Goal: Task Accomplishment & Management: Manage account settings

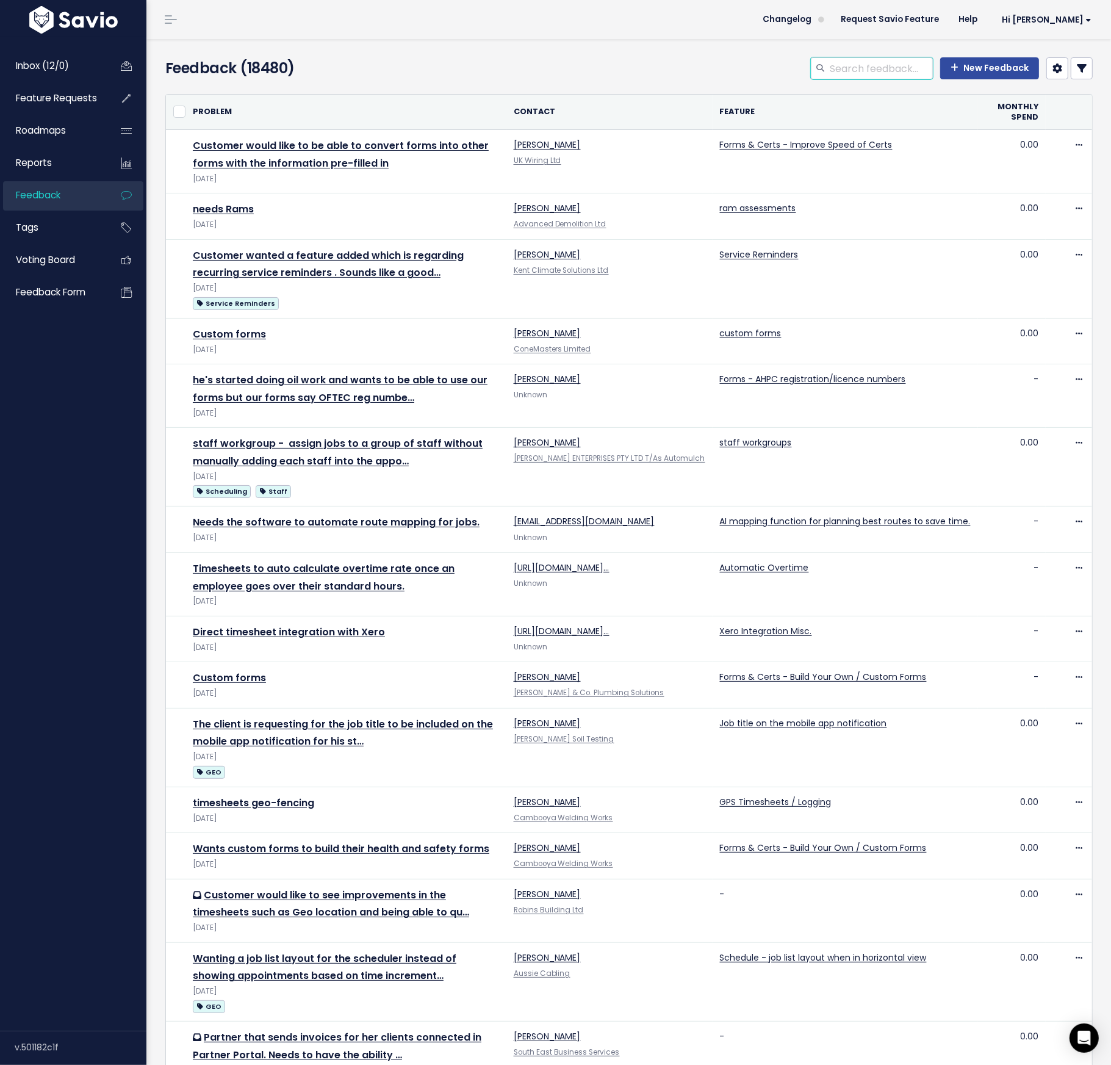
click at [854, 63] on input "search" at bounding box center [881, 68] width 104 height 22
type input "legion"
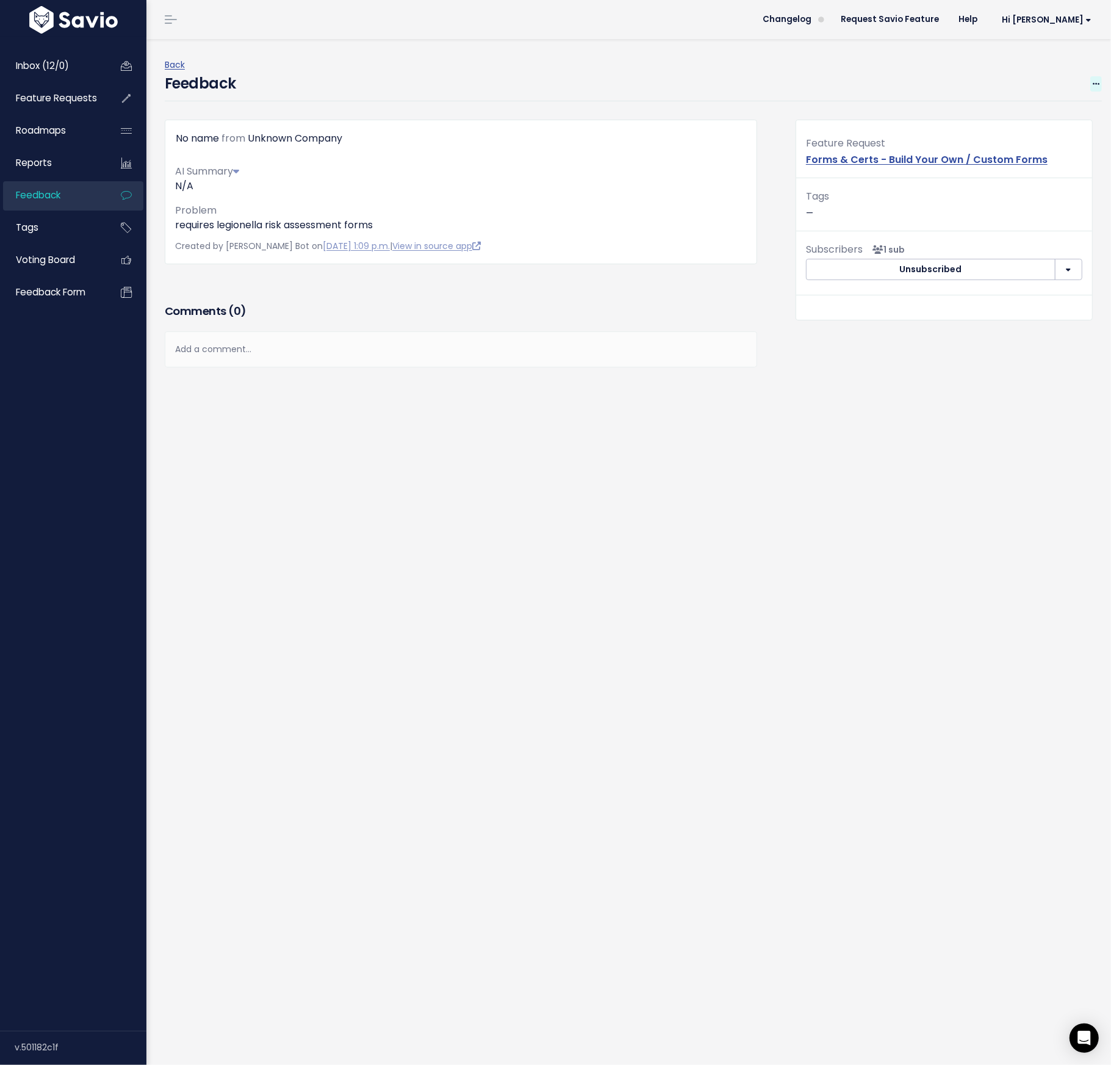
click at [889, 79] on span at bounding box center [1097, 83] width 12 height 15
click at [889, 117] on link "Edit" at bounding box center [1048, 118] width 88 height 24
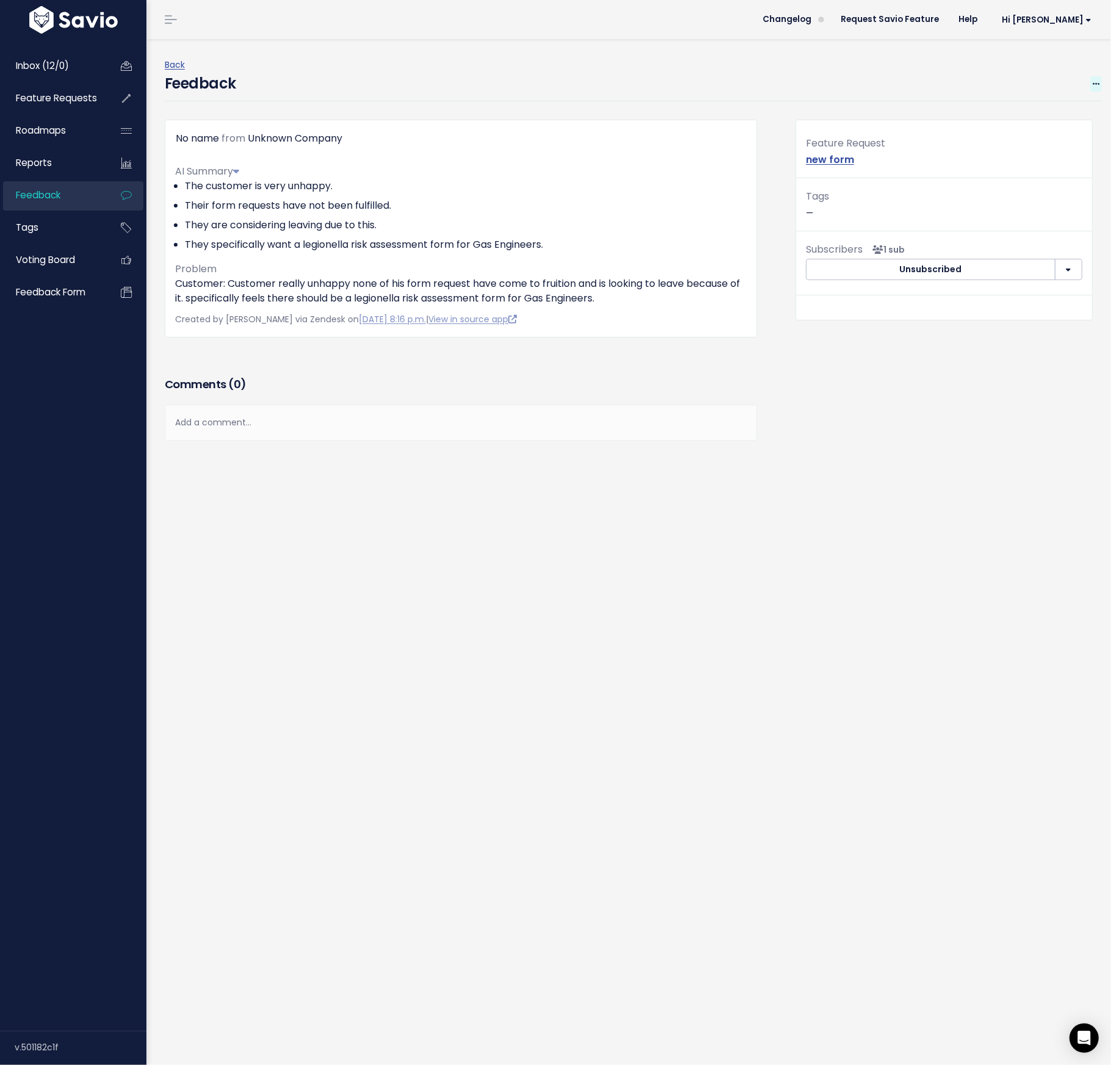
click at [889, 78] on span at bounding box center [1097, 83] width 12 height 15
click at [889, 114] on link "Edit" at bounding box center [1048, 118] width 88 height 24
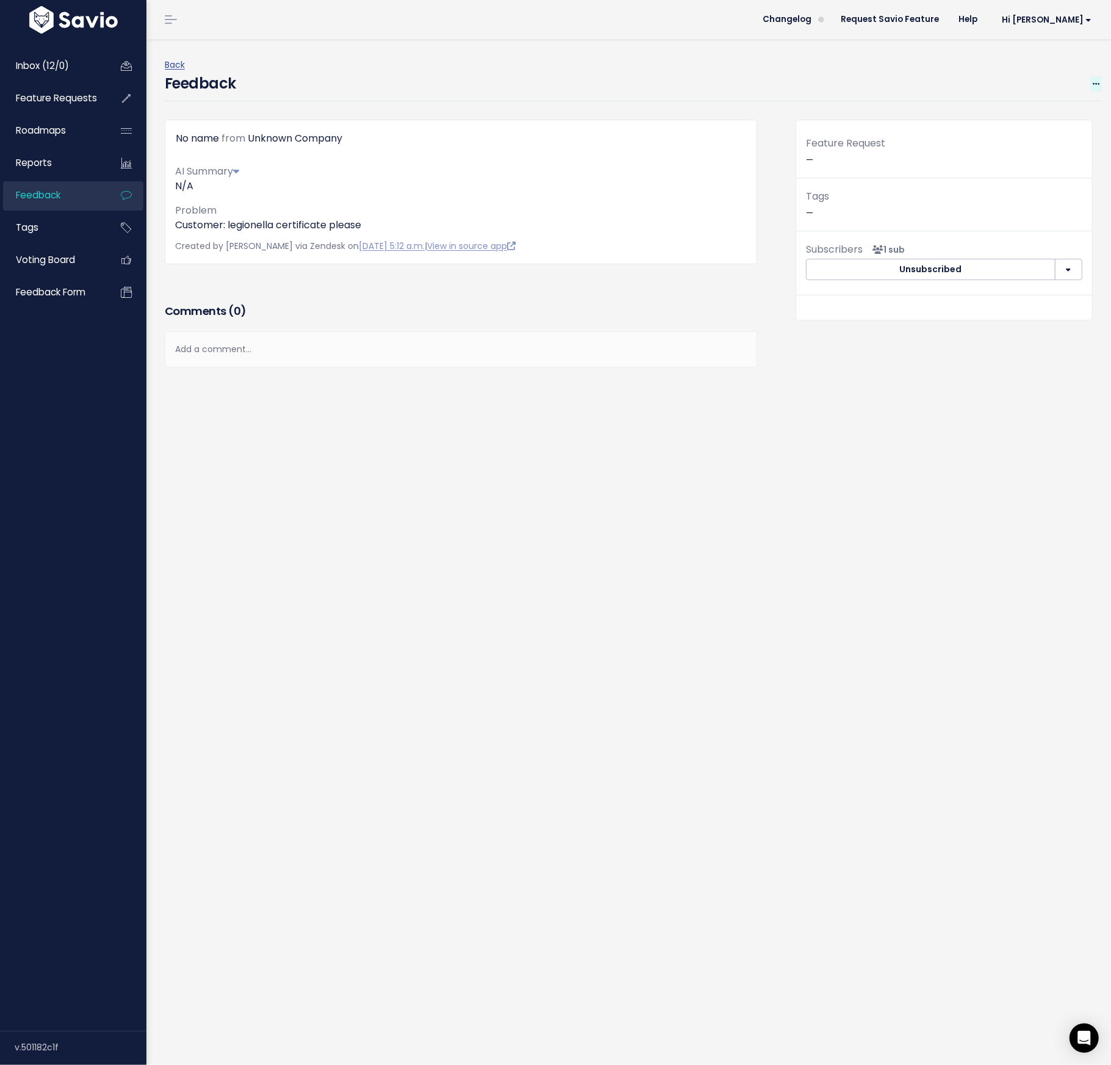
click at [889, 81] on icon at bounding box center [1096, 85] width 7 height 8
click at [889, 65] on div "Back" at bounding box center [633, 64] width 937 height 15
click at [889, 84] on icon at bounding box center [1096, 85] width 7 height 8
click at [889, 115] on link "Edit" at bounding box center [1048, 118] width 88 height 24
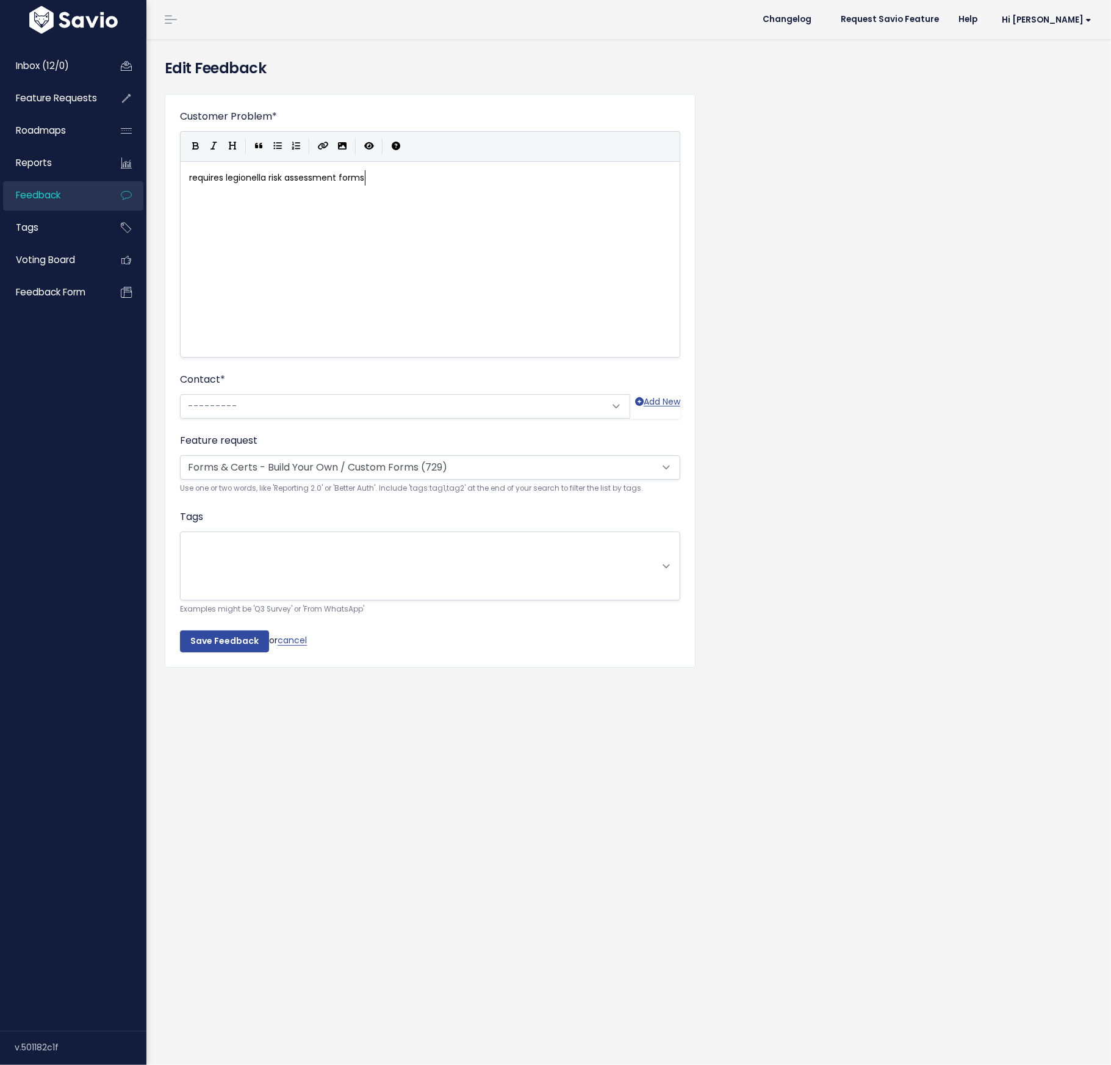
scroll to position [1, 0]
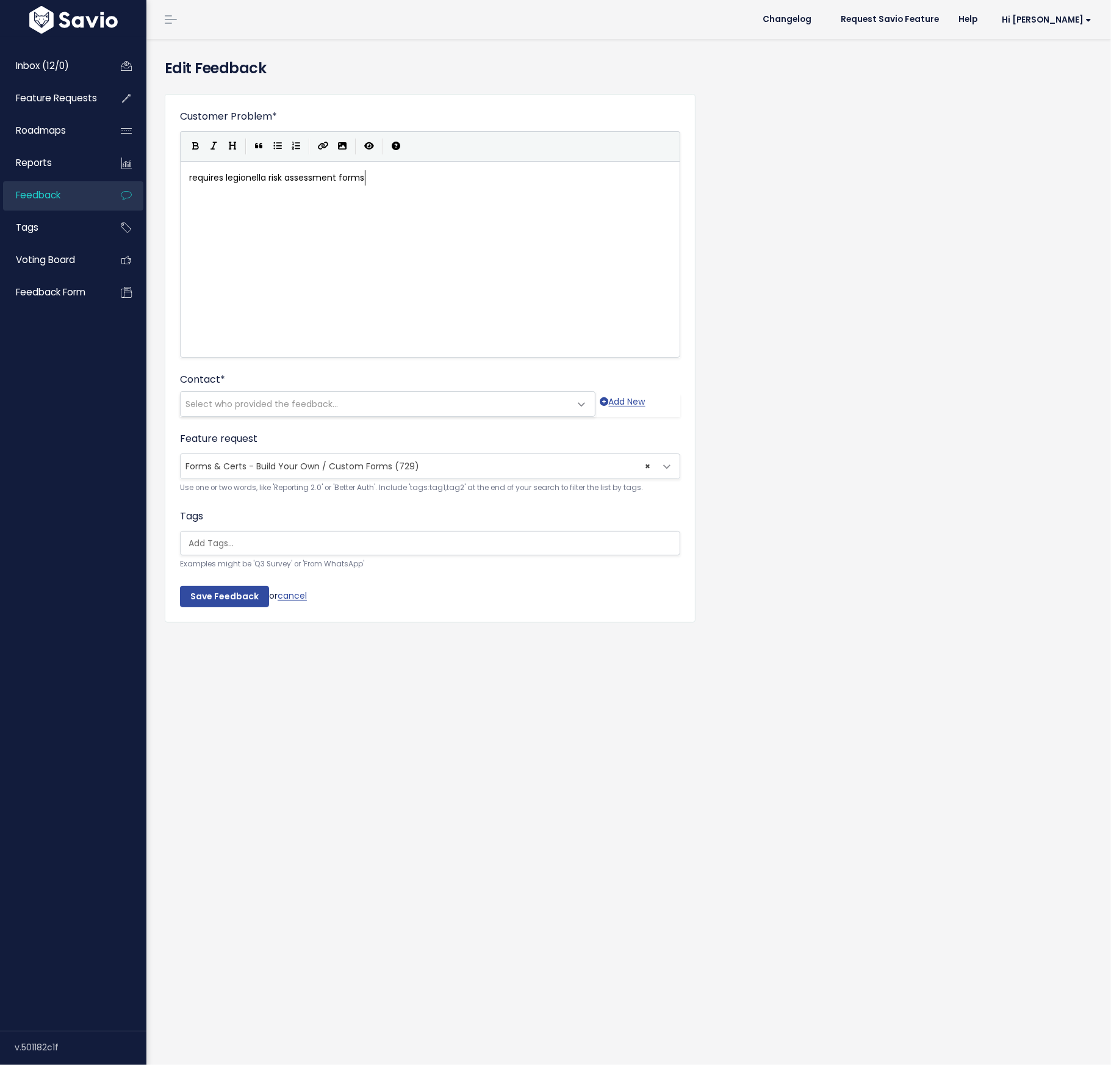
click at [435, 460] on span "× Forms & Certs - Build Your Own / Custom Forms (729)" at bounding box center [418, 466] width 475 height 24
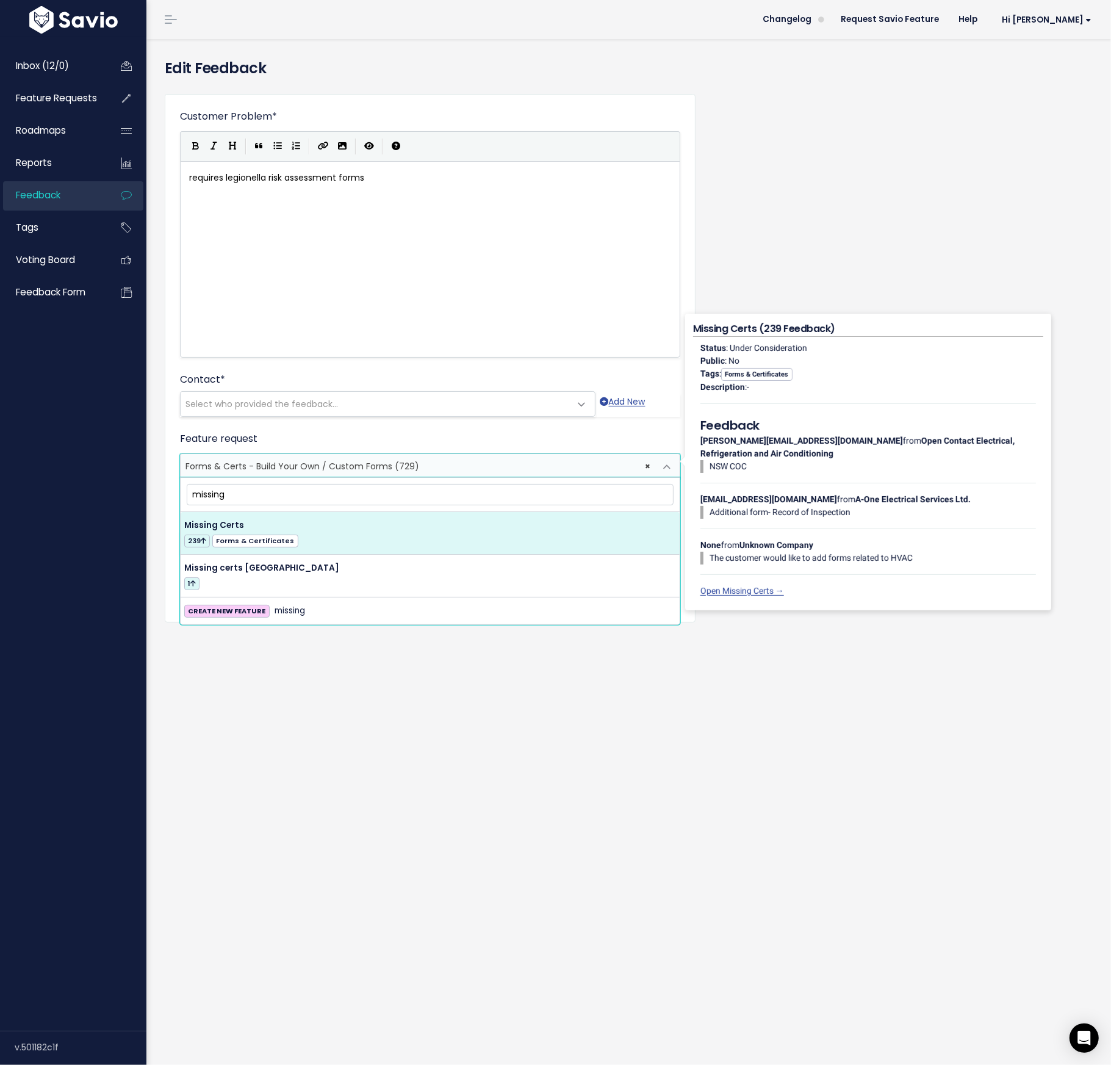
type input "missing"
select select "14564"
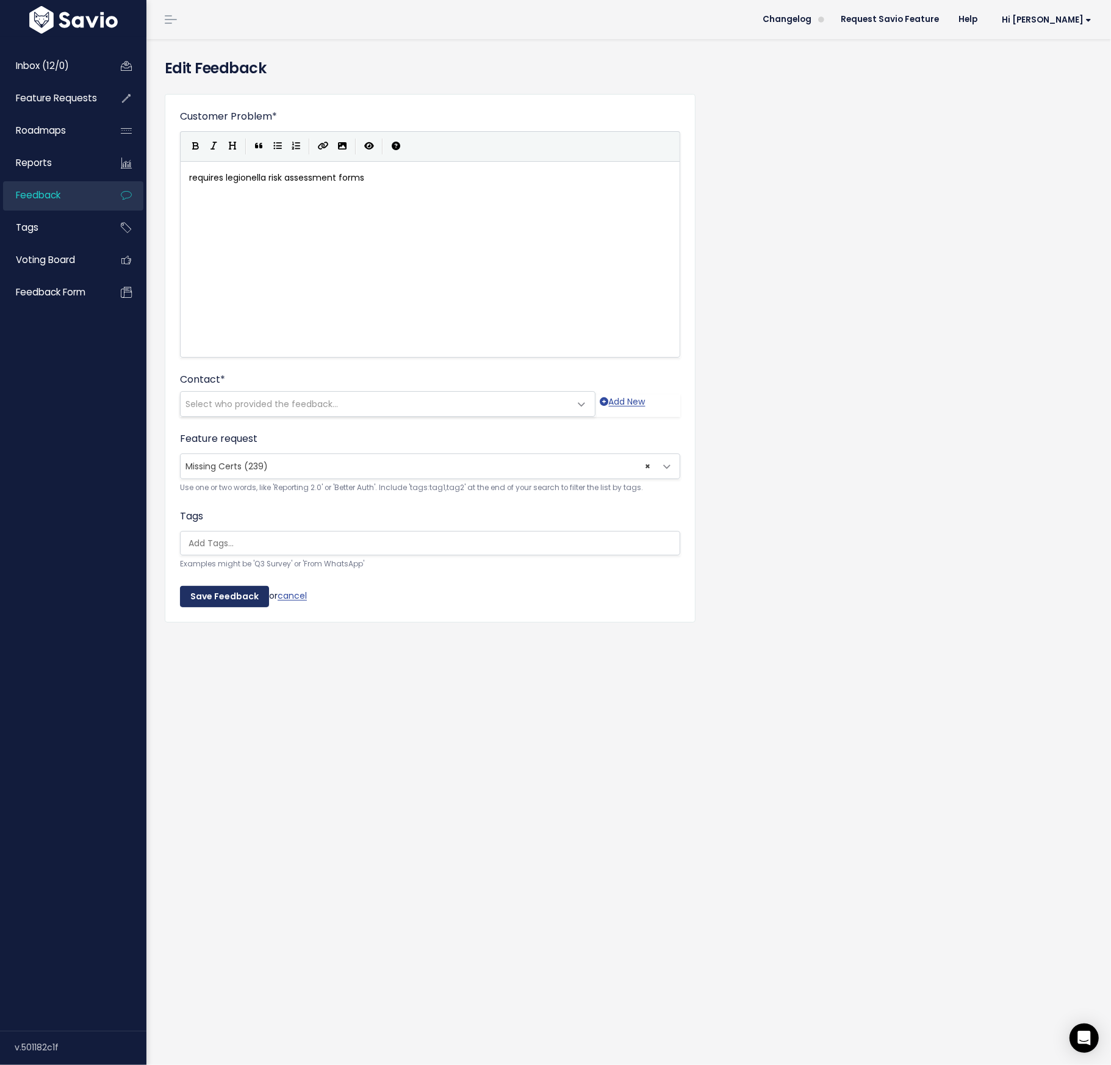
click at [229, 593] on input "Save Feedback" at bounding box center [224, 597] width 89 height 22
click at [295, 402] on span "Select who provided the feedback..." at bounding box center [262, 404] width 153 height 12
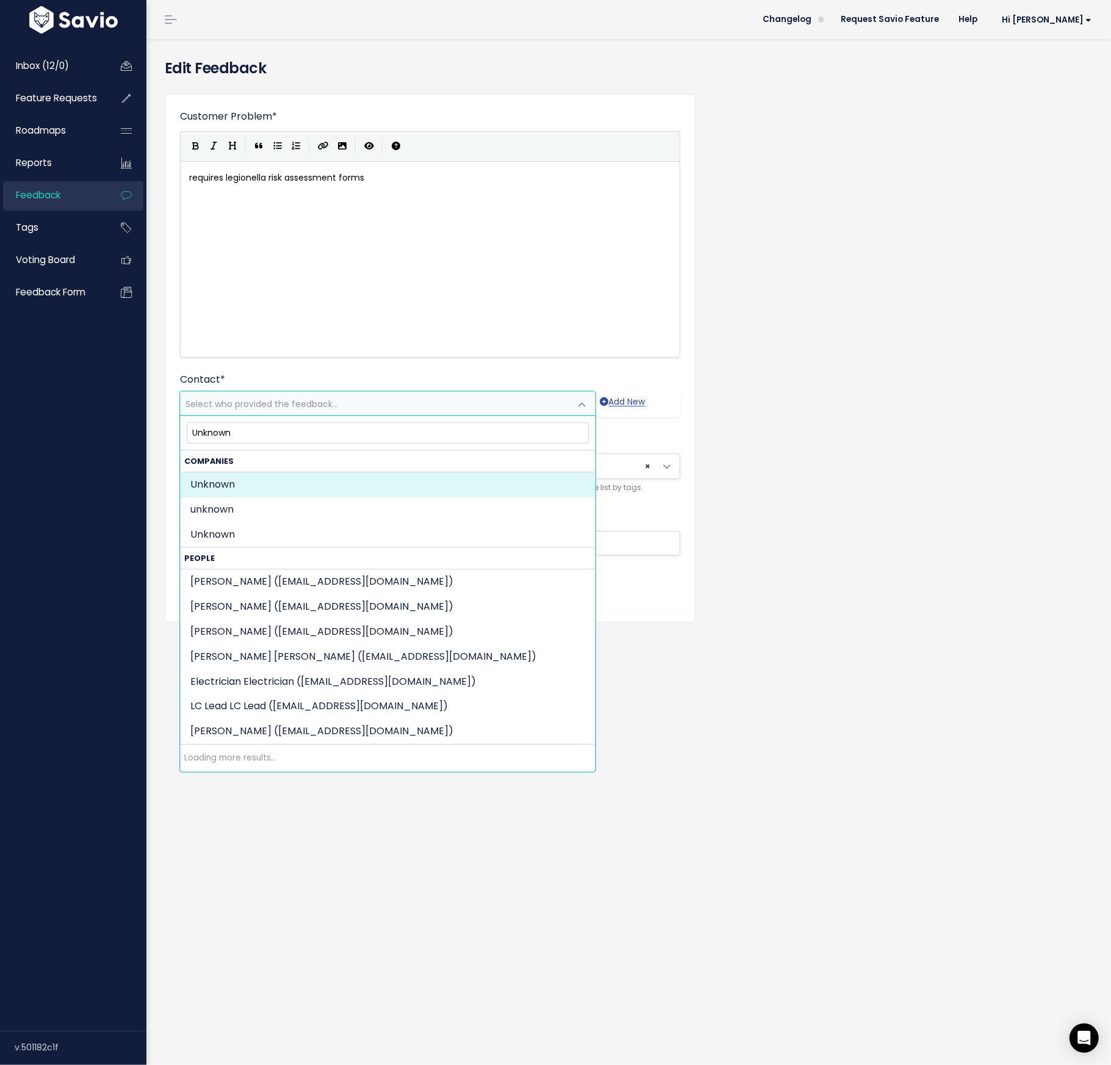
type input "Unknown"
select select "16025454"
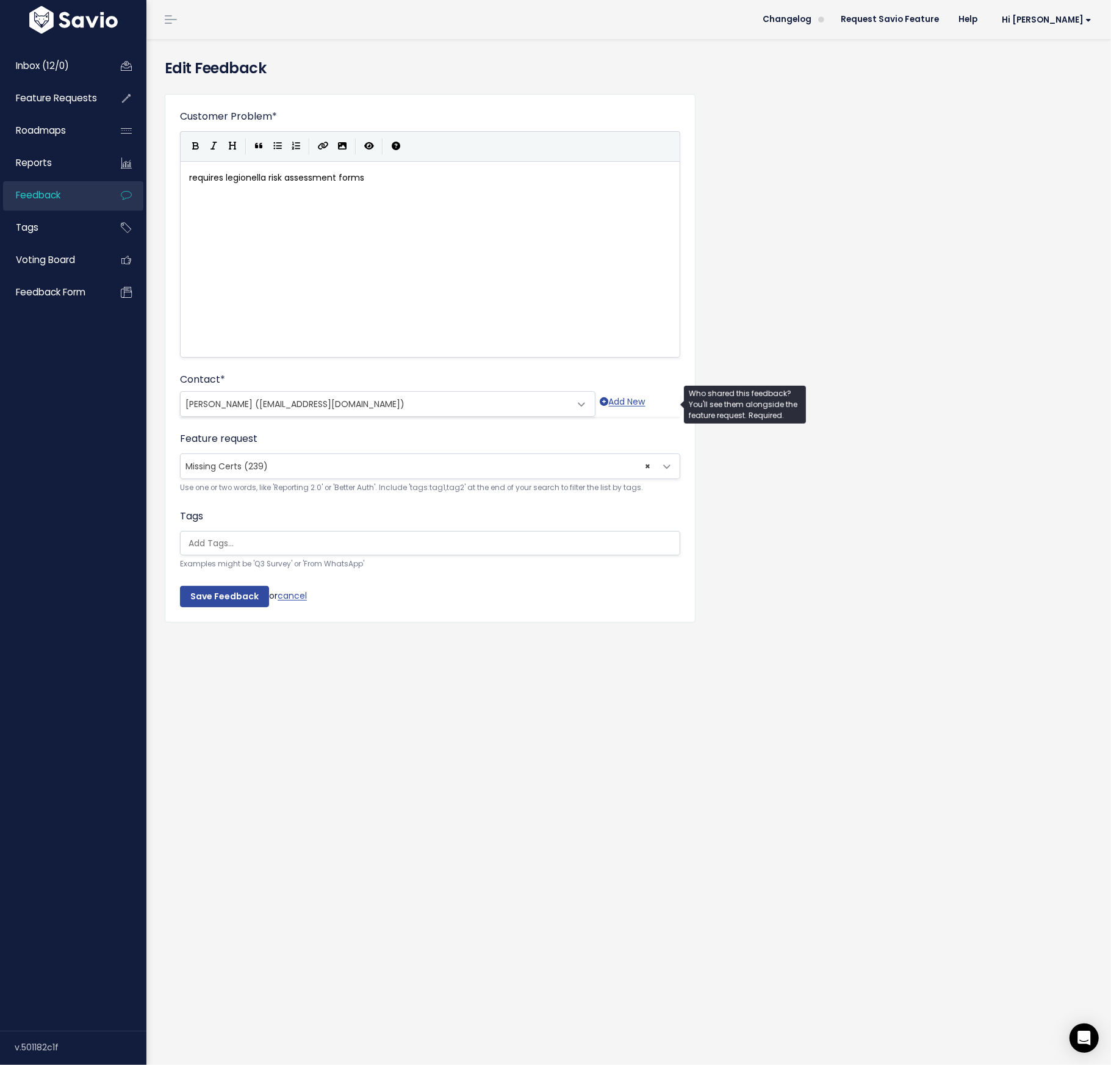
click at [259, 401] on span "[PERSON_NAME] ([EMAIL_ADDRESS][DOMAIN_NAME])" at bounding box center [295, 404] width 219 height 12
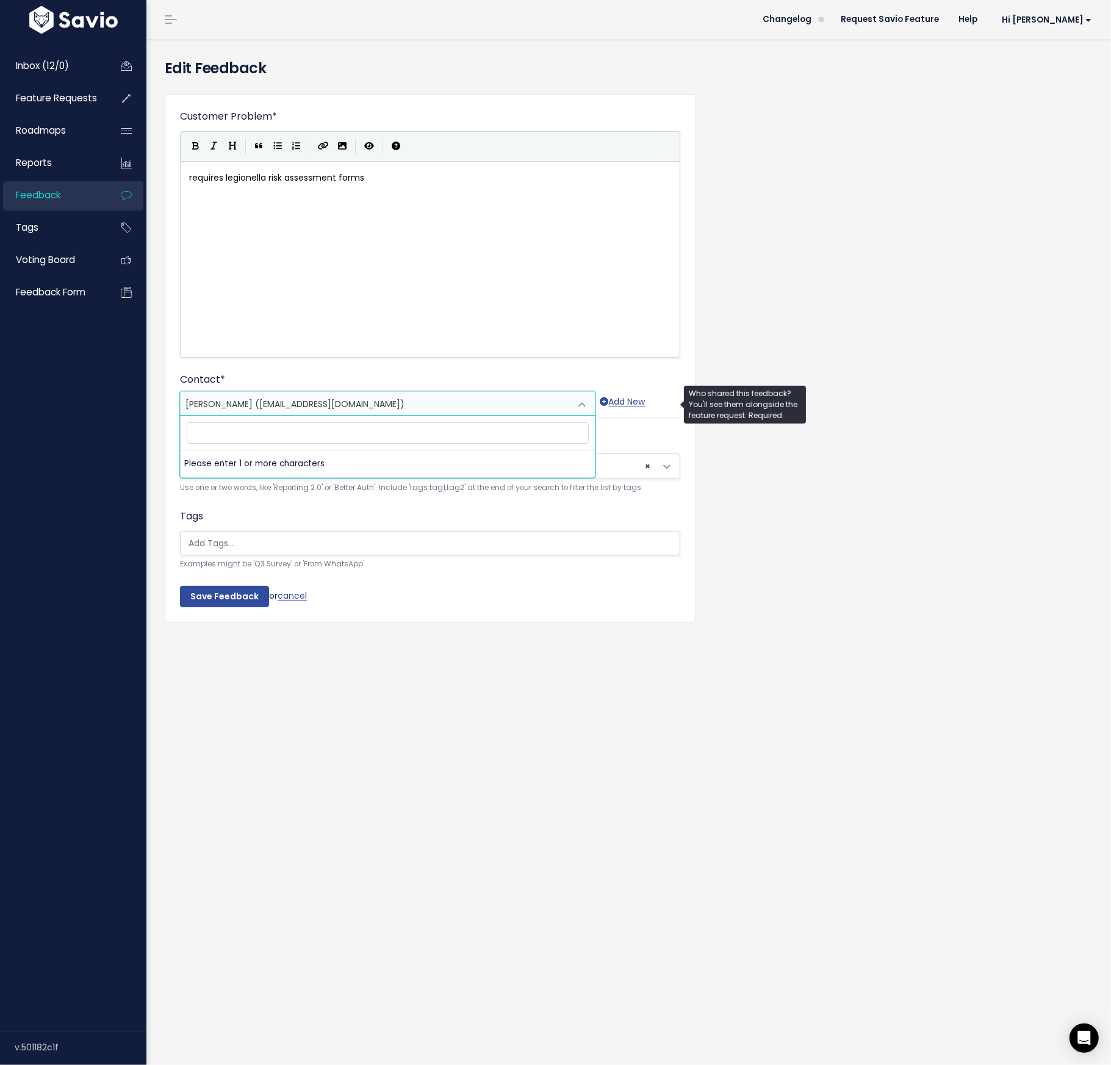
click at [259, 401] on span "[PERSON_NAME] ([EMAIL_ADDRESS][DOMAIN_NAME])" at bounding box center [295, 404] width 219 height 12
type input "I"
click at [217, 431] on input "Unknwon" at bounding box center [388, 432] width 402 height 21
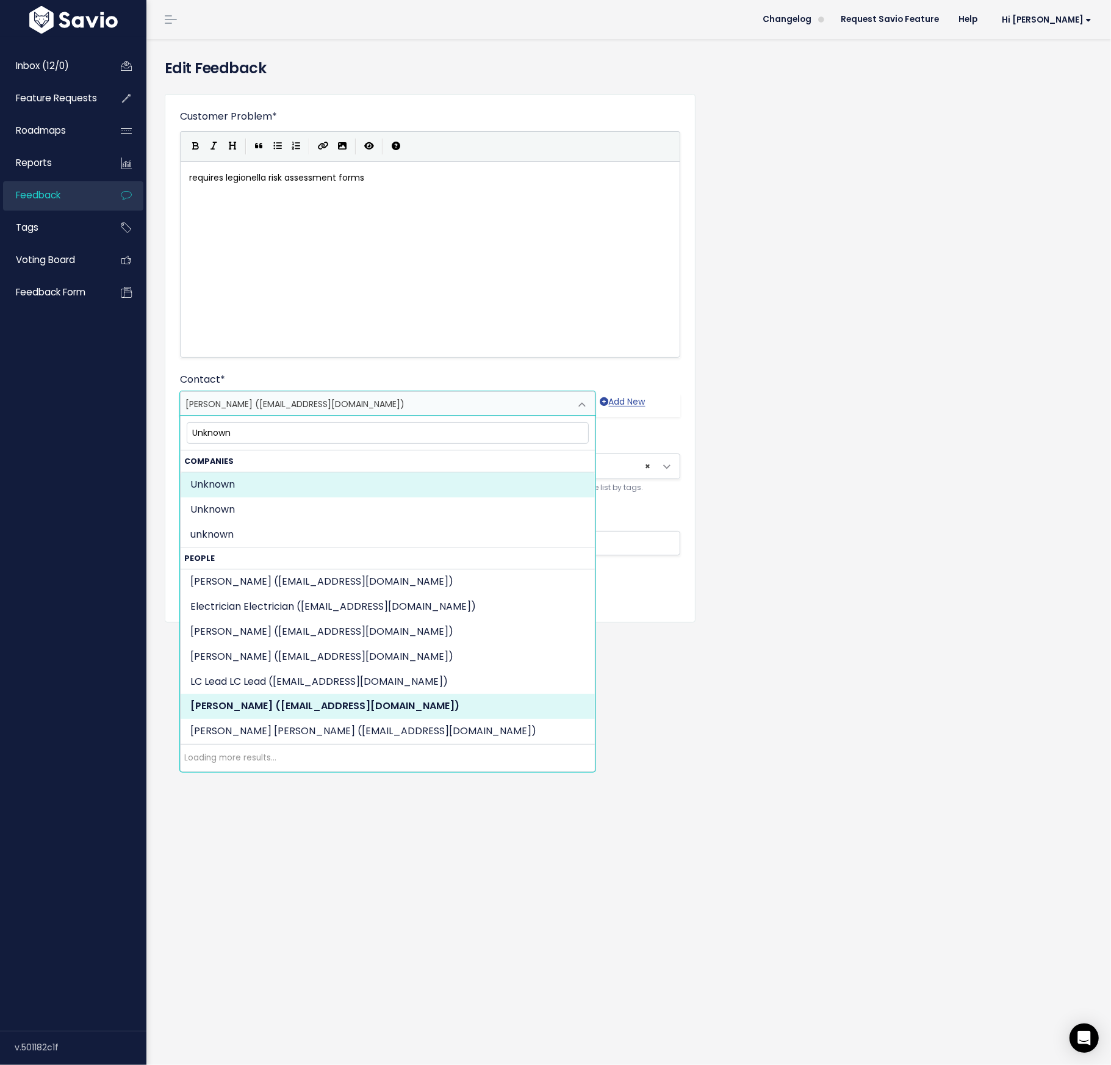
type input "Unknown"
select select "COMPANY-19195484"
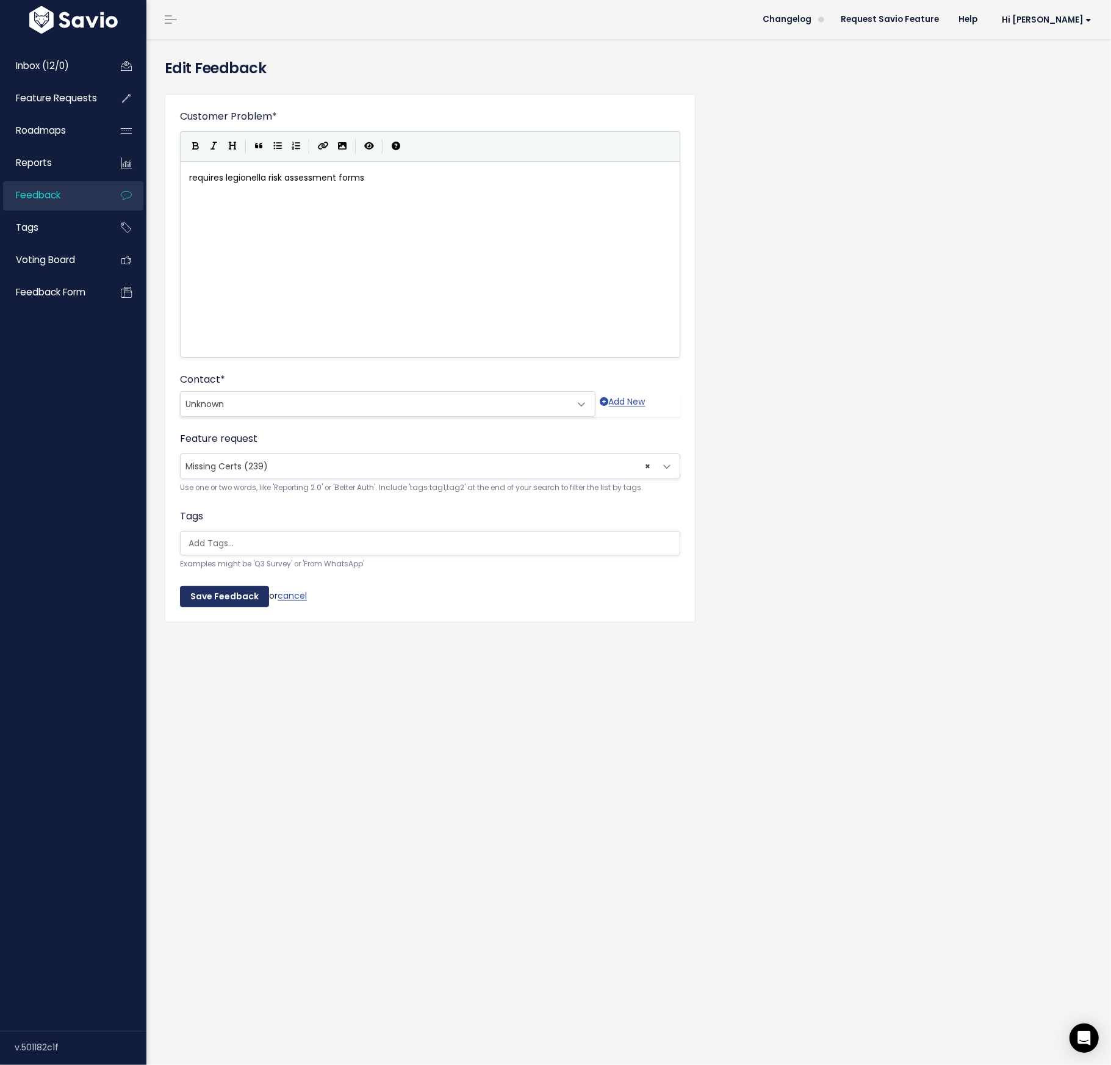
click at [212, 591] on input "Save Feedback" at bounding box center [224, 597] width 89 height 22
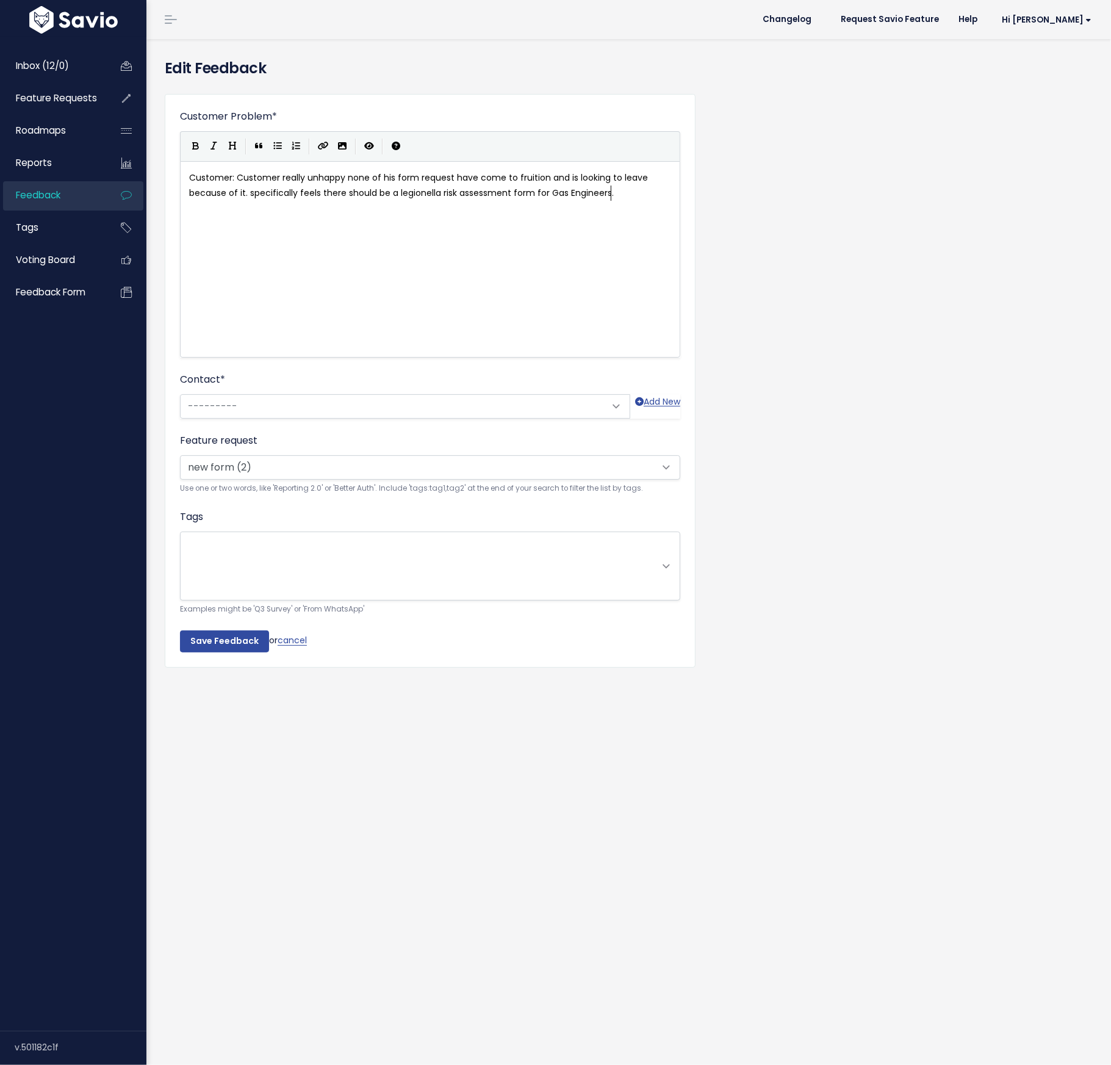
scroll to position [1, 0]
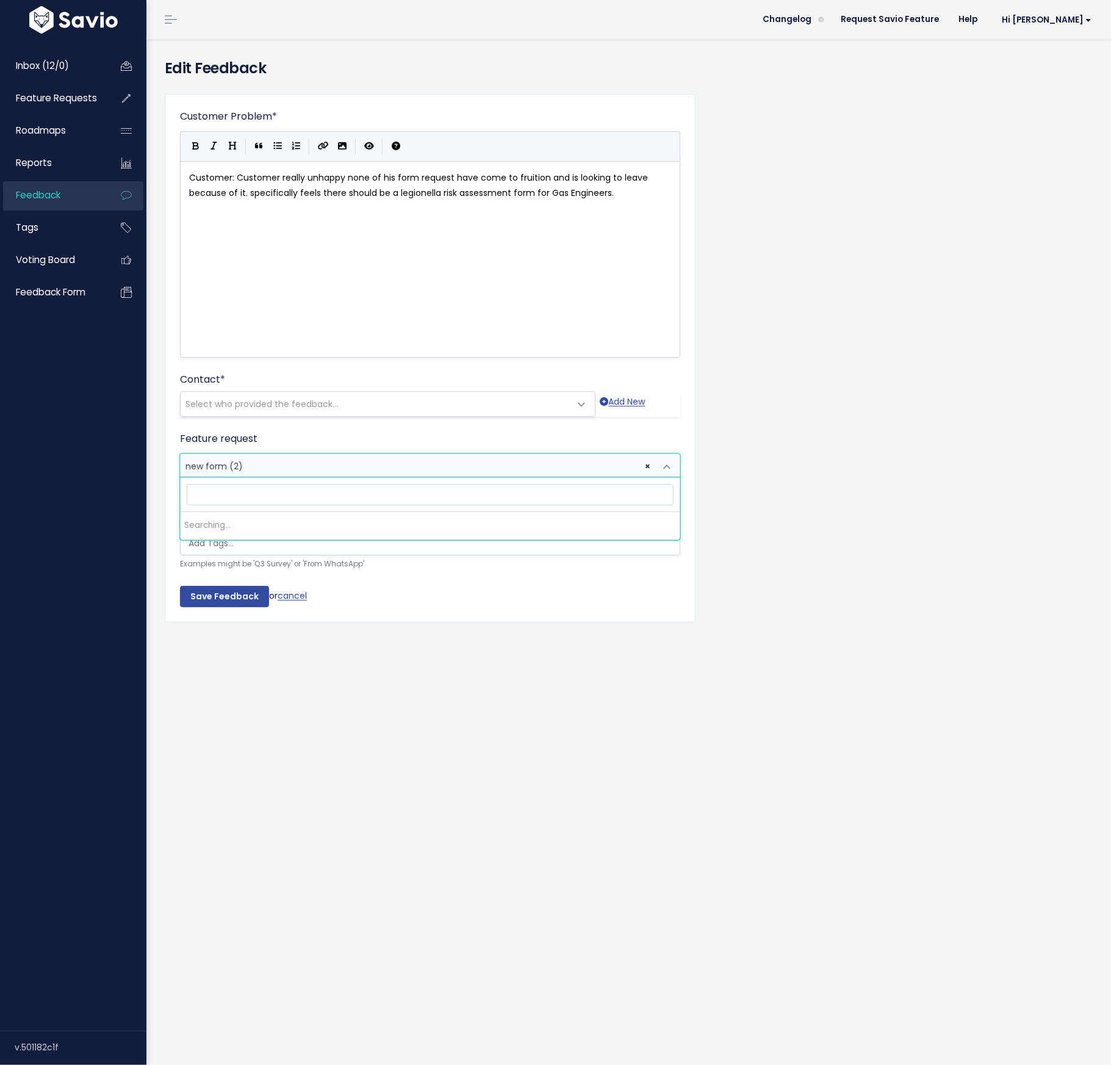
click at [257, 463] on span "× new form (2)" at bounding box center [418, 466] width 475 height 24
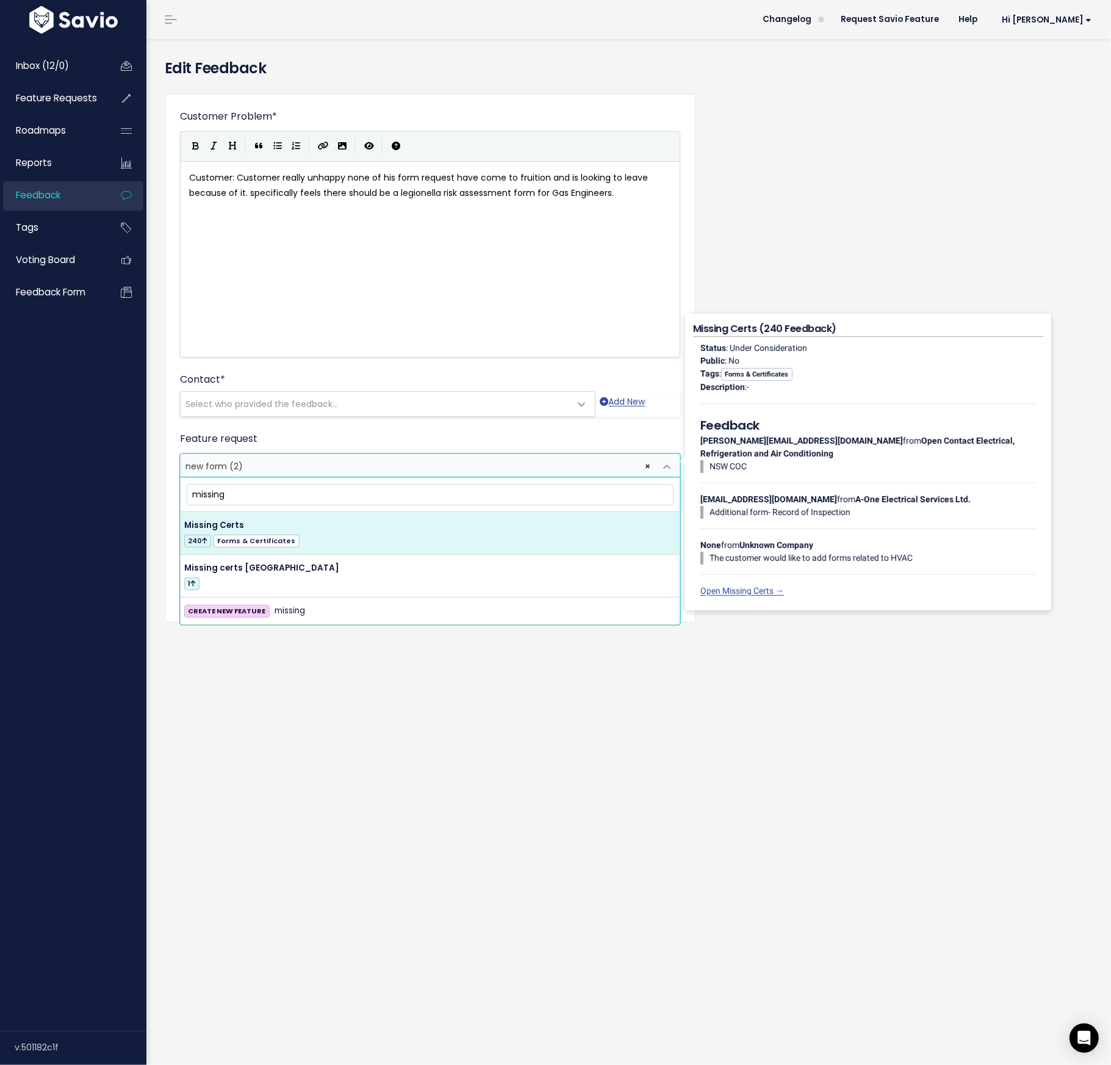
type input "missing"
select select "14564"
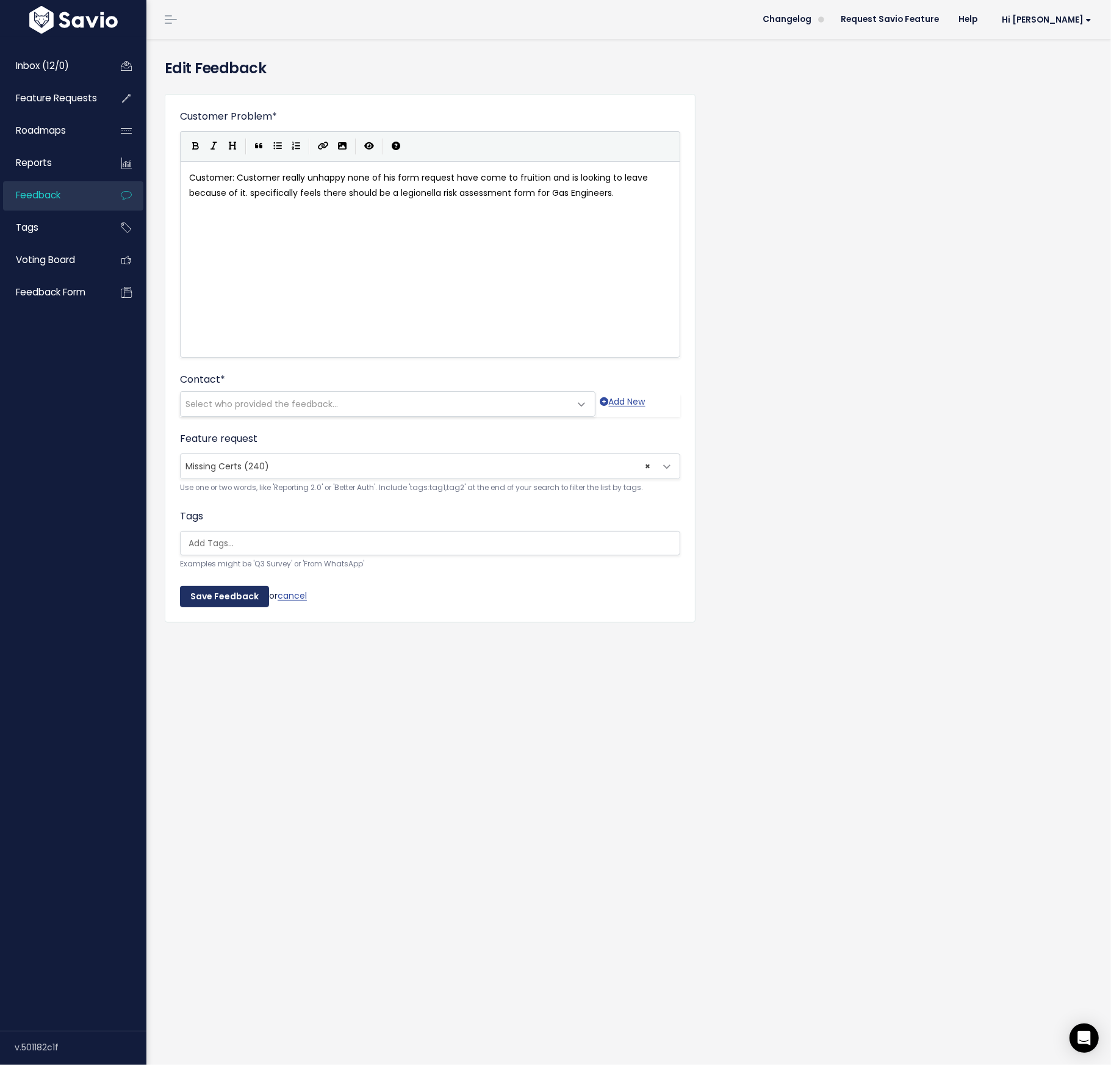
click at [234, 597] on input "Save Feedback" at bounding box center [224, 597] width 89 height 22
click at [284, 404] on span "Select who provided the feedback..." at bounding box center [262, 404] width 153 height 12
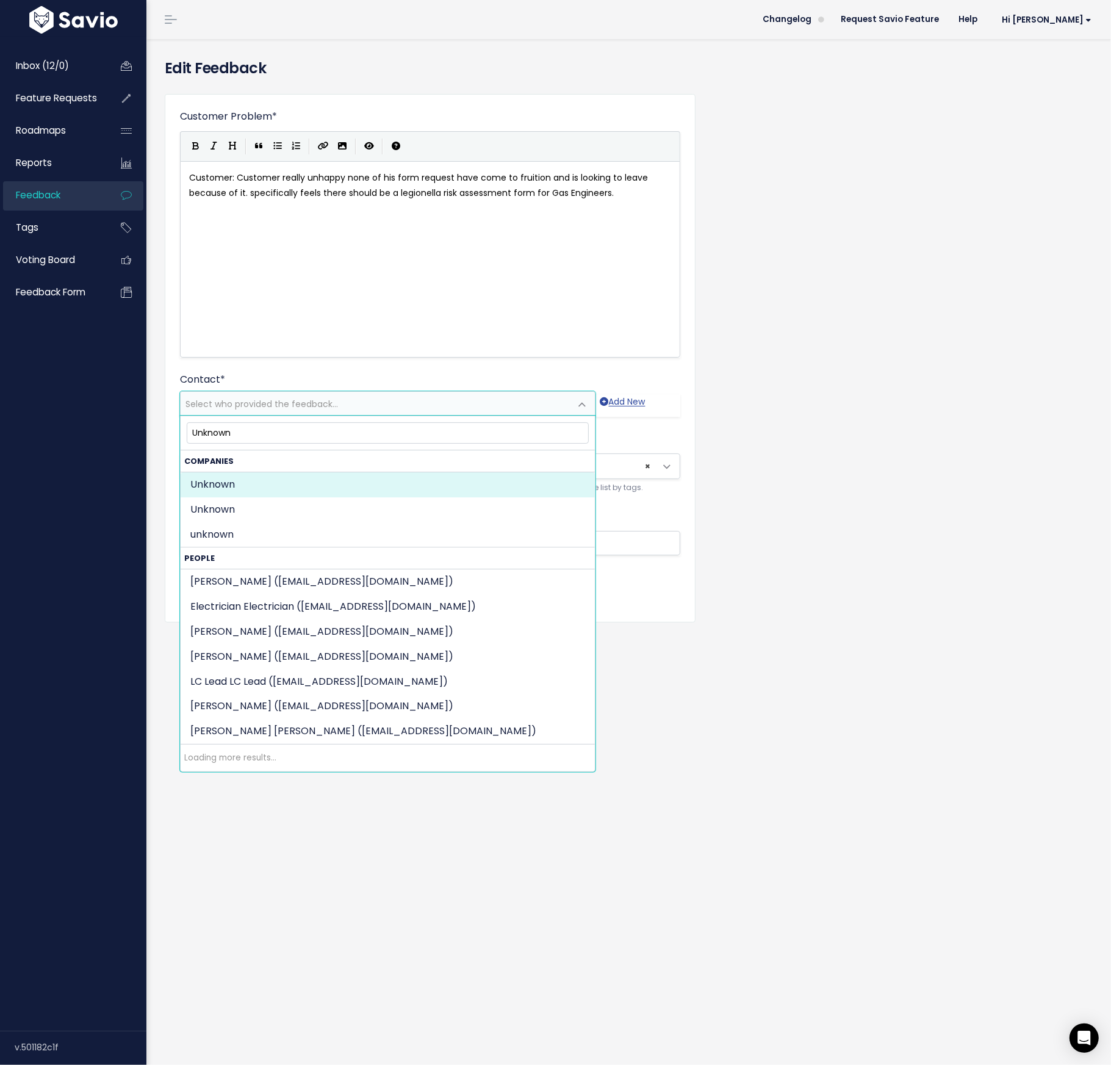
type input "Unknown"
select select "COMPANY-19195484"
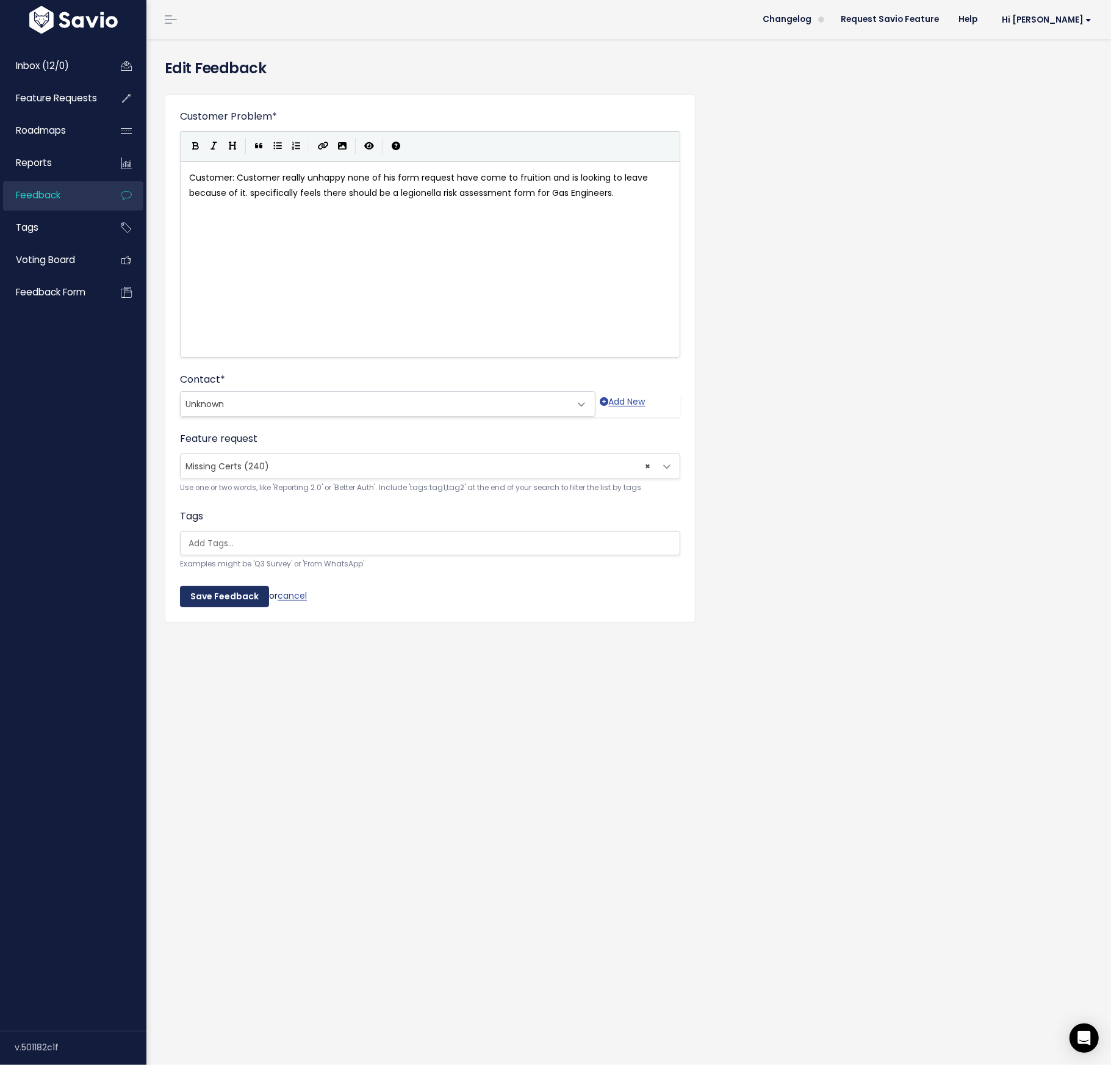
click at [215, 595] on input "Save Feedback" at bounding box center [224, 597] width 89 height 22
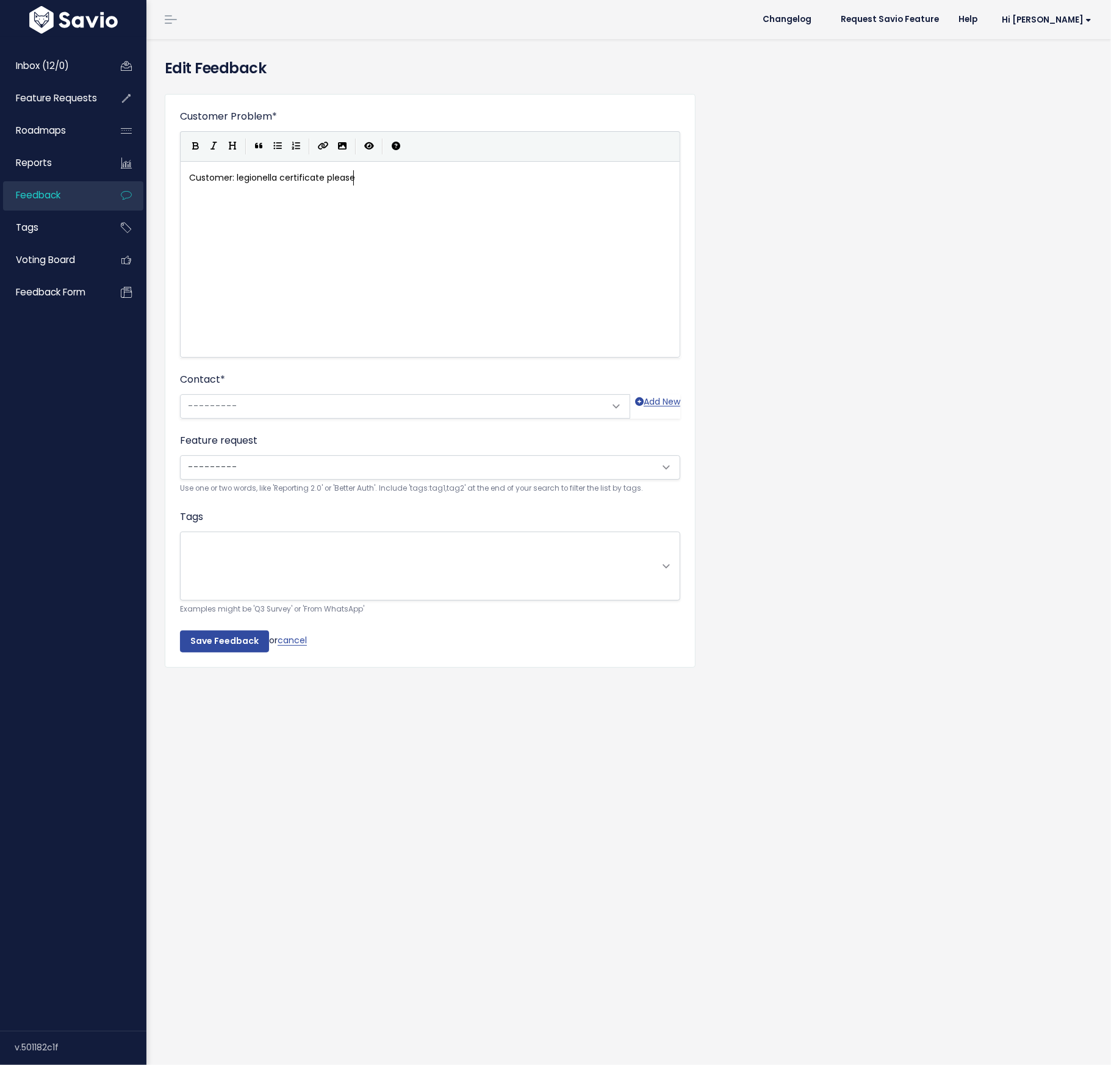
scroll to position [1, 0]
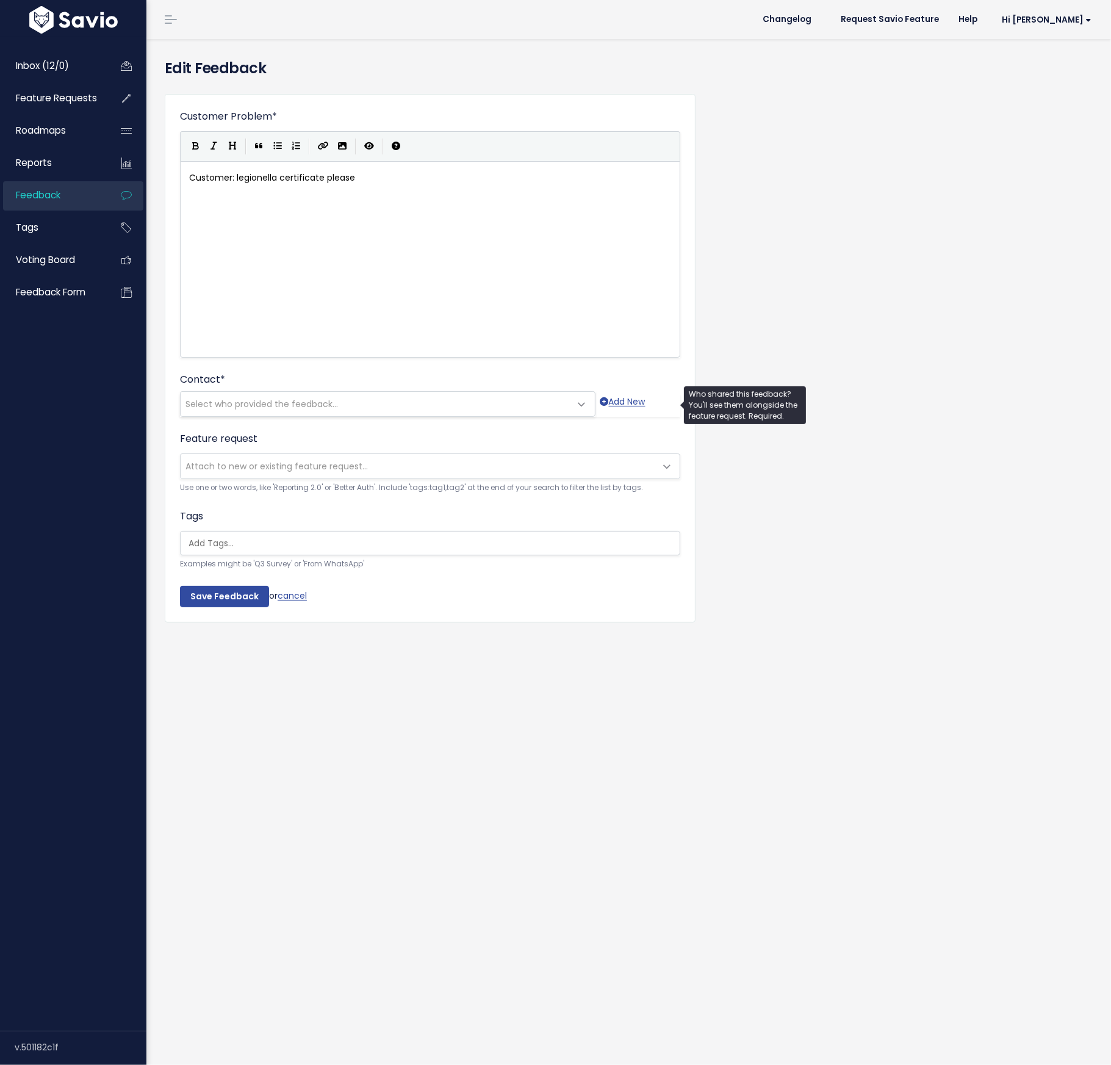
click at [220, 407] on span "Select who provided the feedback..." at bounding box center [262, 404] width 153 height 12
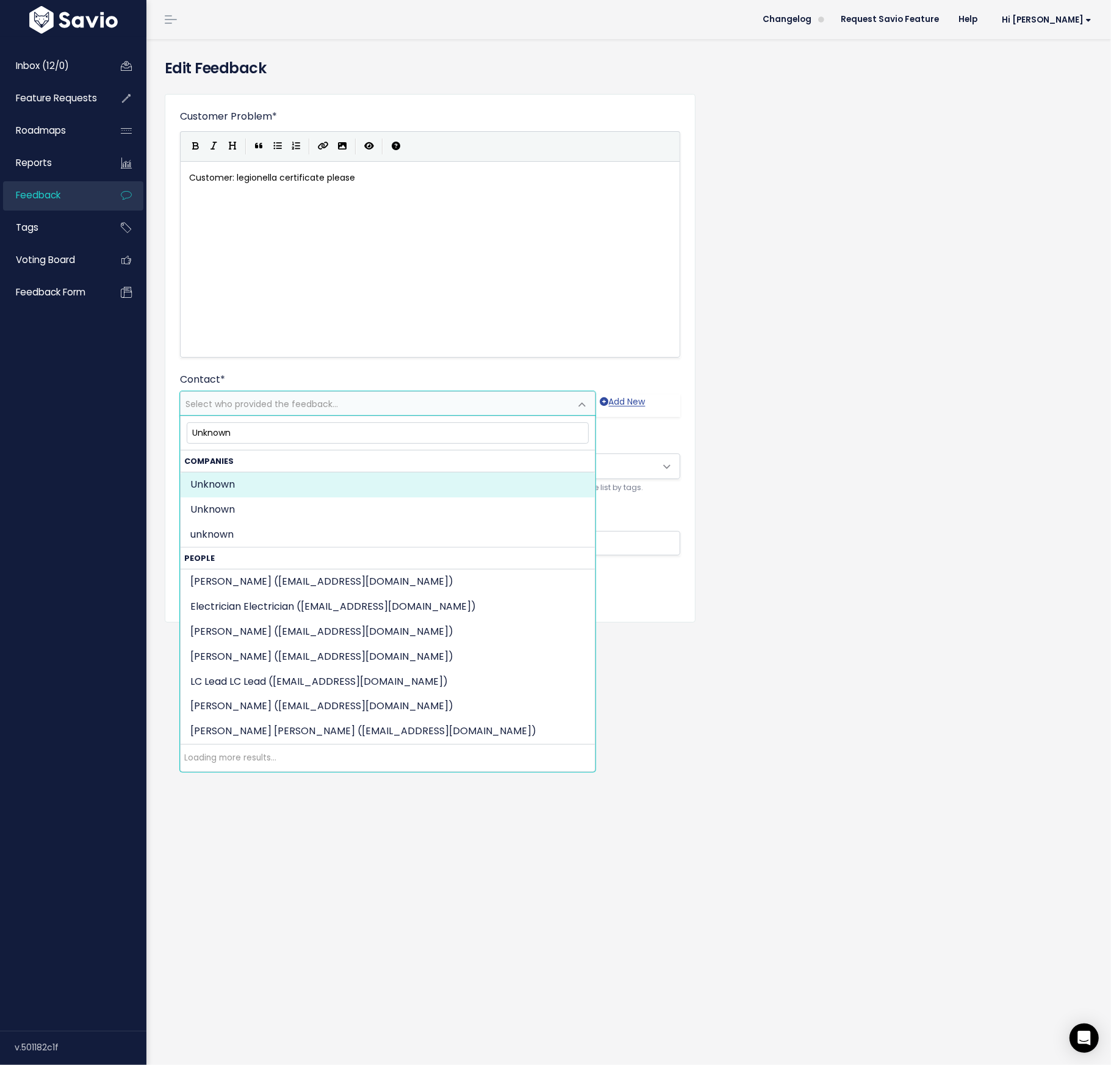
type input "Unknown"
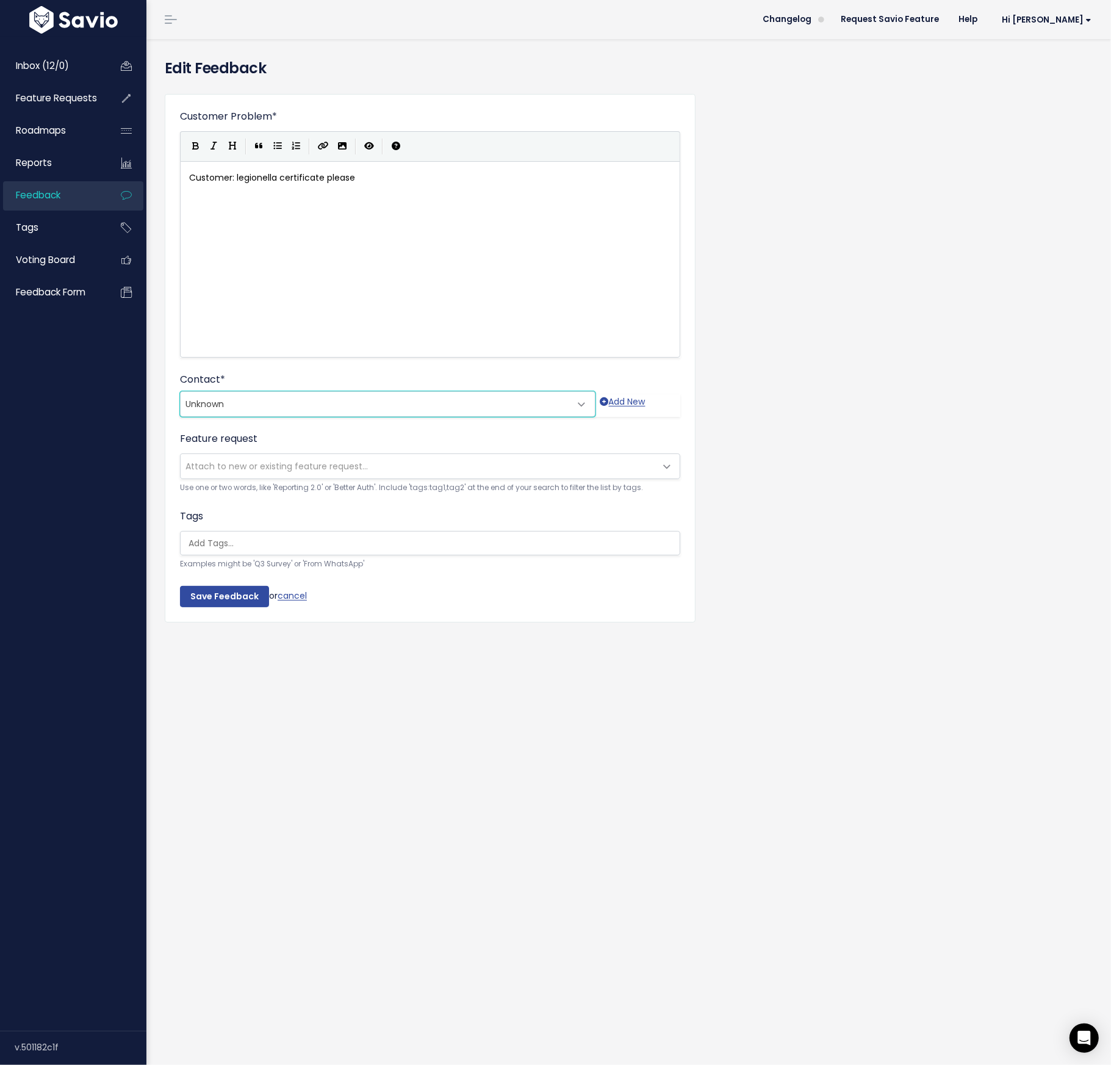
select select "COMPANY-19195484"
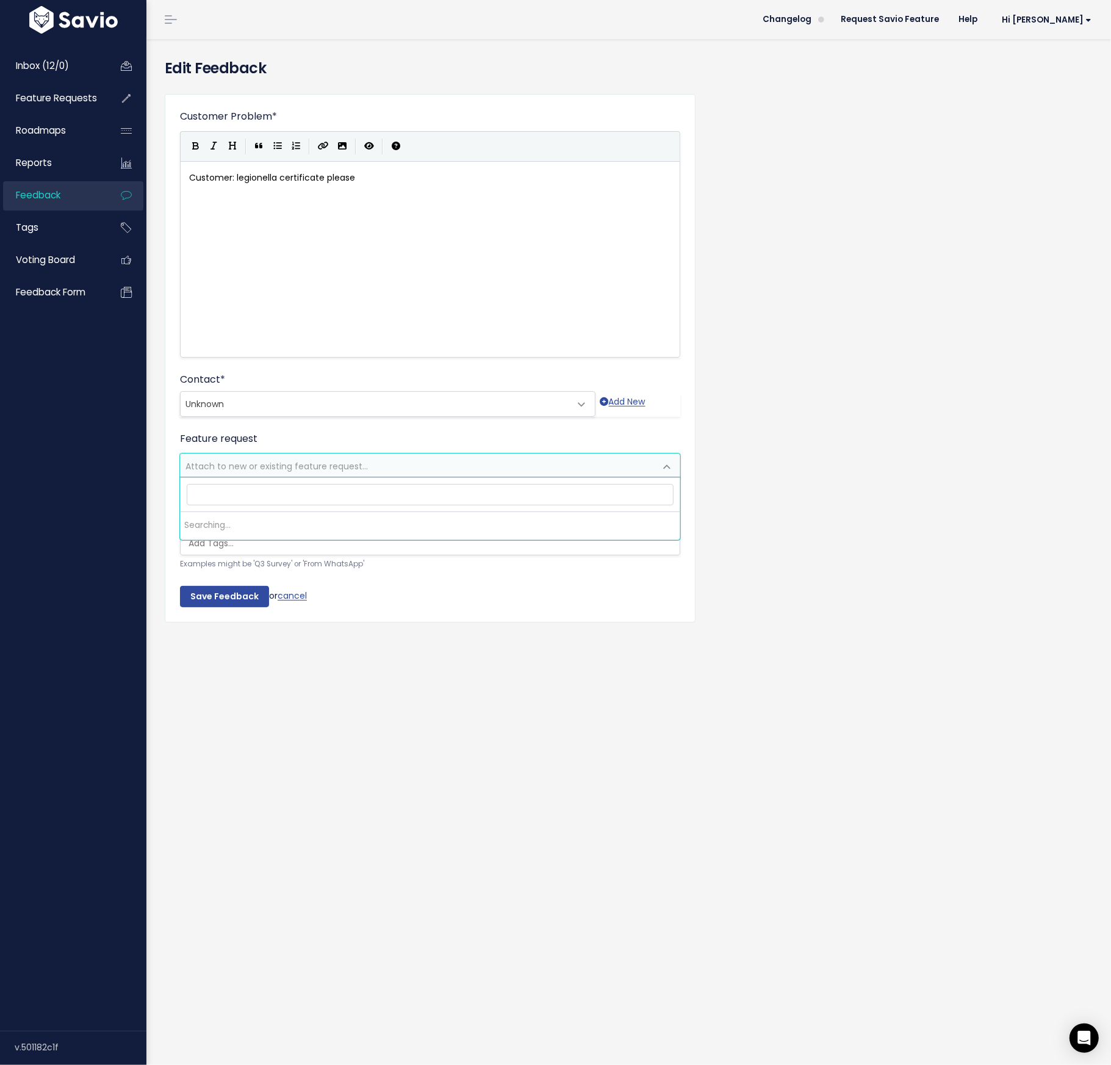
click at [264, 461] on span "Attach to new or existing feature request..." at bounding box center [277, 466] width 182 height 12
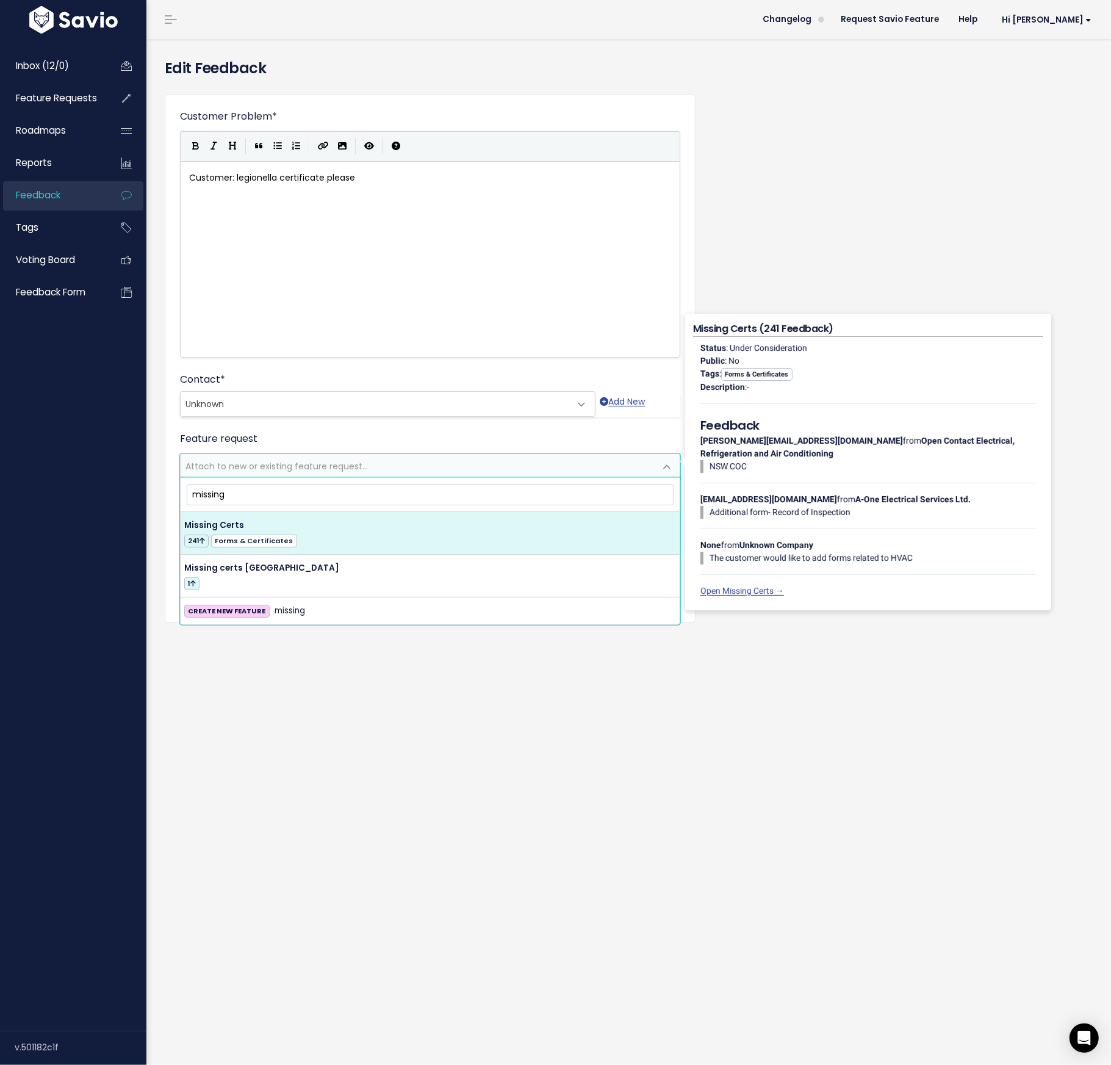
type input "missing"
select select "14564"
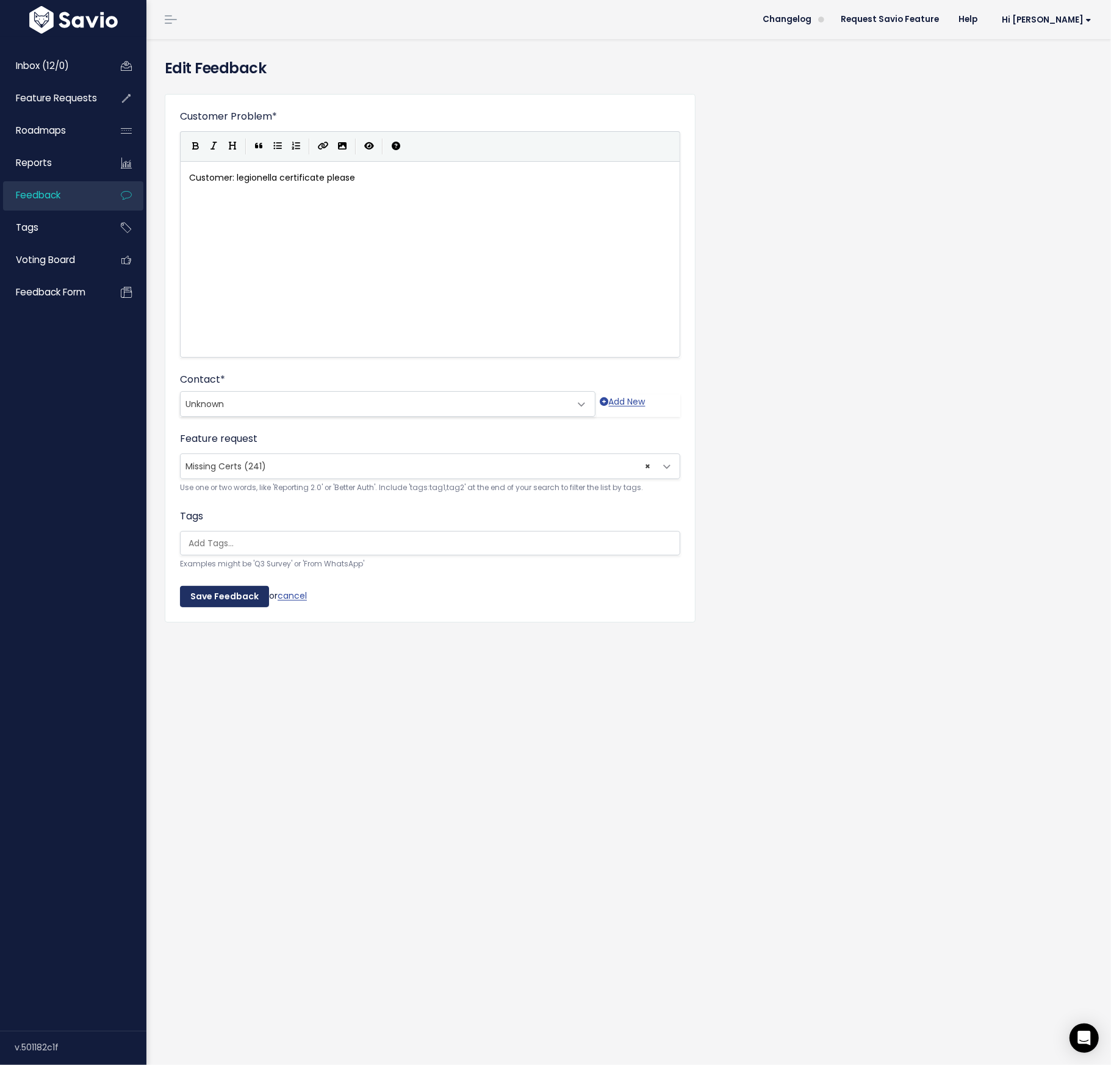
click at [233, 594] on input "Save Feedback" at bounding box center [224, 597] width 89 height 22
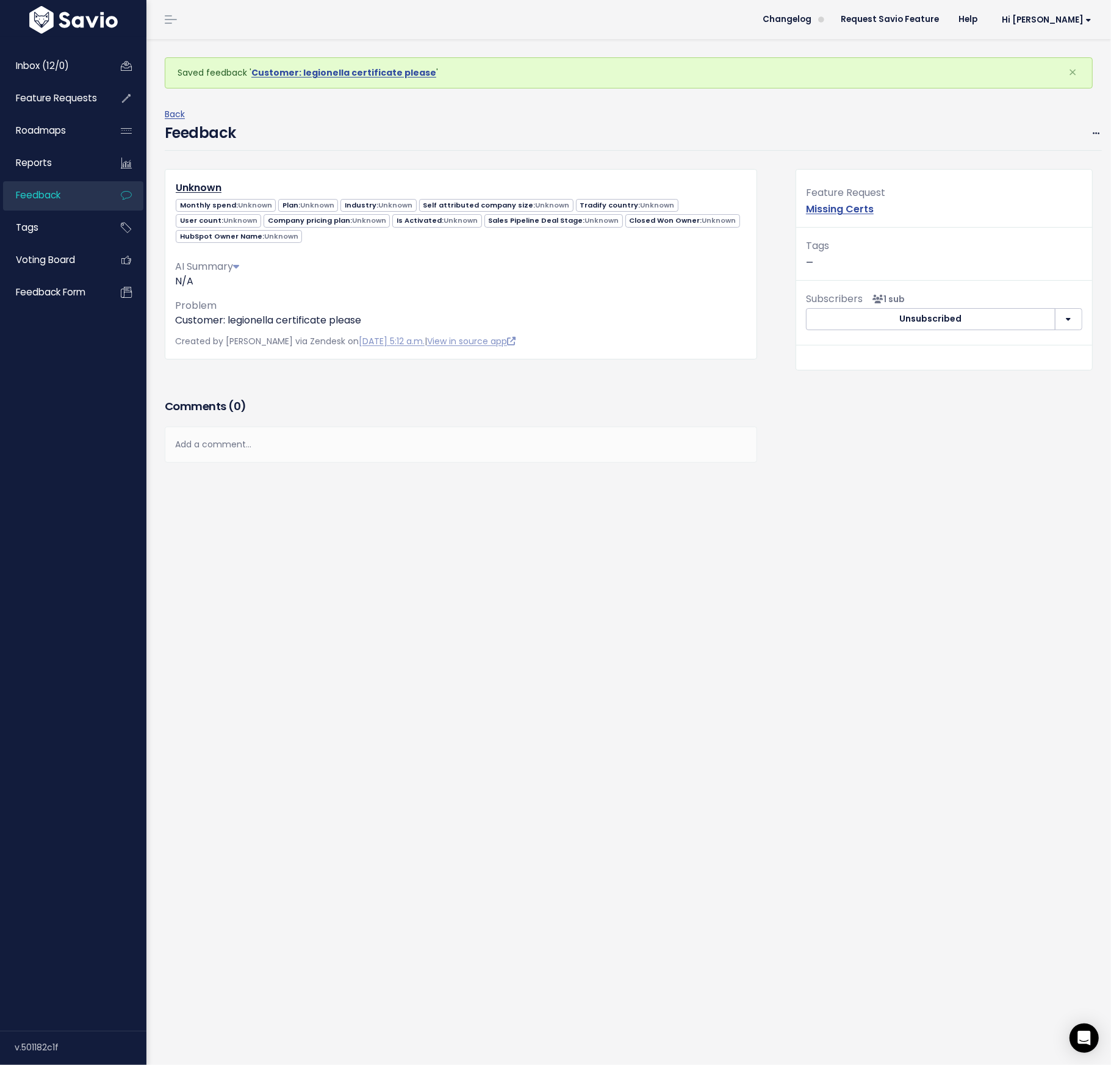
click at [634, 139] on div "Feedback Edit Restore to Inbox Delete" at bounding box center [633, 136] width 937 height 29
click at [46, 192] on span "Feedback" at bounding box center [38, 195] width 45 height 13
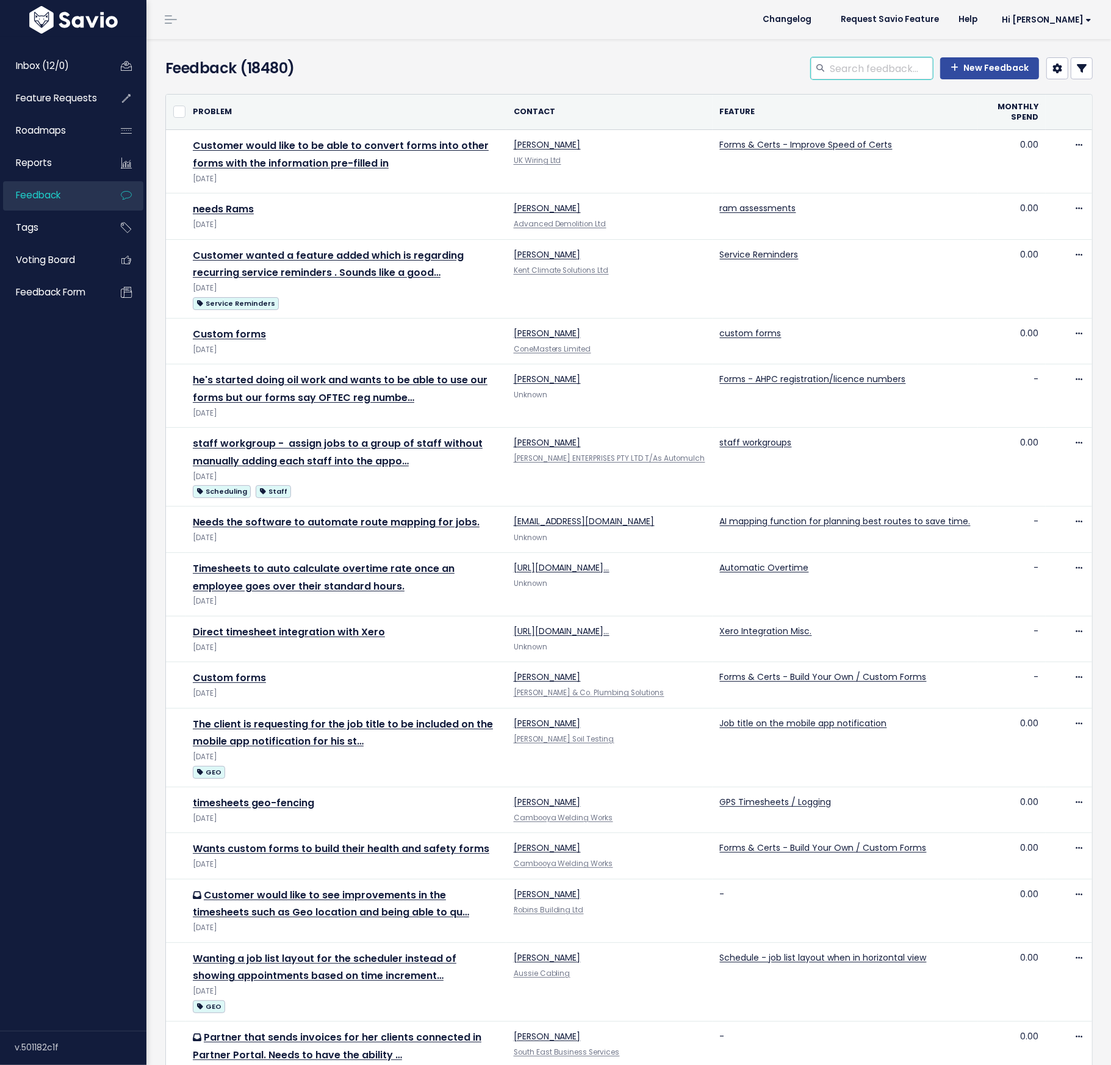
click at [866, 68] on input "search" at bounding box center [881, 68] width 104 height 22
type input "form"
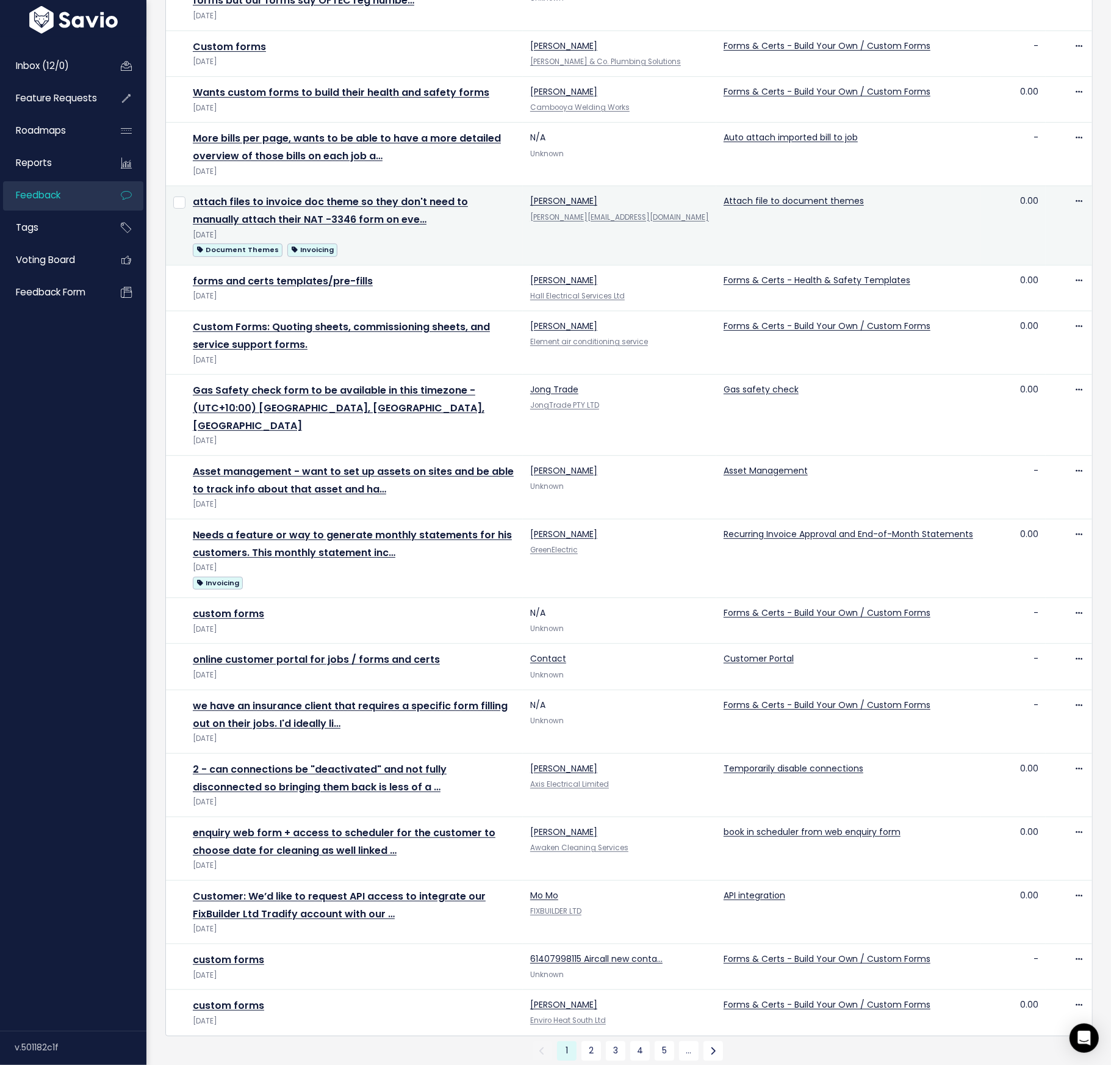
scroll to position [283, 0]
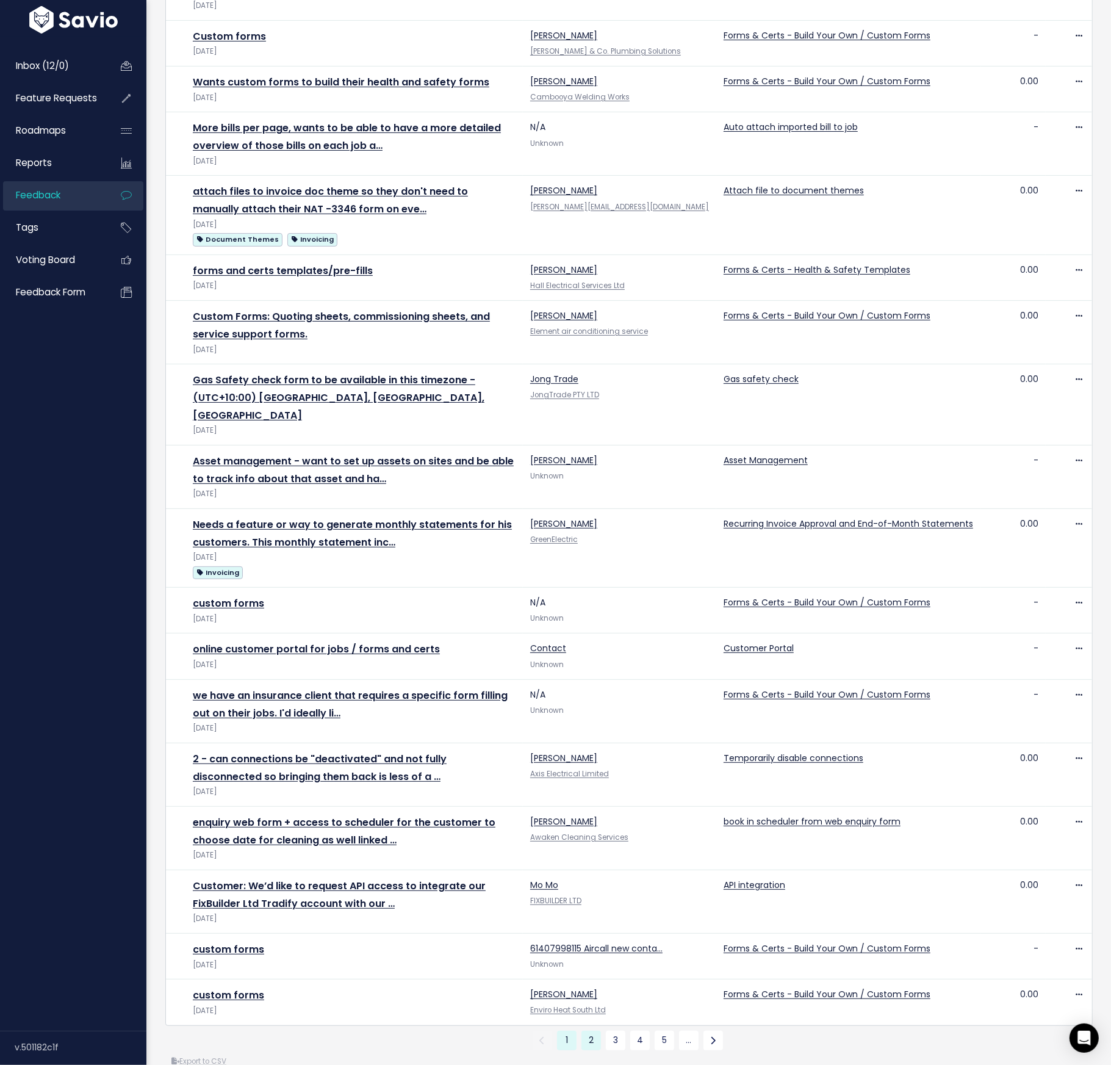
click at [592, 1031] on link "2" at bounding box center [592, 1041] width 20 height 20
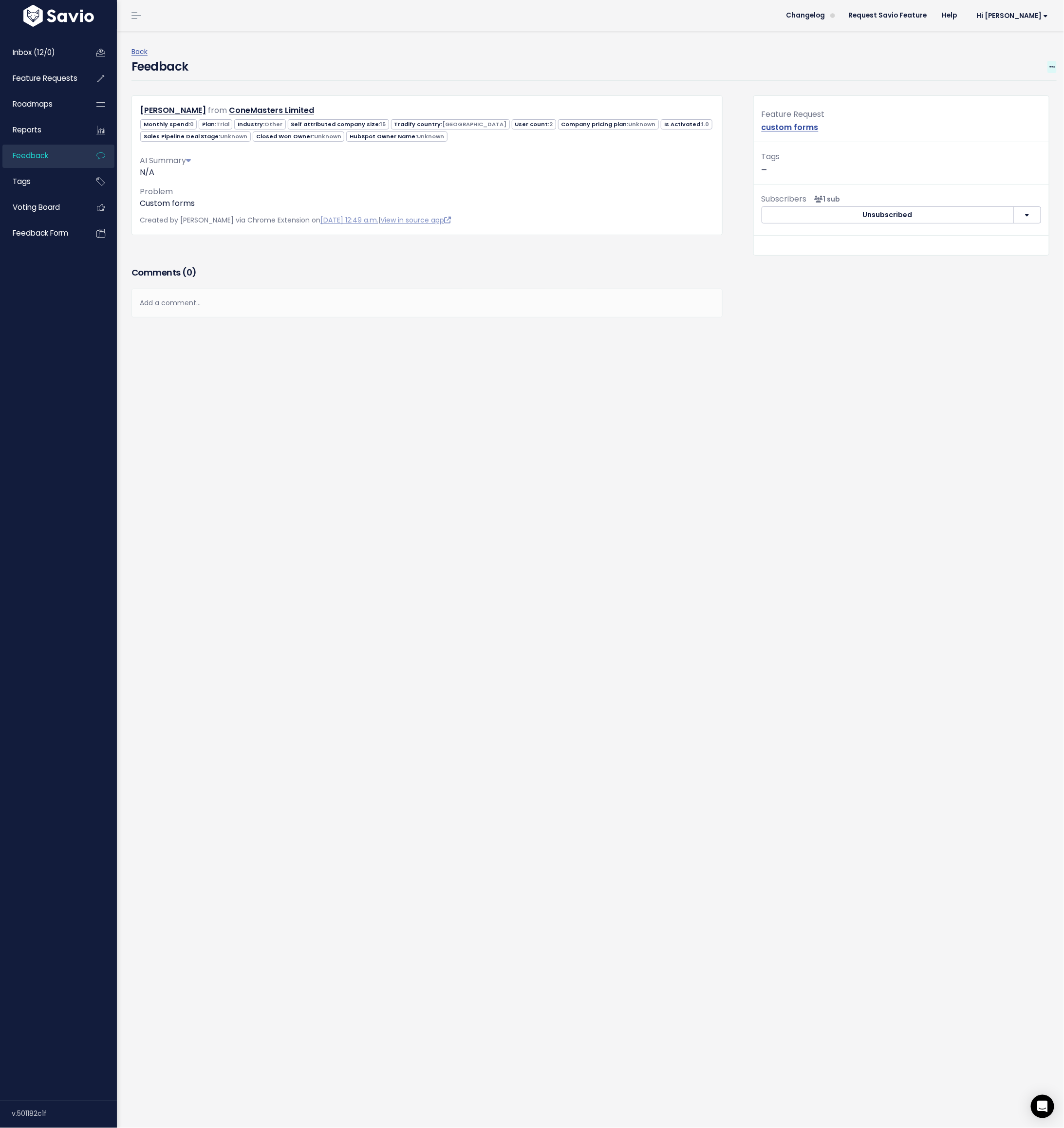
click at [709, 62] on span at bounding box center [1052, 66] width 10 height 12
click at [709, 89] on link "Edit" at bounding box center [1013, 94] width 70 height 19
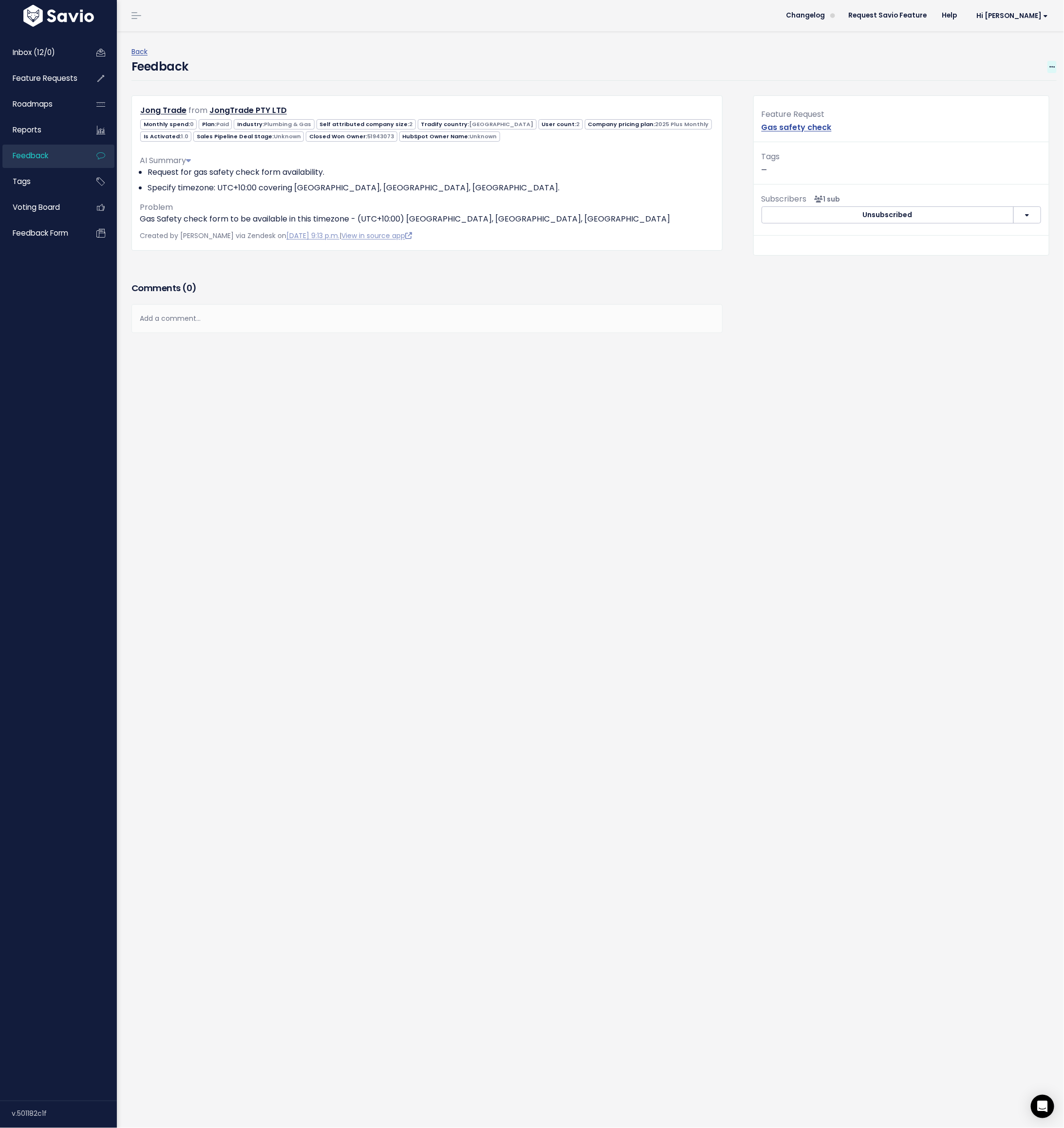
click at [709, 65] on icon at bounding box center [1051, 68] width 6 height 6
click at [709, 92] on link "Edit" at bounding box center [1013, 94] width 70 height 19
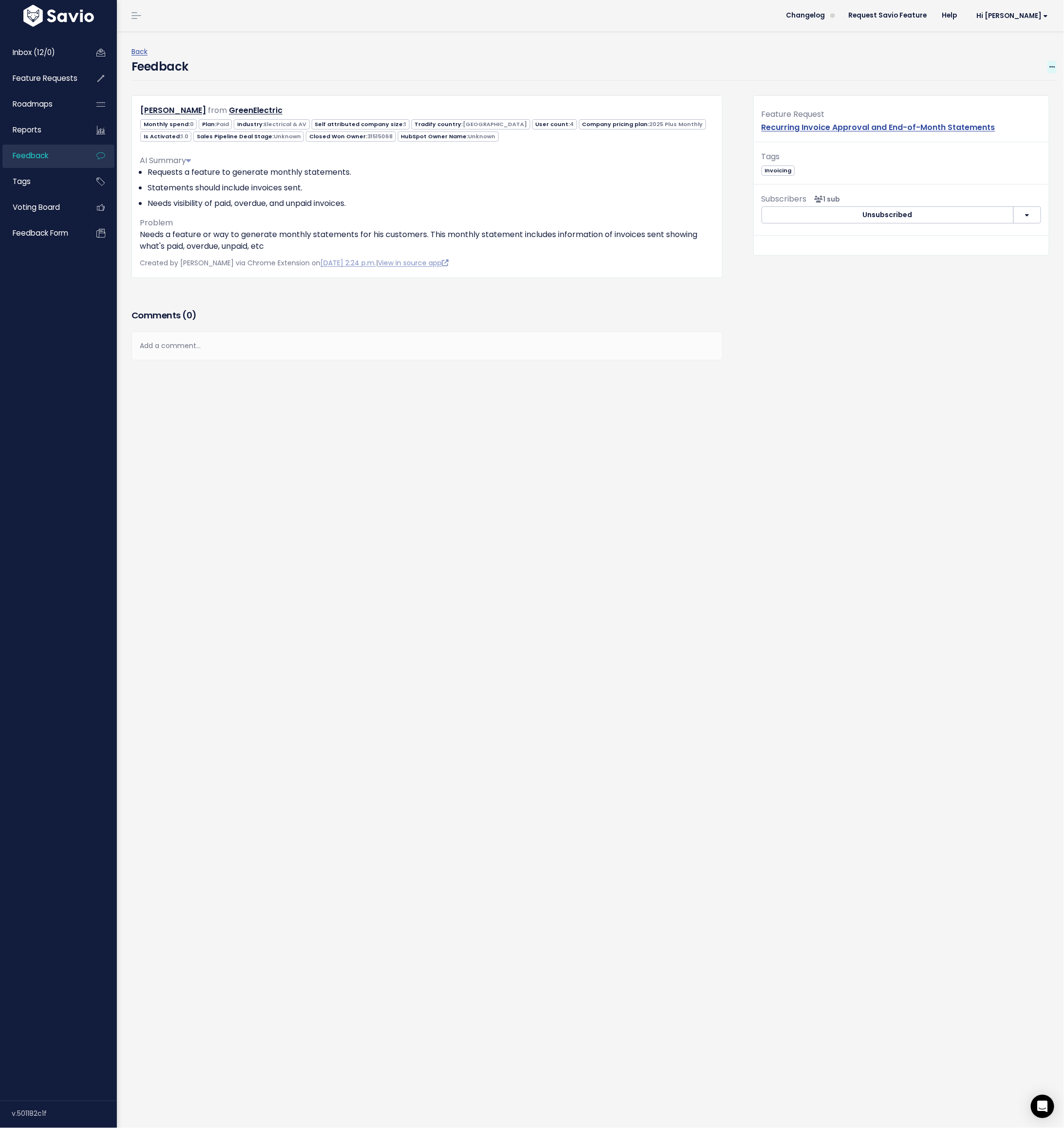
click at [709, 67] on icon at bounding box center [1051, 68] width 6 height 6
click at [709, 87] on link "Edit" at bounding box center [1013, 94] width 70 height 19
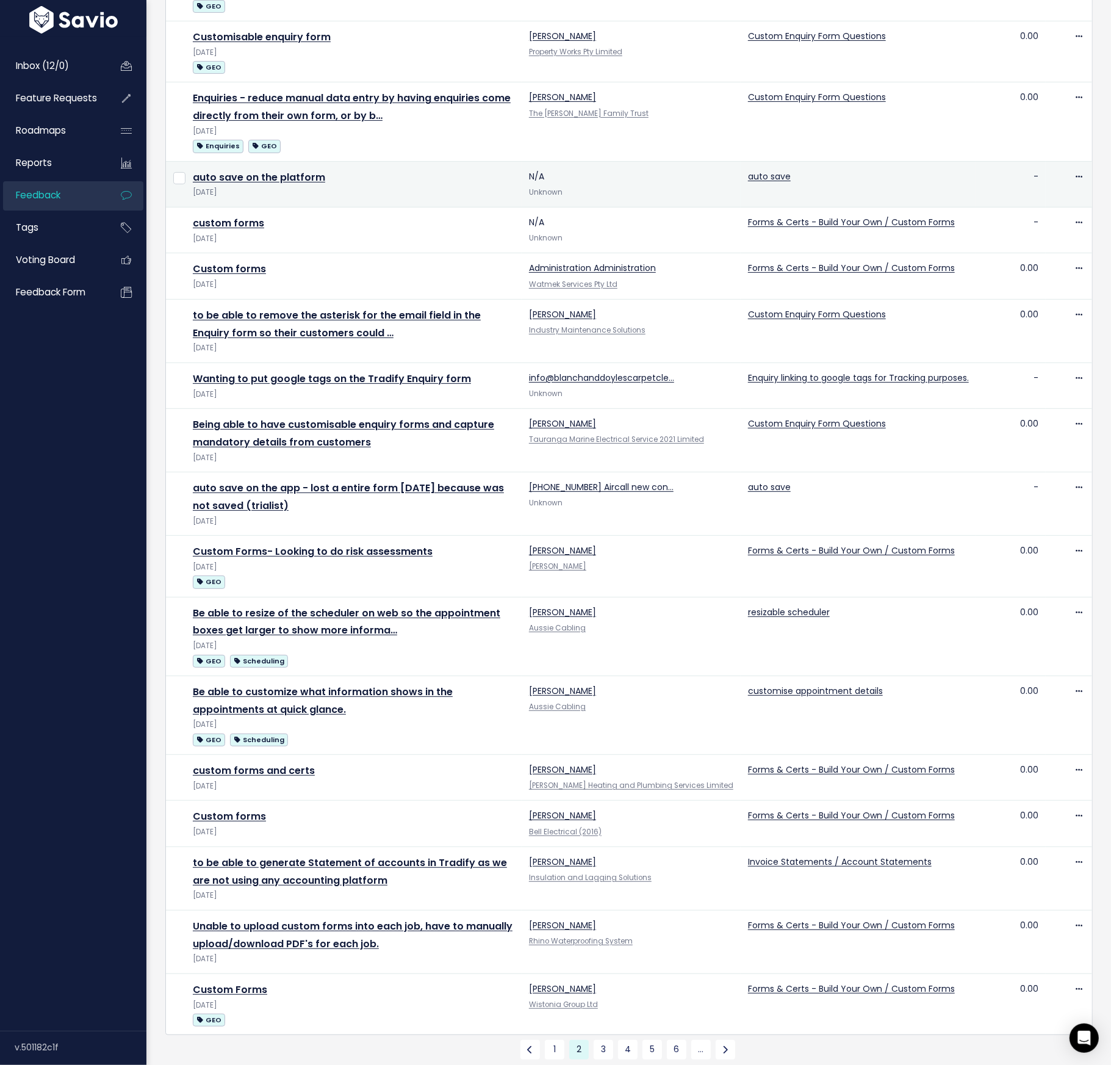
scroll to position [339, 0]
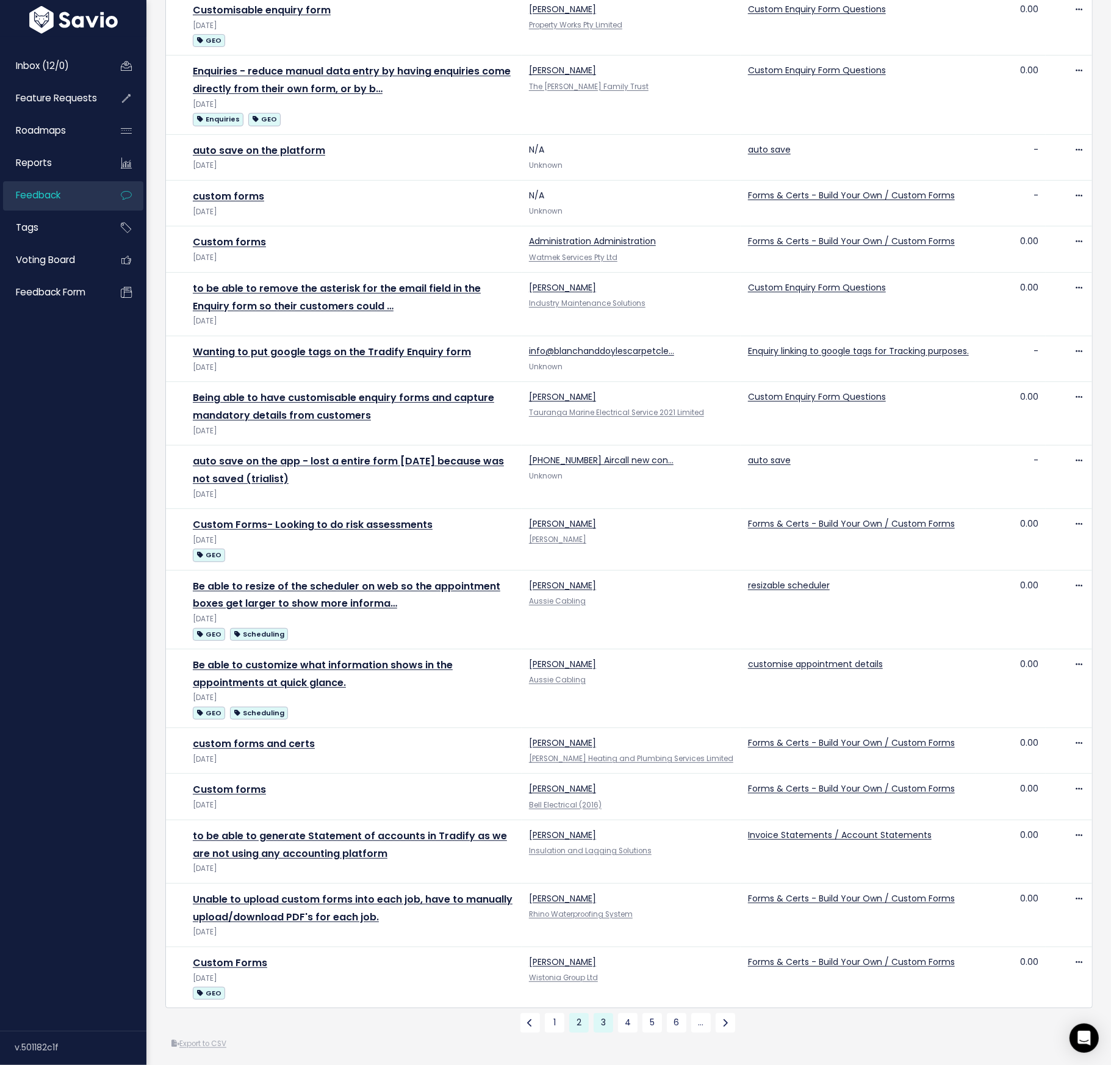
click at [605, 1020] on link "3" at bounding box center [604, 1023] width 20 height 20
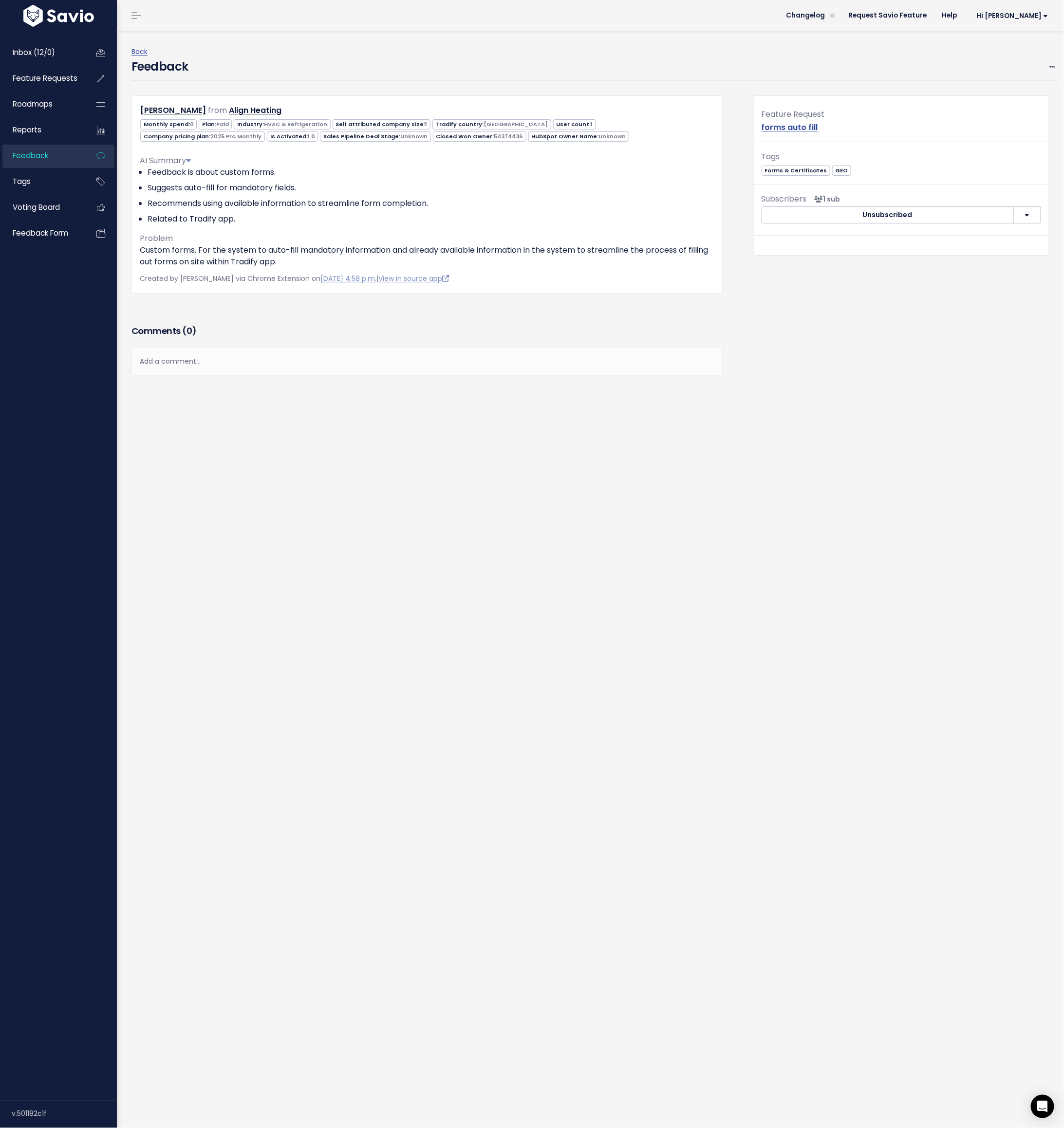
click at [709, 64] on div "Feedback Edit Restore to Inbox Delete" at bounding box center [594, 69] width 925 height 23
click at [709, 61] on span at bounding box center [1052, 66] width 10 height 12
click at [709, 94] on link "Edit" at bounding box center [1013, 94] width 70 height 19
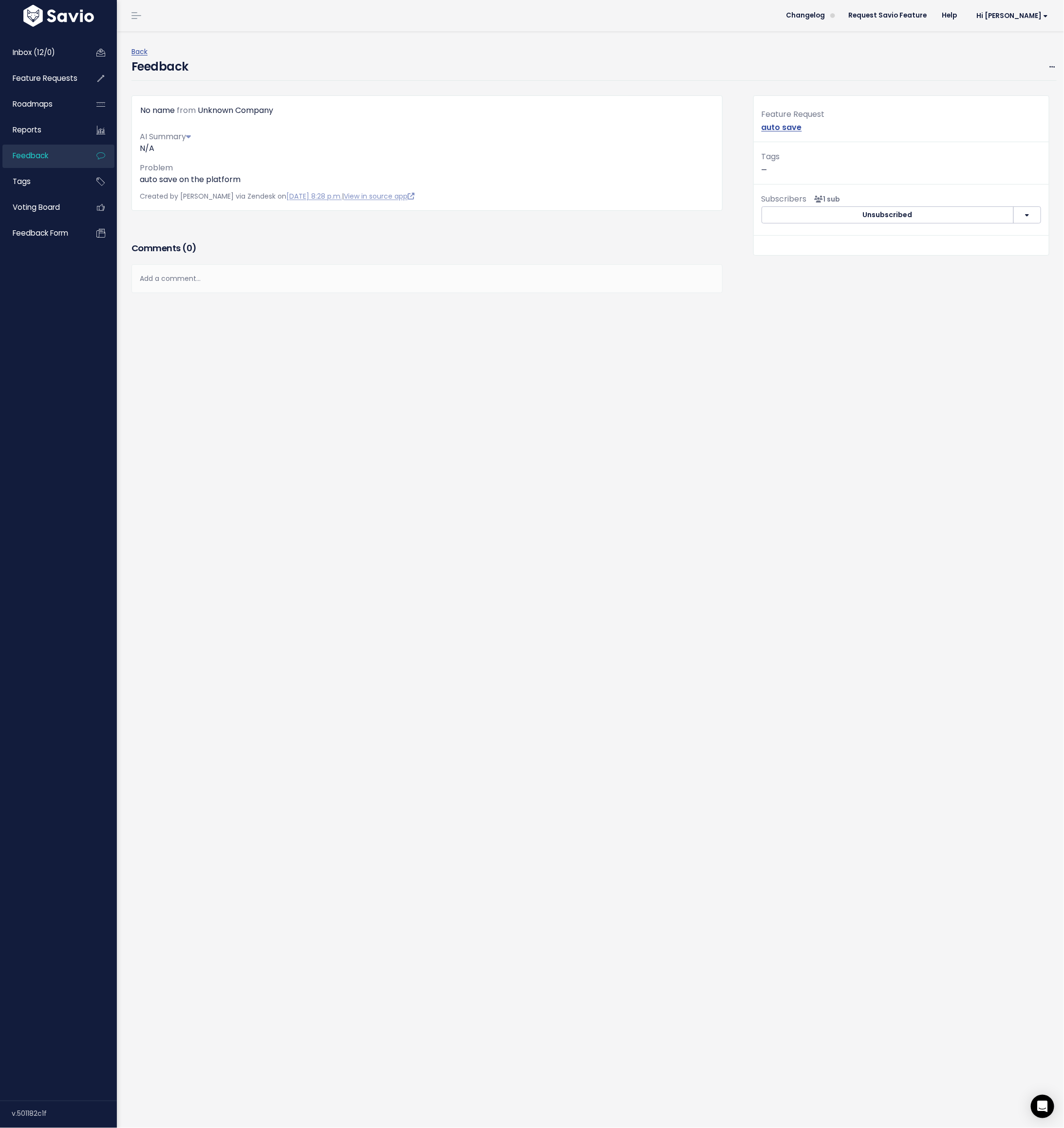
click at [709, 66] on div "Back Feedback Edit Restore to Inbox [GEOGRAPHIC_DATA] No name from Unknown Comp…" at bounding box center [589, 579] width 947 height 1097
click at [709, 65] on icon at bounding box center [1051, 68] width 6 height 6
click at [709, 89] on link "Edit" at bounding box center [1013, 94] width 70 height 19
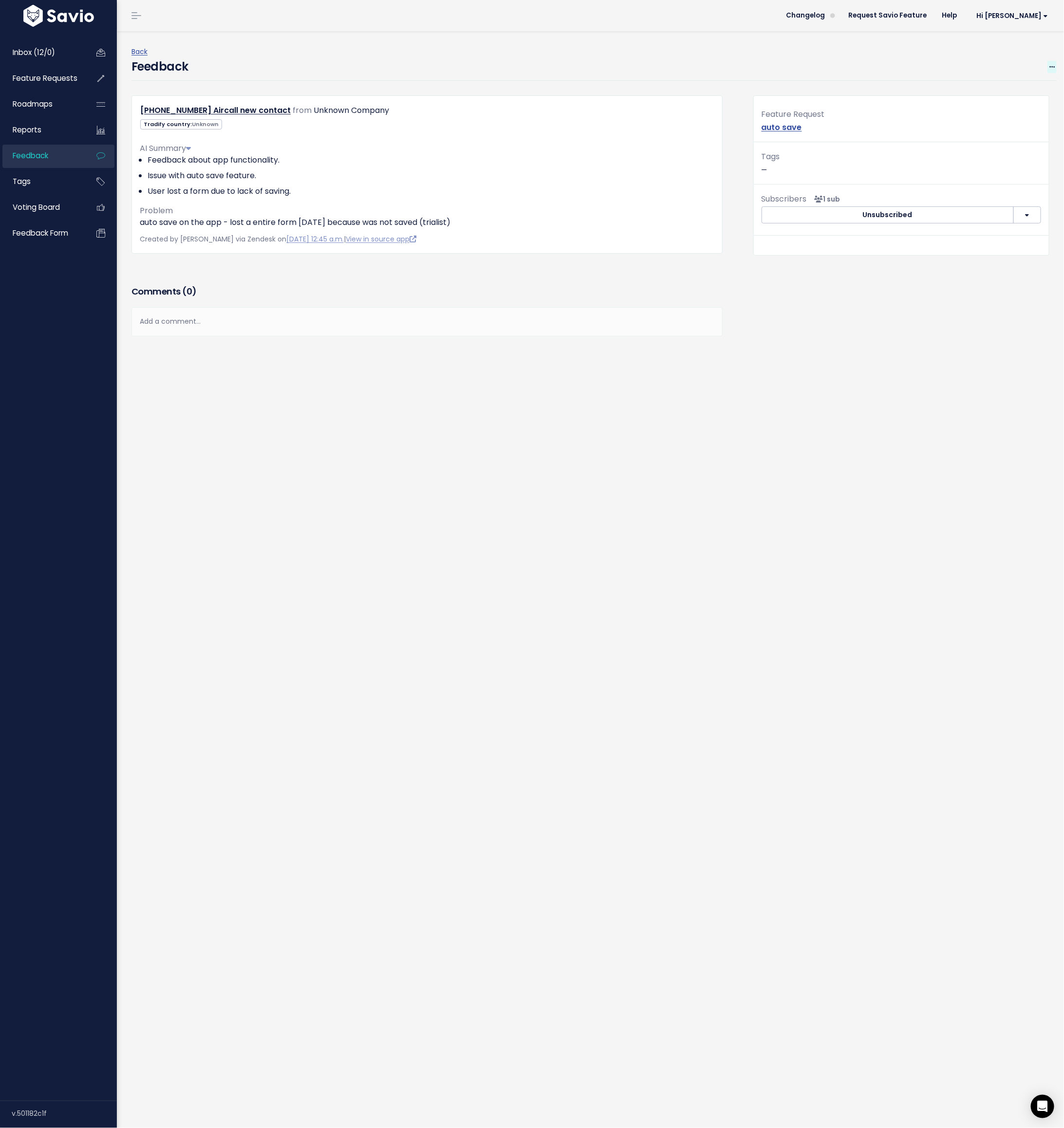
click at [709, 65] on icon at bounding box center [1051, 68] width 6 height 6
click at [709, 94] on link "Edit" at bounding box center [1013, 94] width 70 height 19
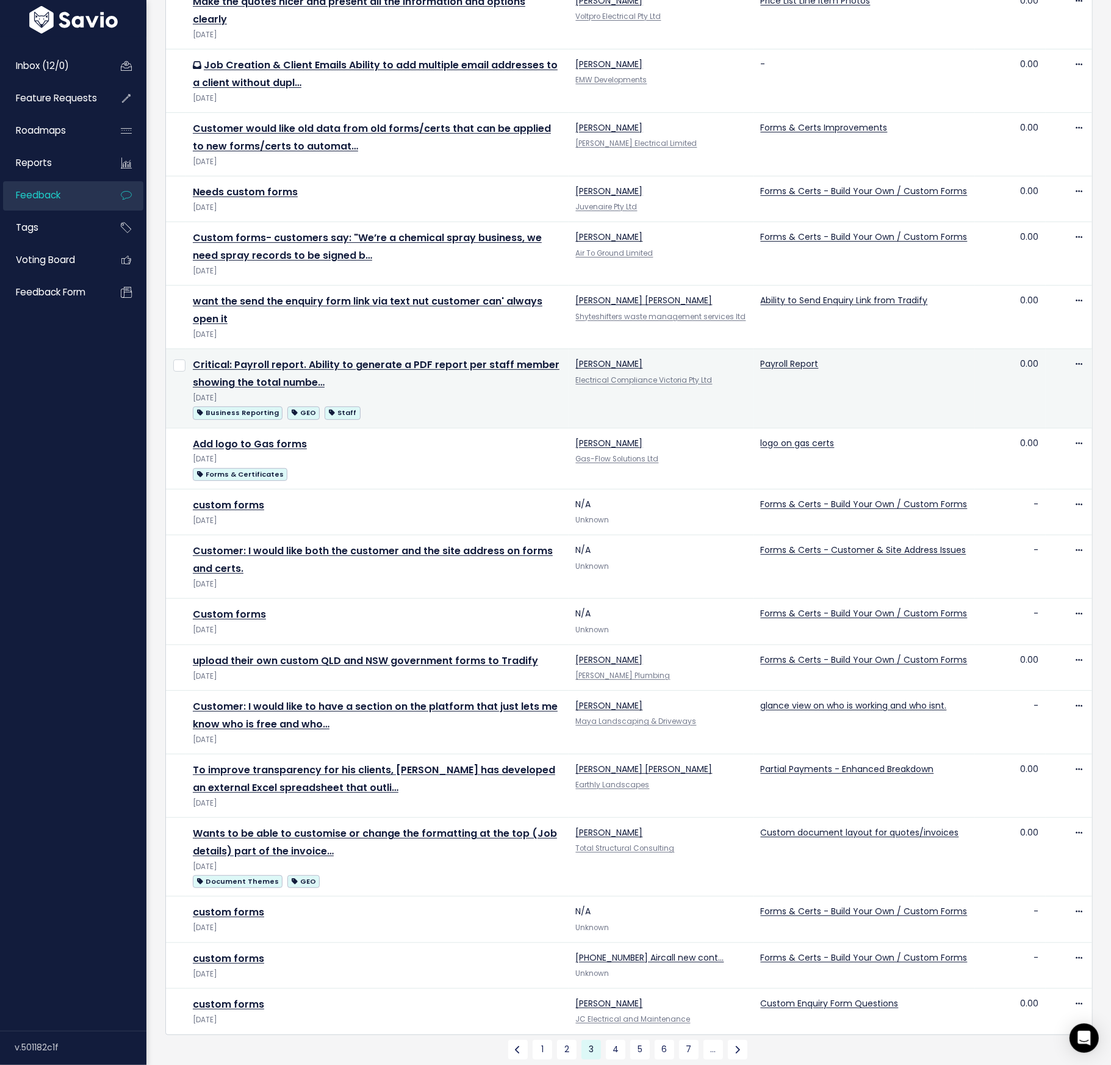
scroll to position [245, 0]
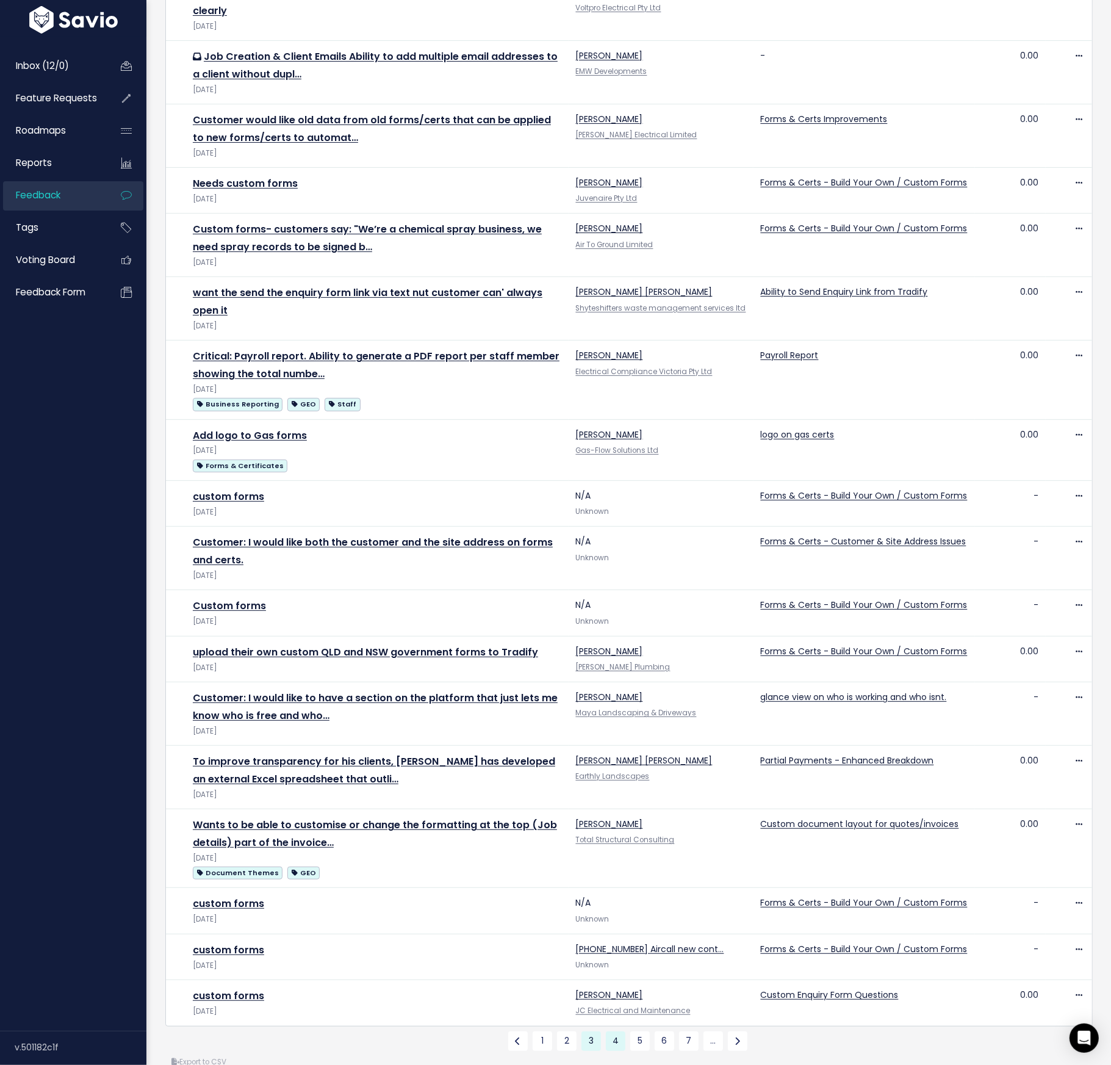
click at [616, 1031] on link "4" at bounding box center [616, 1041] width 20 height 20
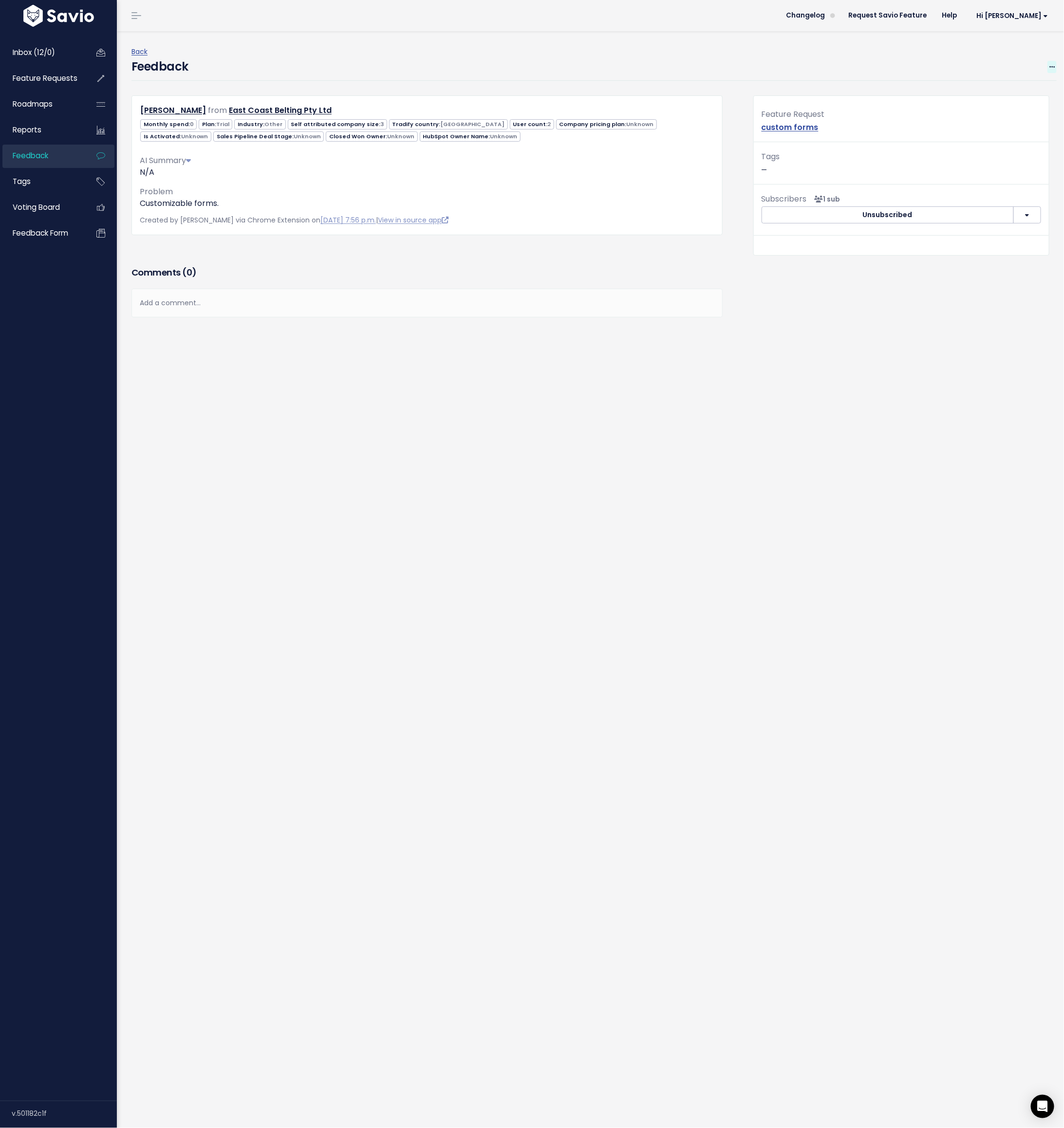
click at [709, 62] on span at bounding box center [1052, 66] width 10 height 12
click at [709, 97] on link "Edit" at bounding box center [1013, 94] width 70 height 19
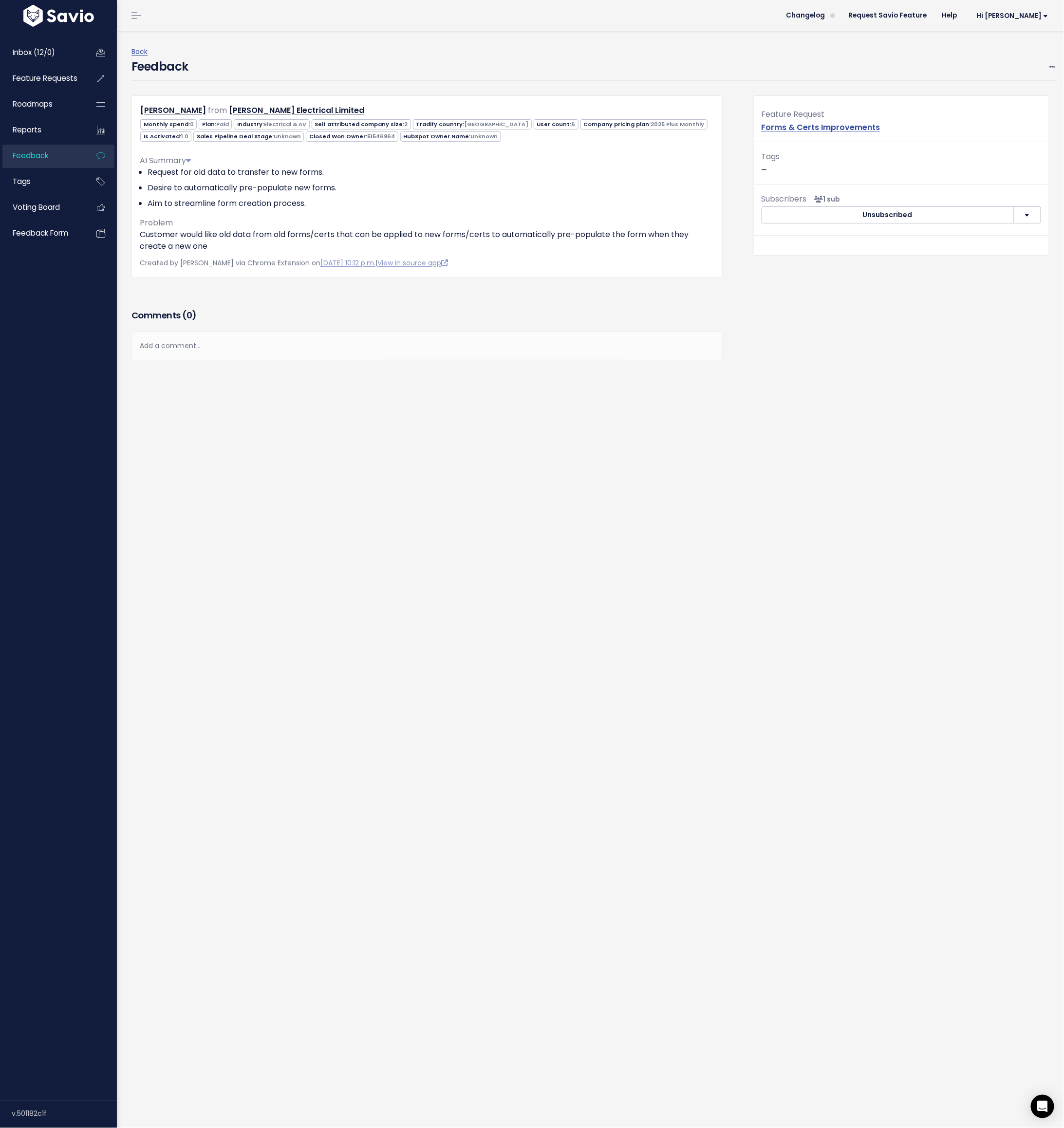
click at [709, 61] on div "Edit Restore to Inbox [GEOGRAPHIC_DATA]" at bounding box center [1052, 66] width 10 height 12
click at [709, 61] on span at bounding box center [1052, 66] width 10 height 12
click at [709, 97] on link "Edit" at bounding box center [1013, 94] width 70 height 19
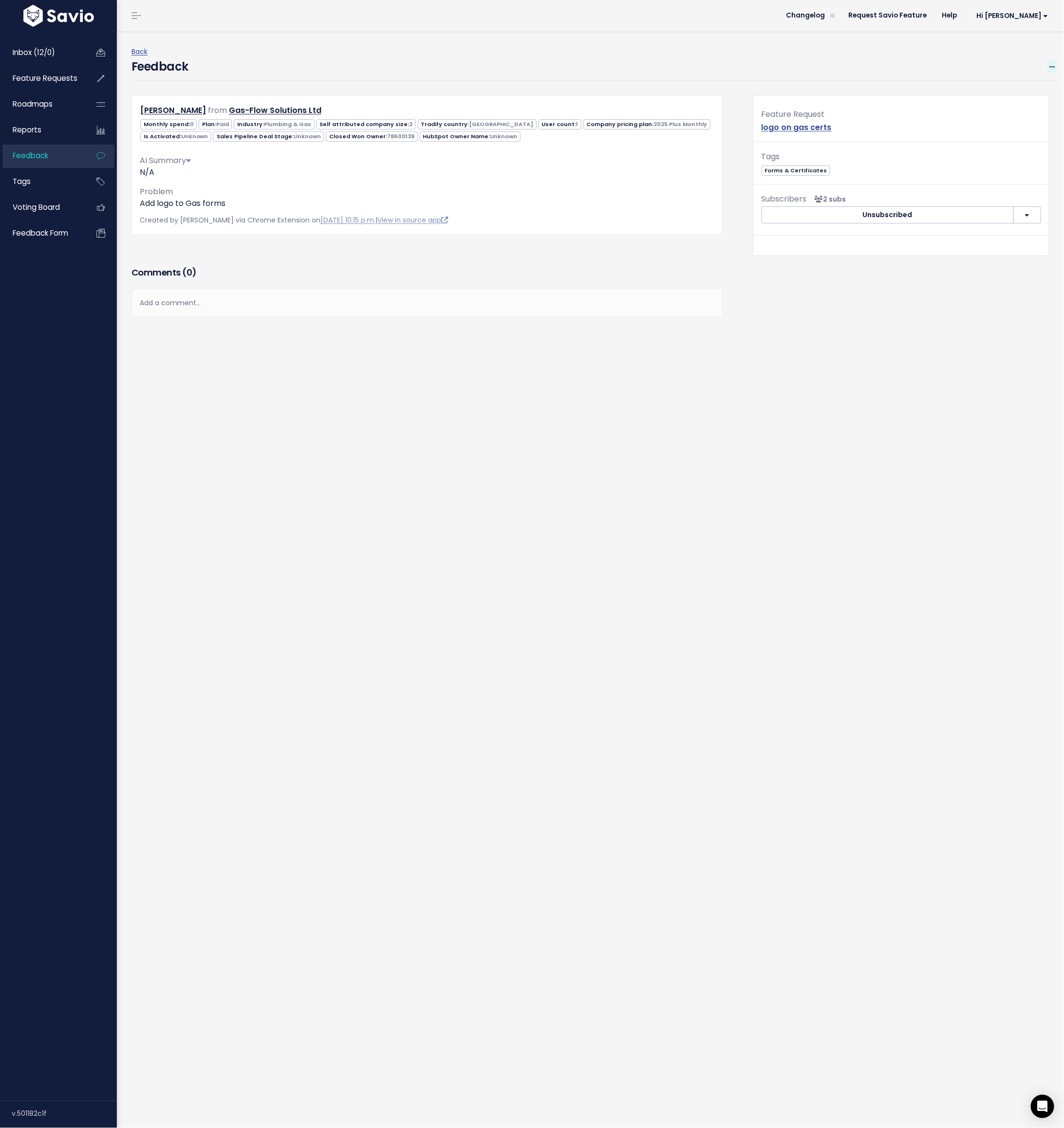
click at [709, 65] on icon at bounding box center [1051, 68] width 6 height 6
click at [709, 89] on link "Edit" at bounding box center [1013, 94] width 70 height 19
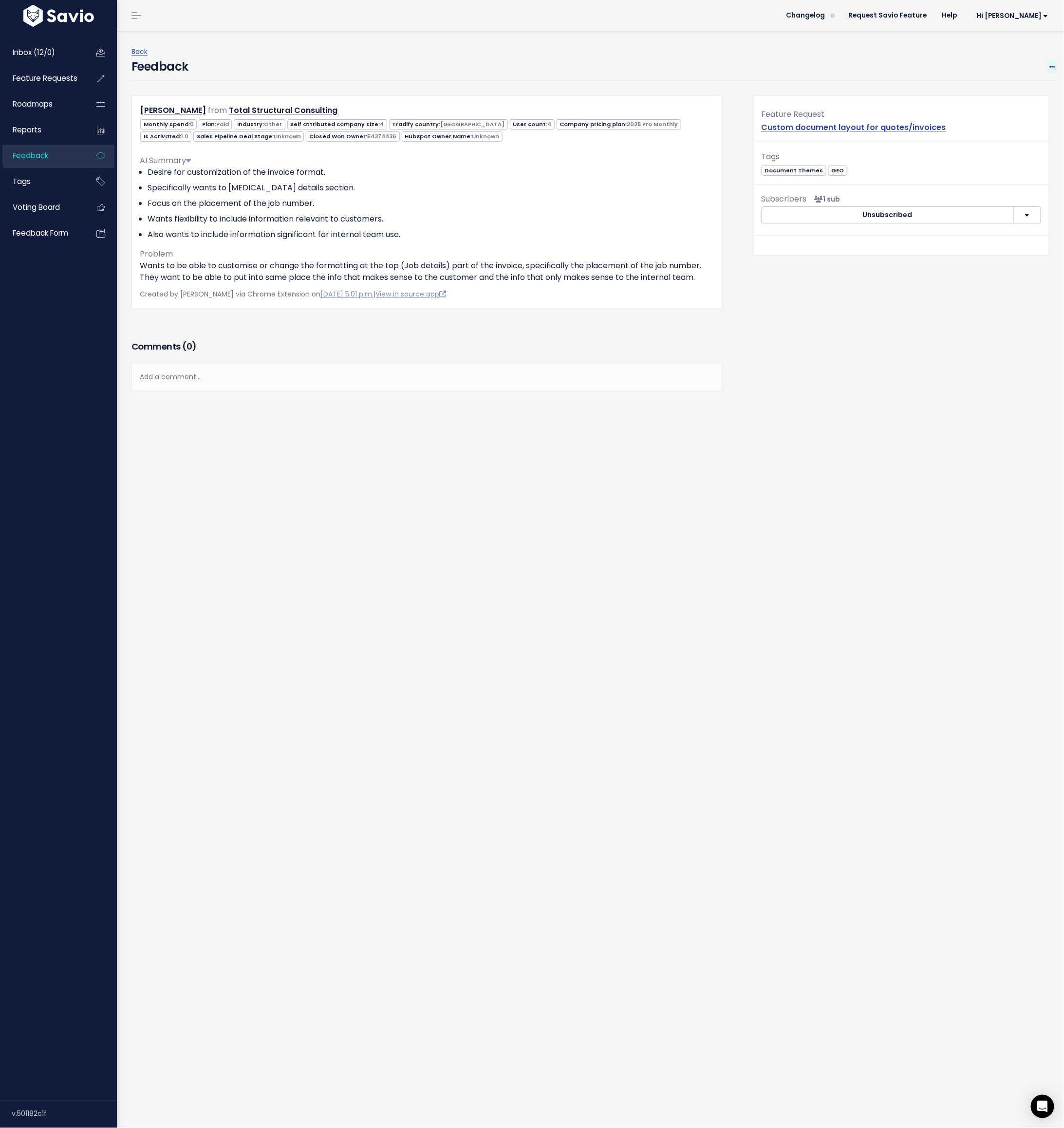
click at [709, 61] on span at bounding box center [1052, 66] width 10 height 12
click at [709, 93] on link "Edit" at bounding box center [1013, 94] width 70 height 19
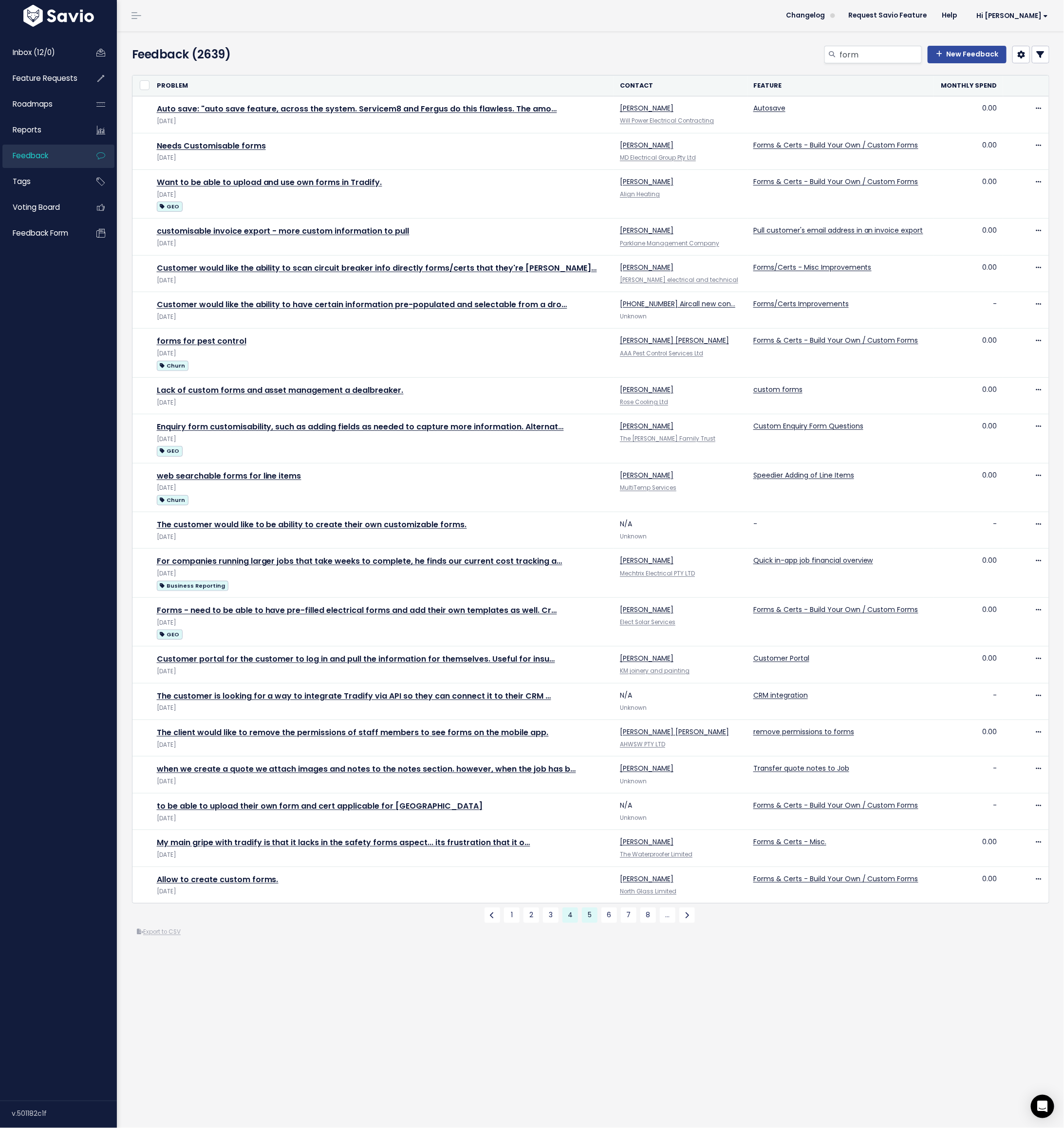
click at [588, 849] on link "5" at bounding box center [589, 916] width 16 height 16
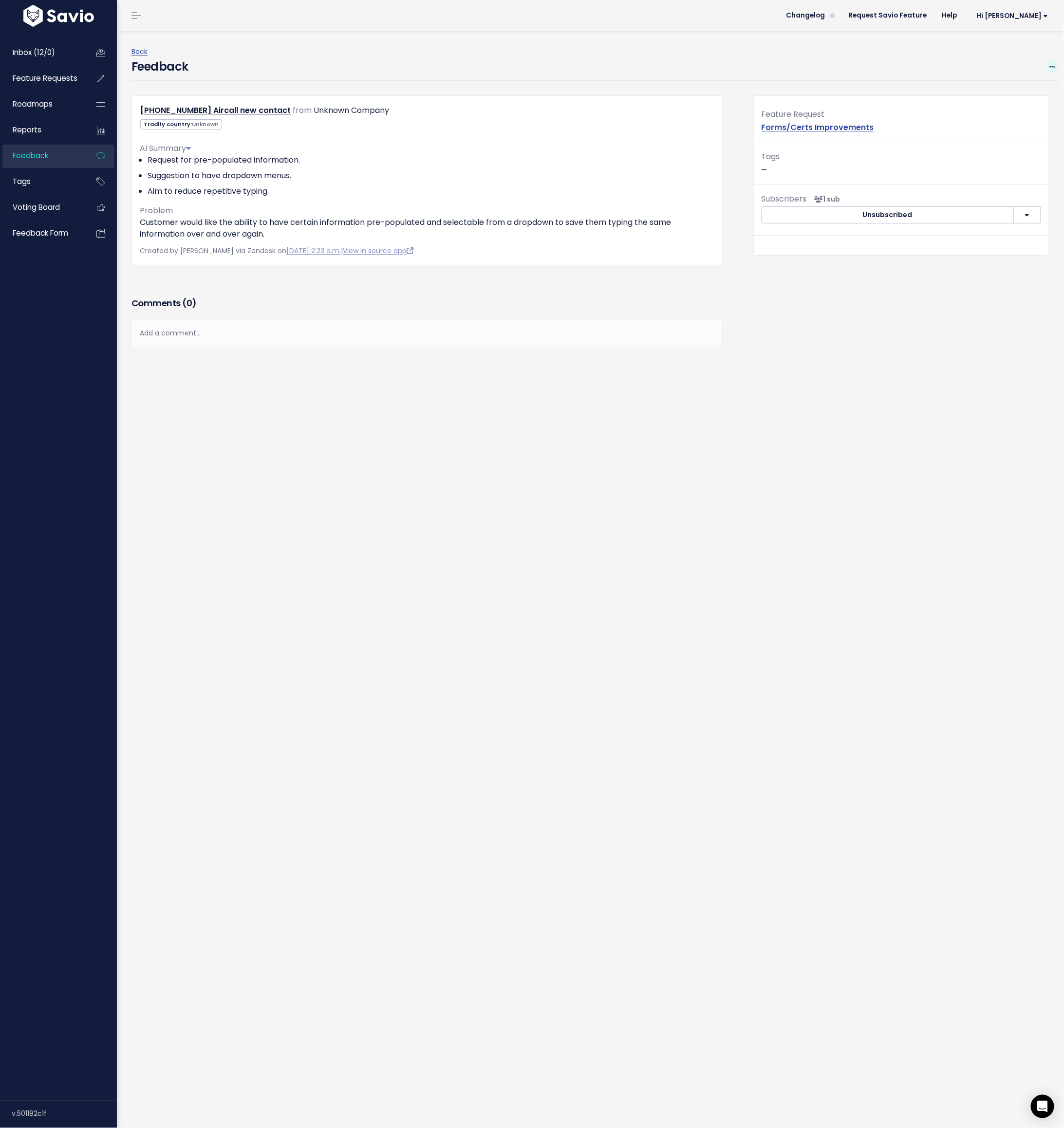
click at [709, 65] on icon at bounding box center [1051, 68] width 6 height 6
click at [709, 94] on link "Edit" at bounding box center [1013, 94] width 70 height 19
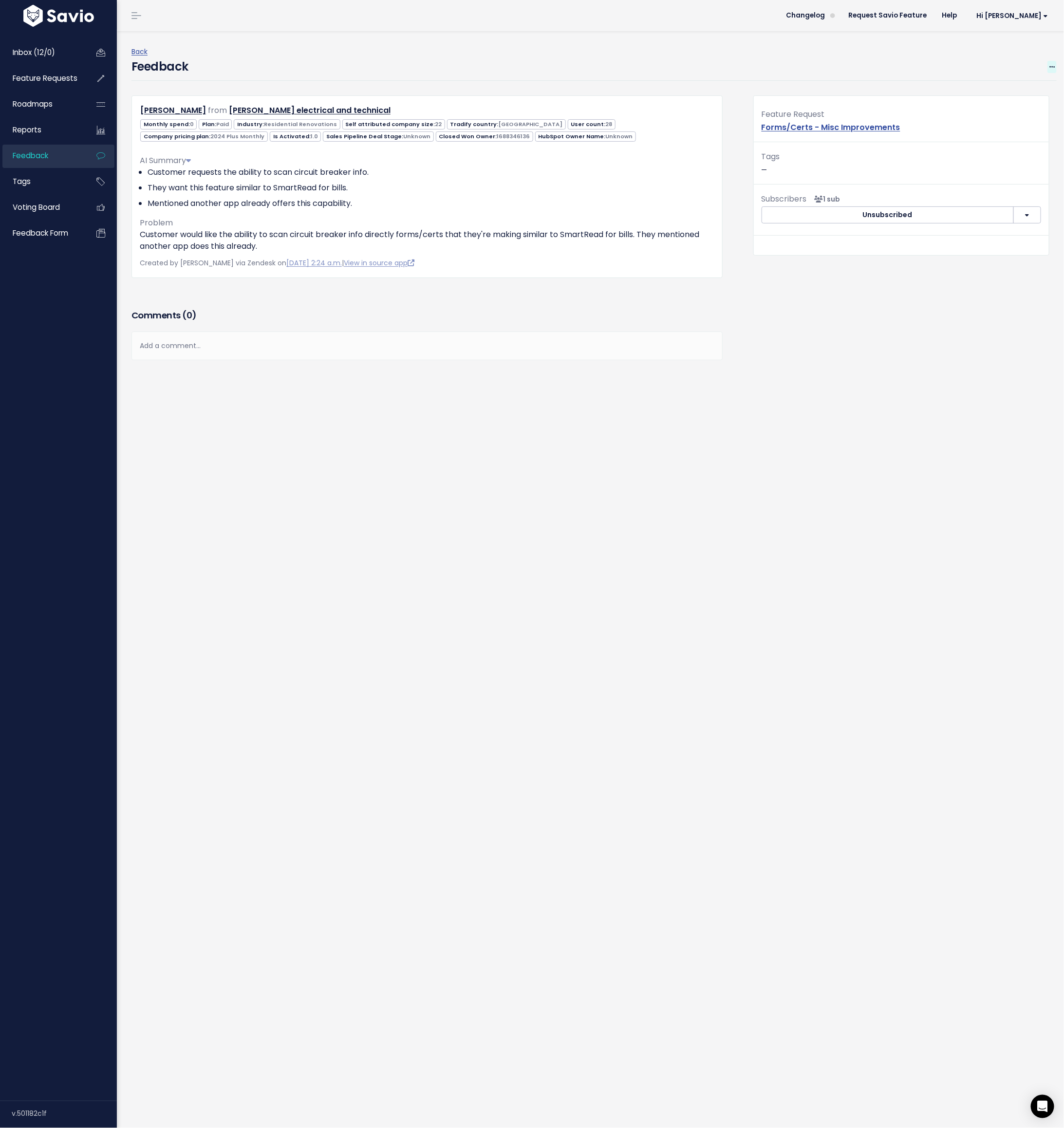
click at [709, 66] on span at bounding box center [1052, 66] width 10 height 12
click at [709, 91] on link "Edit" at bounding box center [1013, 94] width 70 height 19
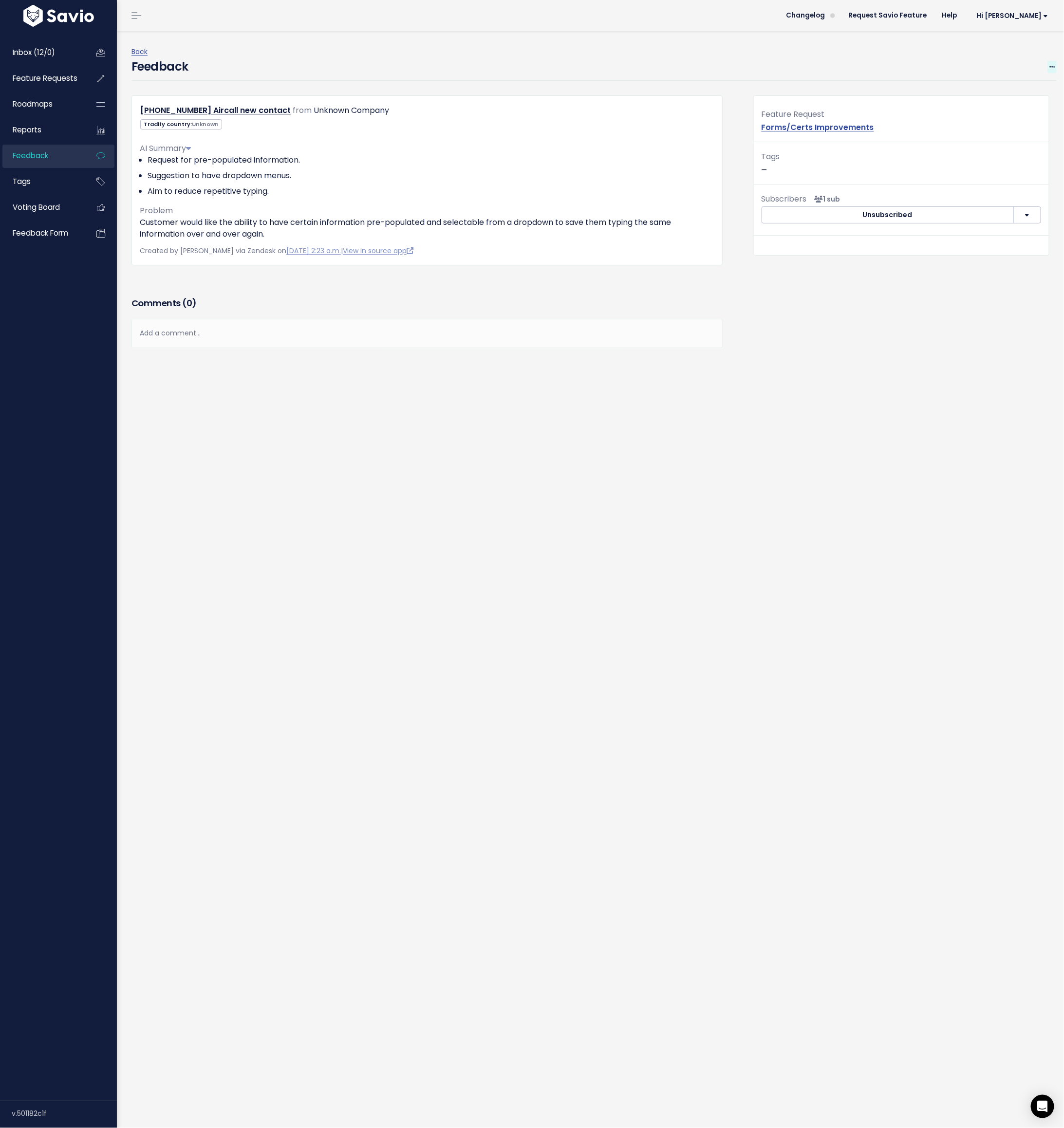
click at [709, 65] on icon at bounding box center [1051, 68] width 6 height 6
click at [709, 91] on link "Edit" at bounding box center [1013, 94] width 70 height 19
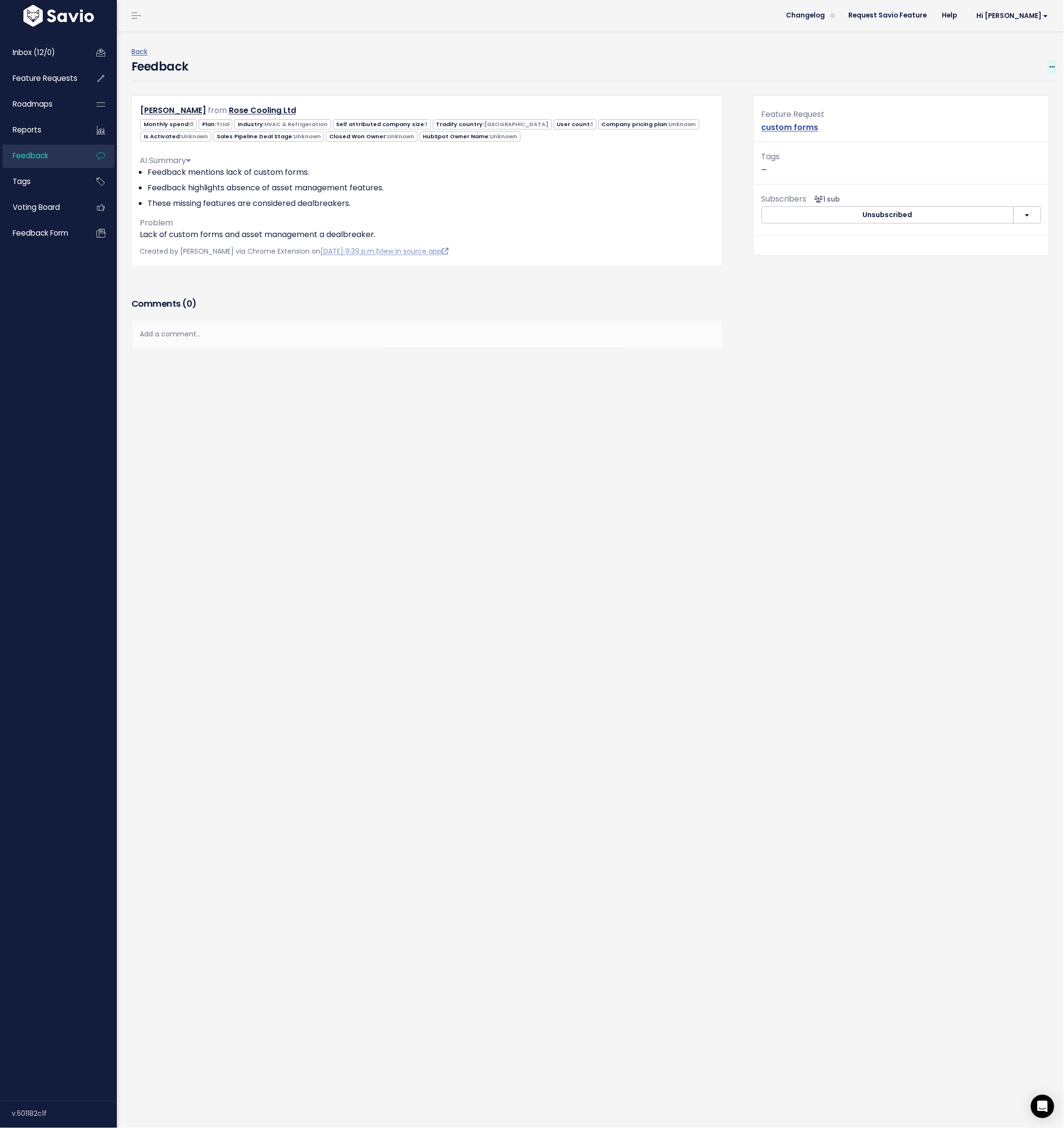
click at [709, 65] on icon at bounding box center [1051, 68] width 6 height 6
click at [709, 89] on link "Edit" at bounding box center [1013, 94] width 70 height 19
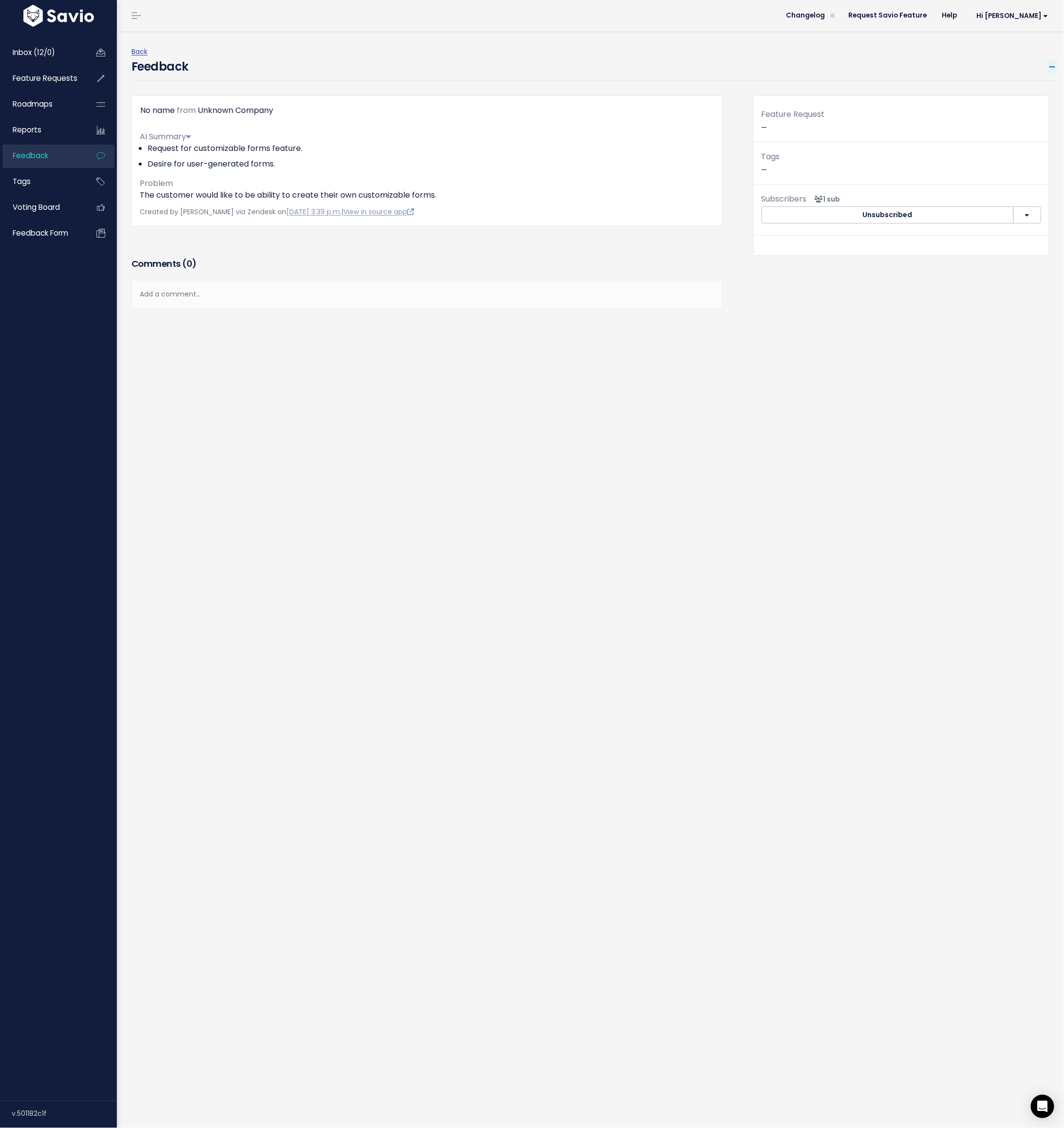
click at [709, 68] on span at bounding box center [1052, 66] width 10 height 12
click at [709, 91] on link "Edit" at bounding box center [1013, 94] width 70 height 19
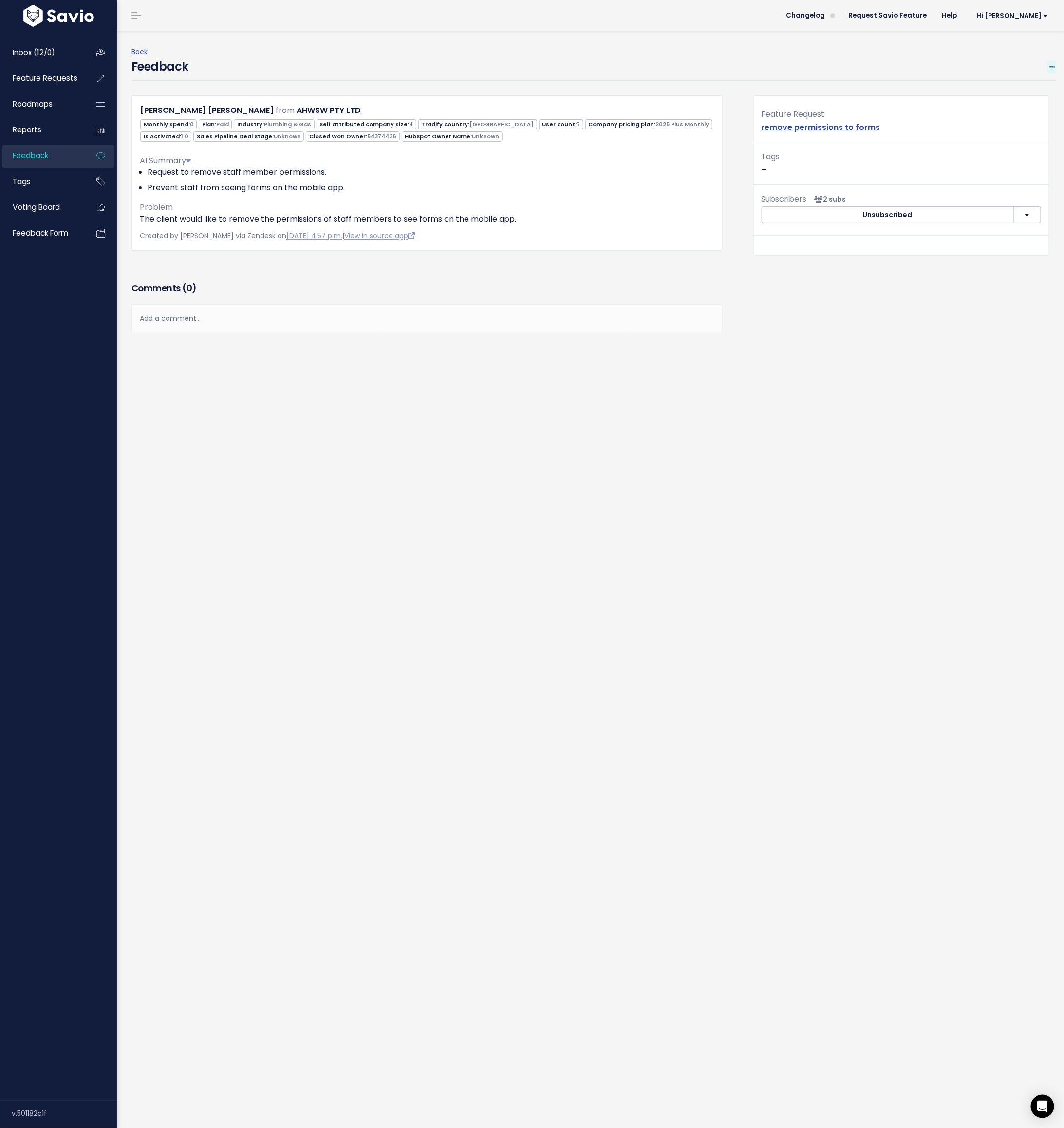
click at [709, 65] on icon at bounding box center [1051, 68] width 6 height 6
click at [709, 92] on link "Edit" at bounding box center [1013, 94] width 70 height 19
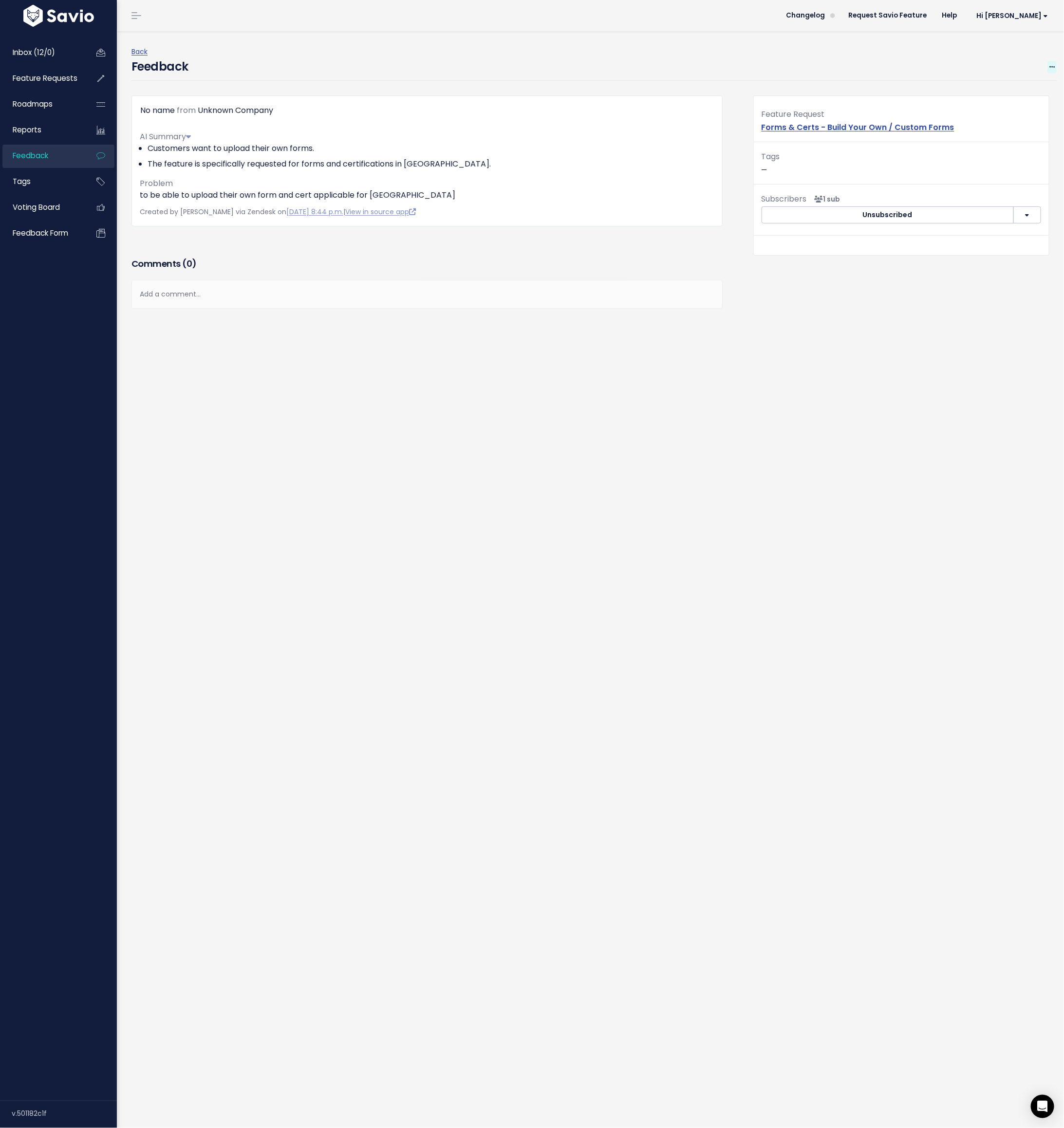
click at [709, 67] on icon at bounding box center [1051, 68] width 6 height 6
click at [709, 95] on link "Edit" at bounding box center [1013, 94] width 70 height 19
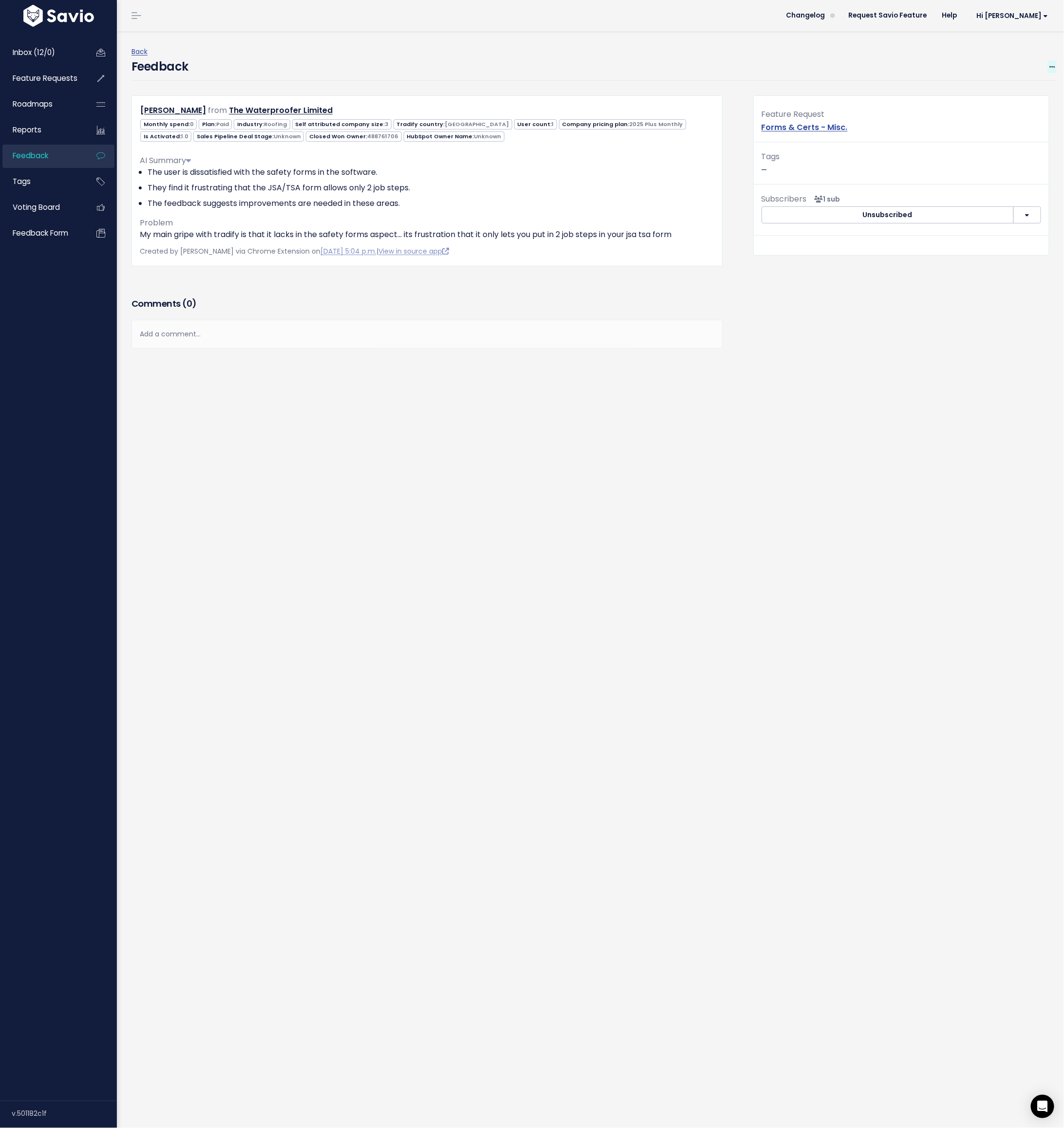
click at [709, 65] on span at bounding box center [1052, 66] width 10 height 12
click at [709, 88] on link "Edit" at bounding box center [1013, 94] width 70 height 19
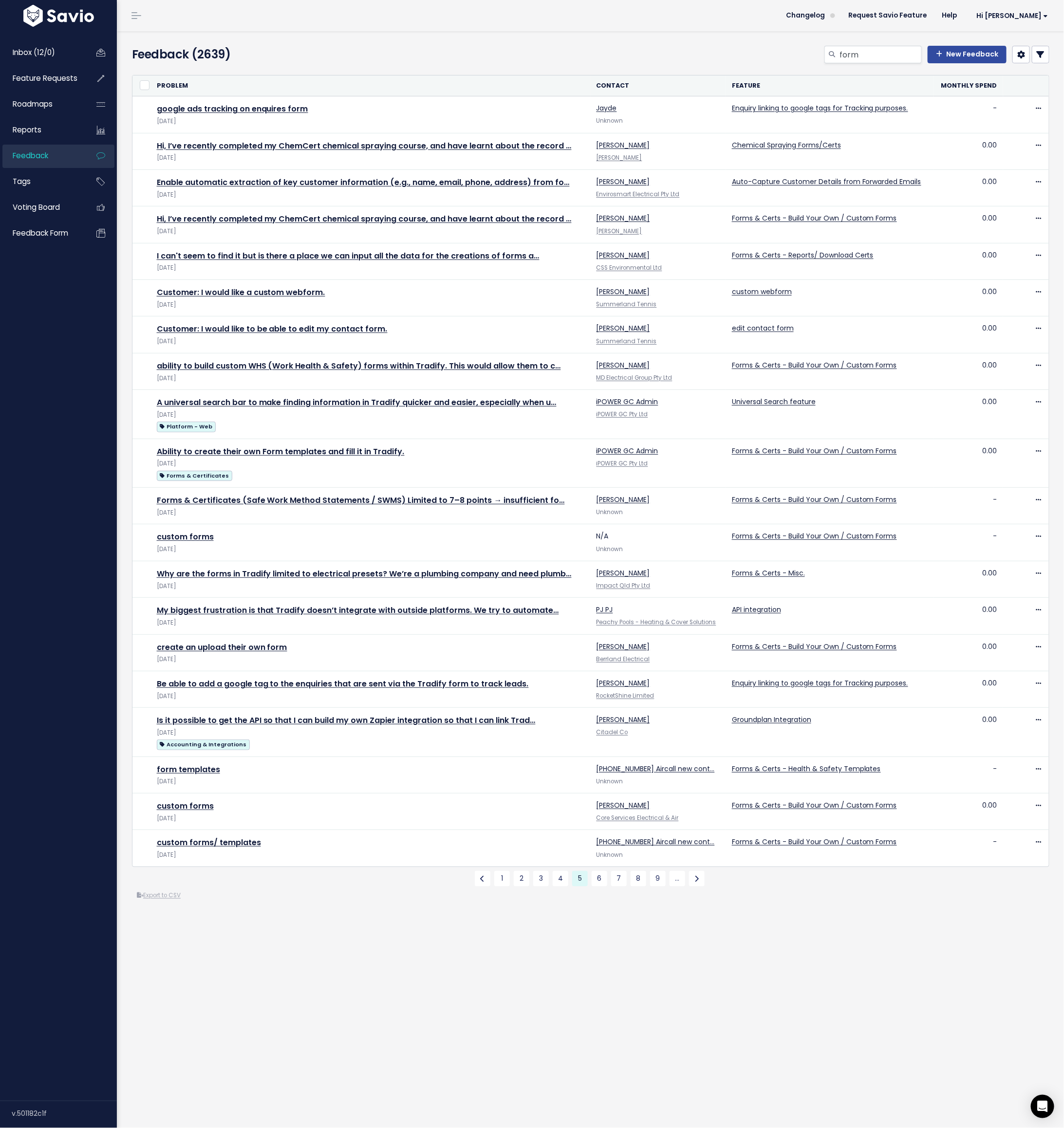
click at [419, 933] on div "Feedback (2639) form New Feedback or" at bounding box center [589, 579] width 947 height 1097
click at [599, 874] on link "6" at bounding box center [600, 879] width 16 height 16
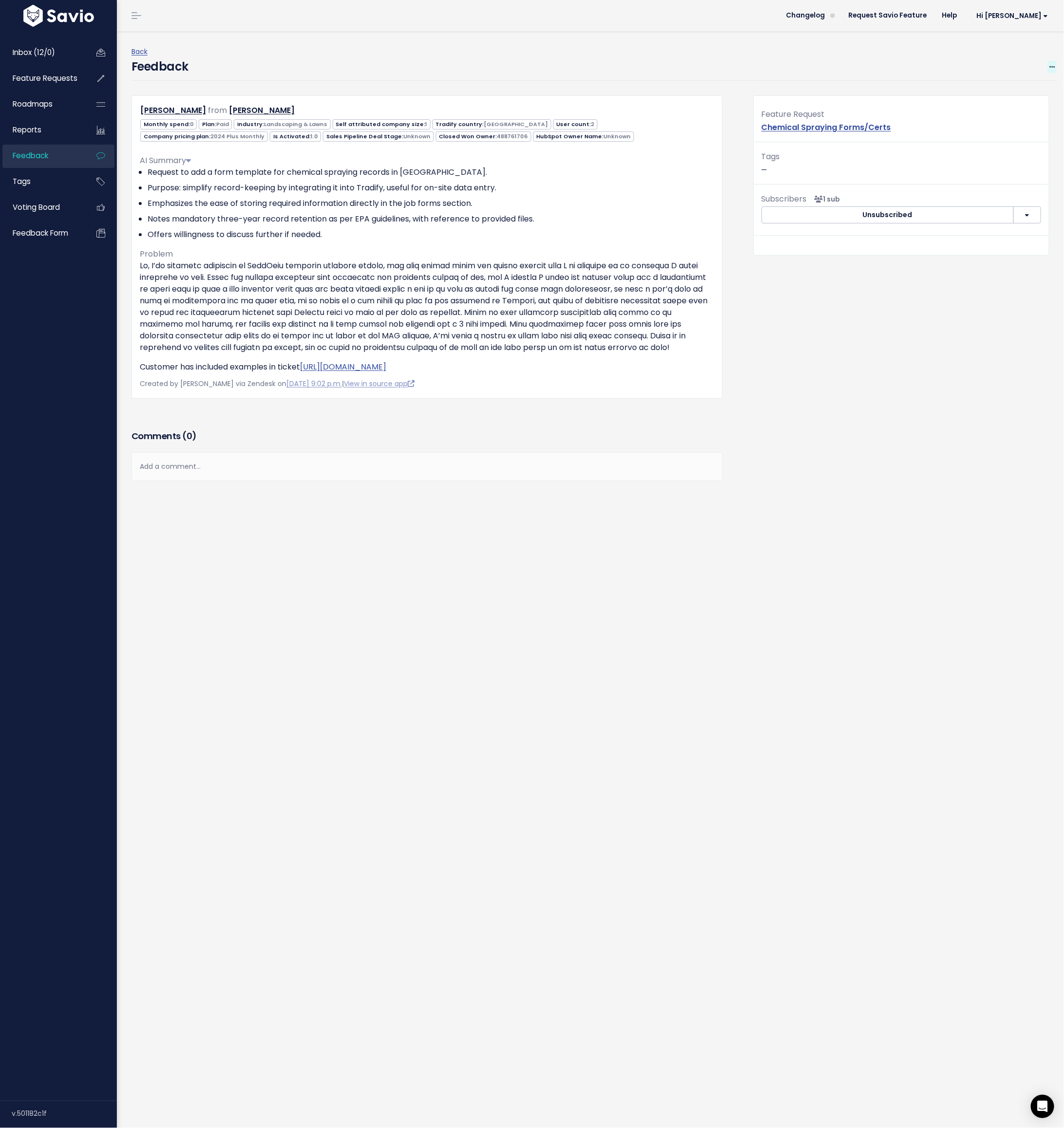
click at [709, 65] on icon at bounding box center [1051, 68] width 6 height 6
click at [709, 86] on link "Edit" at bounding box center [1013, 94] width 70 height 19
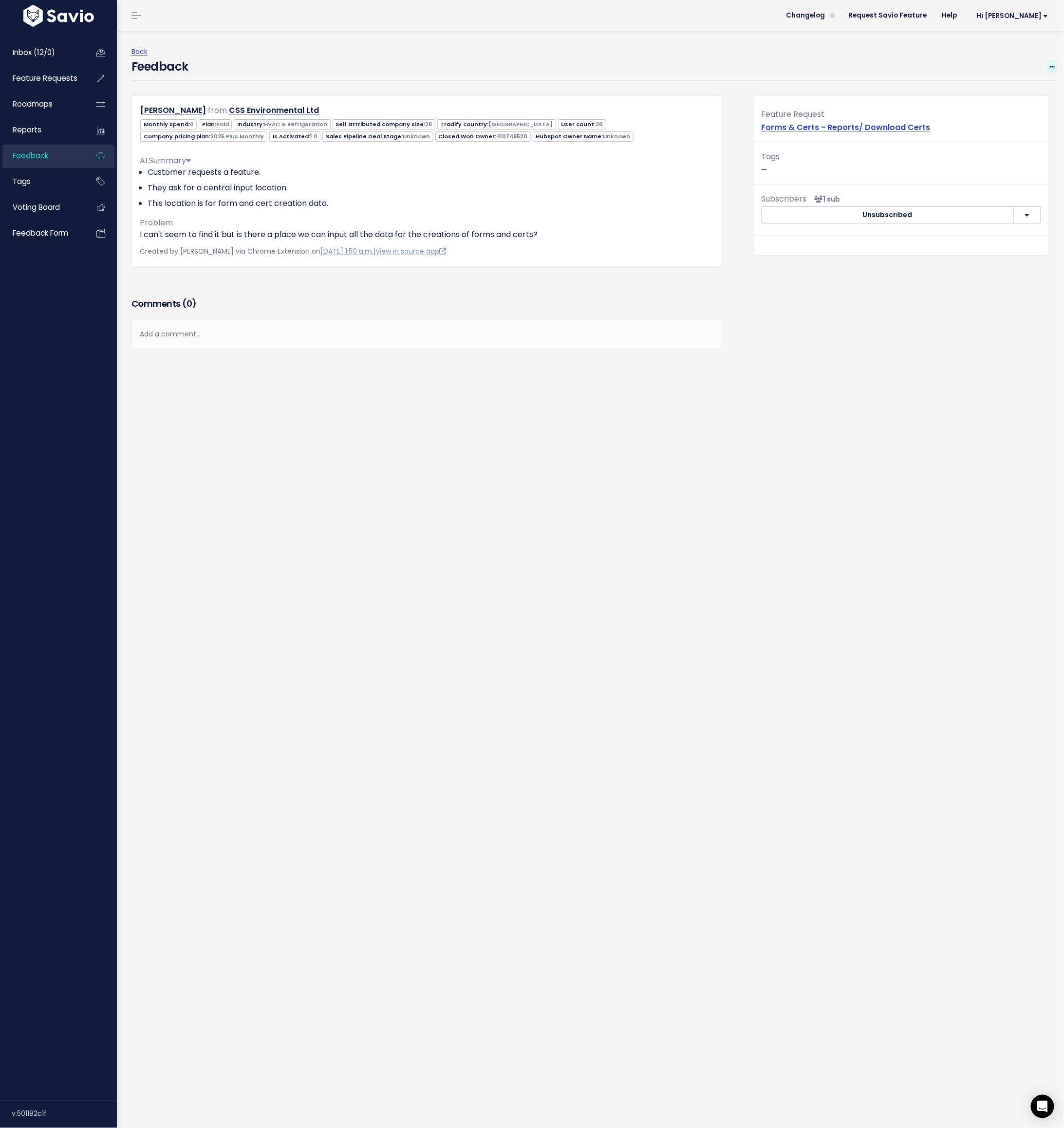
click at [709, 62] on span at bounding box center [1052, 66] width 10 height 12
click at [709, 91] on link "Edit" at bounding box center [1013, 94] width 70 height 19
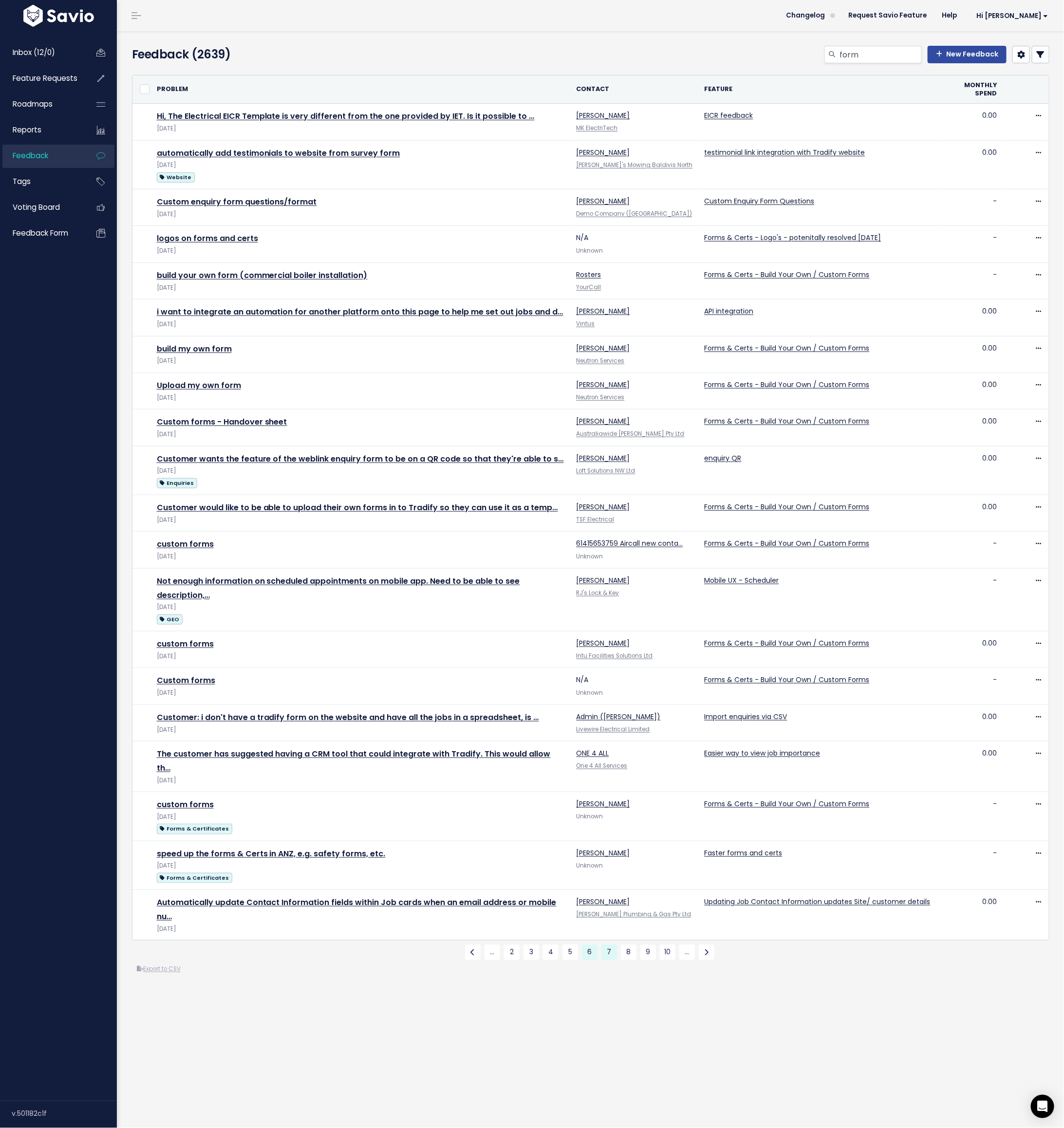
click at [609, 945] on link "7" at bounding box center [609, 952] width 16 height 16
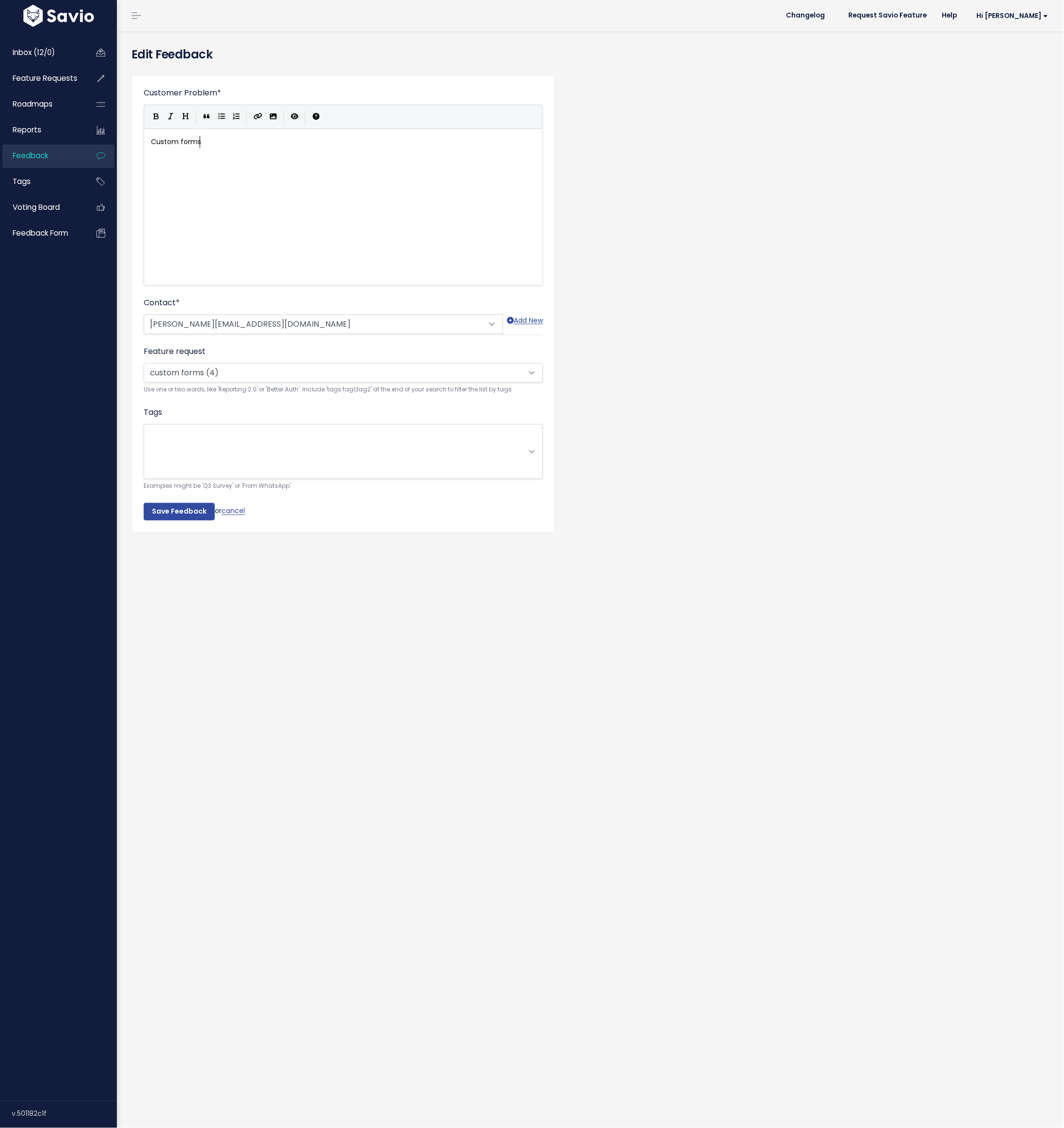
scroll to position [1, 0]
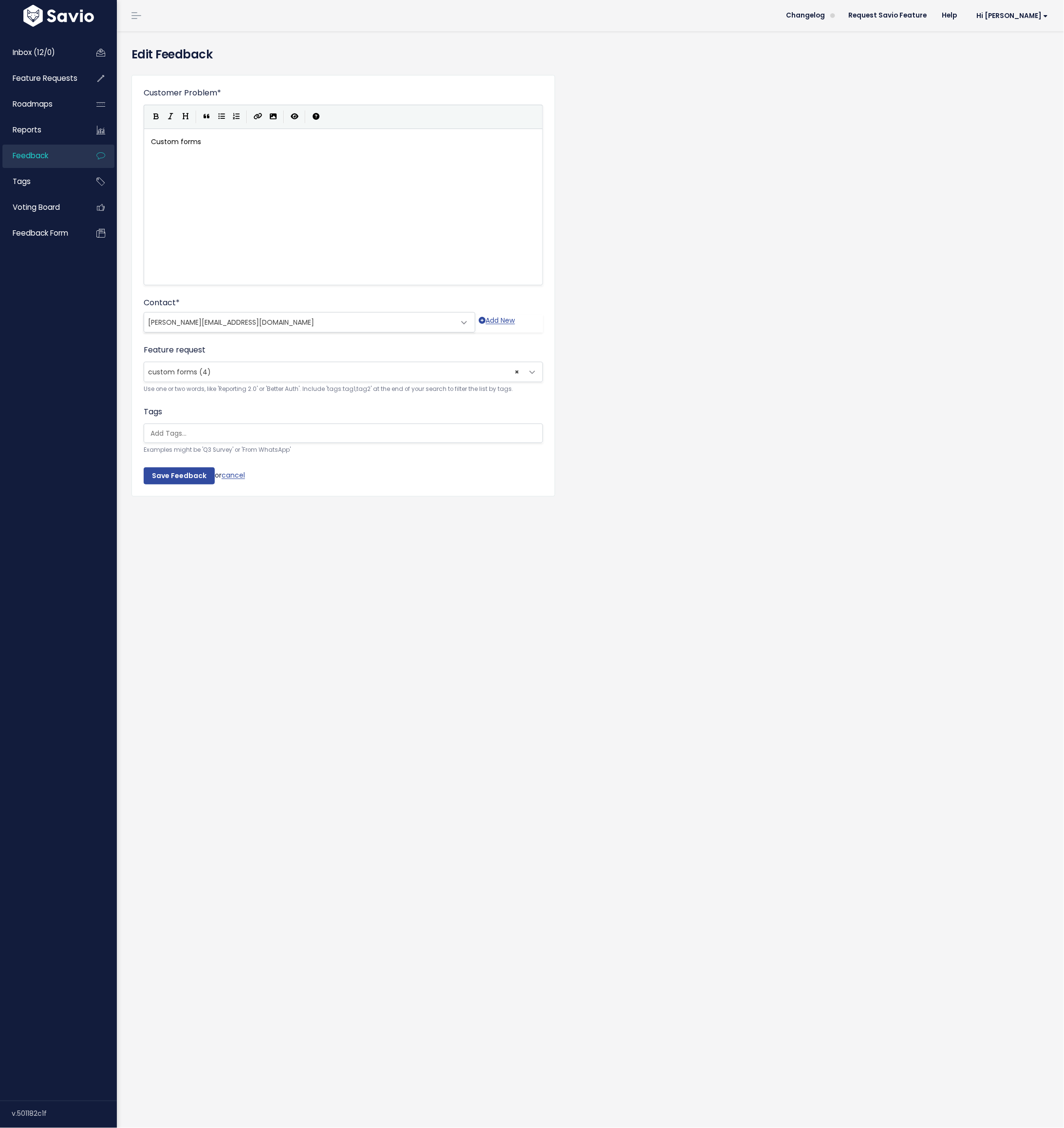
click at [191, 369] on span "custom forms (4)" at bounding box center [179, 372] width 63 height 10
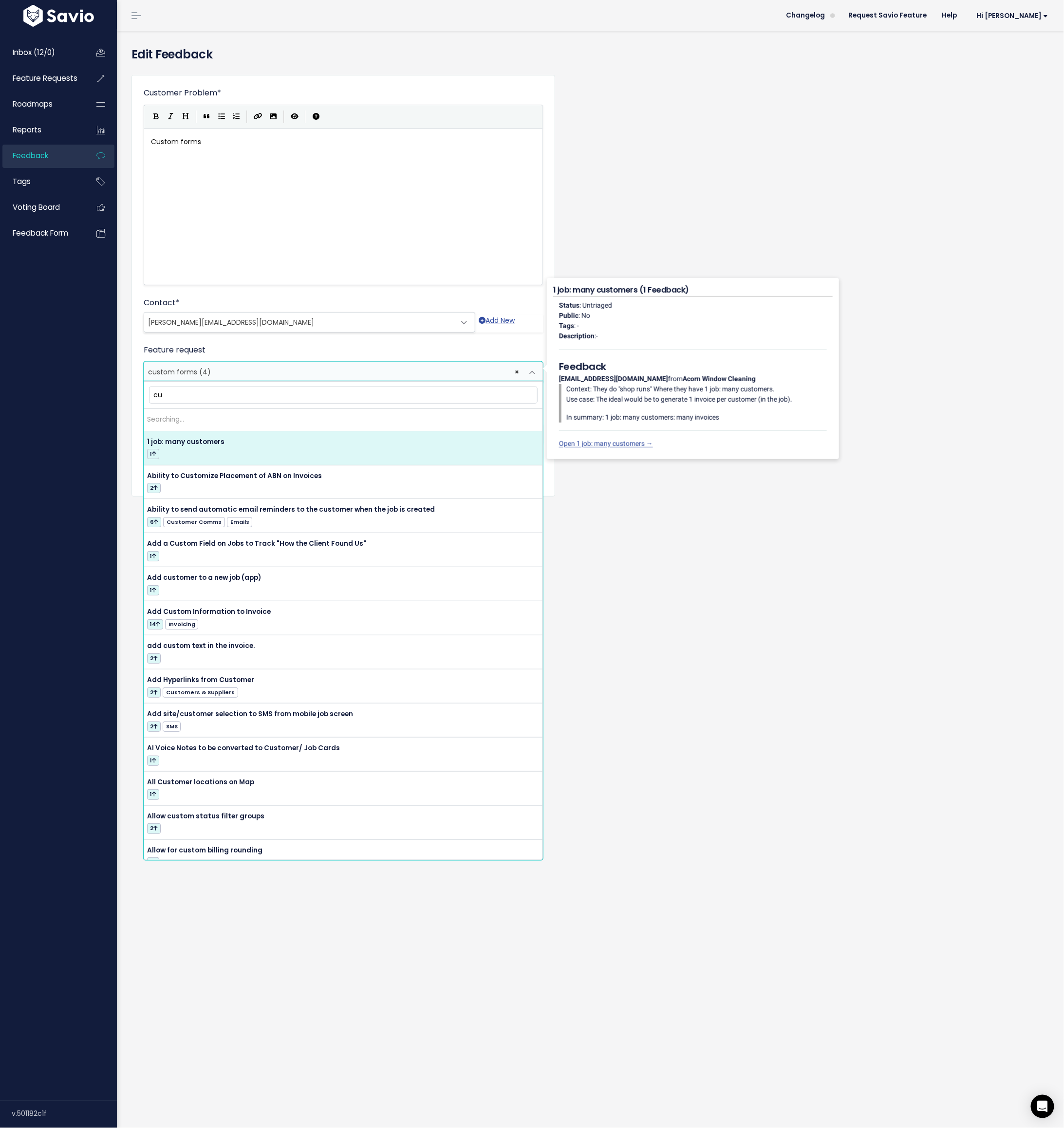
type input "c"
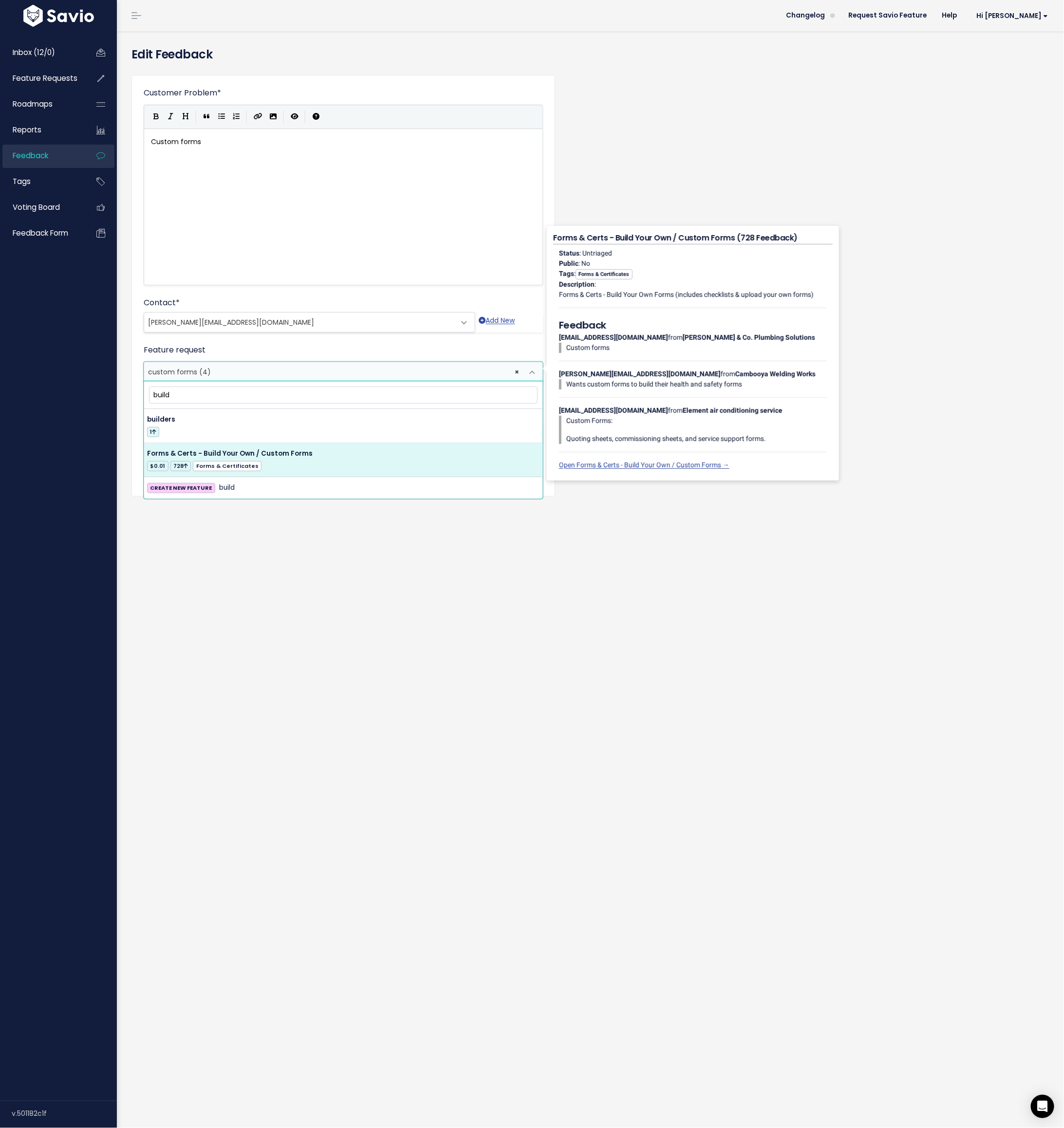
type input "build"
select select "37578"
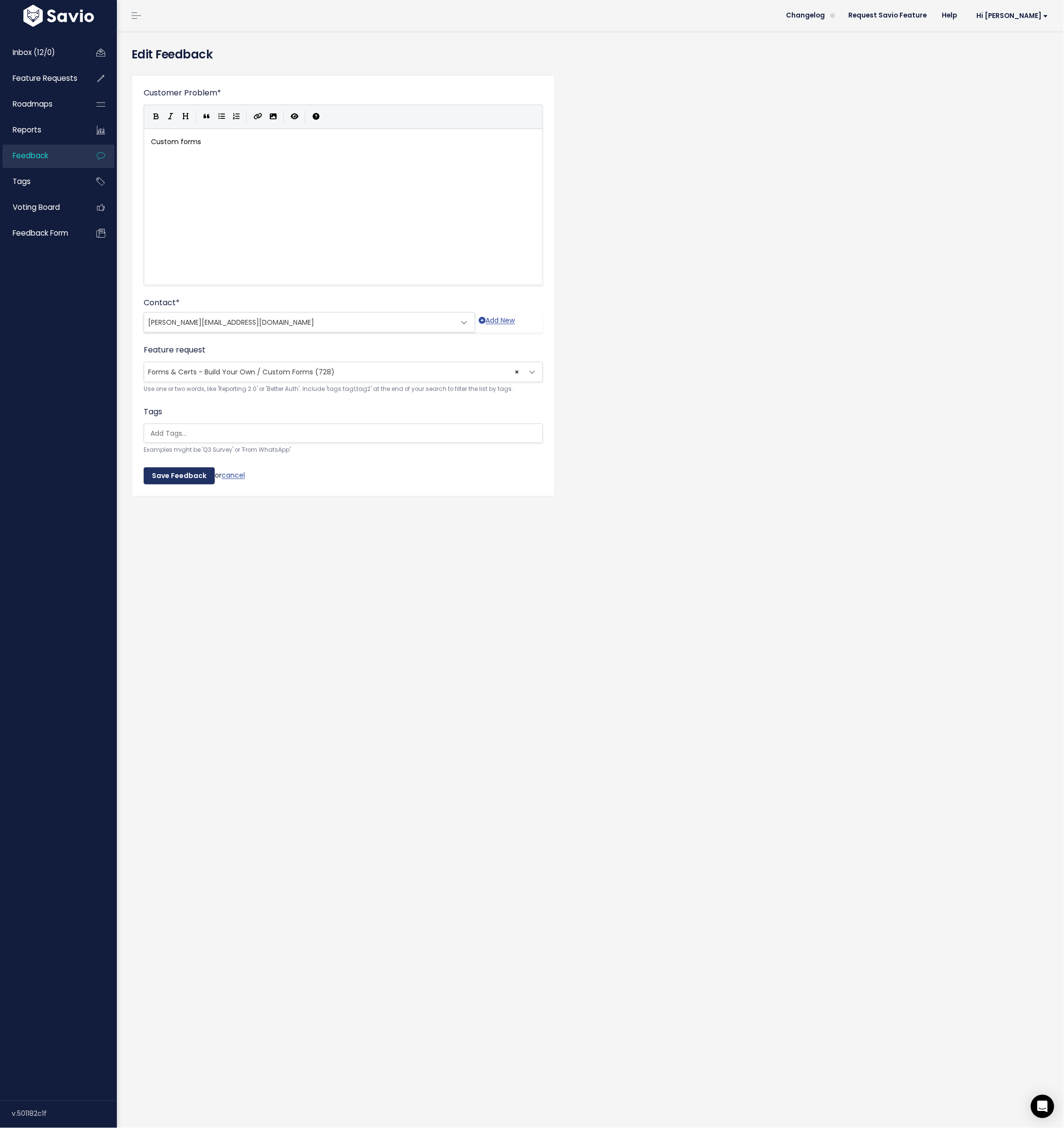
click at [167, 475] on input "Save Feedback" at bounding box center [179, 476] width 71 height 18
click at [183, 361] on span "× Gas safety check (1)" at bounding box center [343, 372] width 399 height 21
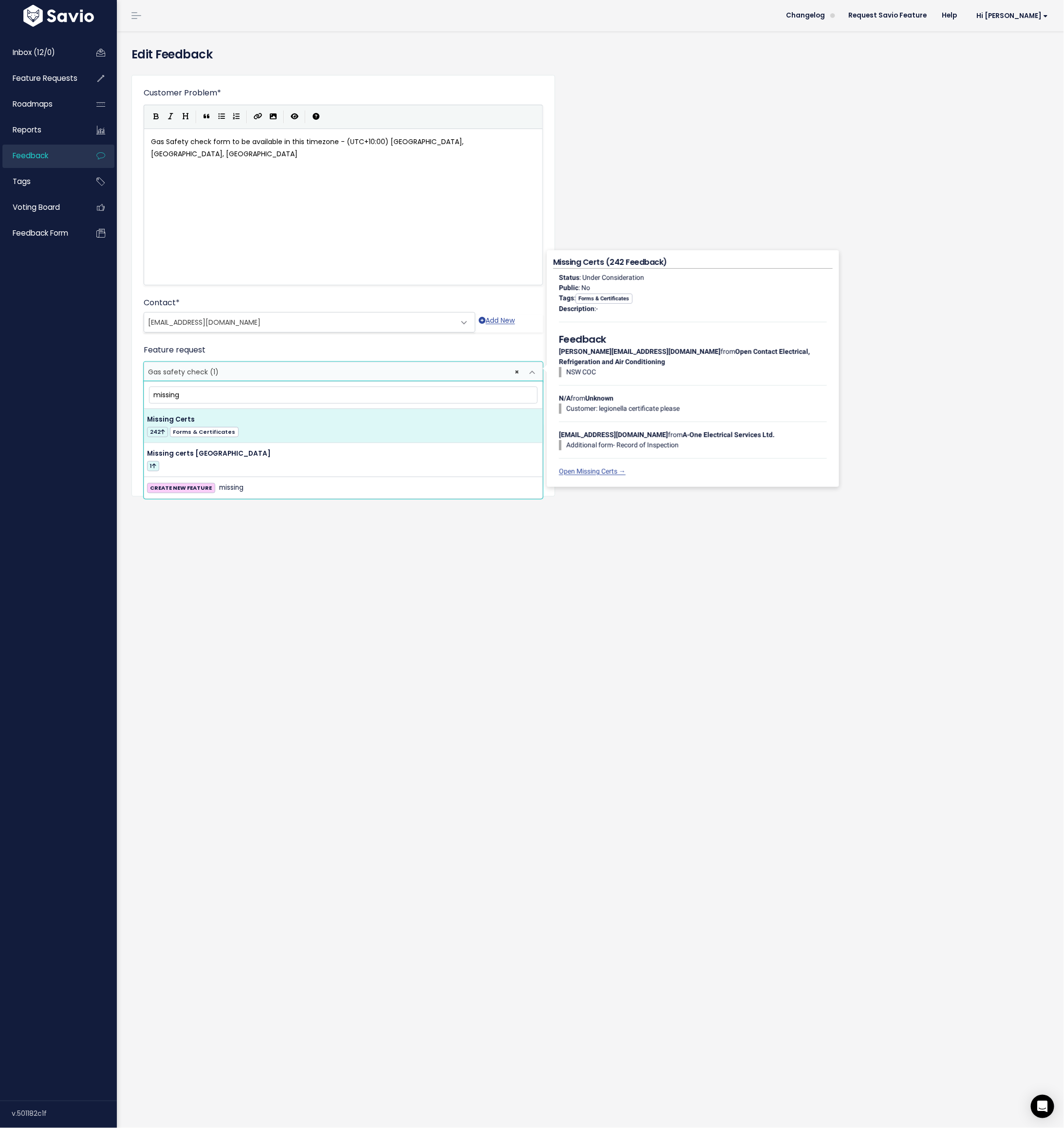
type input "missing"
select select "14564"
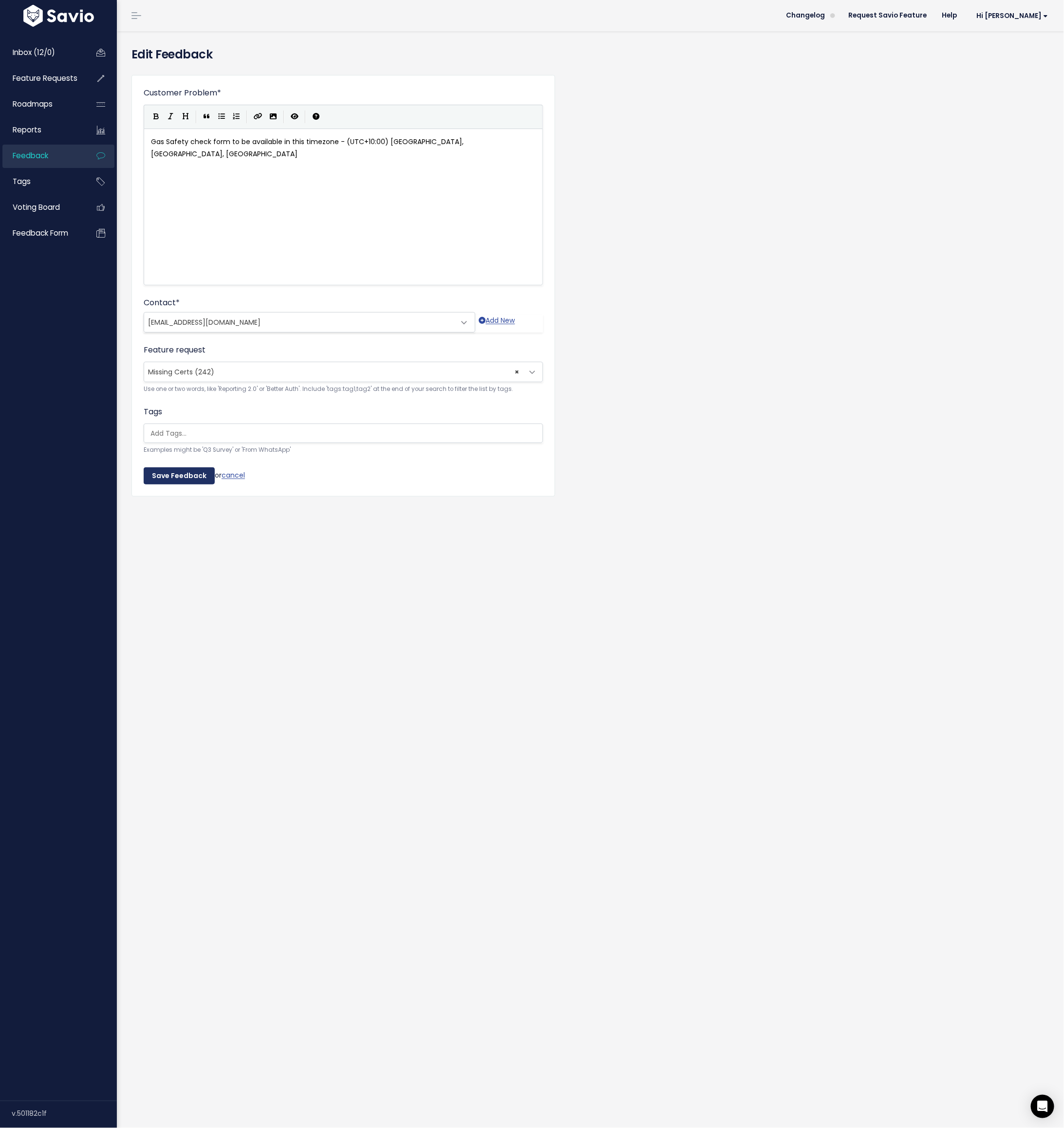
click at [183, 477] on input "Save Feedback" at bounding box center [179, 476] width 71 height 18
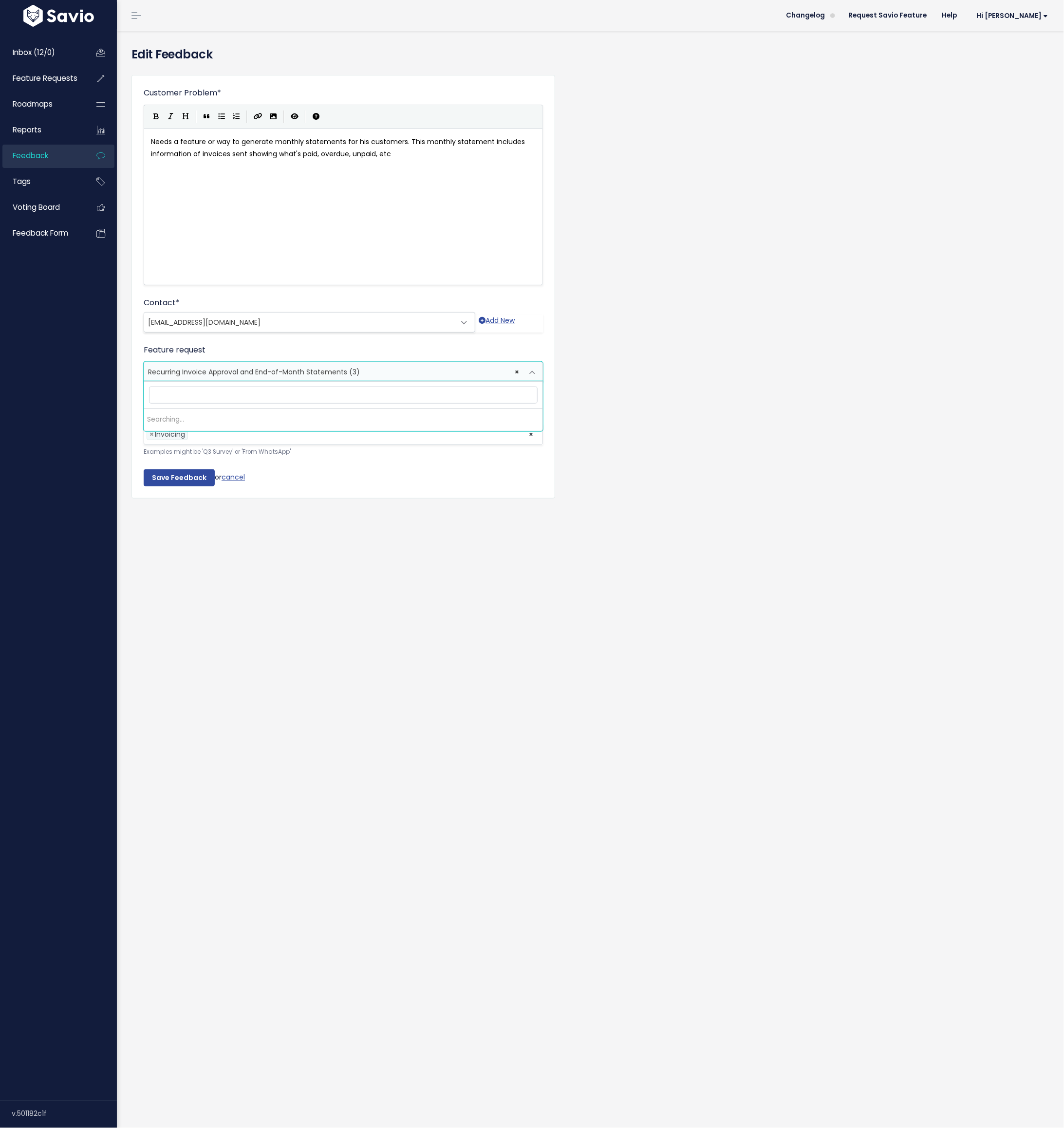
click at [185, 362] on span "× Recurring Invoice Approval and End-of-Month Statements (3)" at bounding box center [333, 372] width 379 height 19
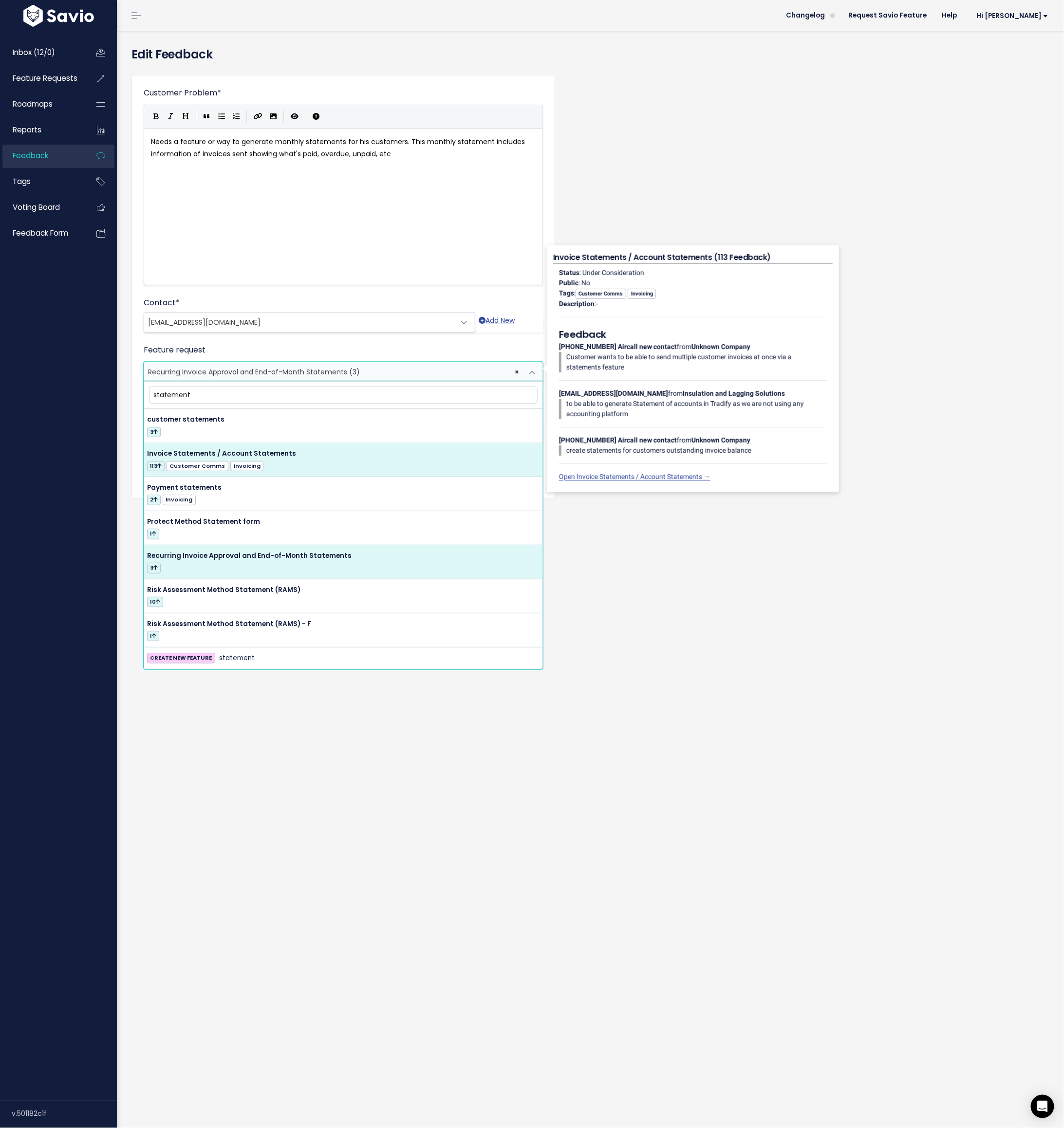
type input "statement"
select select "14235"
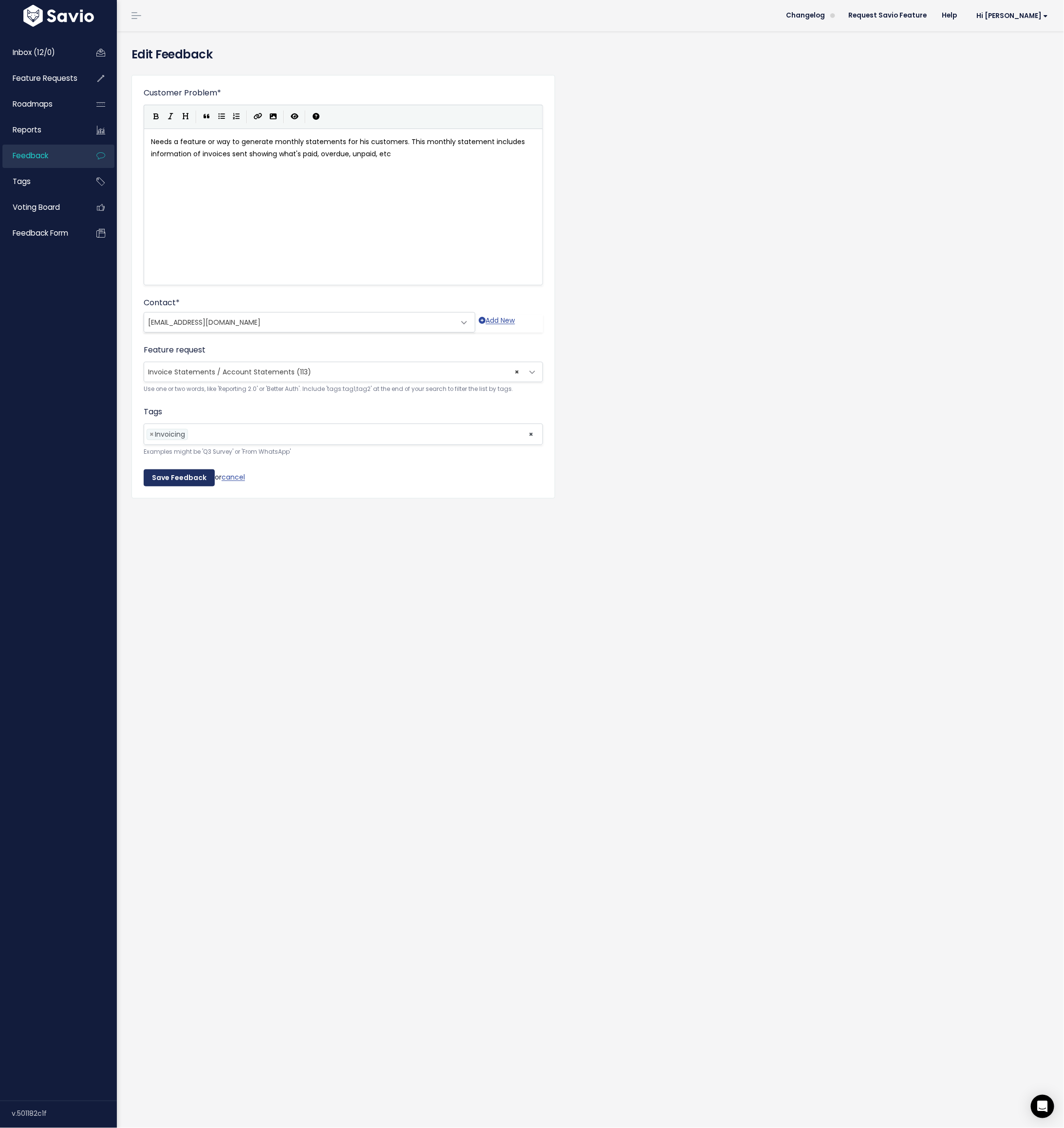
click at [177, 479] on input "Save Feedback" at bounding box center [179, 478] width 71 height 18
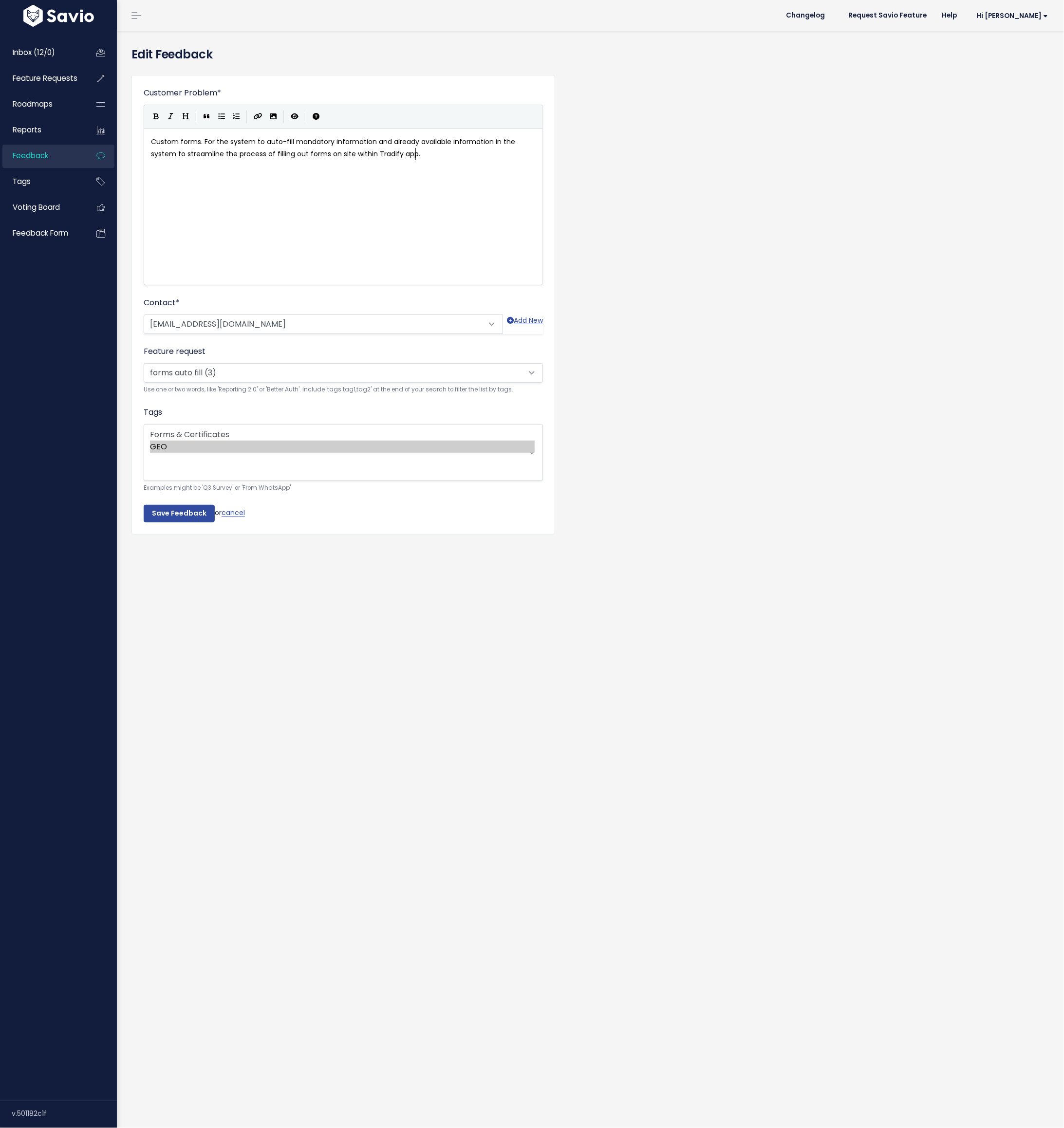
scroll to position [1, 0]
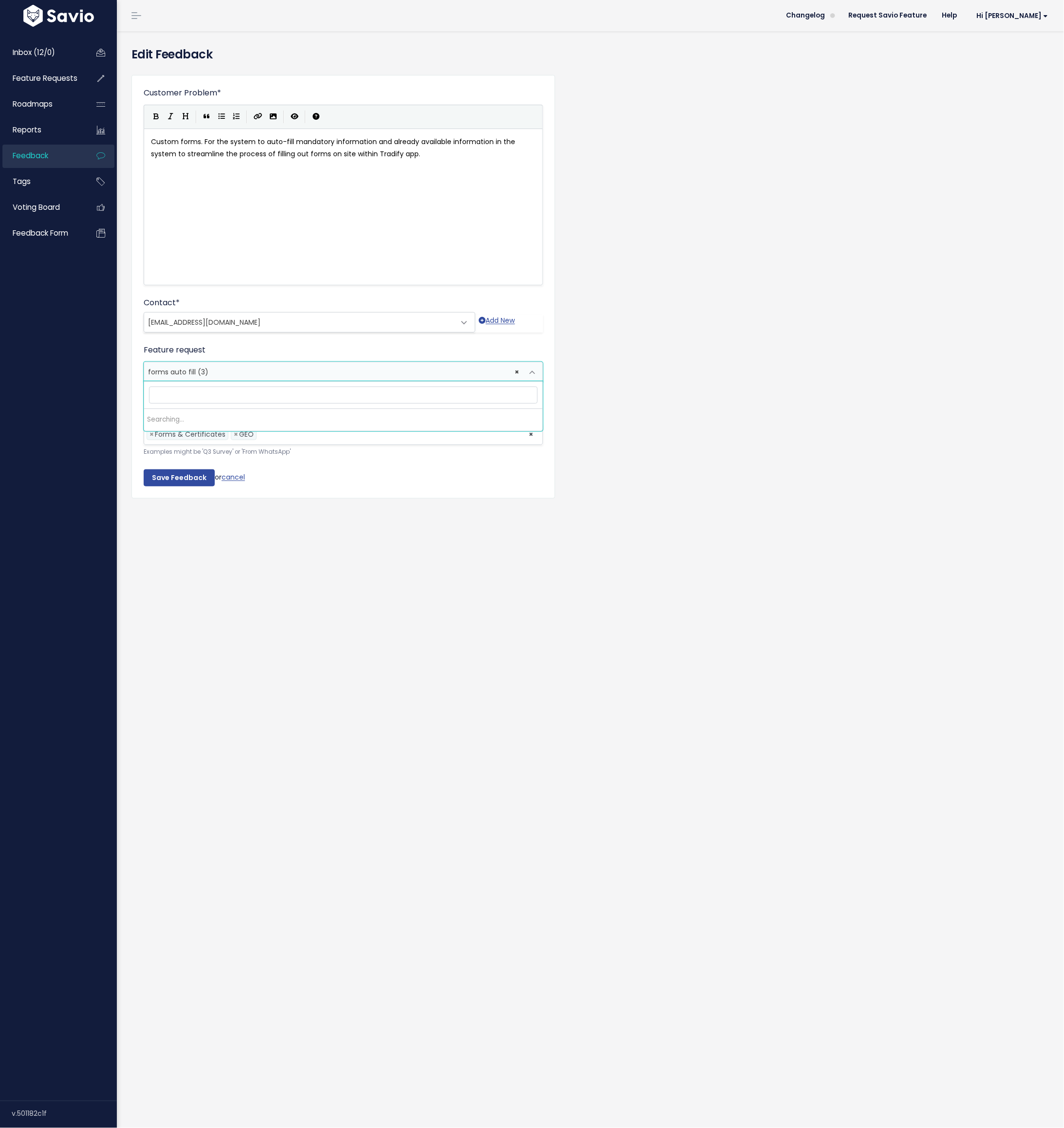
click at [175, 369] on span "forms auto fill (3)" at bounding box center [179, 372] width 61 height 10
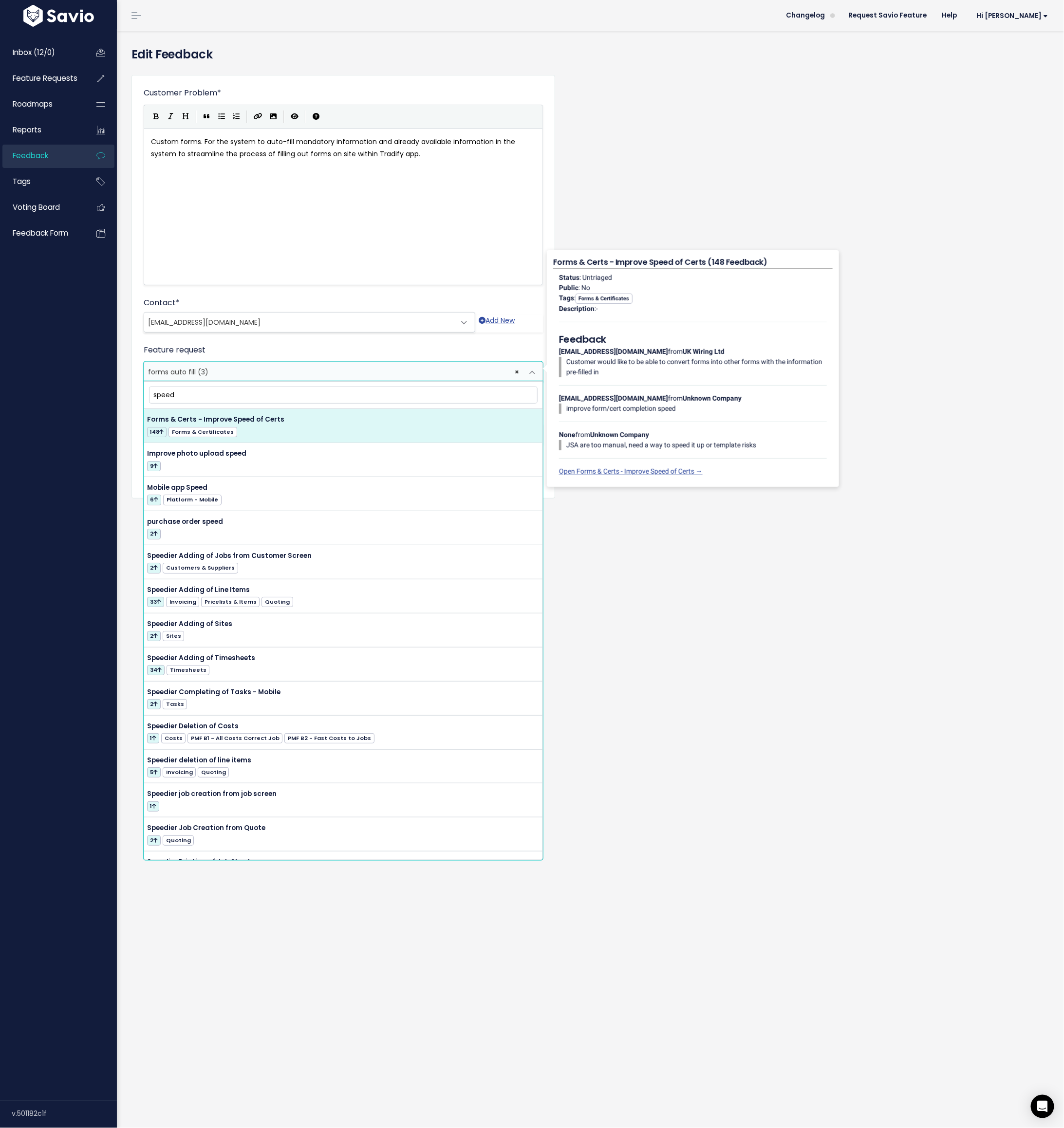
type input "speed"
select select "44270"
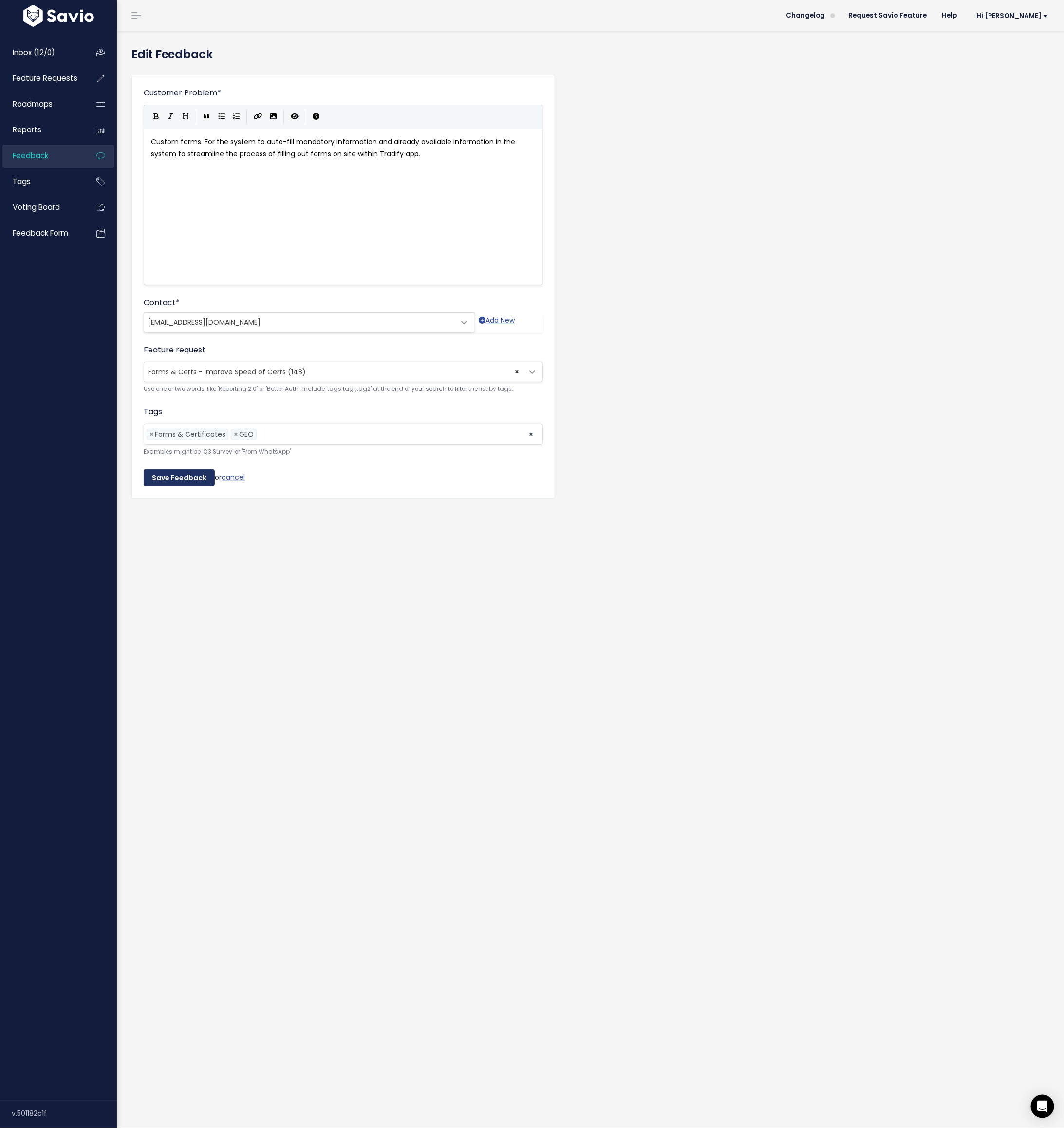
click at [180, 478] on input "Save Feedback" at bounding box center [179, 478] width 71 height 18
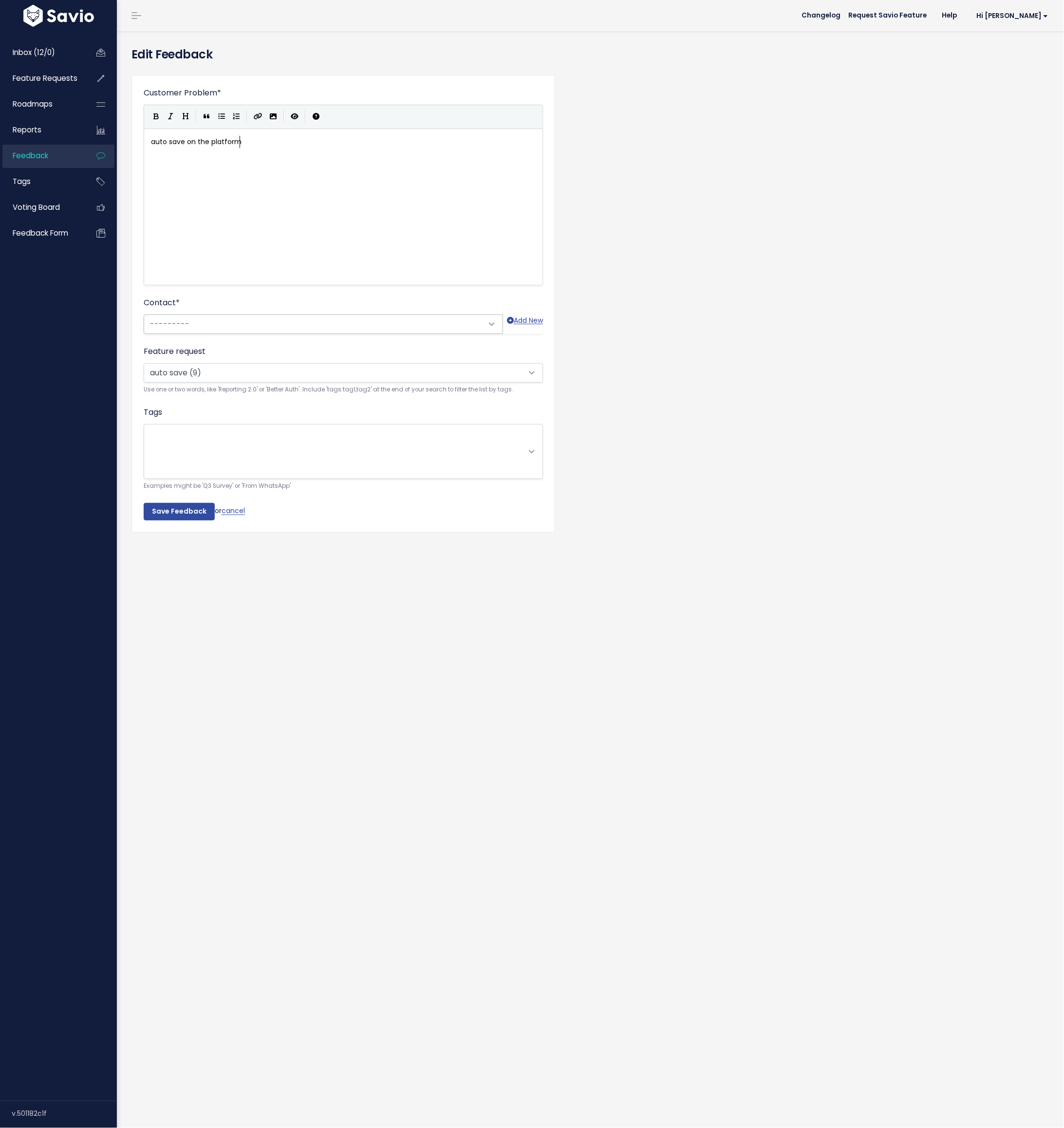
scroll to position [1, 0]
click at [178, 376] on select "--------- auto save (9)" at bounding box center [343, 373] width 399 height 19
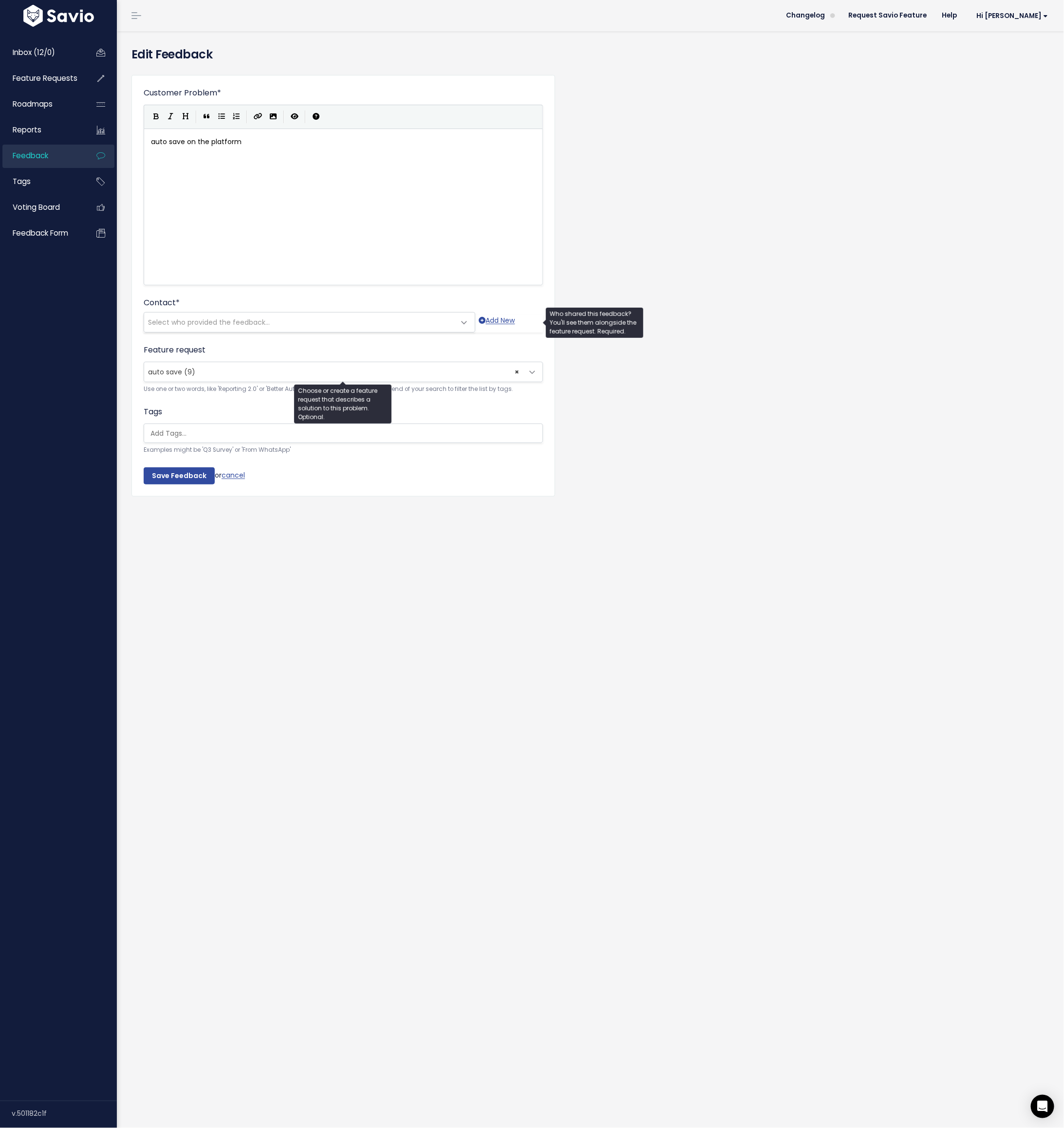
click at [175, 314] on span "Select who provided the feedback..." at bounding box center [300, 322] width 311 height 19
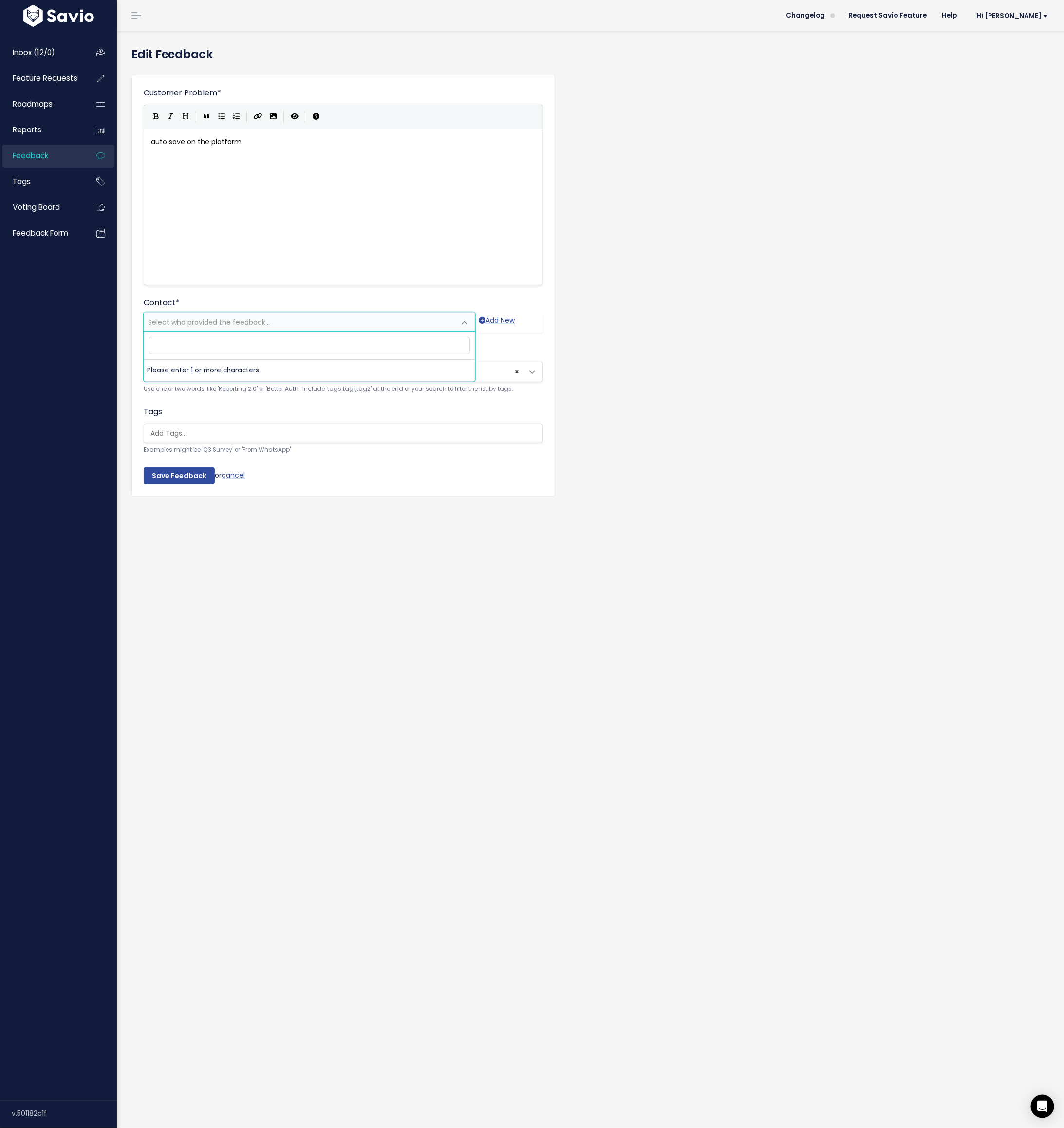
click at [191, 290] on form "Customer Problem * auto save on the platform | | | | xxxxxxxxxx auto save on th…" at bounding box center [343, 286] width 399 height 397
click at [233, 474] on link "cancel" at bounding box center [233, 475] width 23 height 10
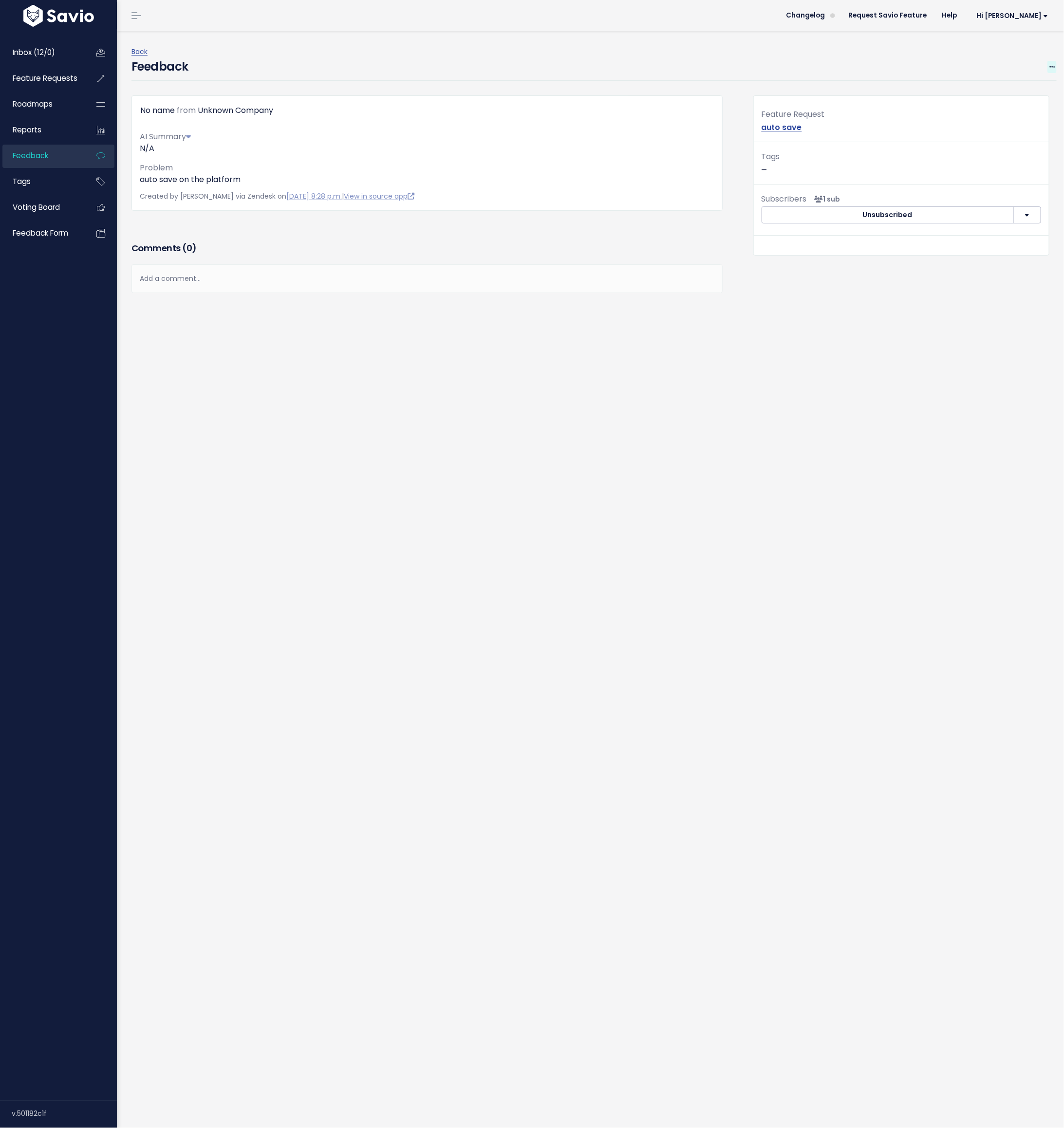
click at [1052, 65] on icon at bounding box center [1051, 68] width 6 height 6
click at [1009, 92] on link "Edit" at bounding box center [1013, 94] width 70 height 19
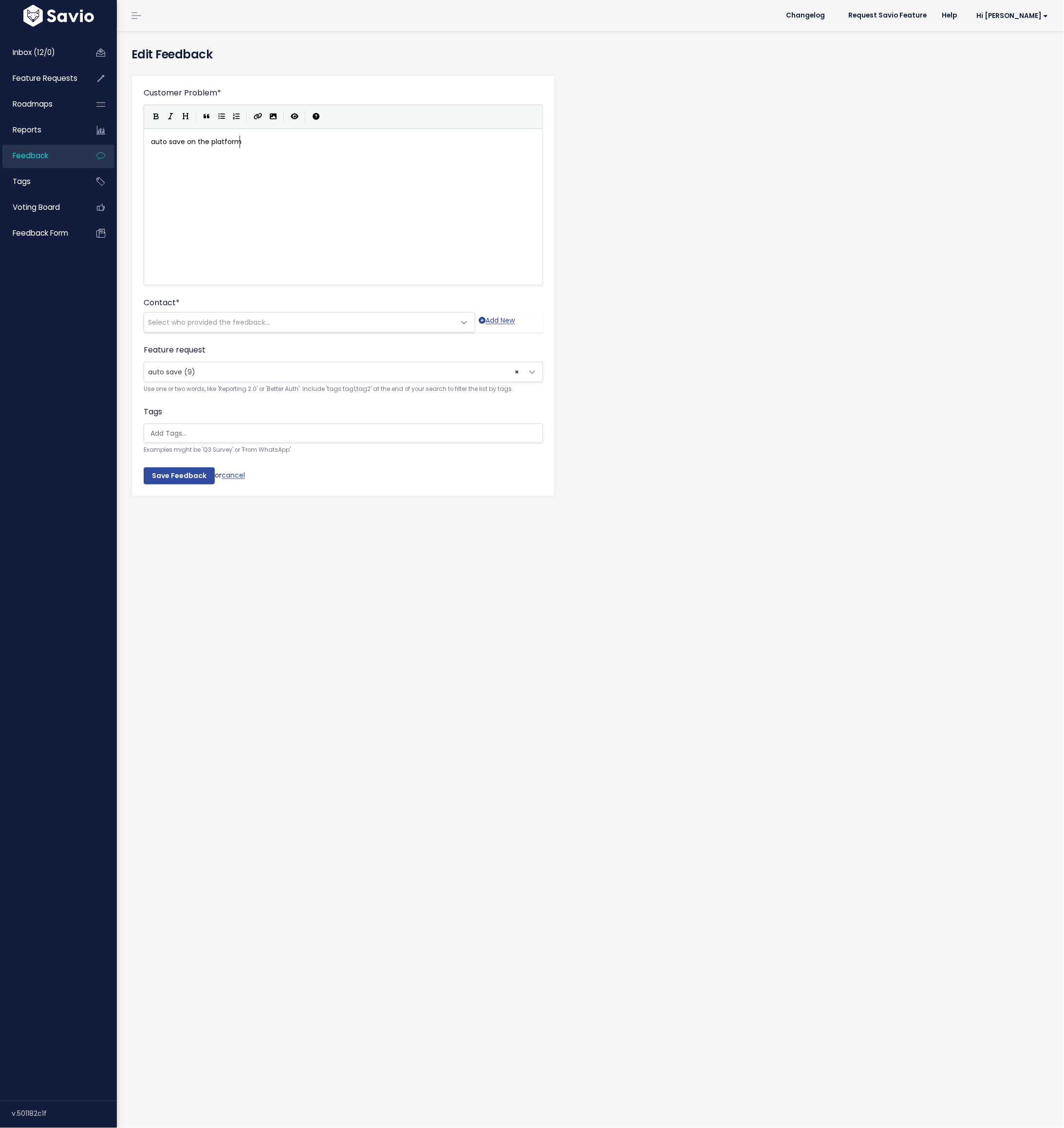
scroll to position [1, 0]
click at [183, 364] on span "× auto save (9)" at bounding box center [333, 372] width 379 height 19
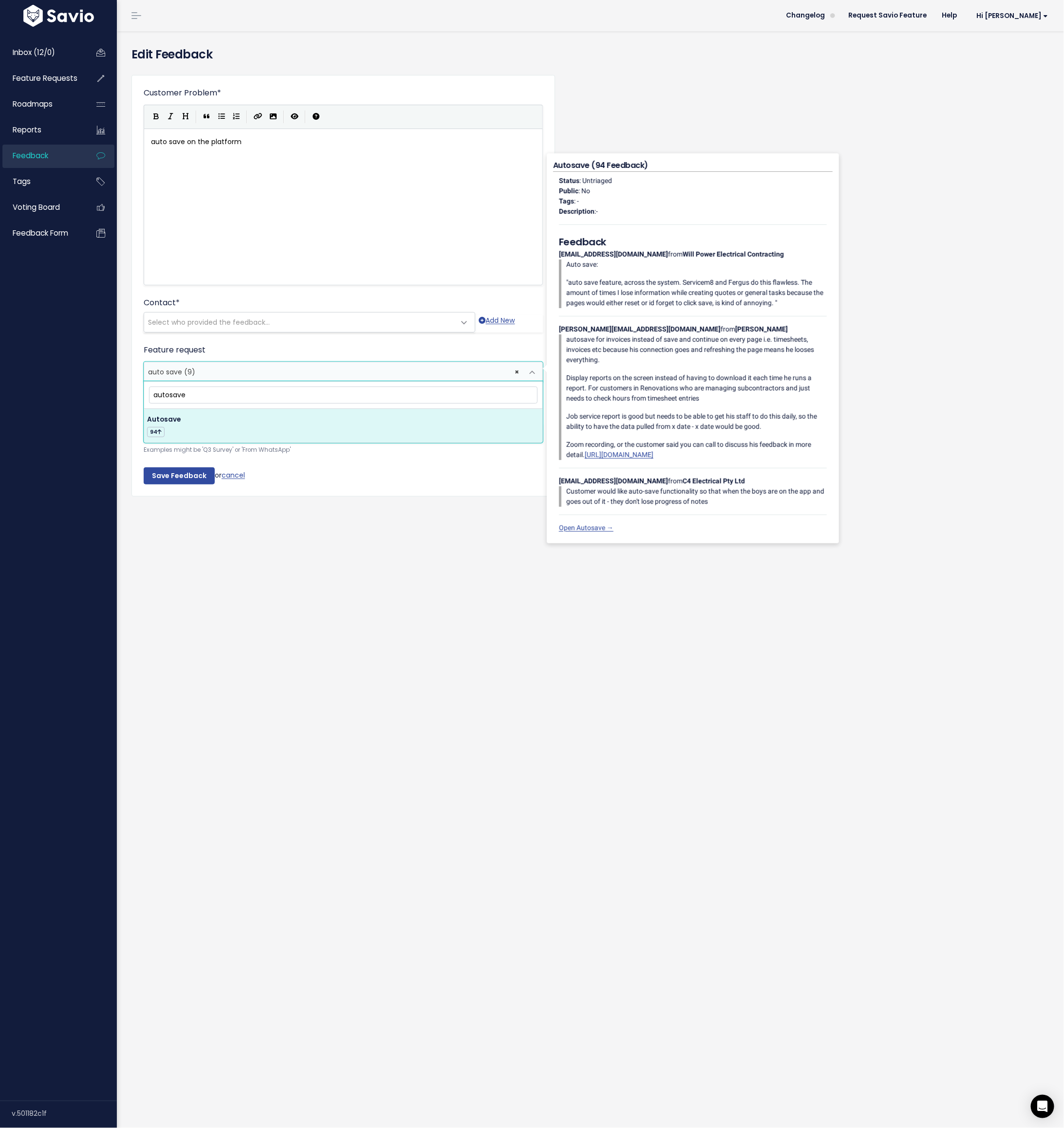
type input "autosave"
select select "16920"
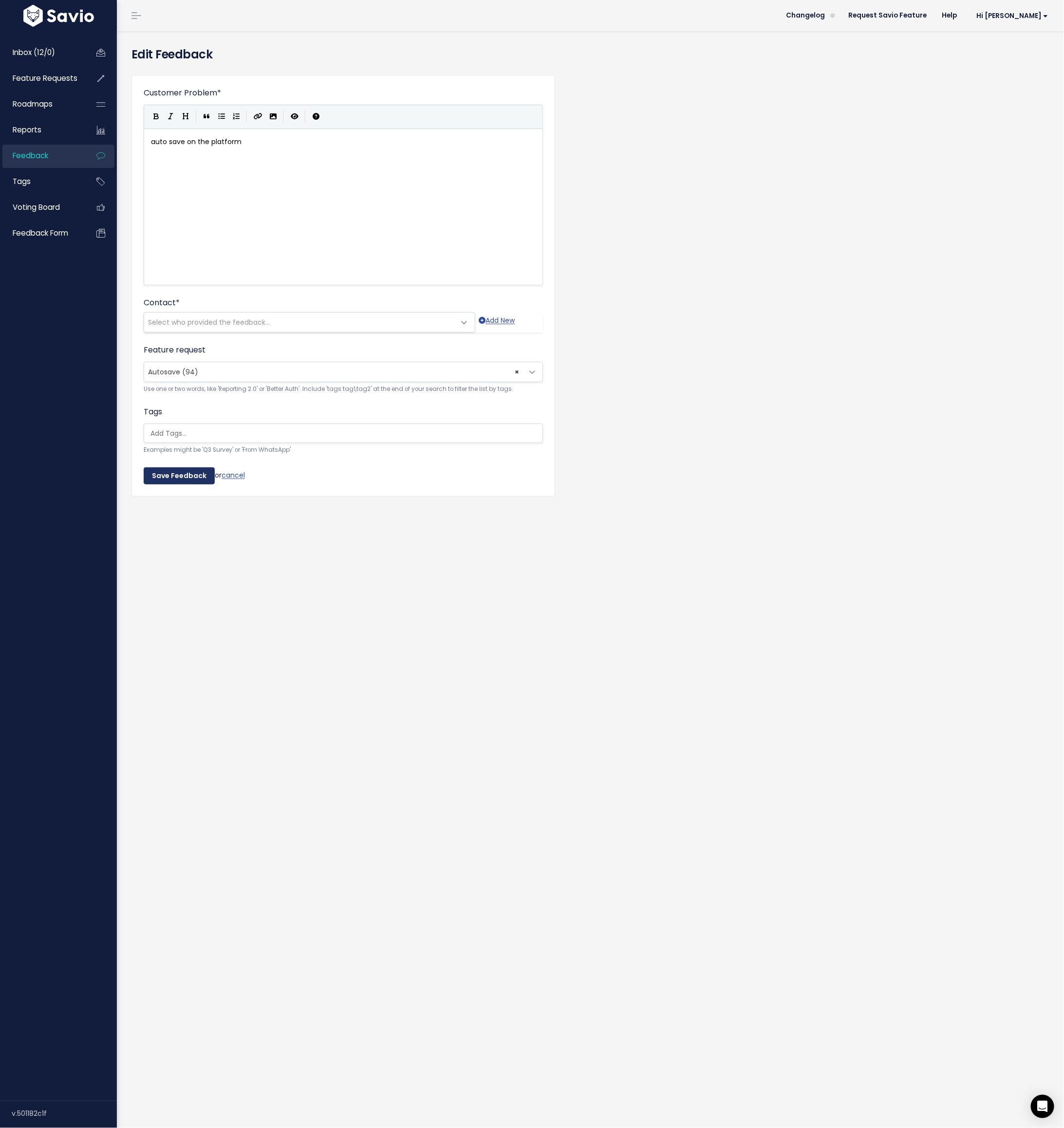
click at [174, 475] on input "Save Feedback" at bounding box center [179, 476] width 71 height 18
click at [236, 322] on span "Select who provided the feedback..." at bounding box center [209, 322] width 122 height 10
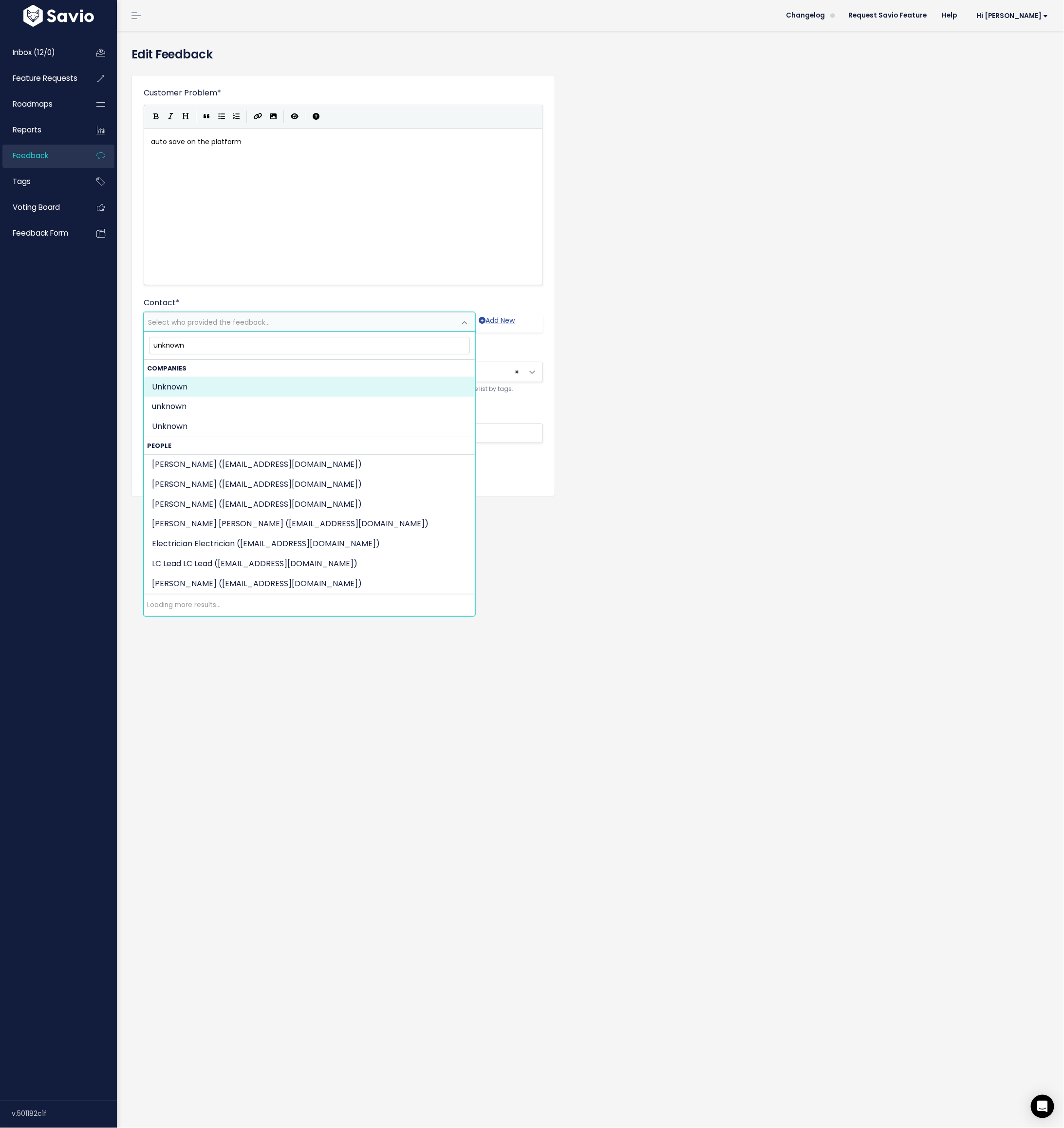
type input "unknown"
select select "COMPANY-6017692"
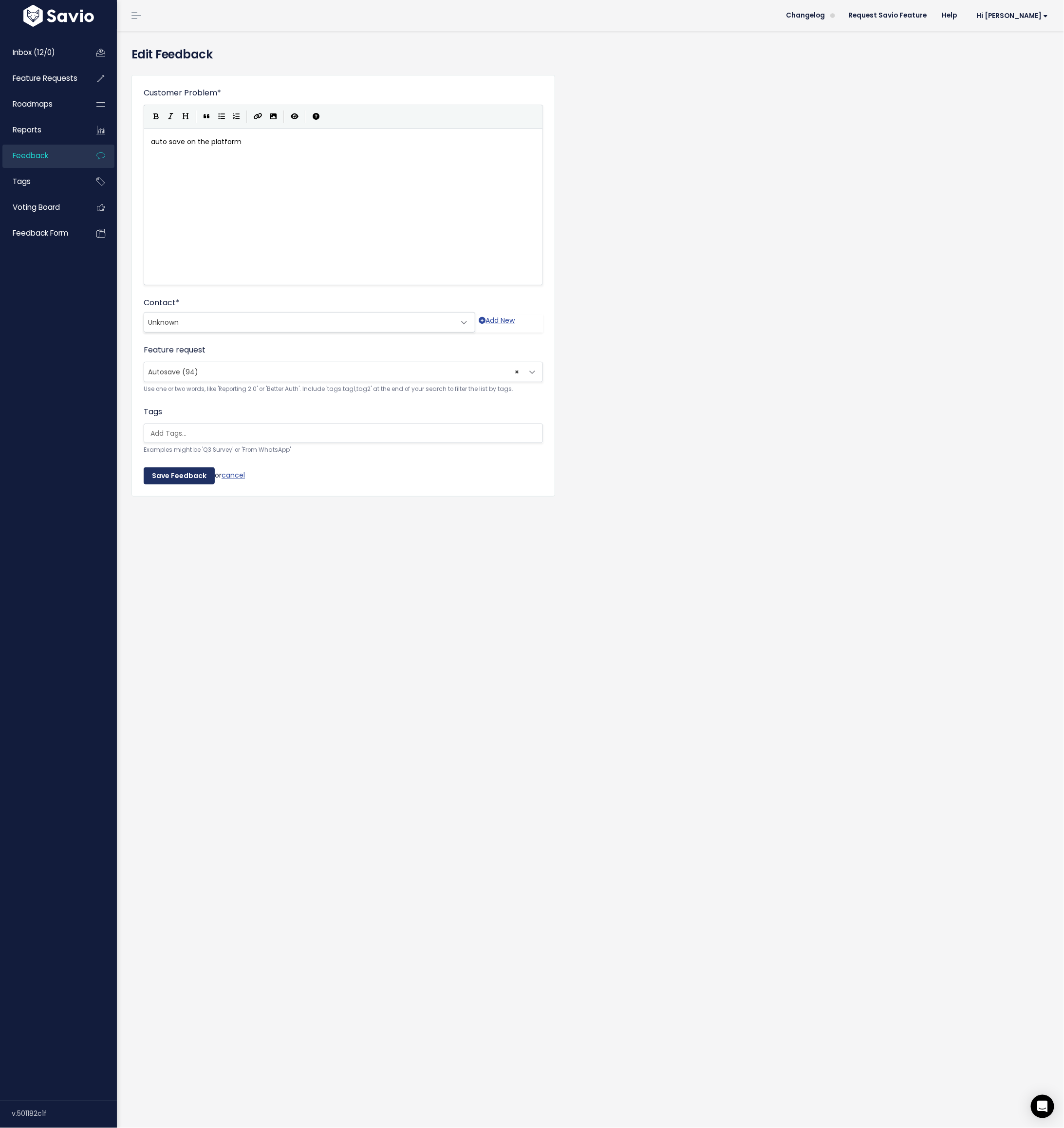
click at [170, 477] on input "Save Feedback" at bounding box center [179, 476] width 71 height 18
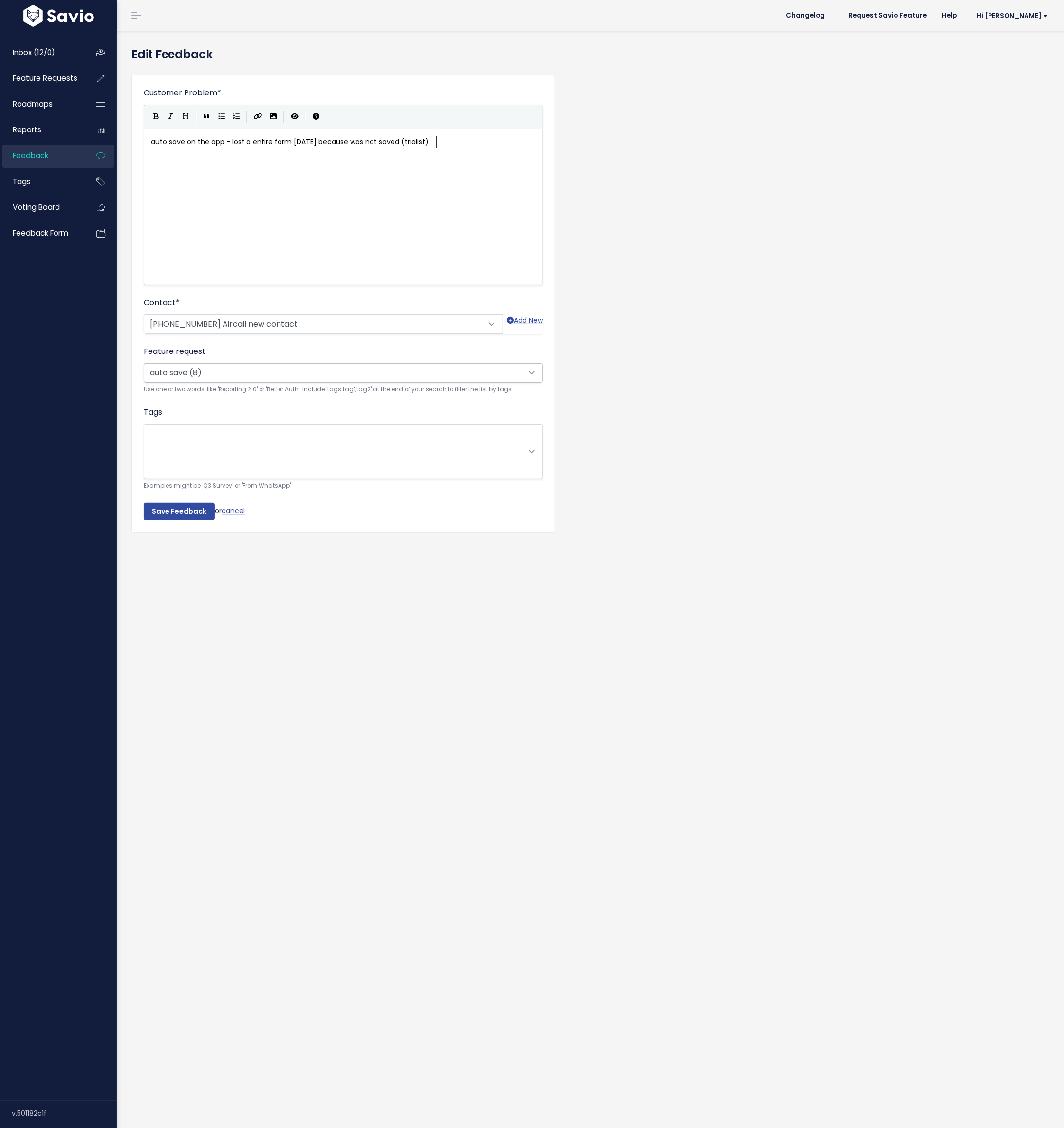
scroll to position [1, 0]
click at [199, 373] on span "× auto save (8)" at bounding box center [333, 372] width 379 height 19
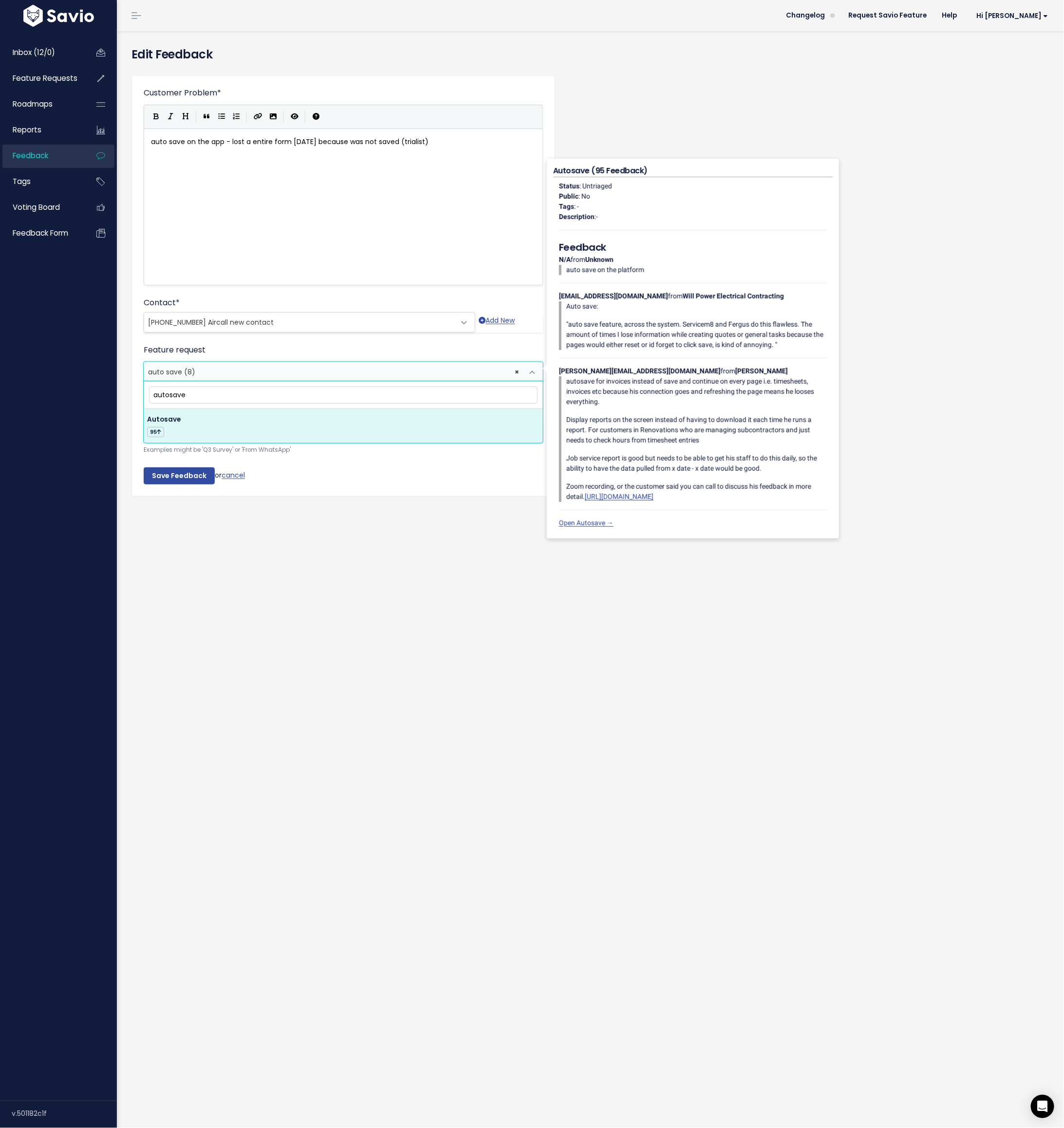
type input "autosave"
select select "16920"
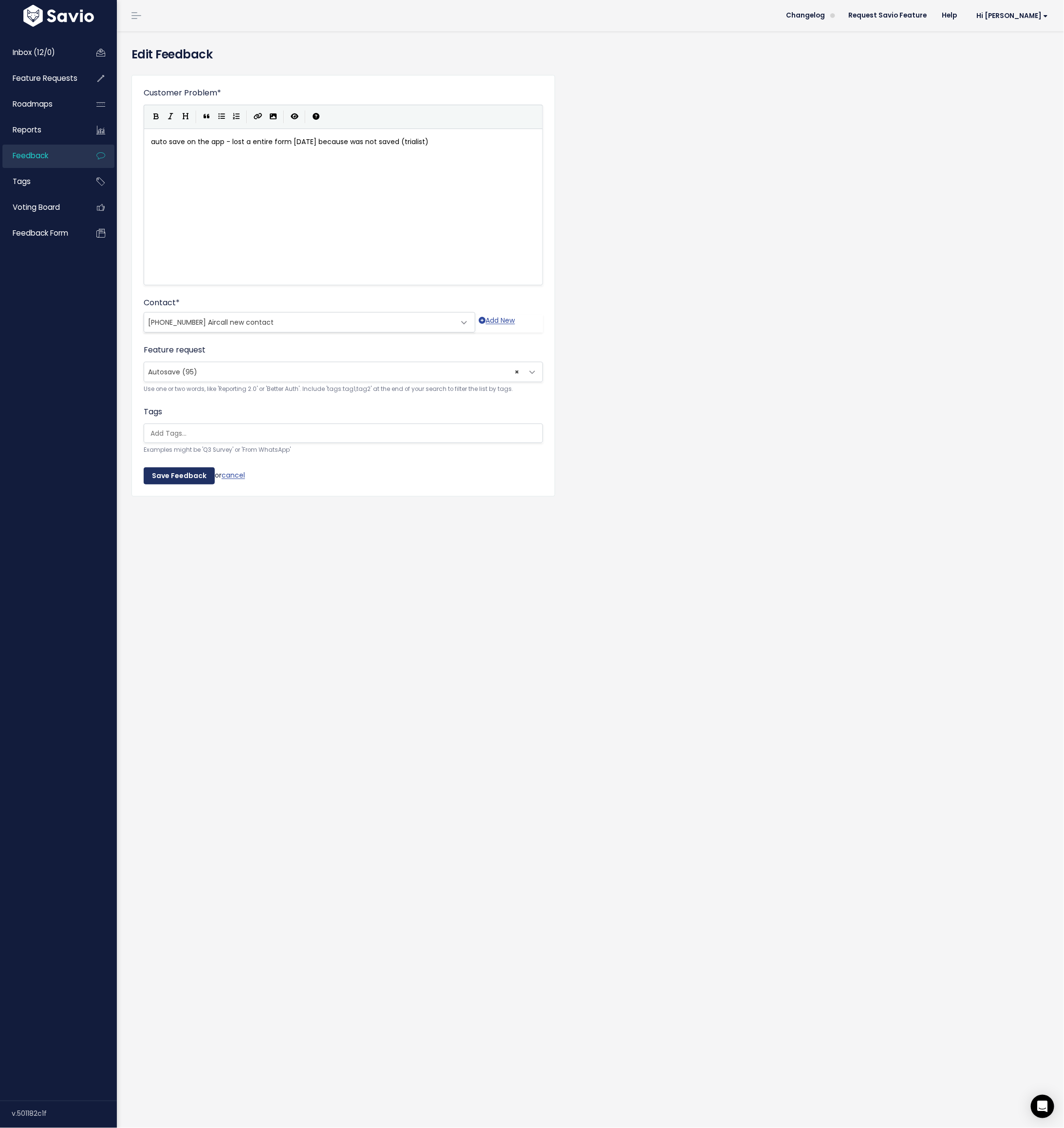
click at [175, 473] on input "Save Feedback" at bounding box center [179, 476] width 71 height 18
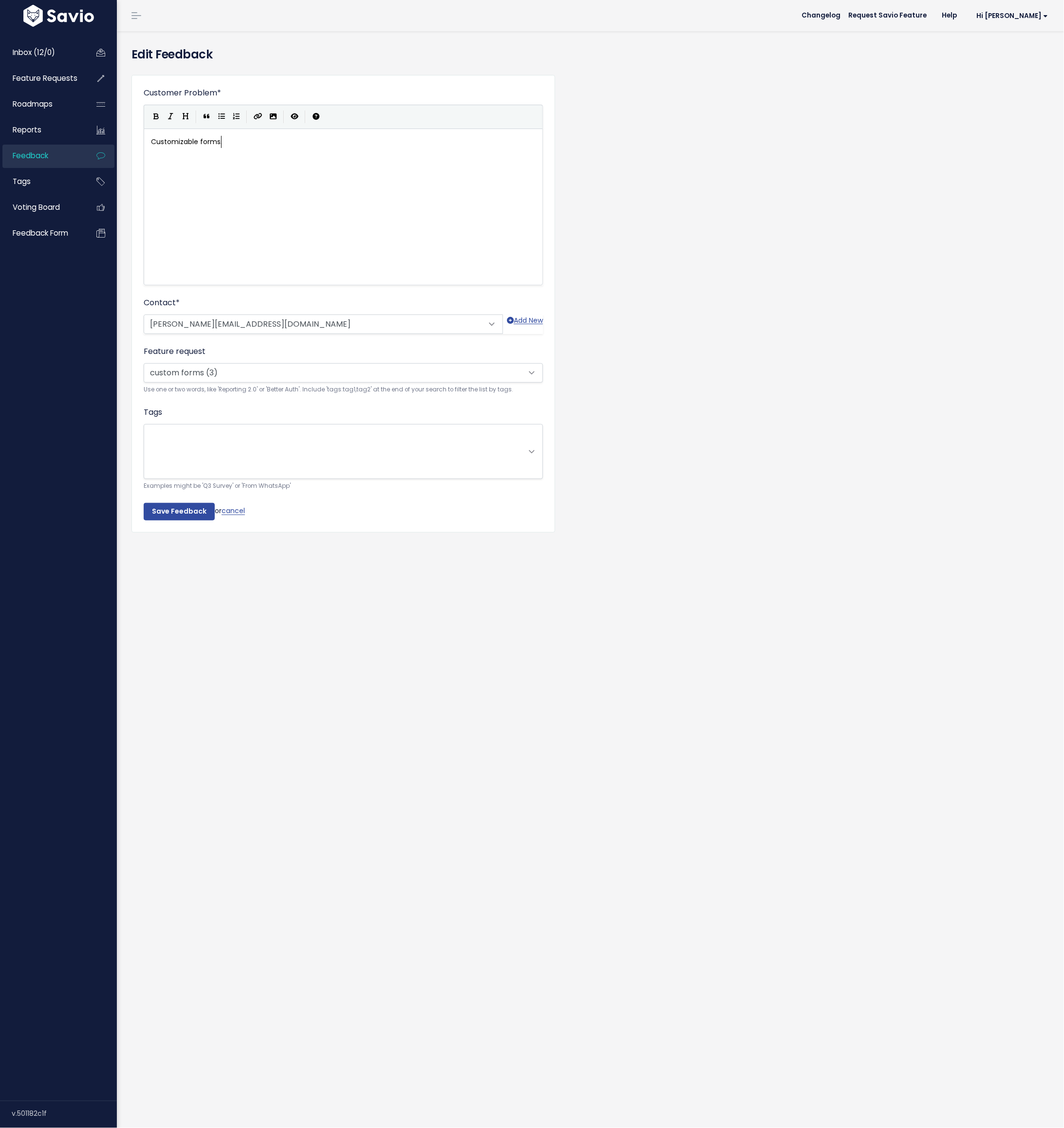
scroll to position [1, 0]
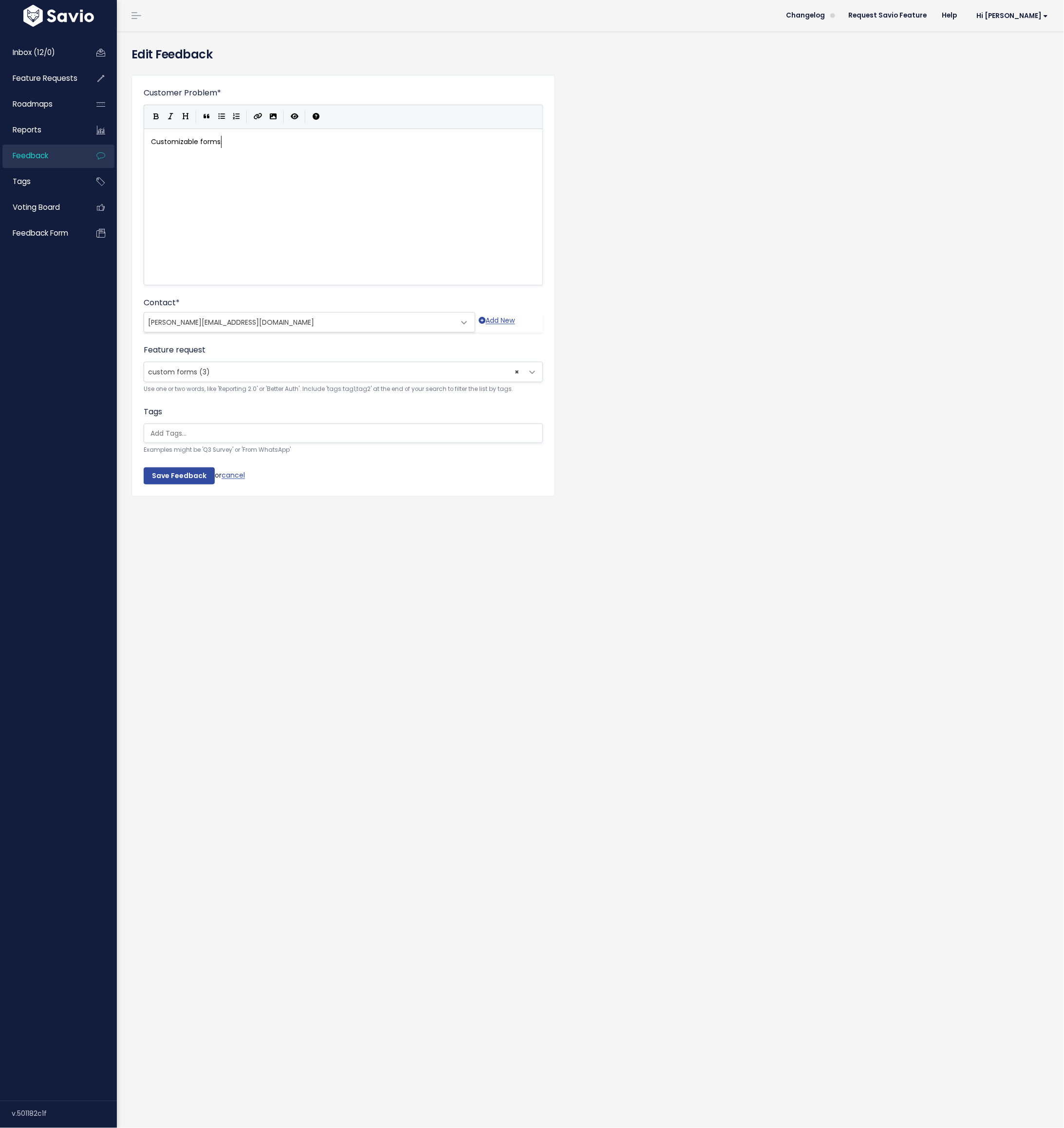
click at [182, 373] on span "custom forms (3)" at bounding box center [179, 372] width 62 height 10
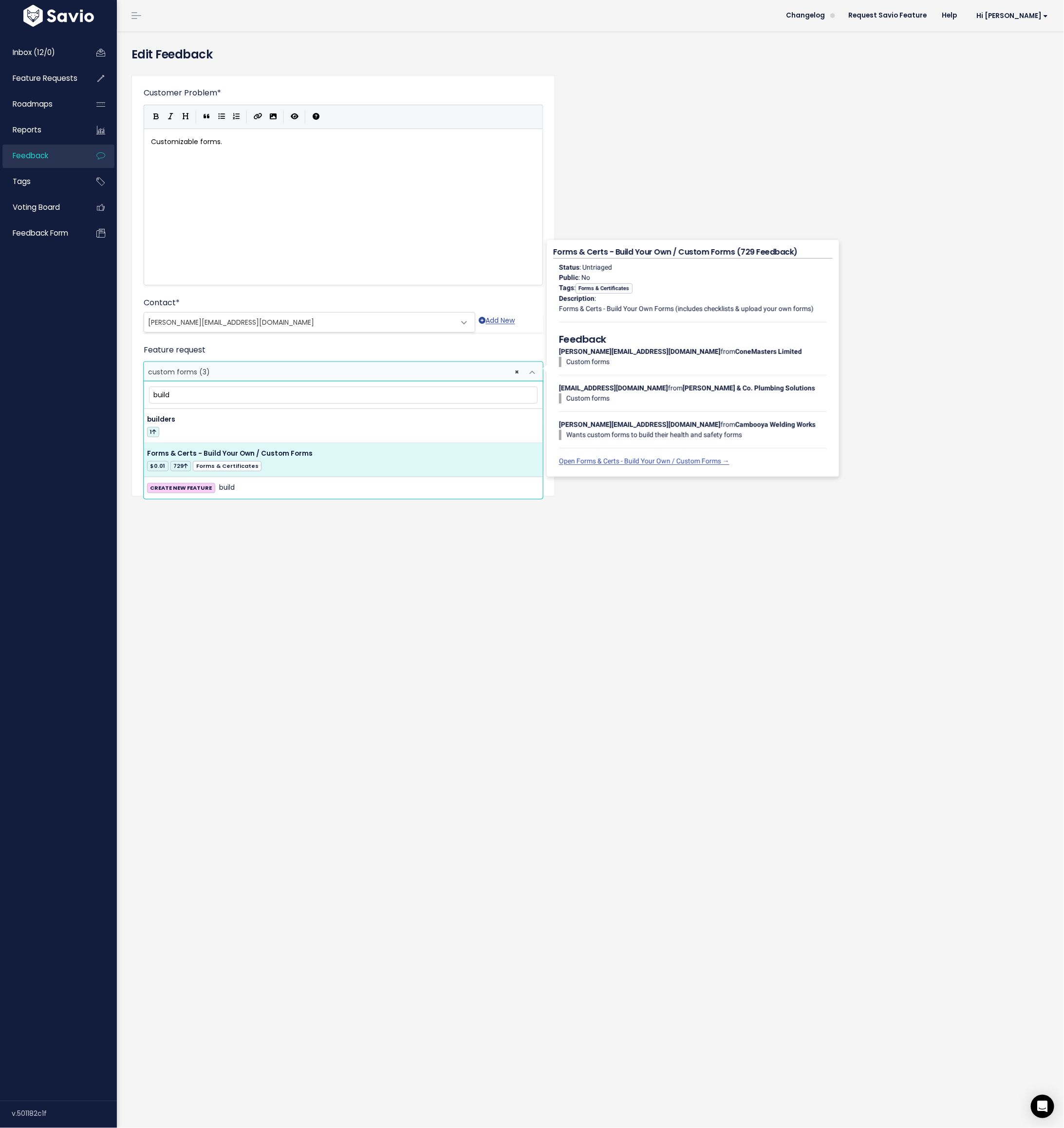
type input "build"
select select "37578"
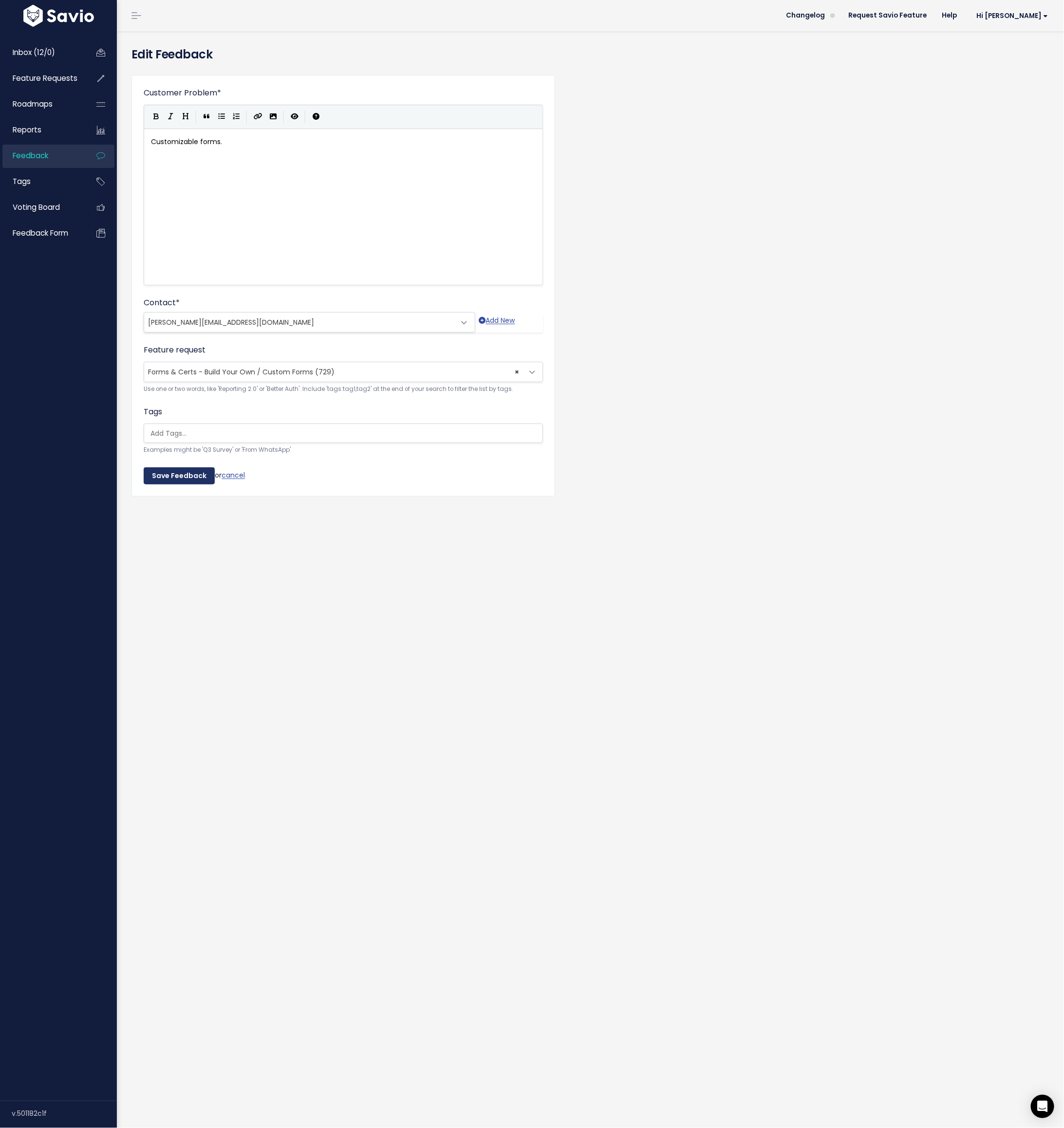
click at [167, 478] on input "Save Feedback" at bounding box center [179, 476] width 71 height 18
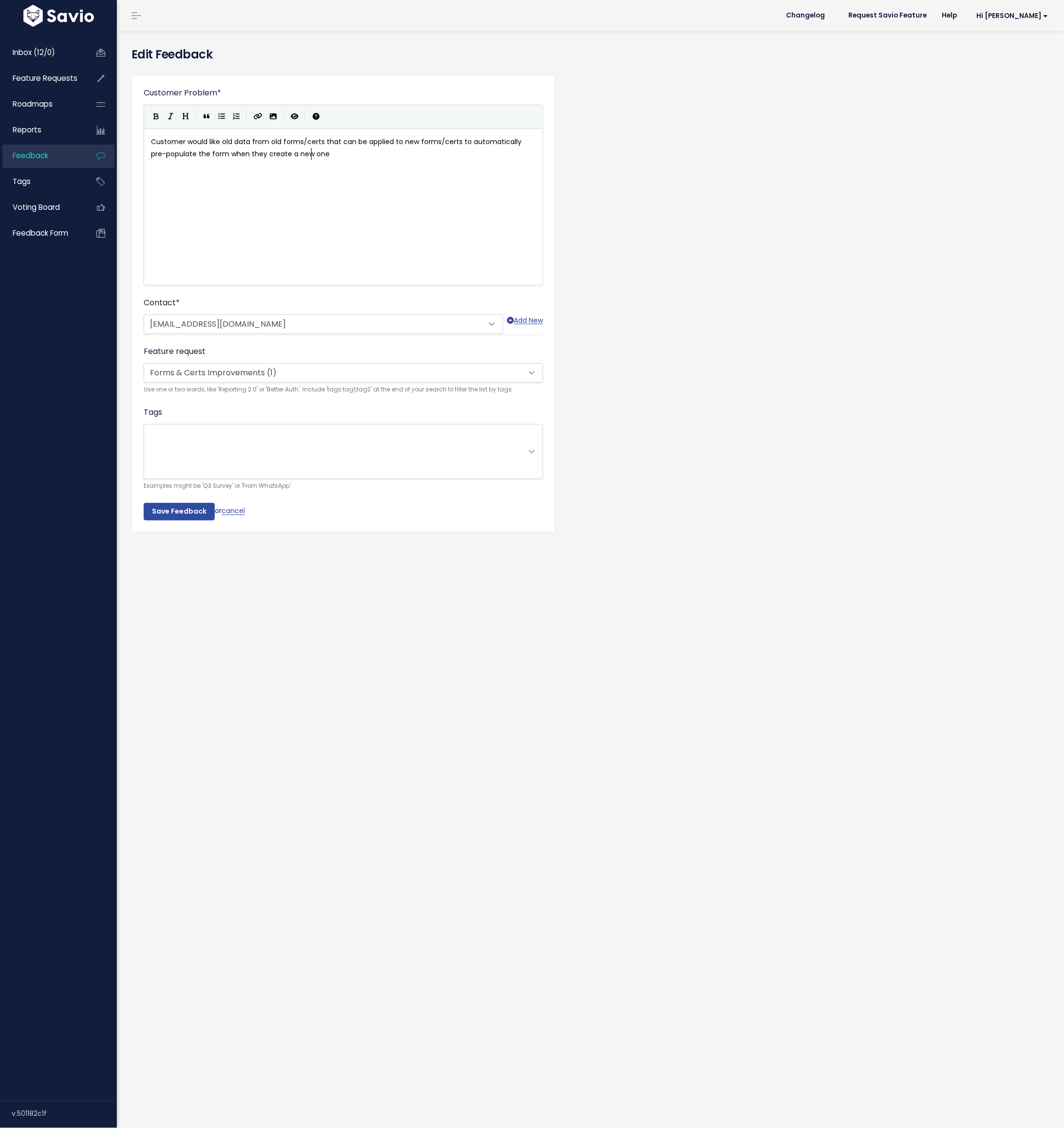
scroll to position [1, 0]
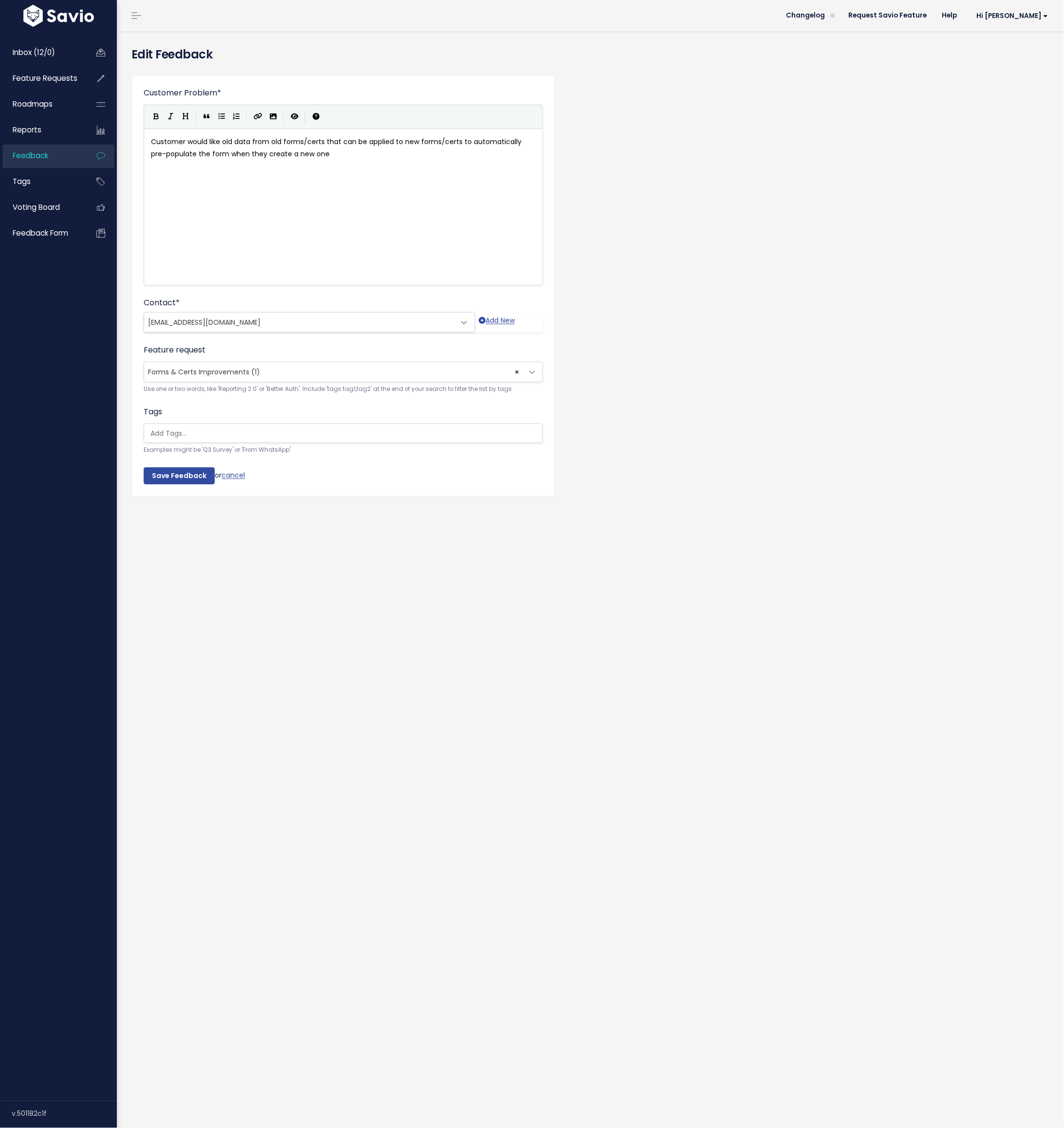
click at [183, 367] on span "Forms & Certs Improvements (1)" at bounding box center [204, 372] width 112 height 10
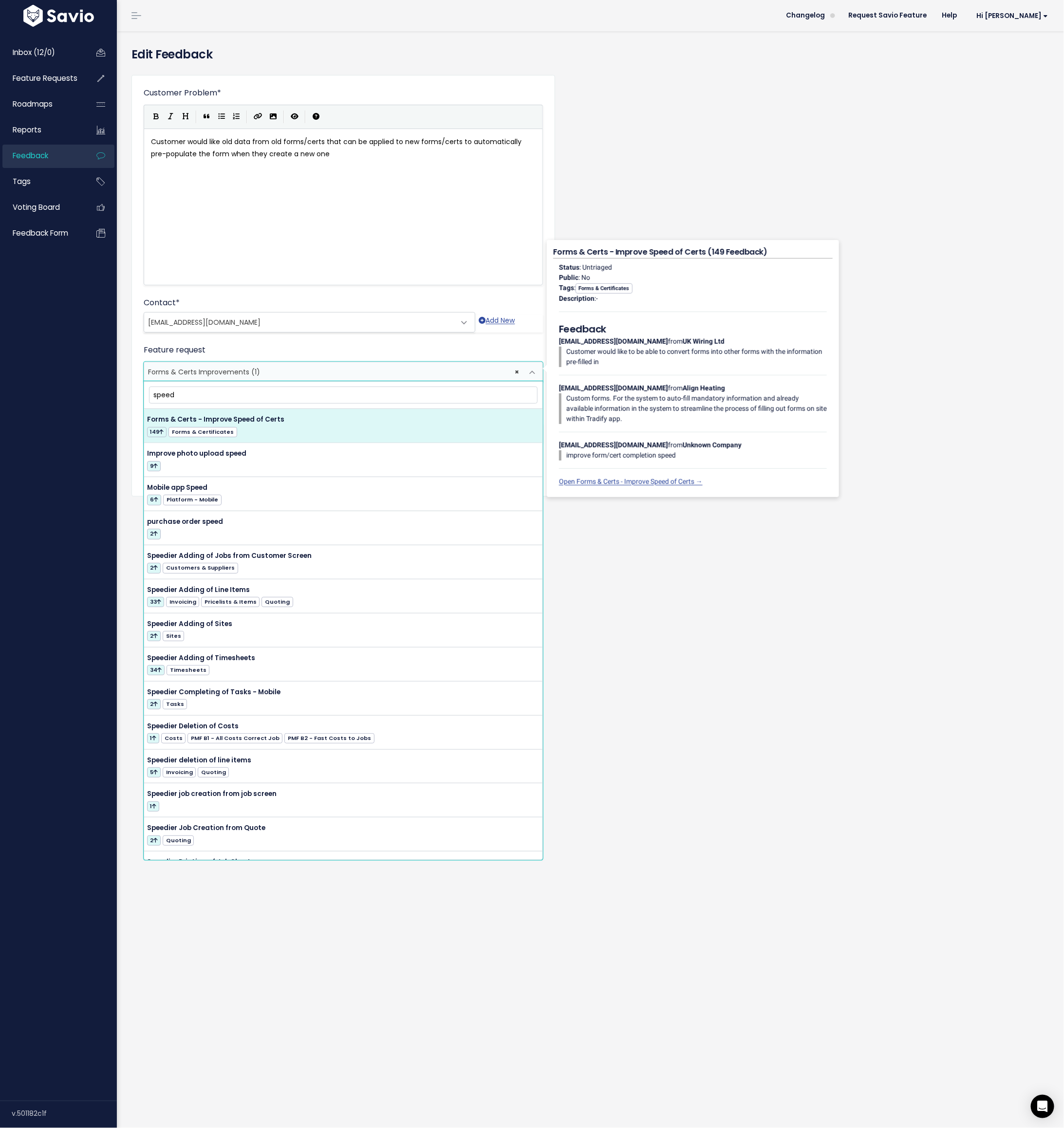
type input "speed"
select select "44270"
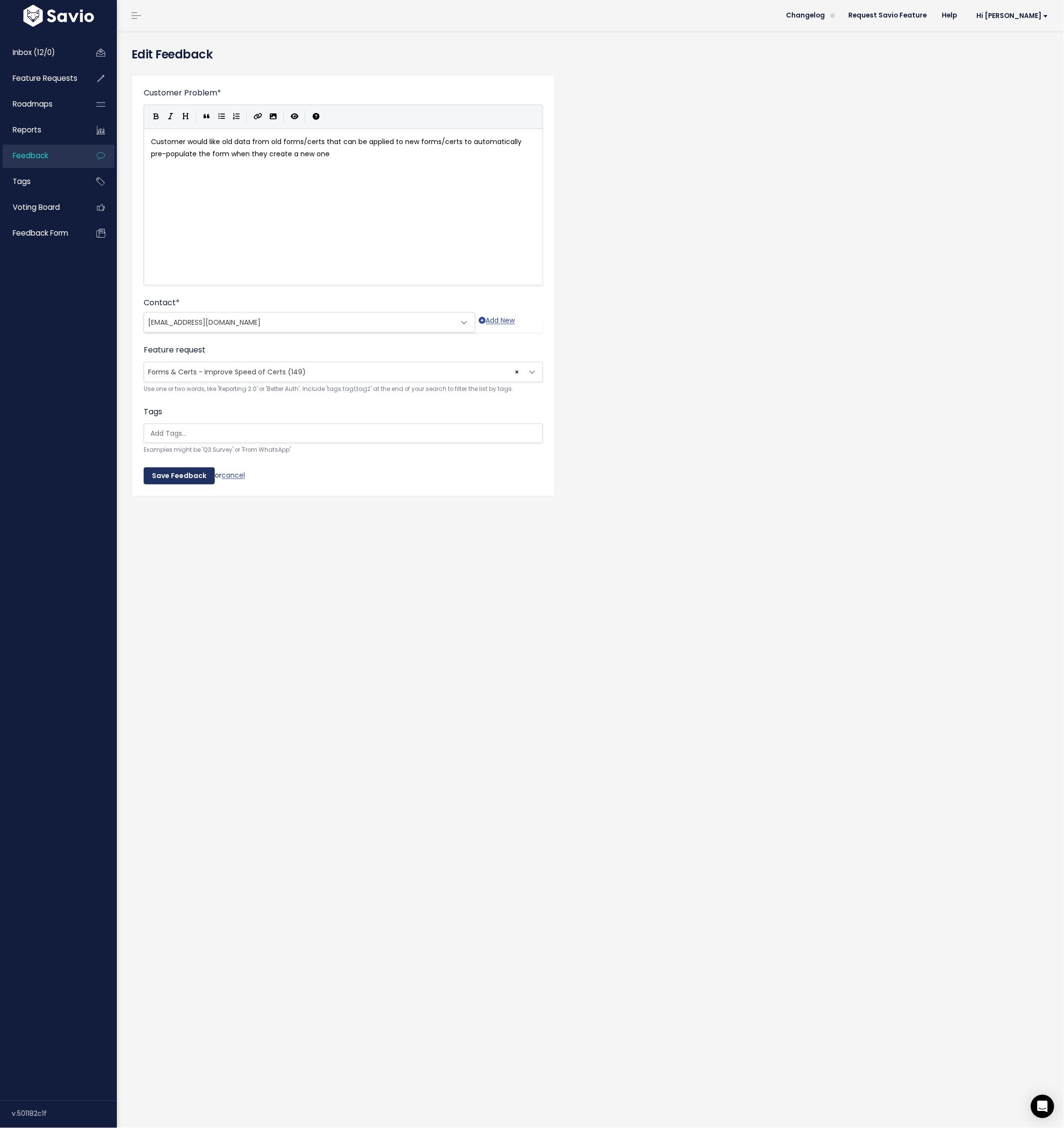
click at [167, 471] on input "Save Feedback" at bounding box center [179, 476] width 71 height 18
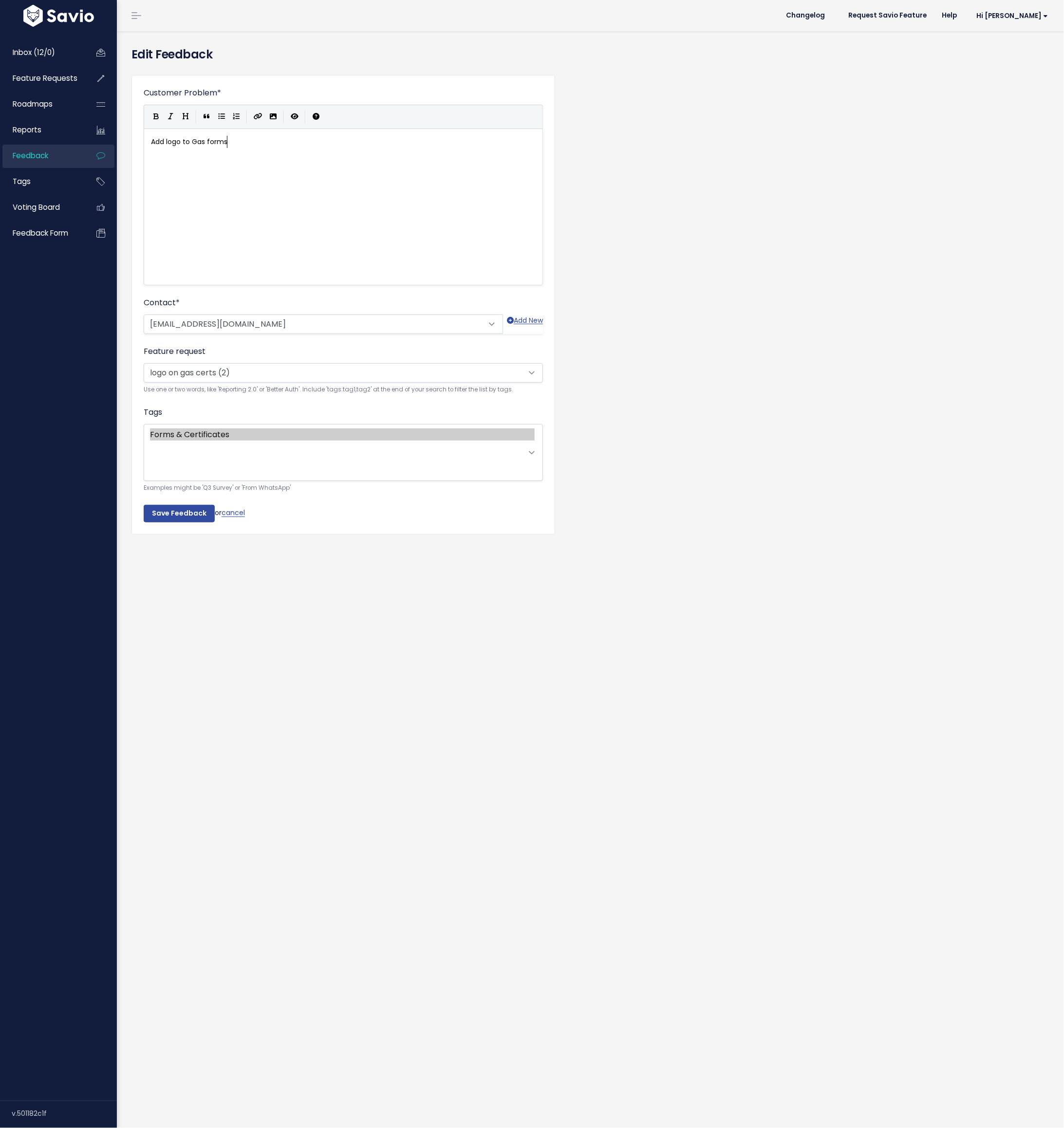
scroll to position [1, 0]
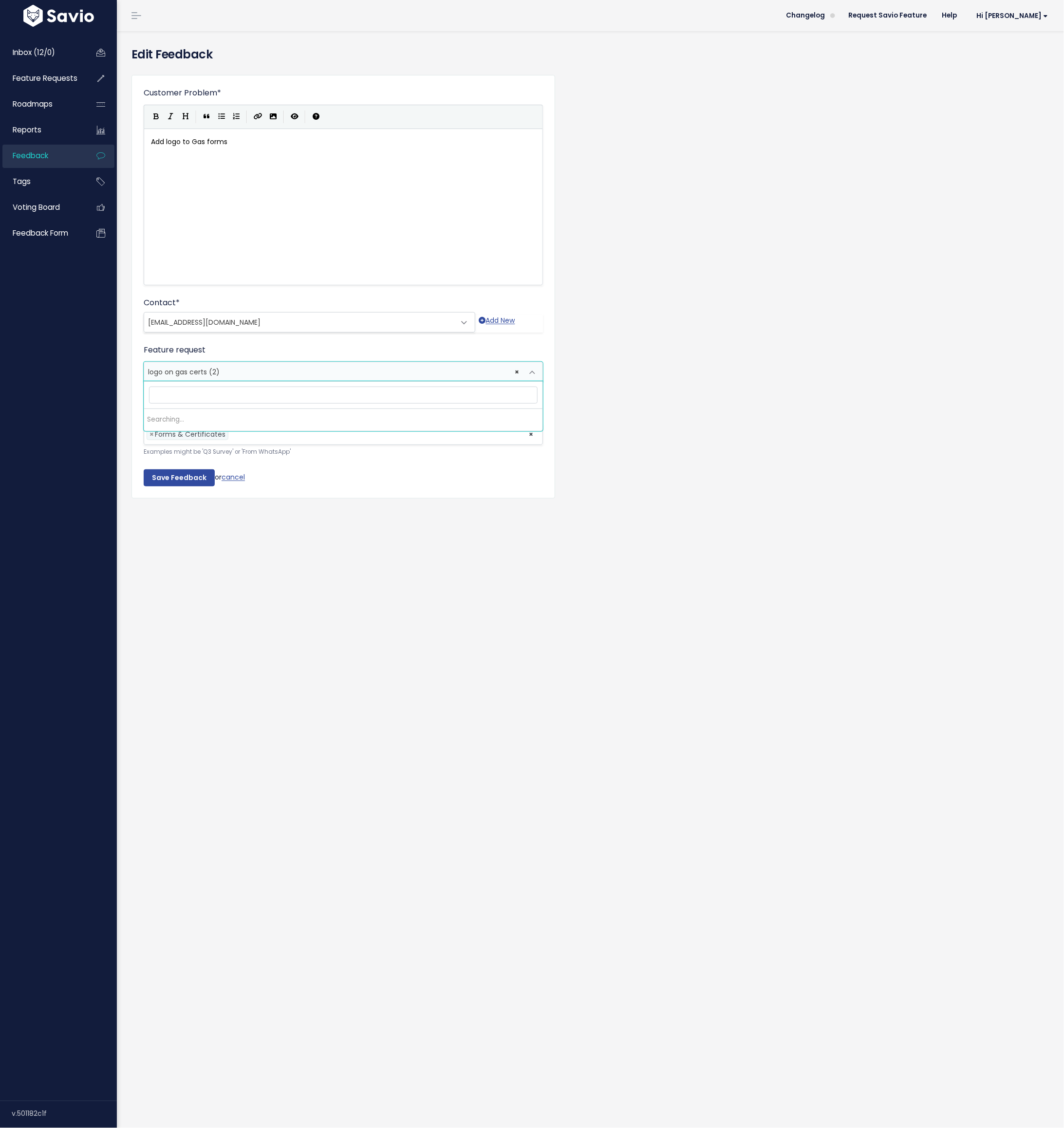
click at [177, 370] on span "logo on gas certs (2)" at bounding box center [184, 372] width 72 height 10
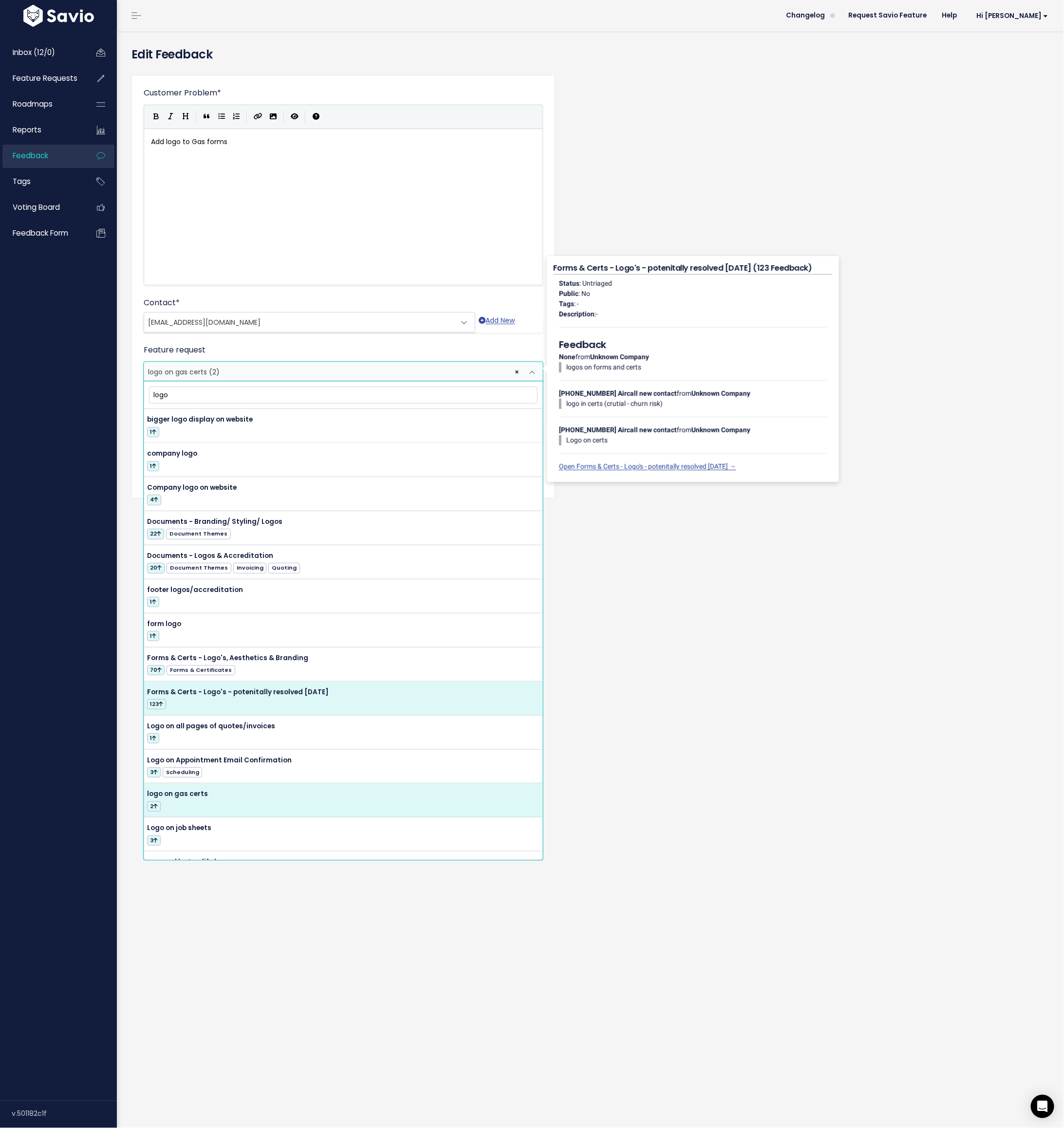
type input "logo"
select select "61023"
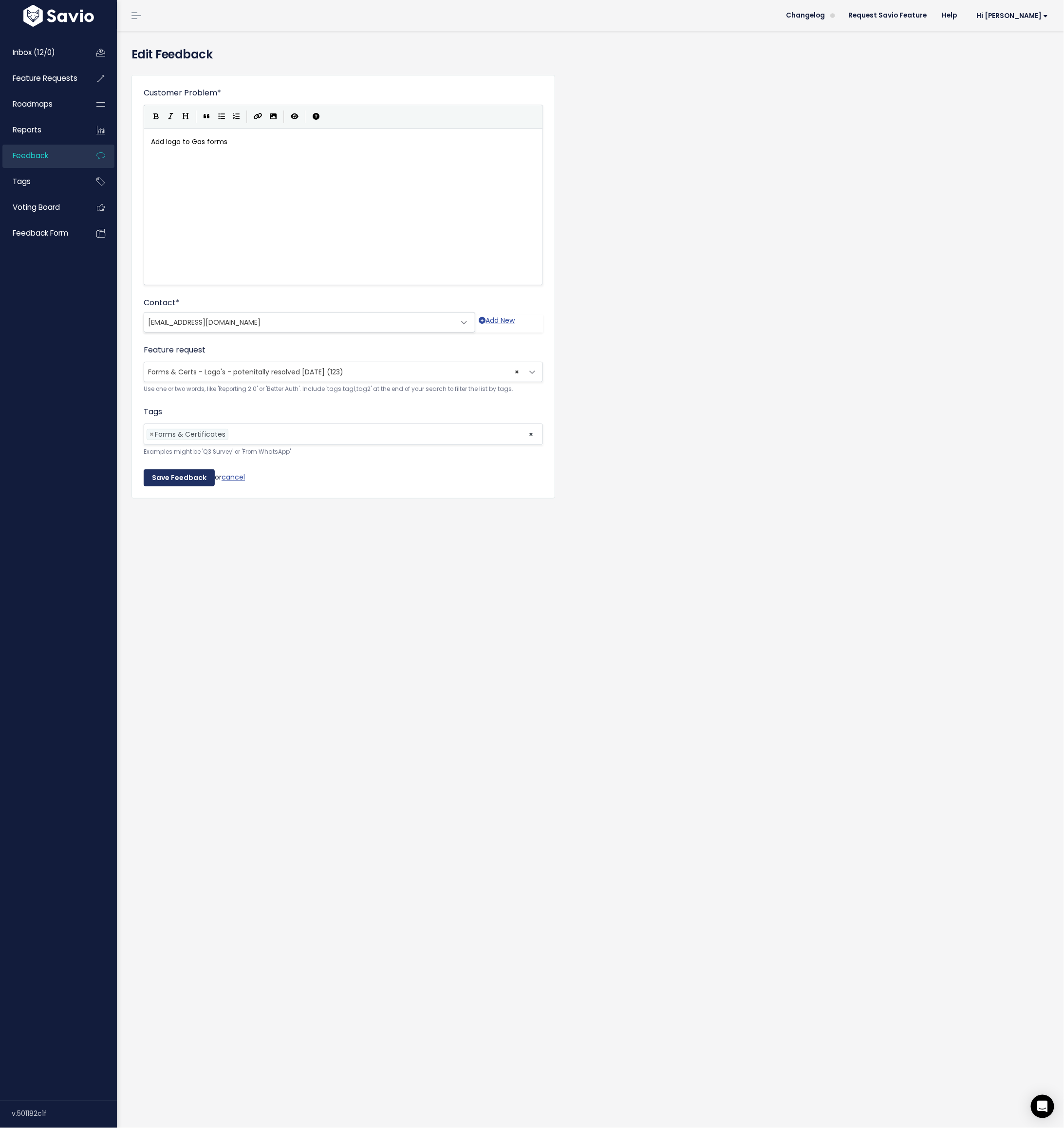
click at [177, 477] on input "Save Feedback" at bounding box center [179, 478] width 71 height 18
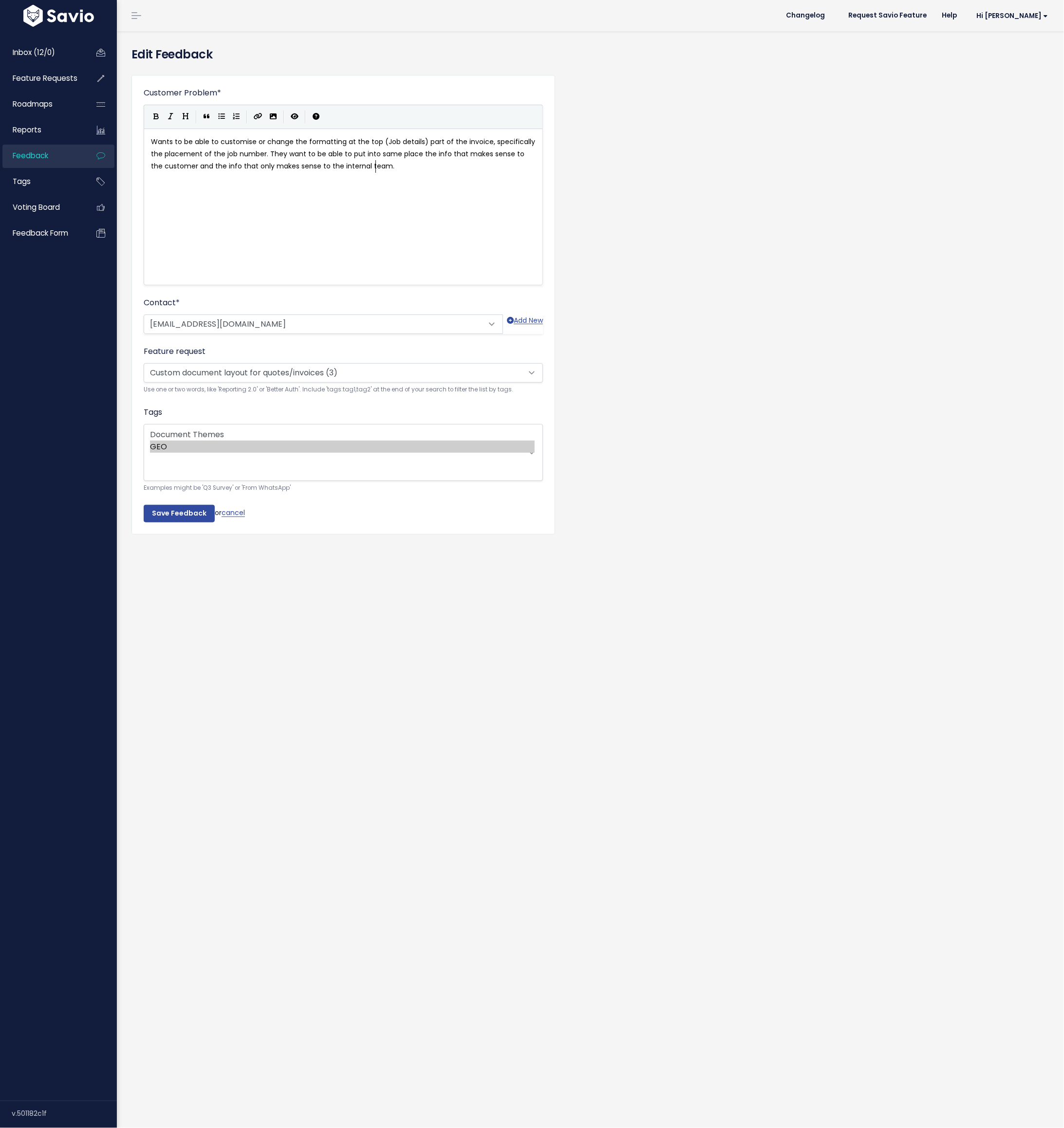
scroll to position [1, 0]
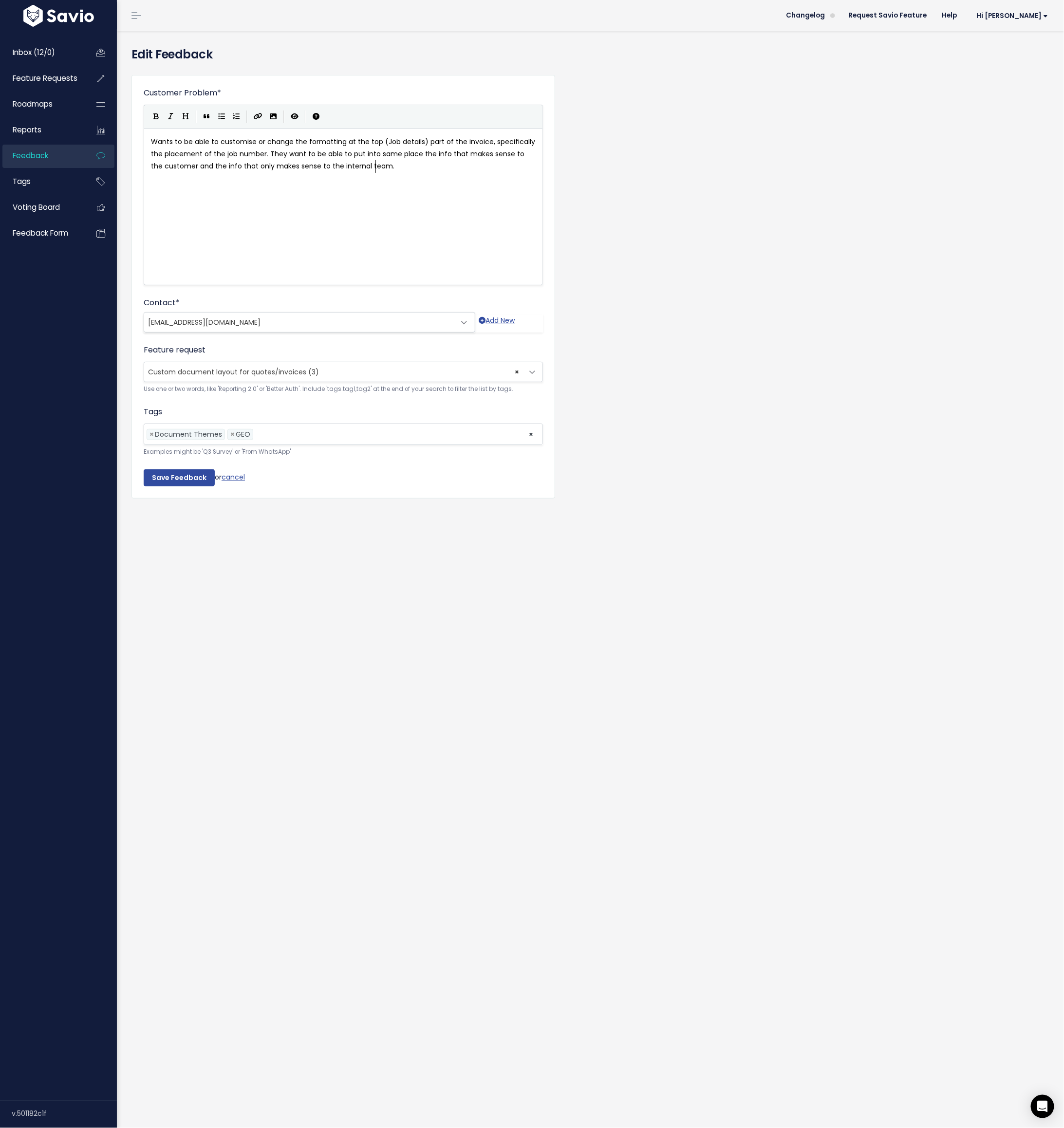
click at [224, 374] on span "Custom document layout for quotes/invoices (3)" at bounding box center [234, 372] width 171 height 10
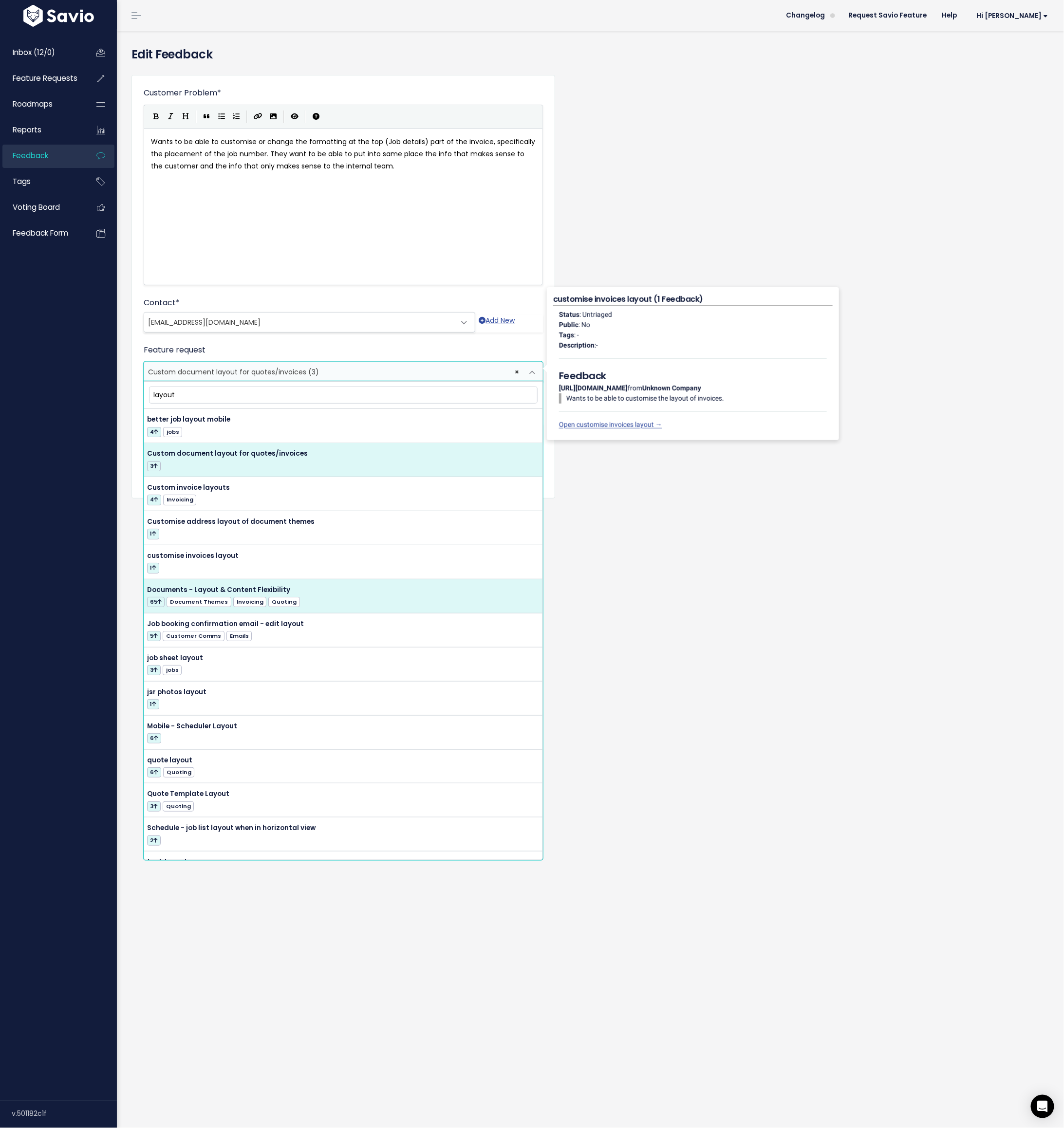
type input "layout"
select select "14715"
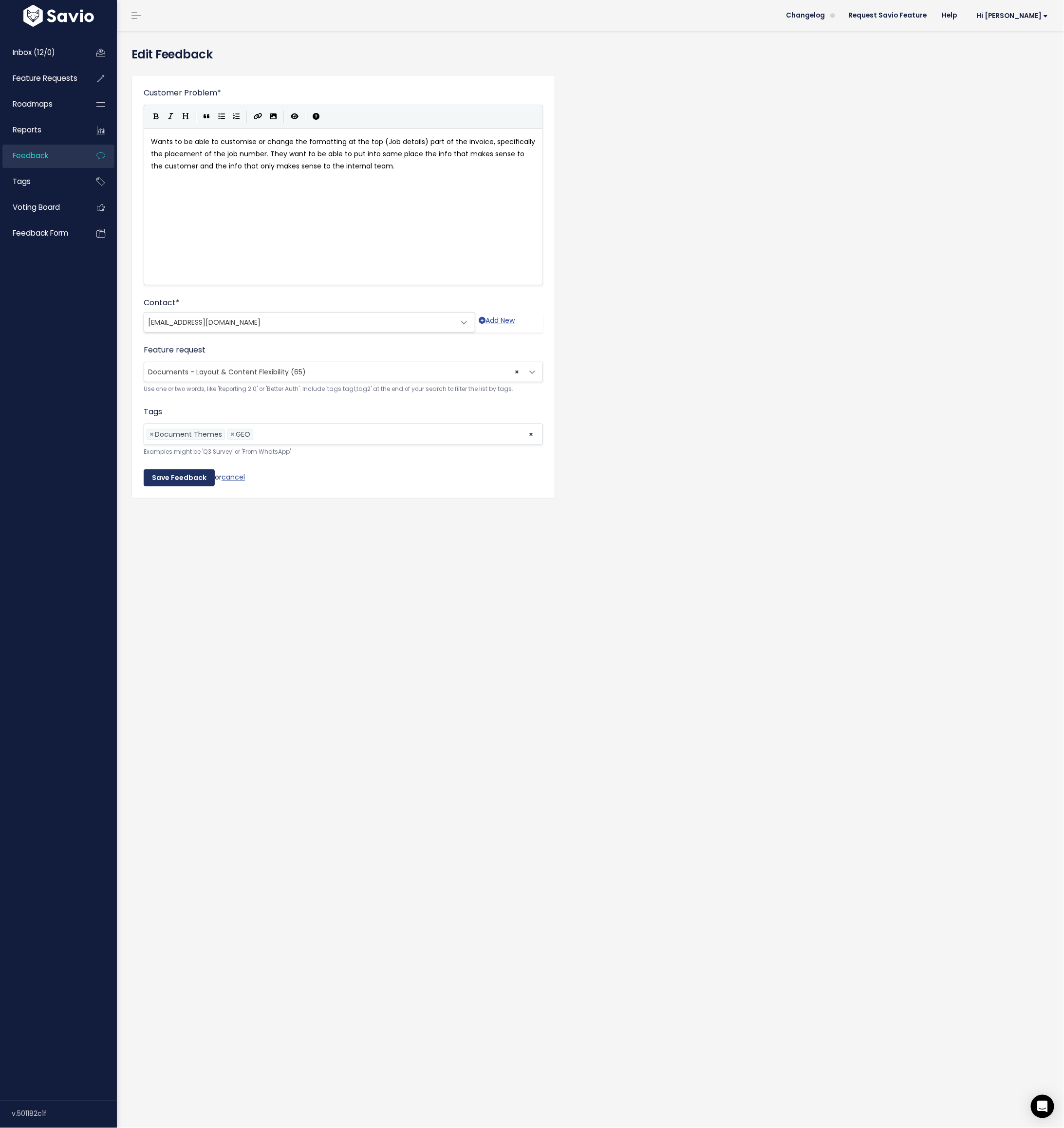
click at [183, 477] on input "Save Feedback" at bounding box center [179, 478] width 71 height 18
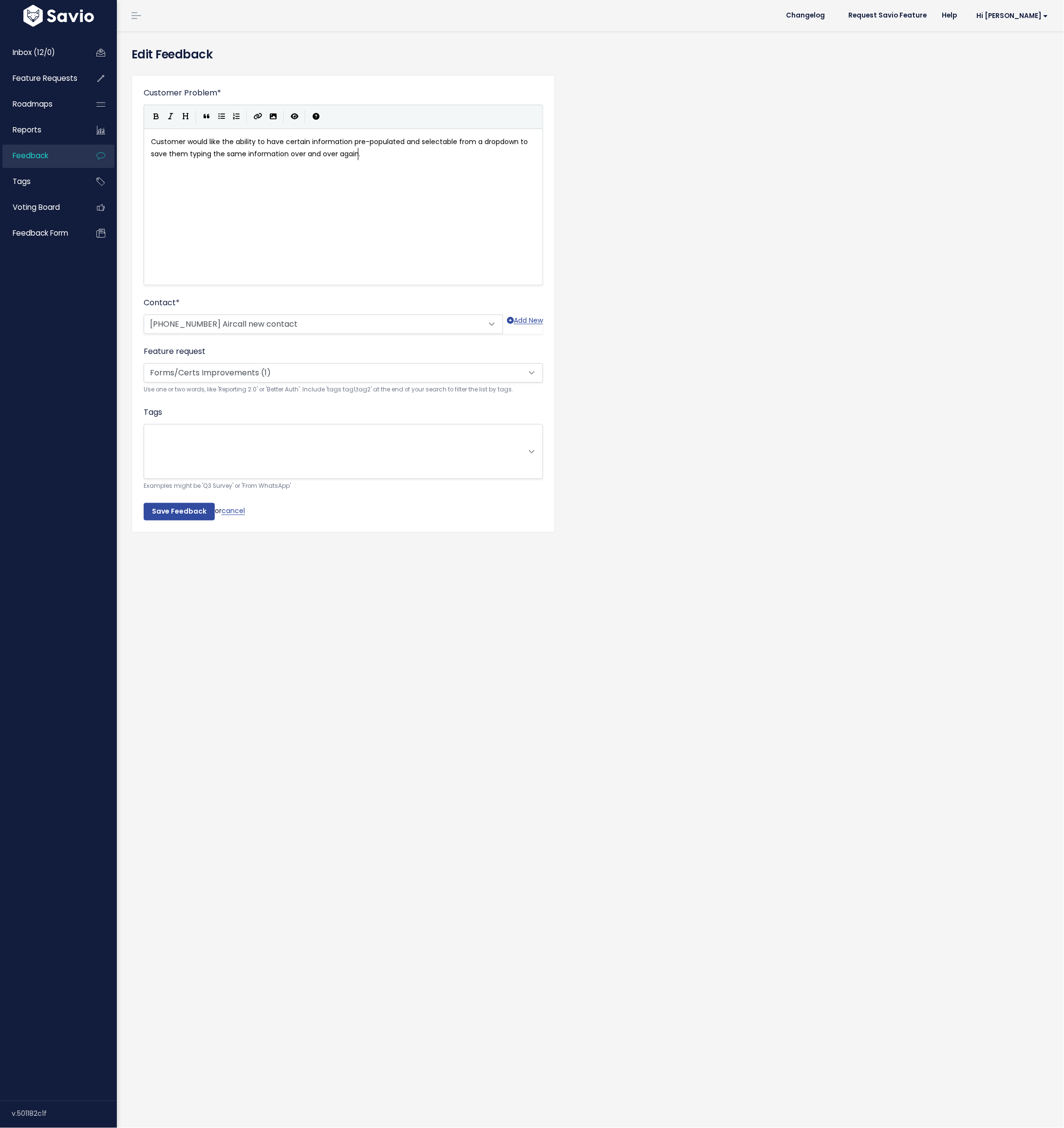
scroll to position [1, 0]
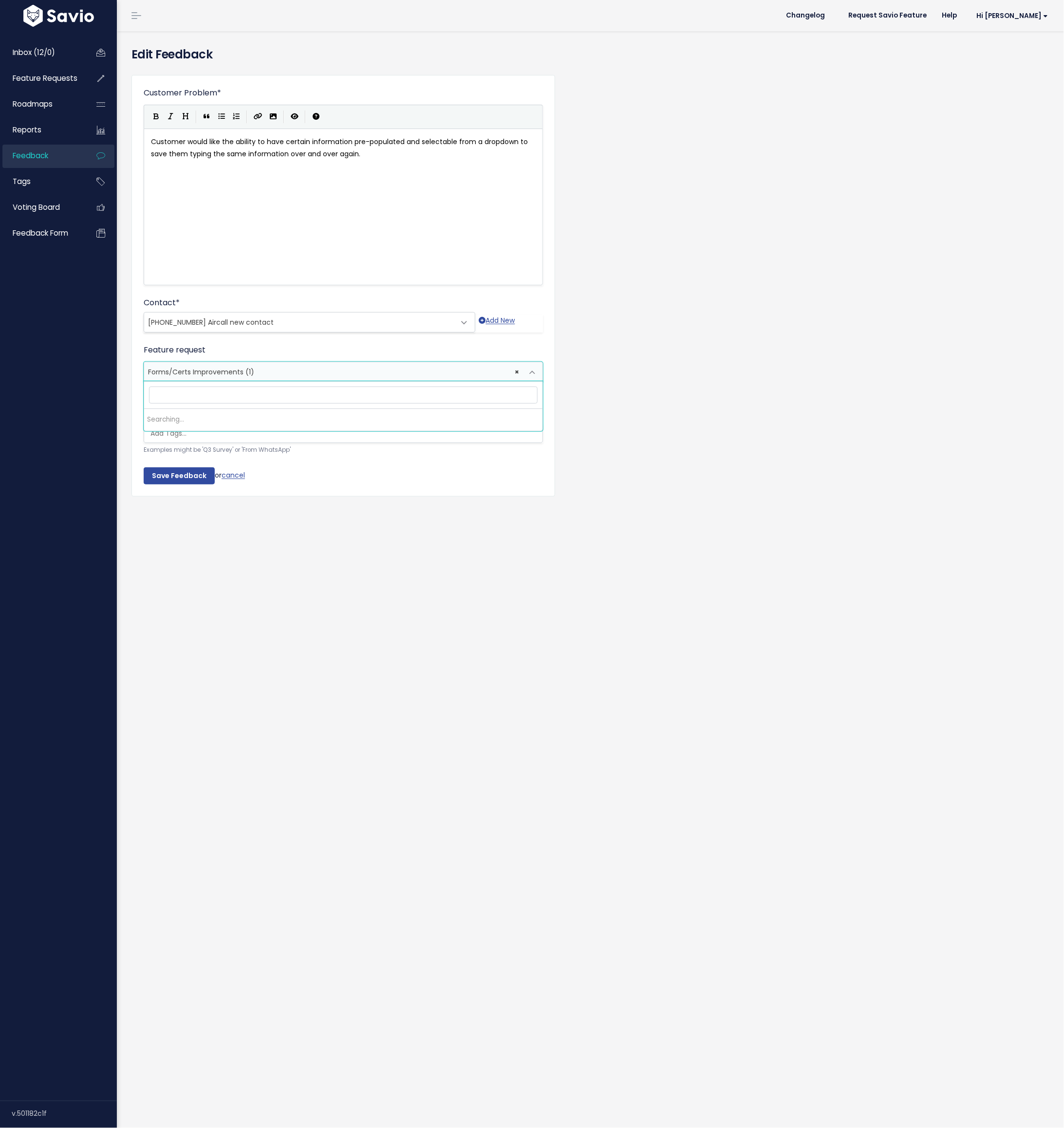
click at [211, 373] on span "Forms/Certs Improvements (1)" at bounding box center [201, 372] width 106 height 10
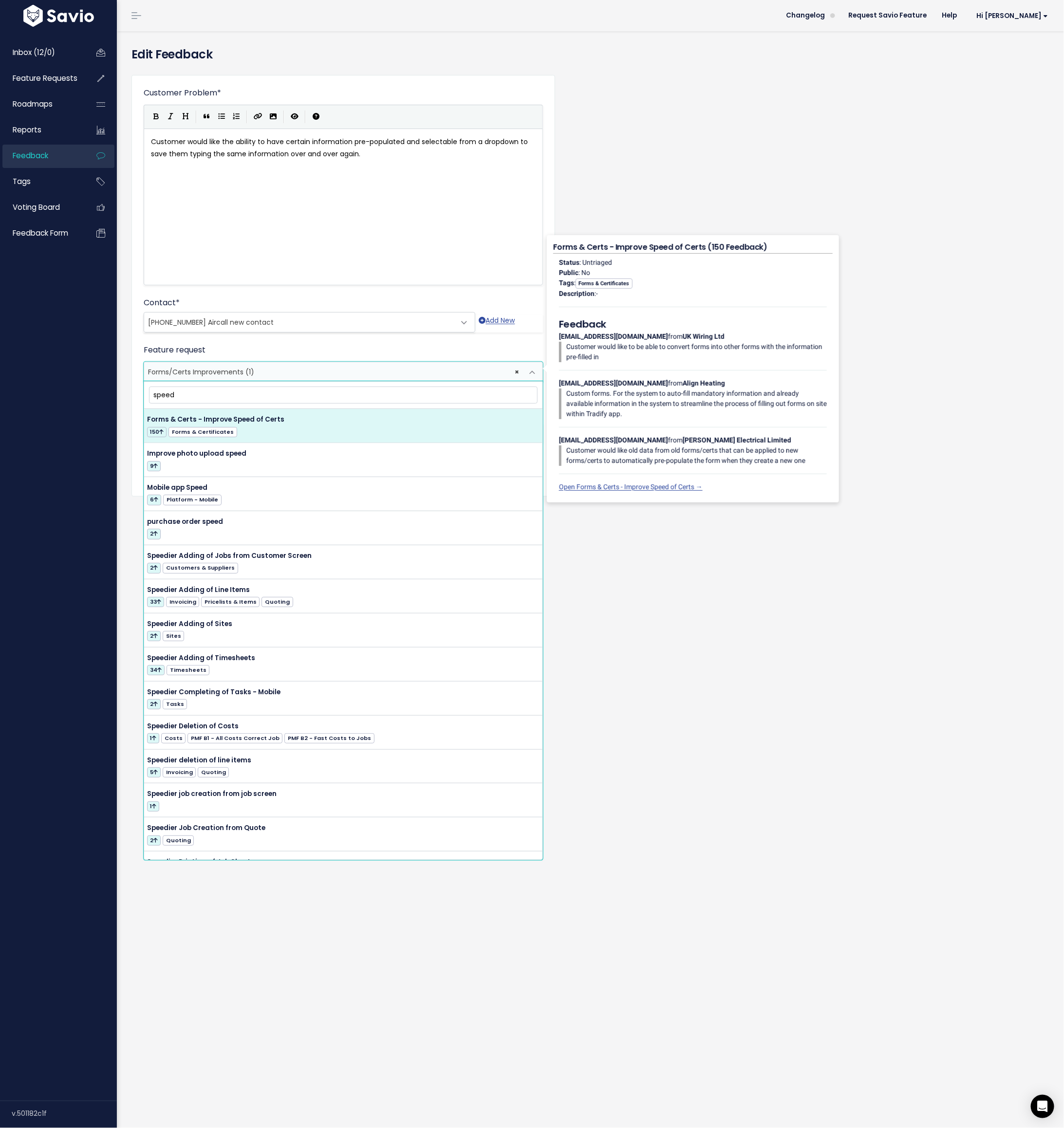
type input "speed"
select select "44270"
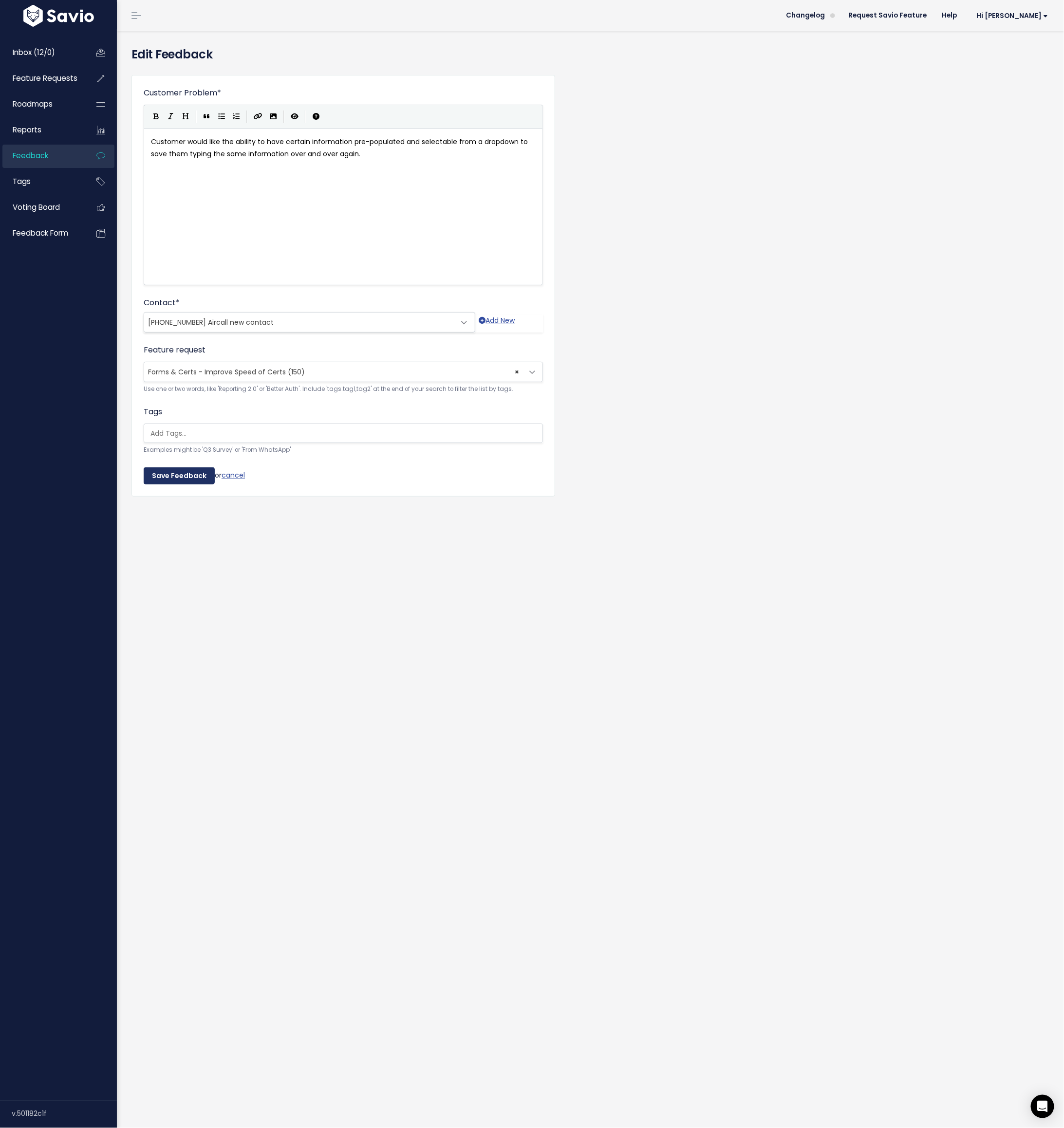
click at [189, 473] on input "Save Feedback" at bounding box center [179, 476] width 71 height 18
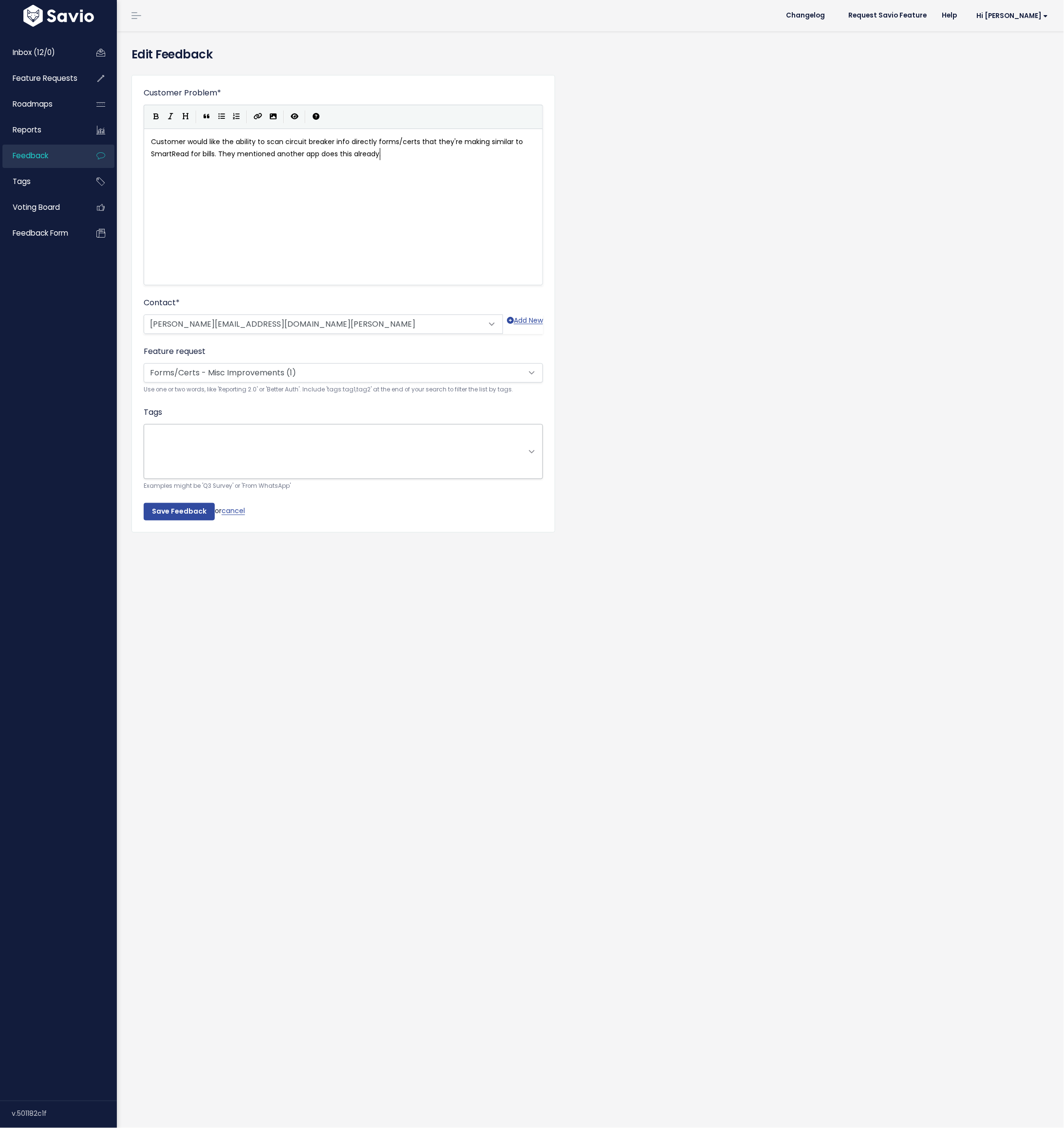
scroll to position [1, 0]
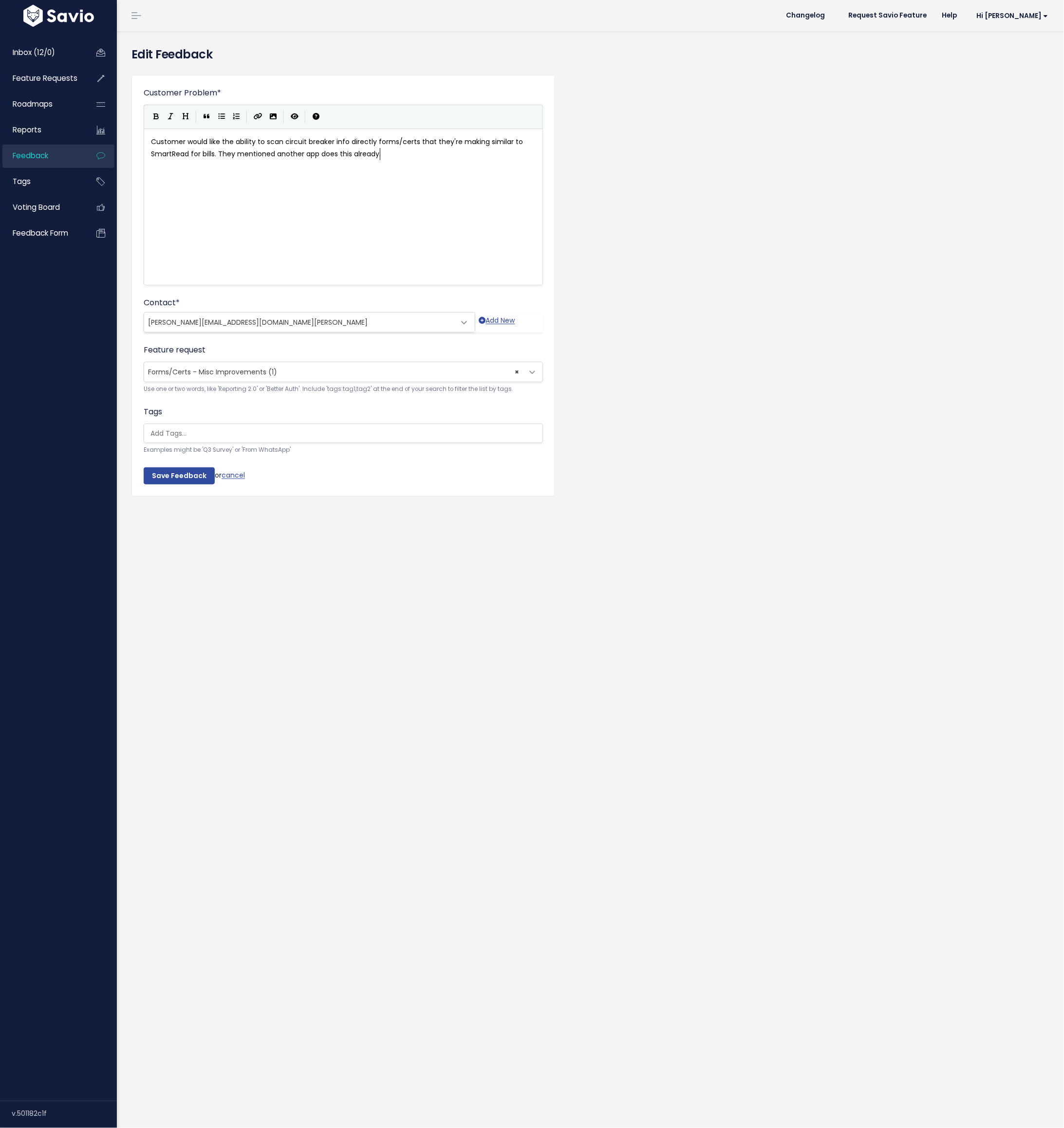
click at [203, 370] on span "Forms/Certs - Misc Improvements (1)" at bounding box center [213, 372] width 129 height 10
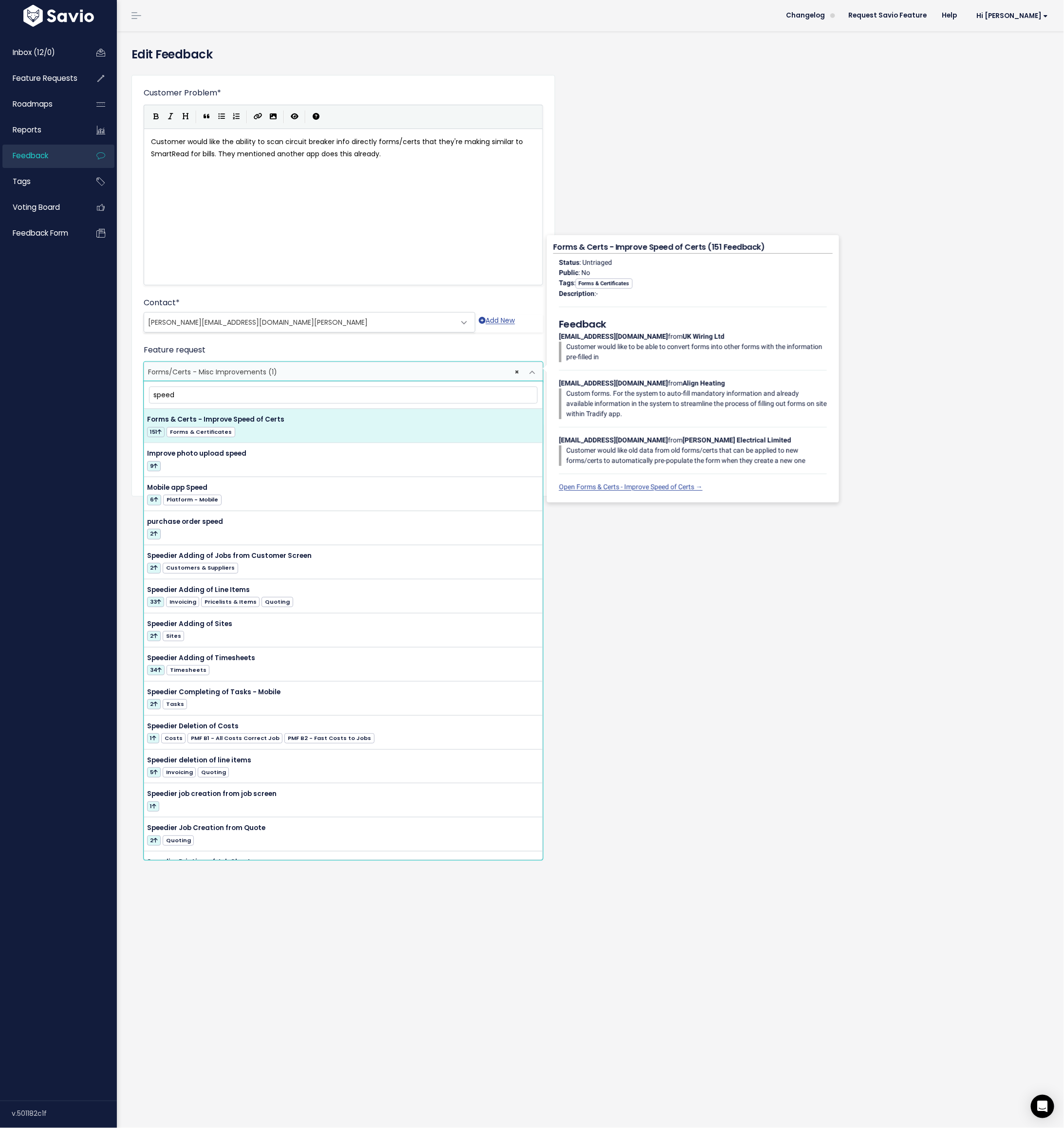
type input "speed"
select select "44270"
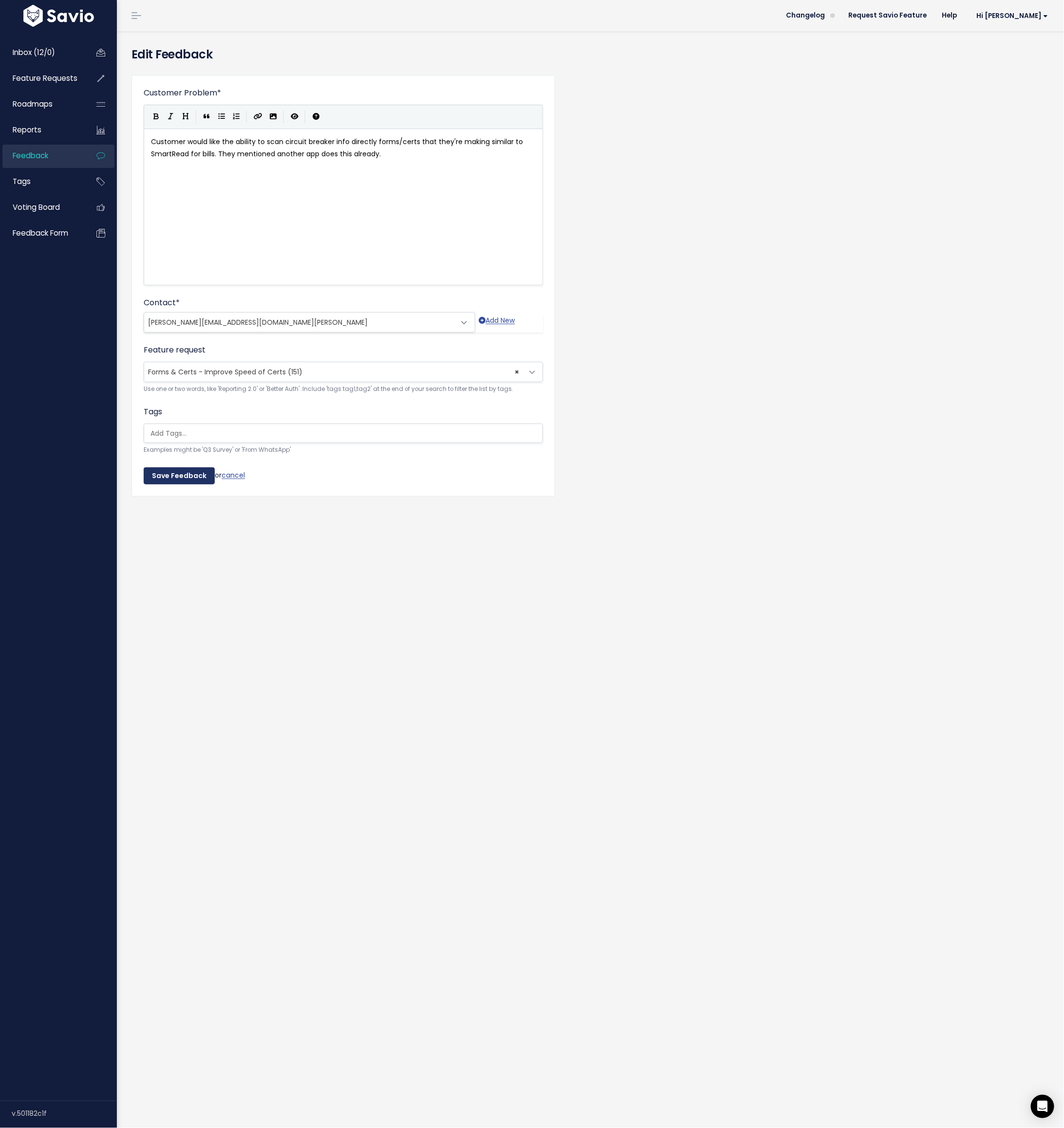
click at [178, 471] on input "Save Feedback" at bounding box center [179, 476] width 71 height 18
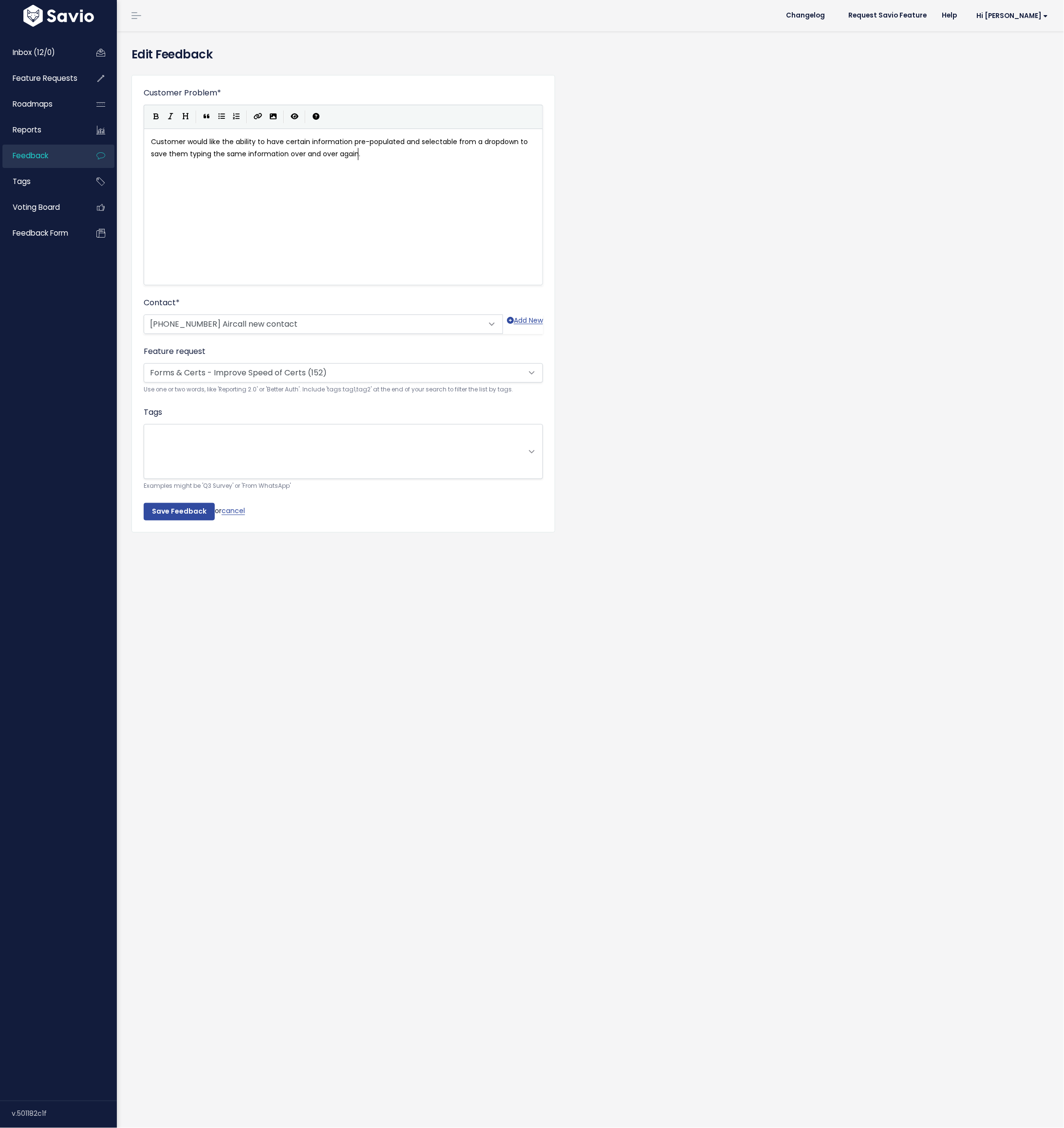
scroll to position [1, 0]
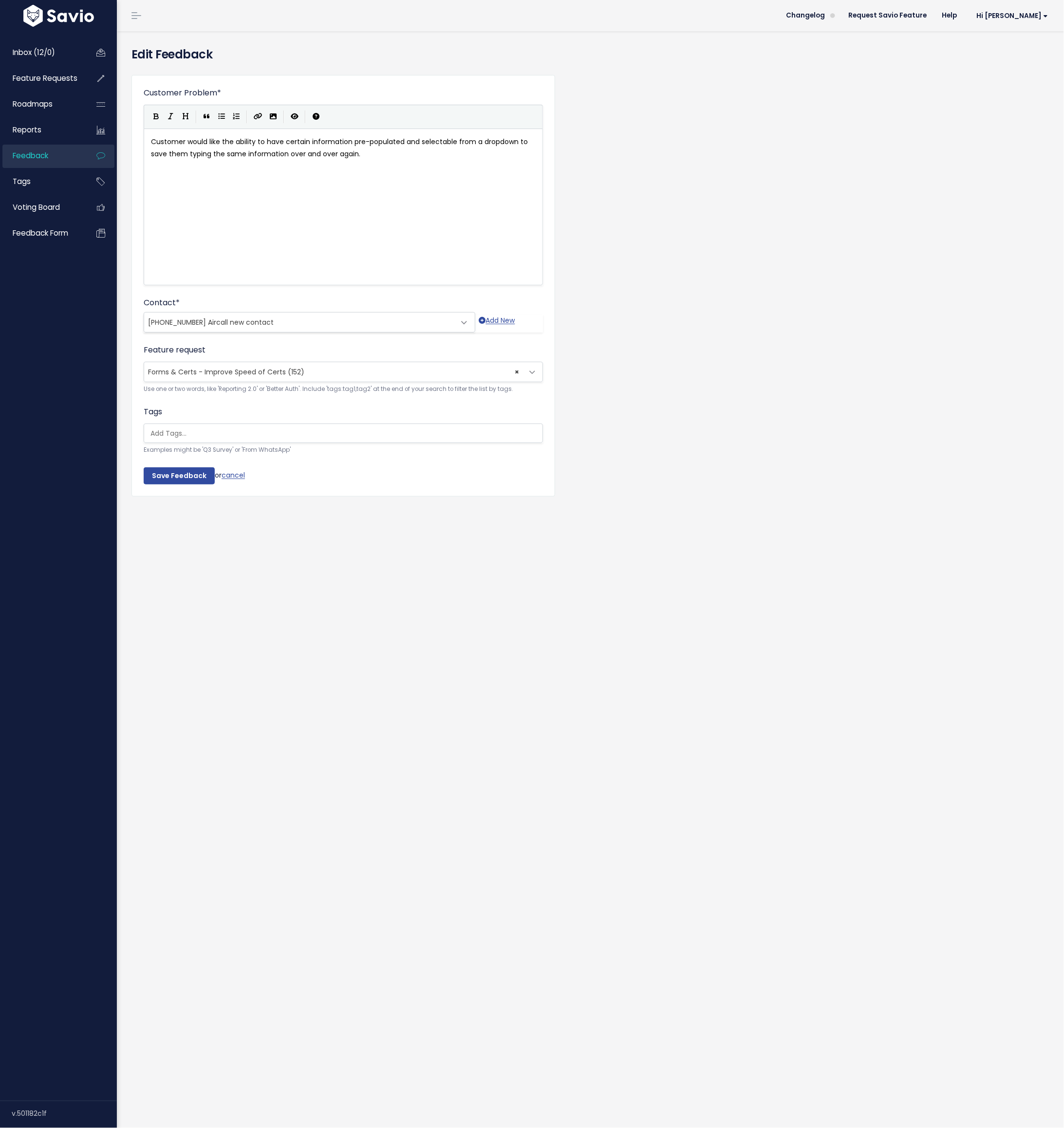
click at [200, 369] on span "Forms & Certs - Improve Speed of Certs (152)" at bounding box center [227, 372] width 156 height 10
click at [749, 214] on div "Customer Problem * Customer would like the ability to have certain information …" at bounding box center [590, 293] width 932 height 452
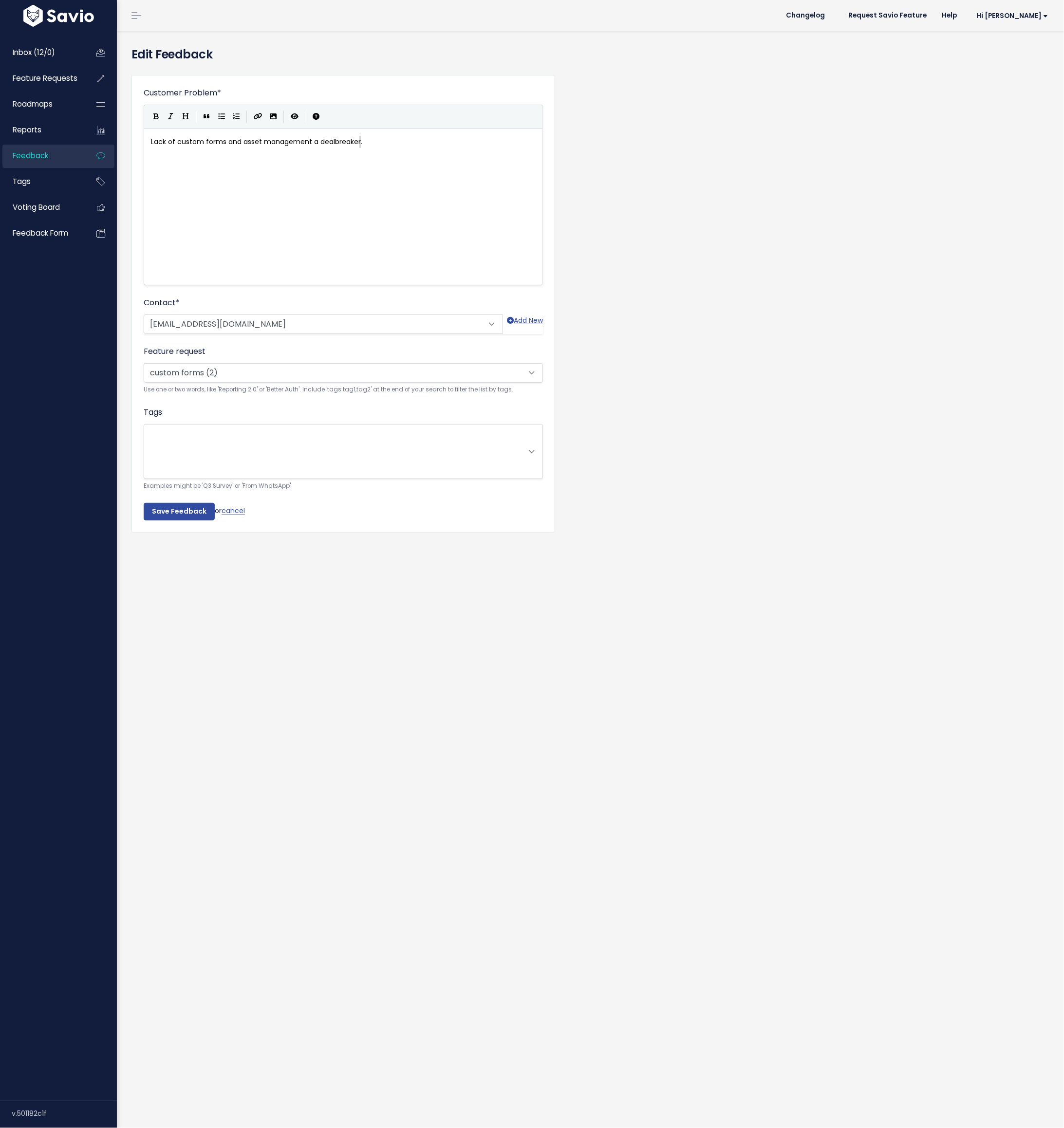
scroll to position [1, 0]
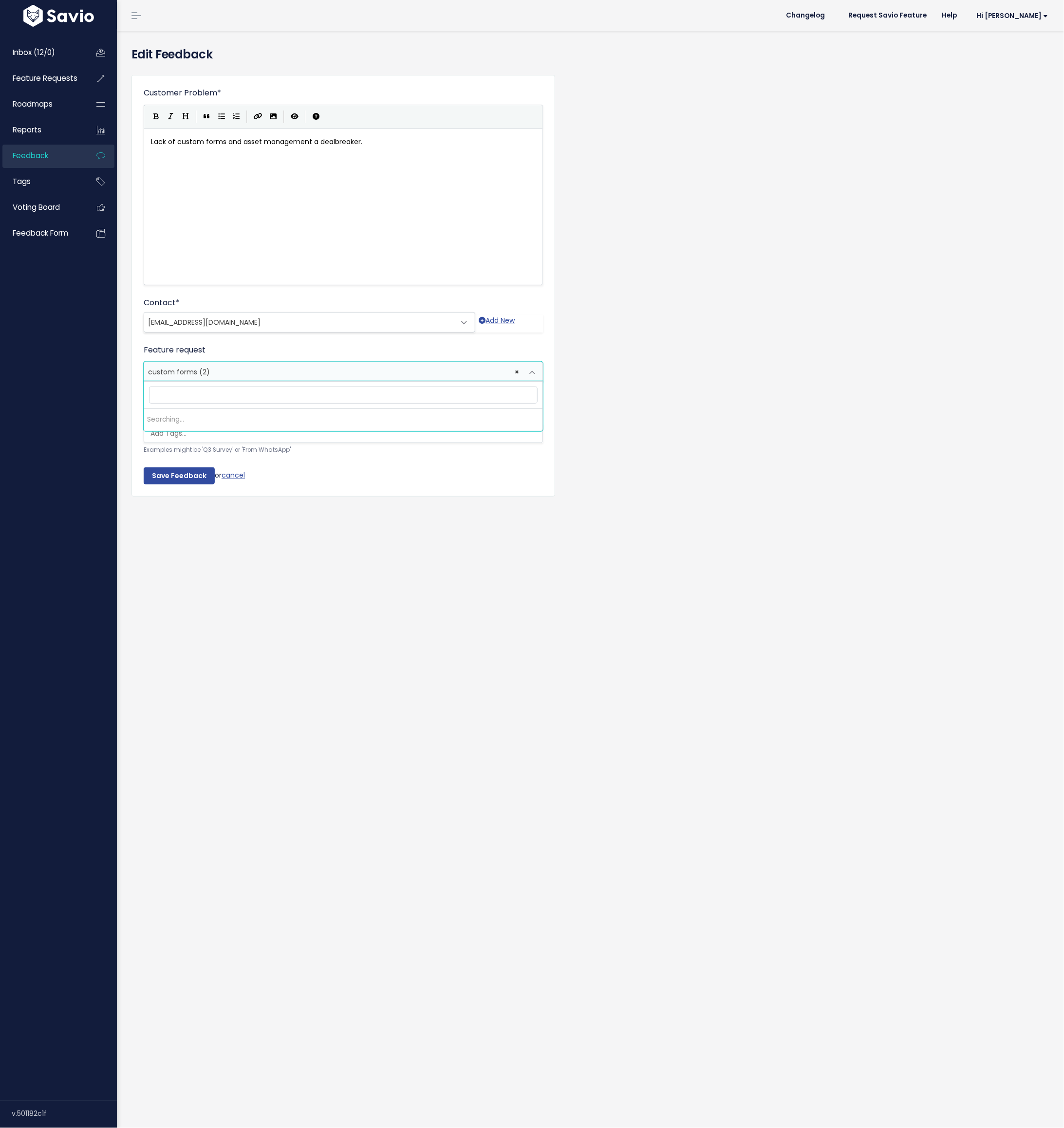
click at [198, 372] on span "custom forms (2)" at bounding box center [179, 372] width 62 height 10
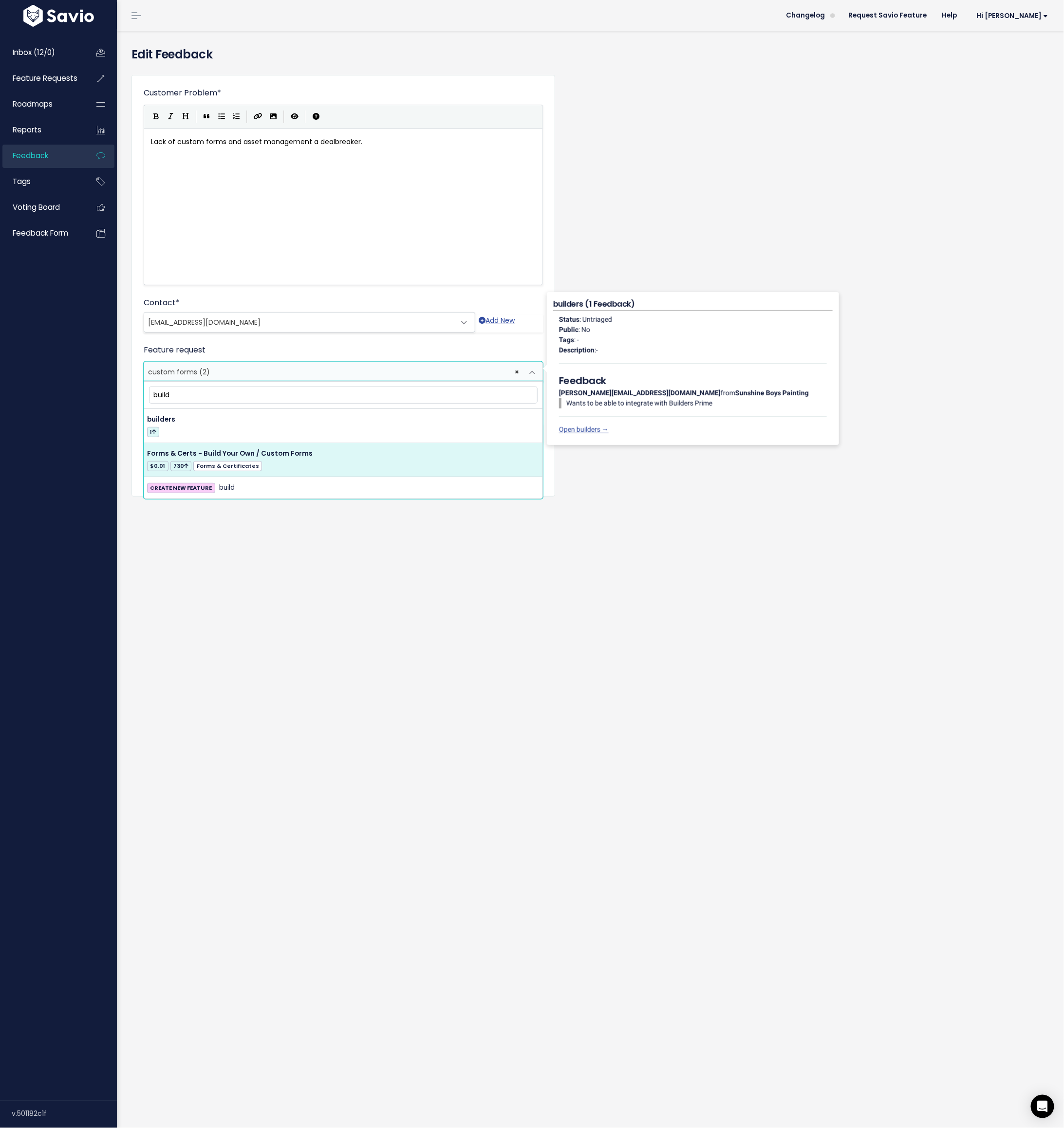
type input "build"
select select "37578"
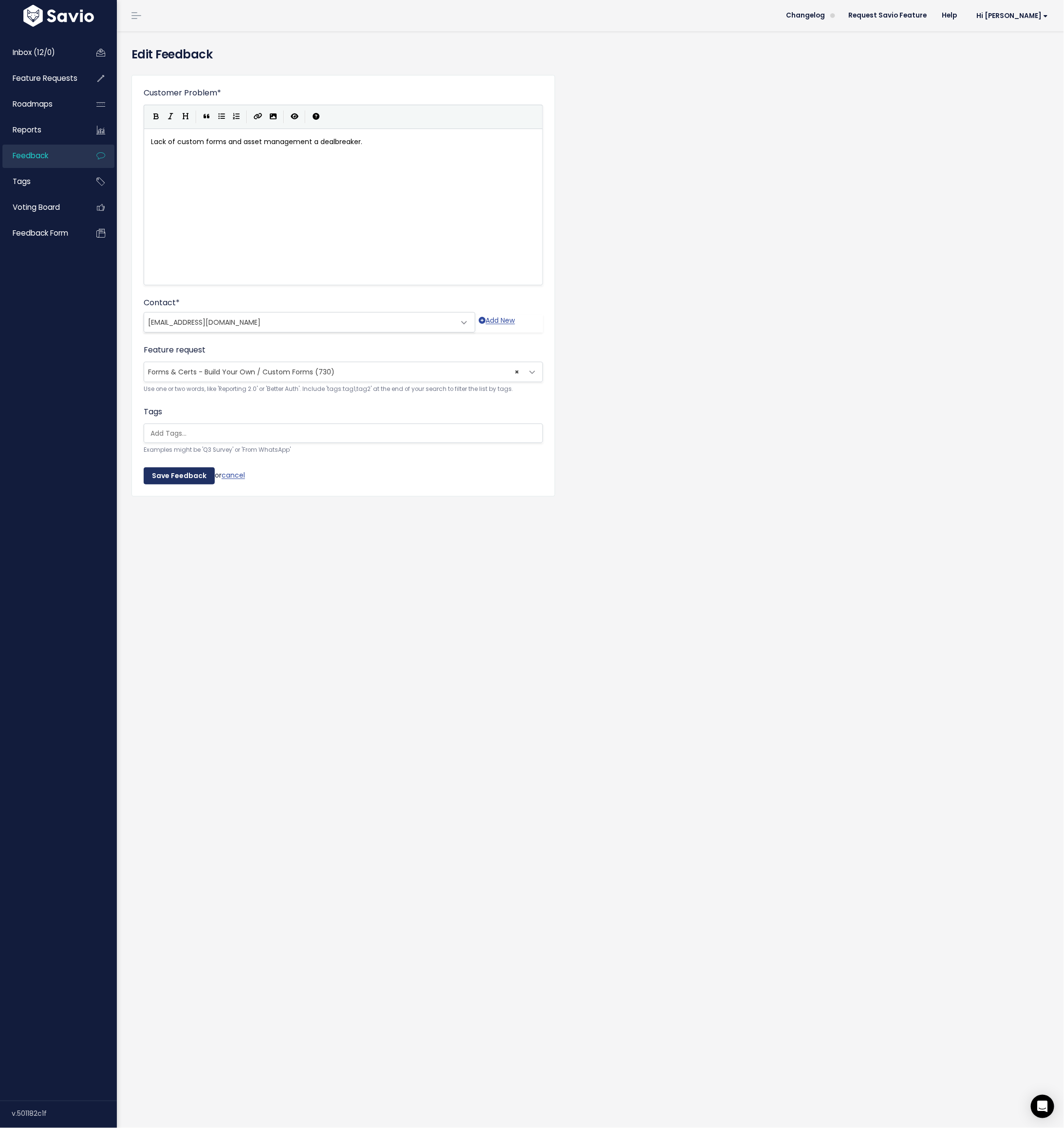
click at [174, 473] on input "Save Feedback" at bounding box center [179, 476] width 71 height 18
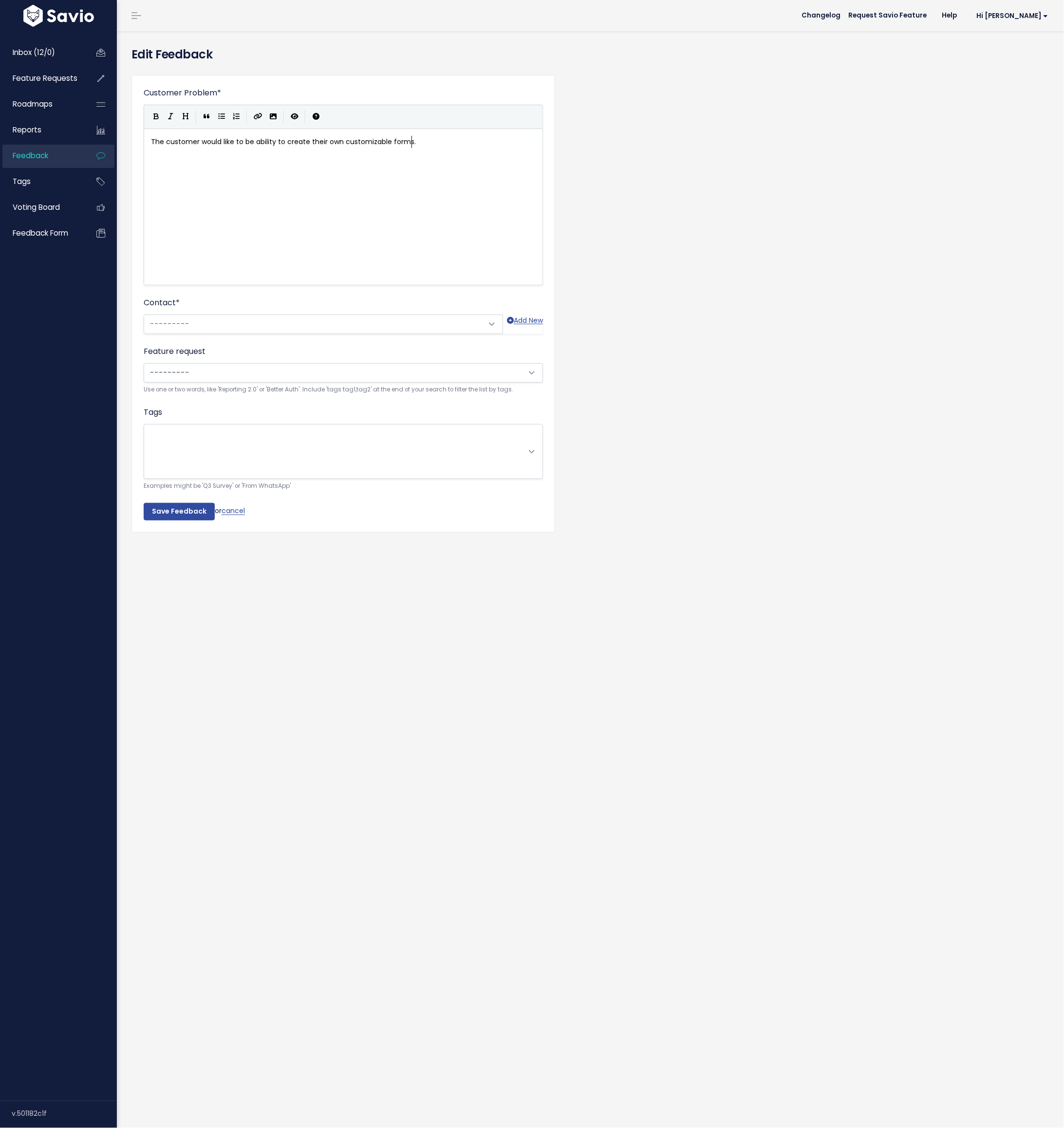
scroll to position [1, 0]
click at [186, 368] on select "---------" at bounding box center [343, 373] width 399 height 19
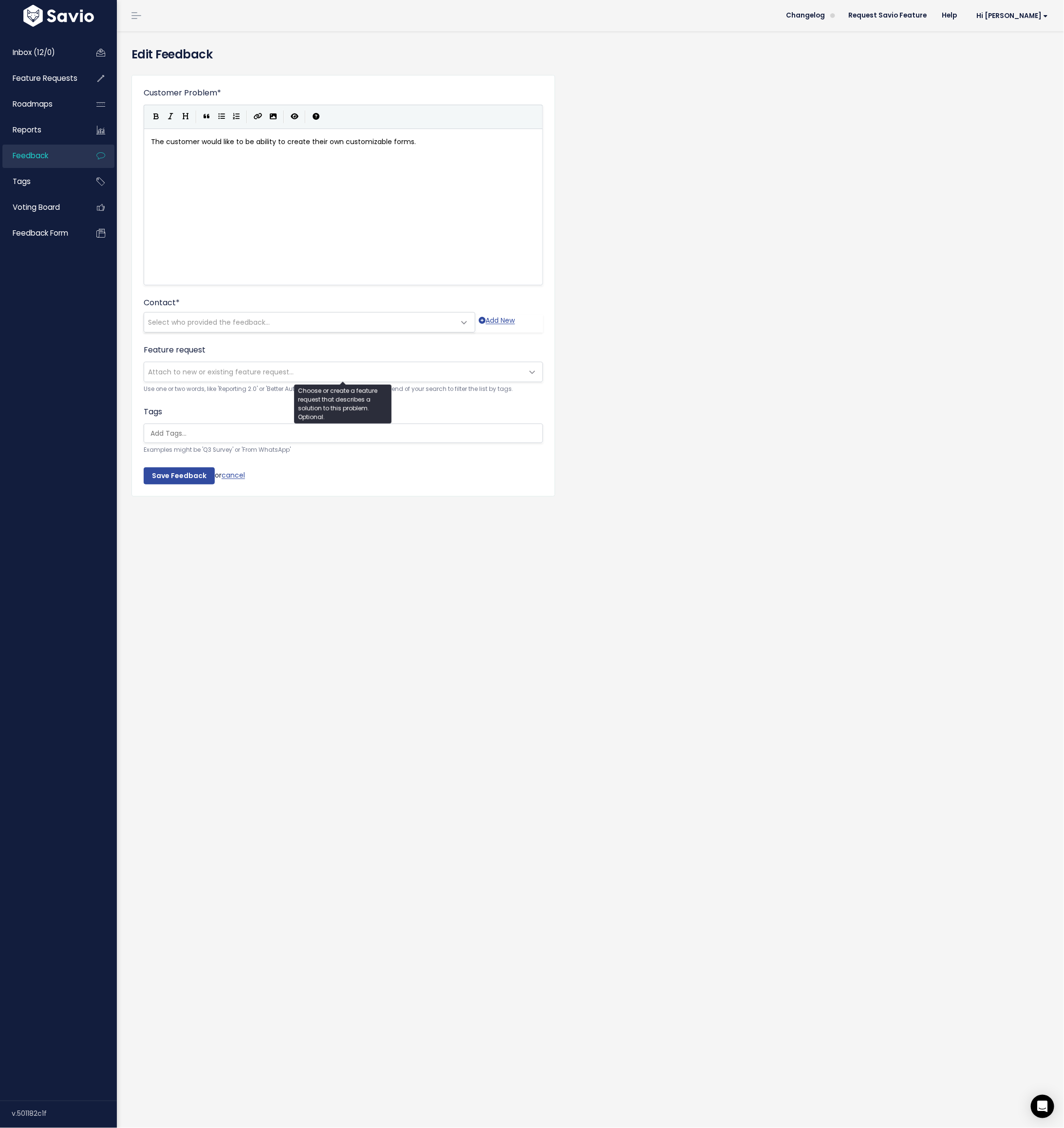
click at [286, 369] on span "Attach to new or existing feature request..." at bounding box center [221, 372] width 145 height 10
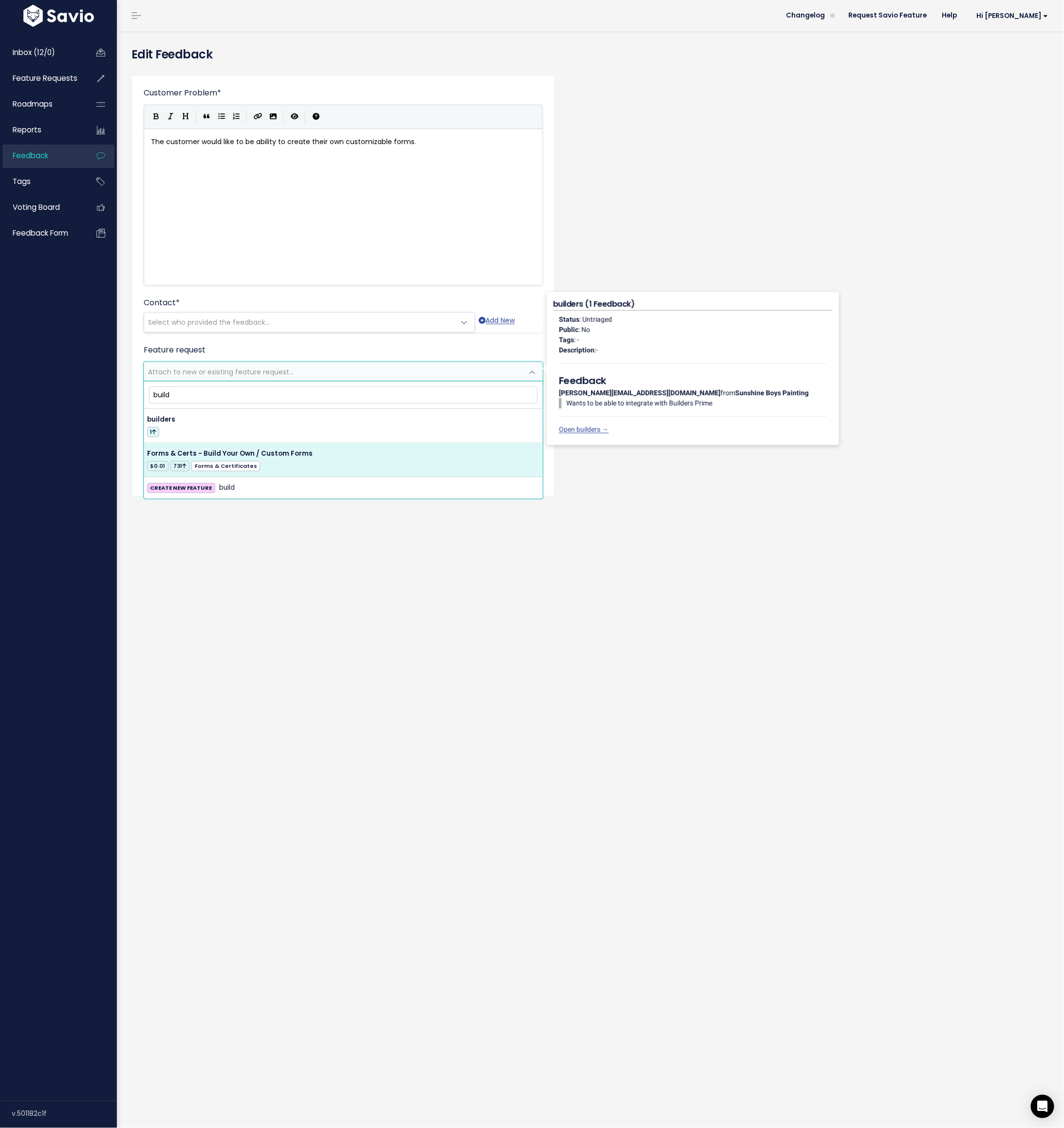
type input "build"
select select "37578"
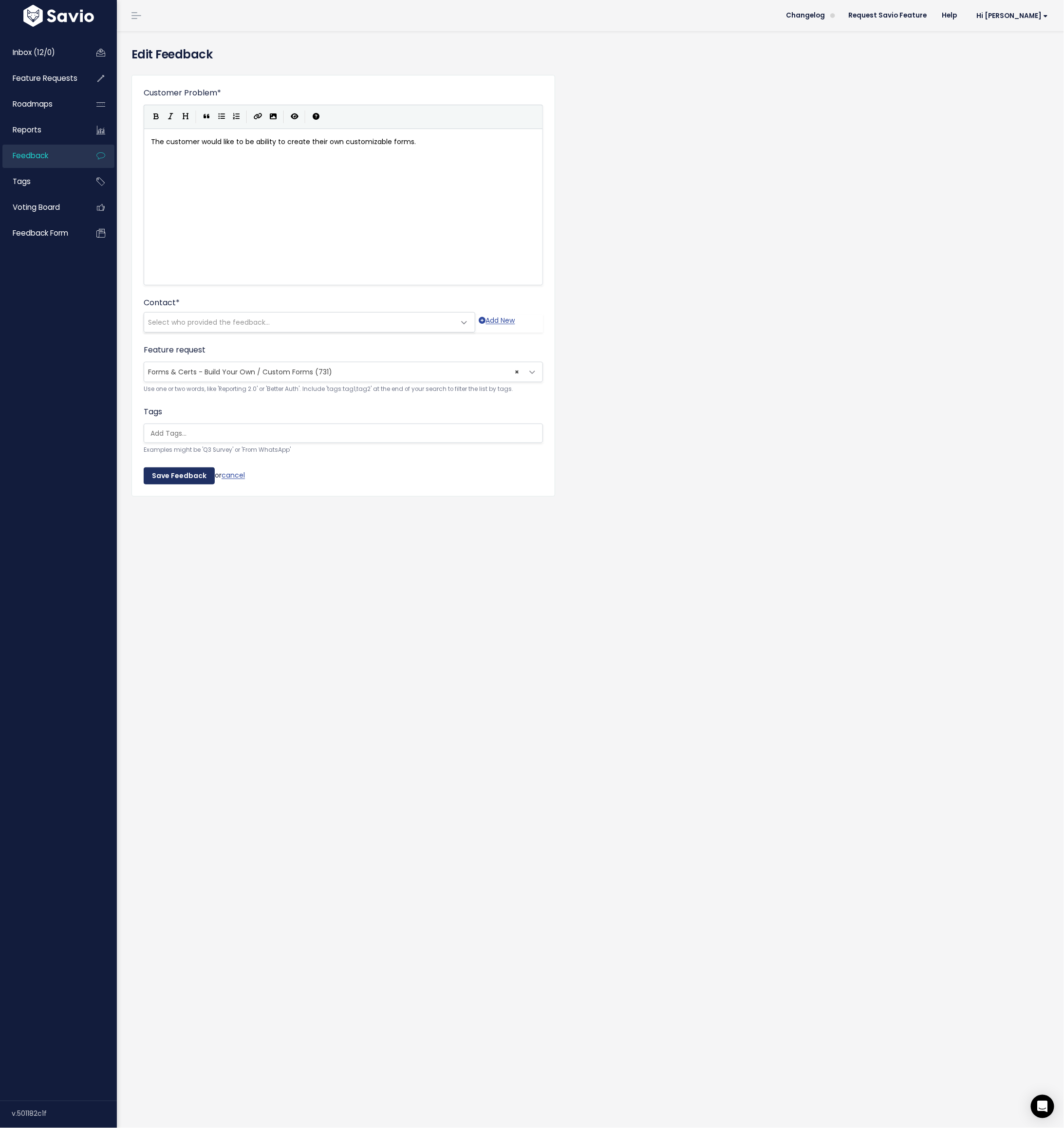
click at [183, 475] on input "Save Feedback" at bounding box center [179, 476] width 71 height 18
click at [246, 323] on span "Select who provided the feedback..." at bounding box center [209, 322] width 122 height 10
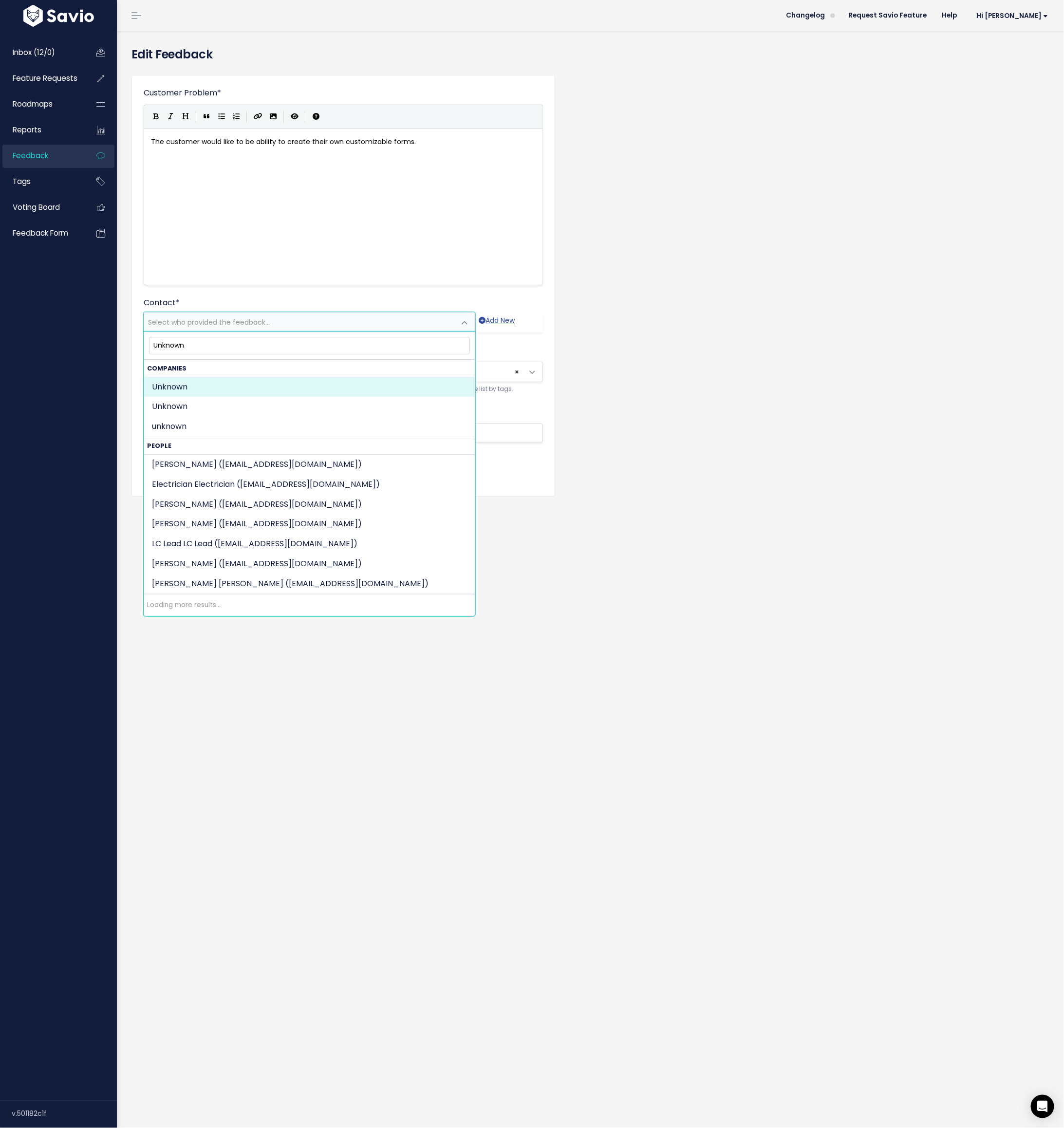
type input "Unknown"
select select "COMPANY-19195484"
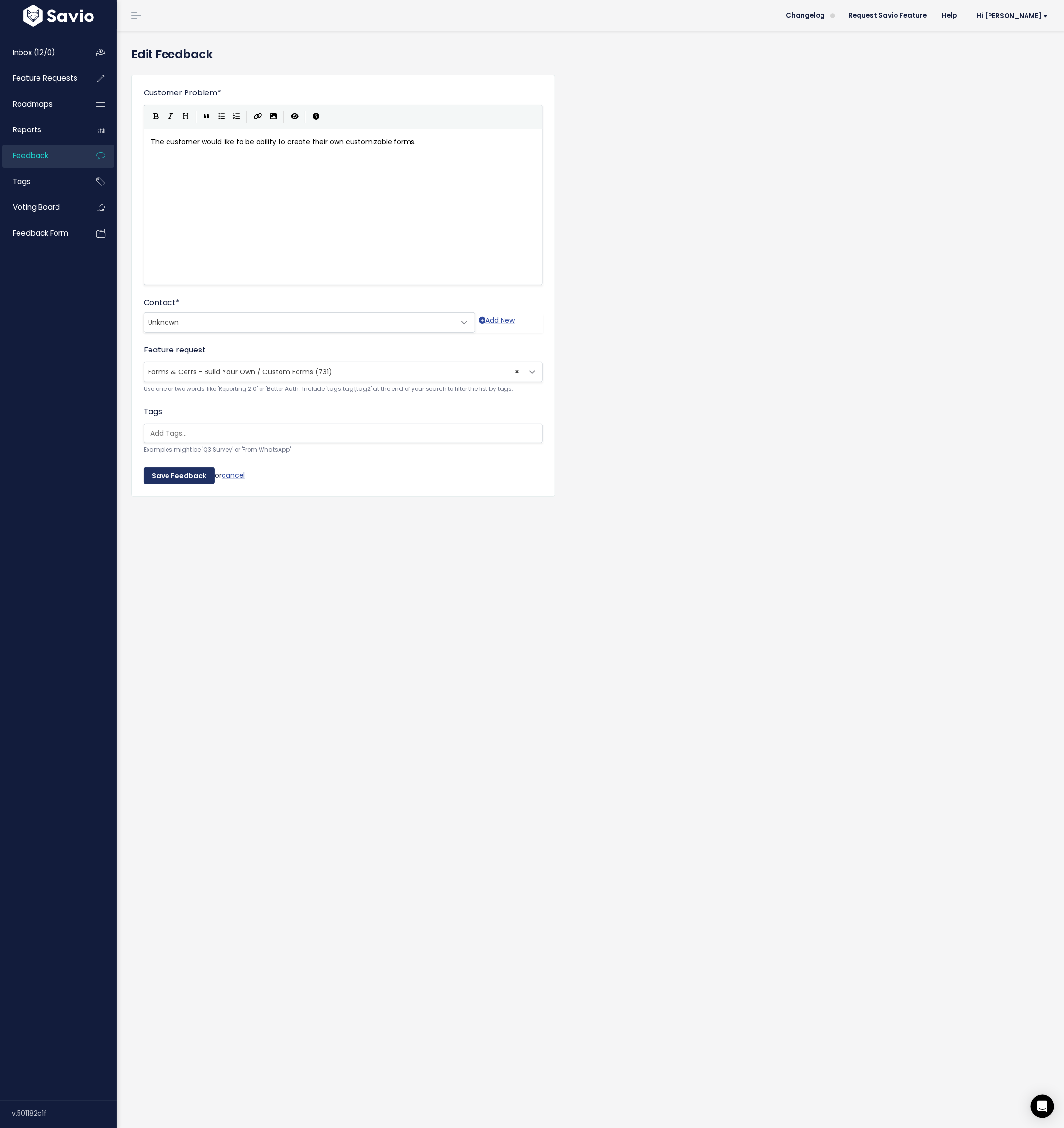
click at [166, 472] on input "Save Feedback" at bounding box center [179, 476] width 71 height 18
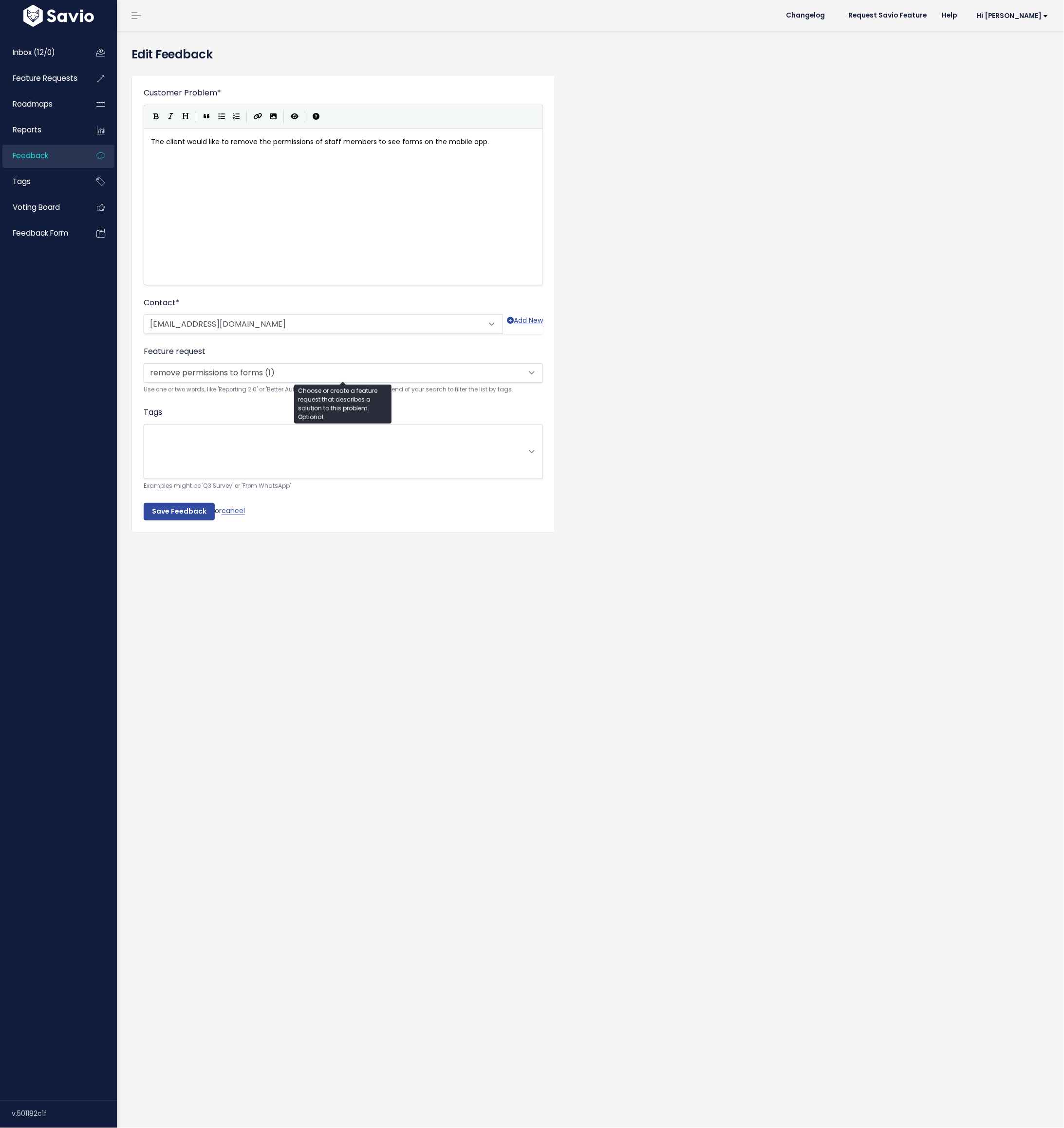
scroll to position [1, 0]
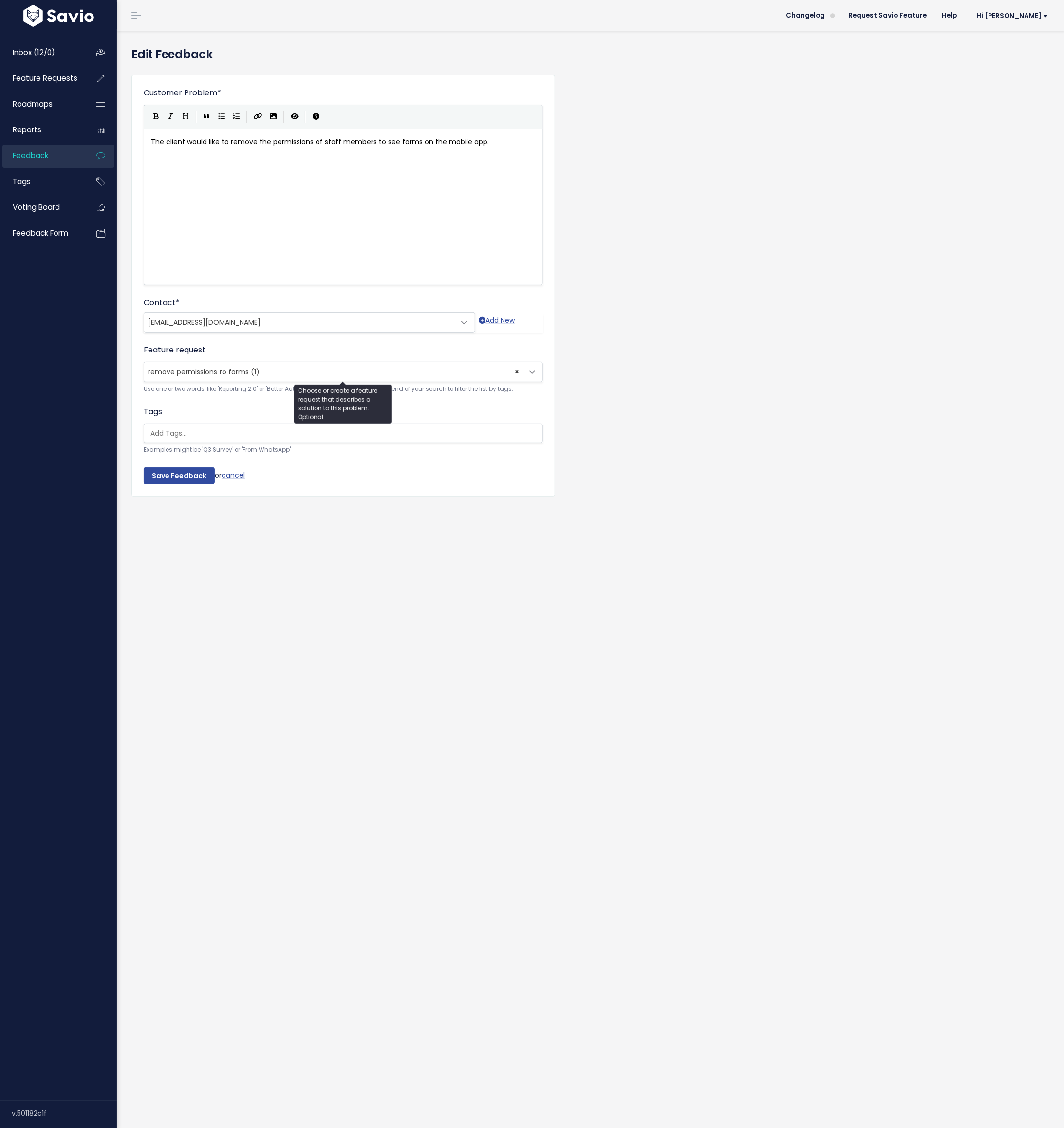
click at [246, 369] on span "remove permissions to forms (1)" at bounding box center [204, 372] width 112 height 10
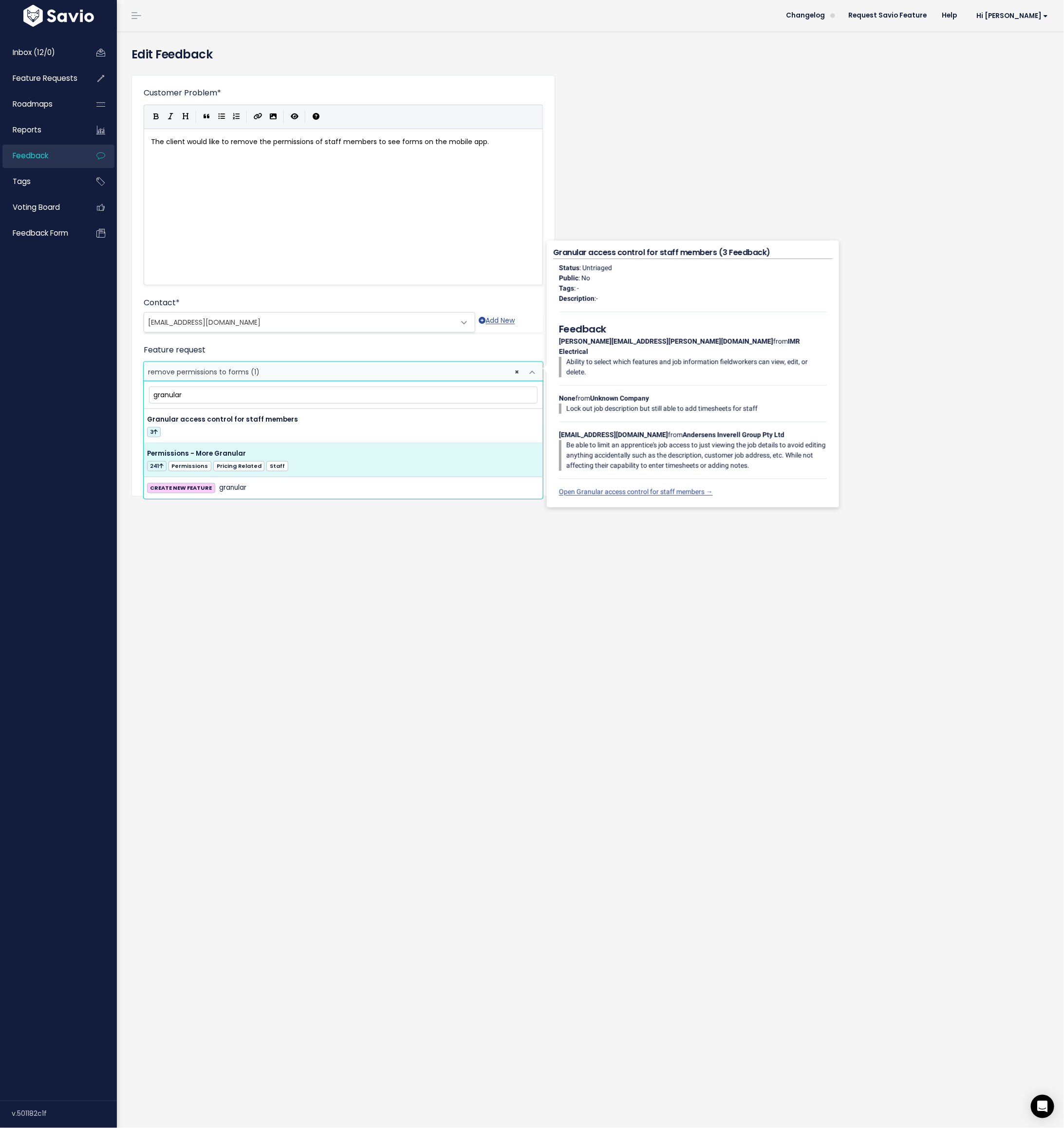
type input "granular"
select select "13494"
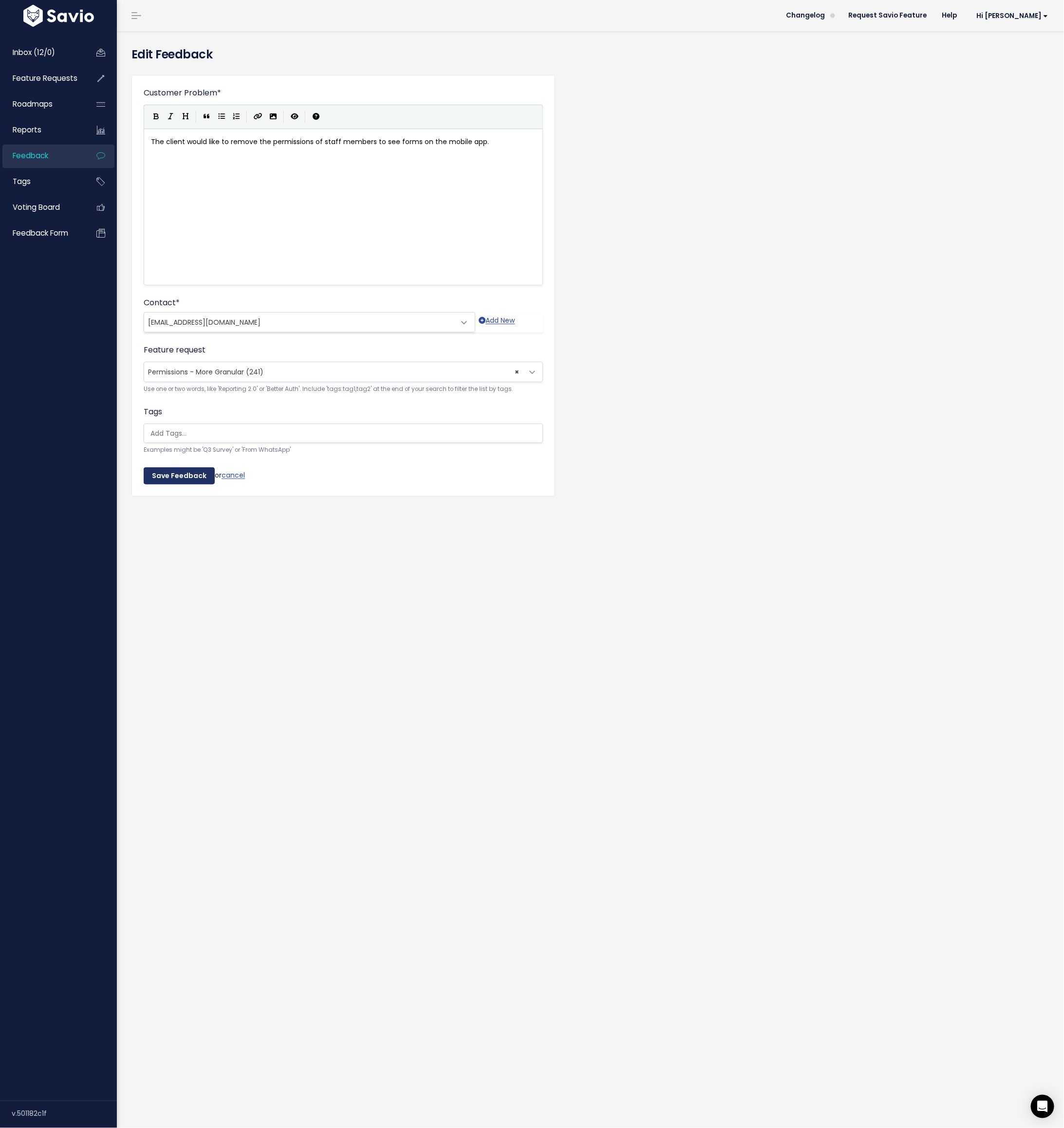
click at [182, 474] on input "Save Feedback" at bounding box center [179, 476] width 71 height 18
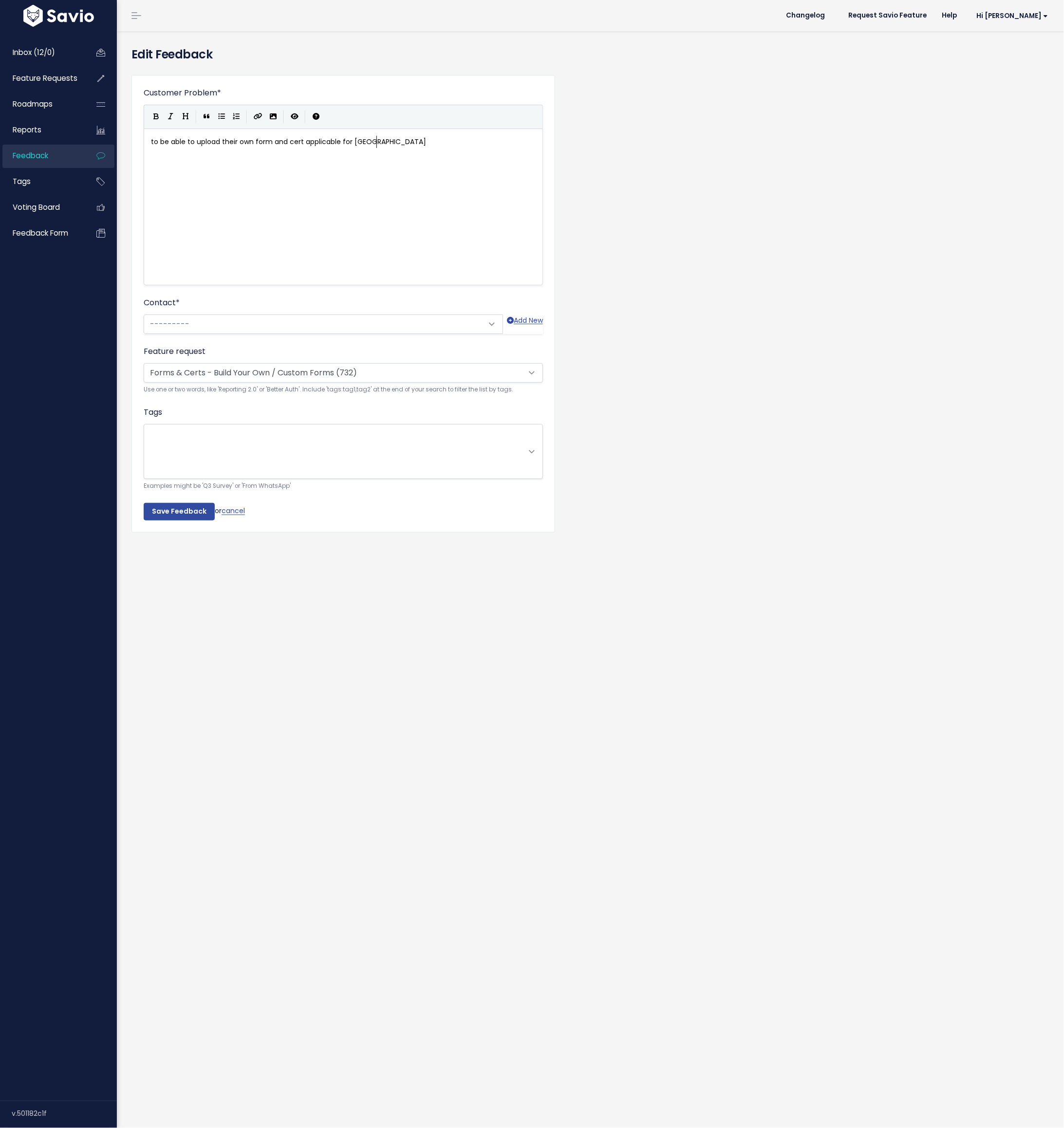
scroll to position [1, 0]
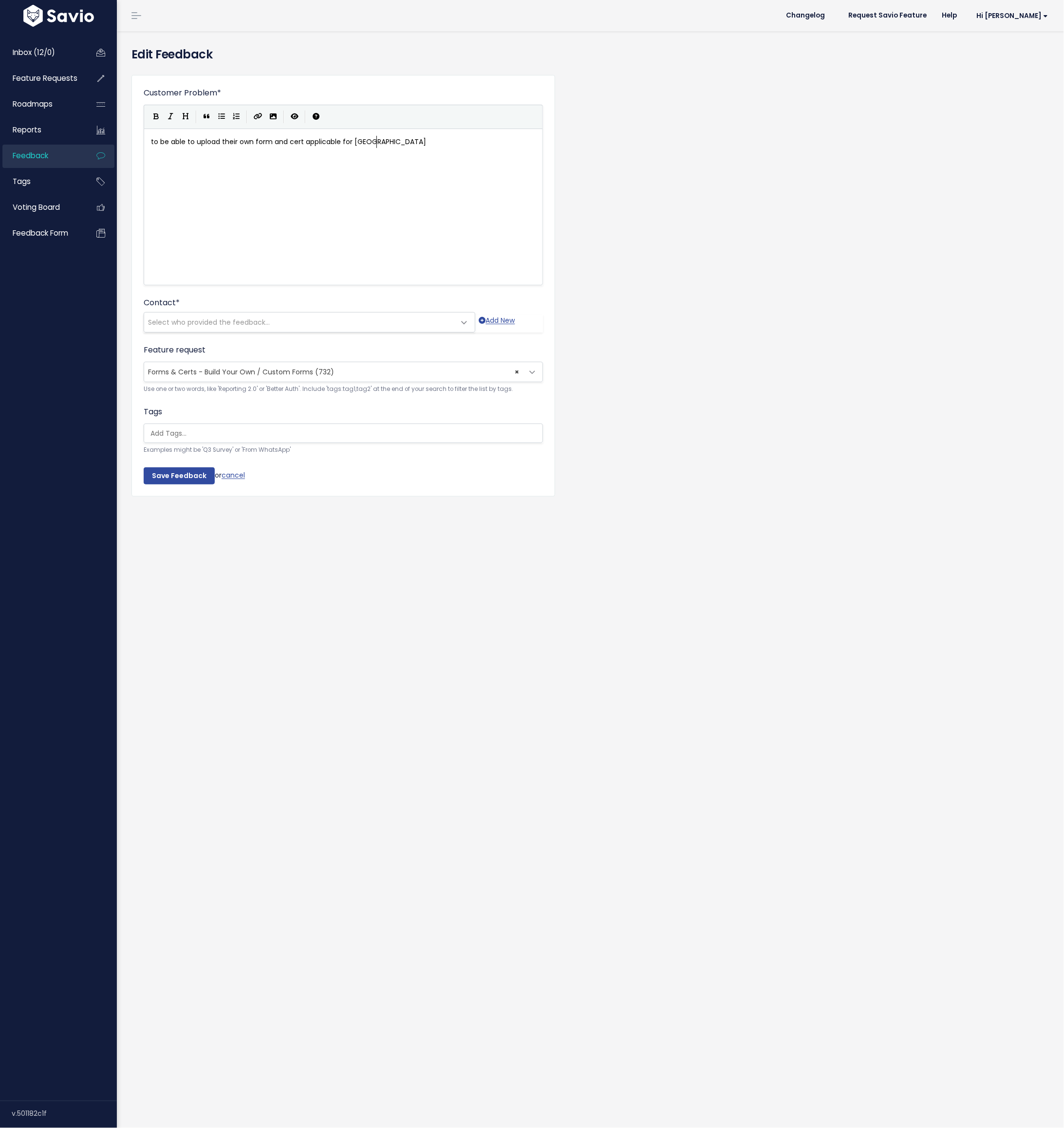
click at [199, 372] on span "Forms & Certs - Build Your Own / Custom Forms (732)" at bounding box center [241, 372] width 186 height 10
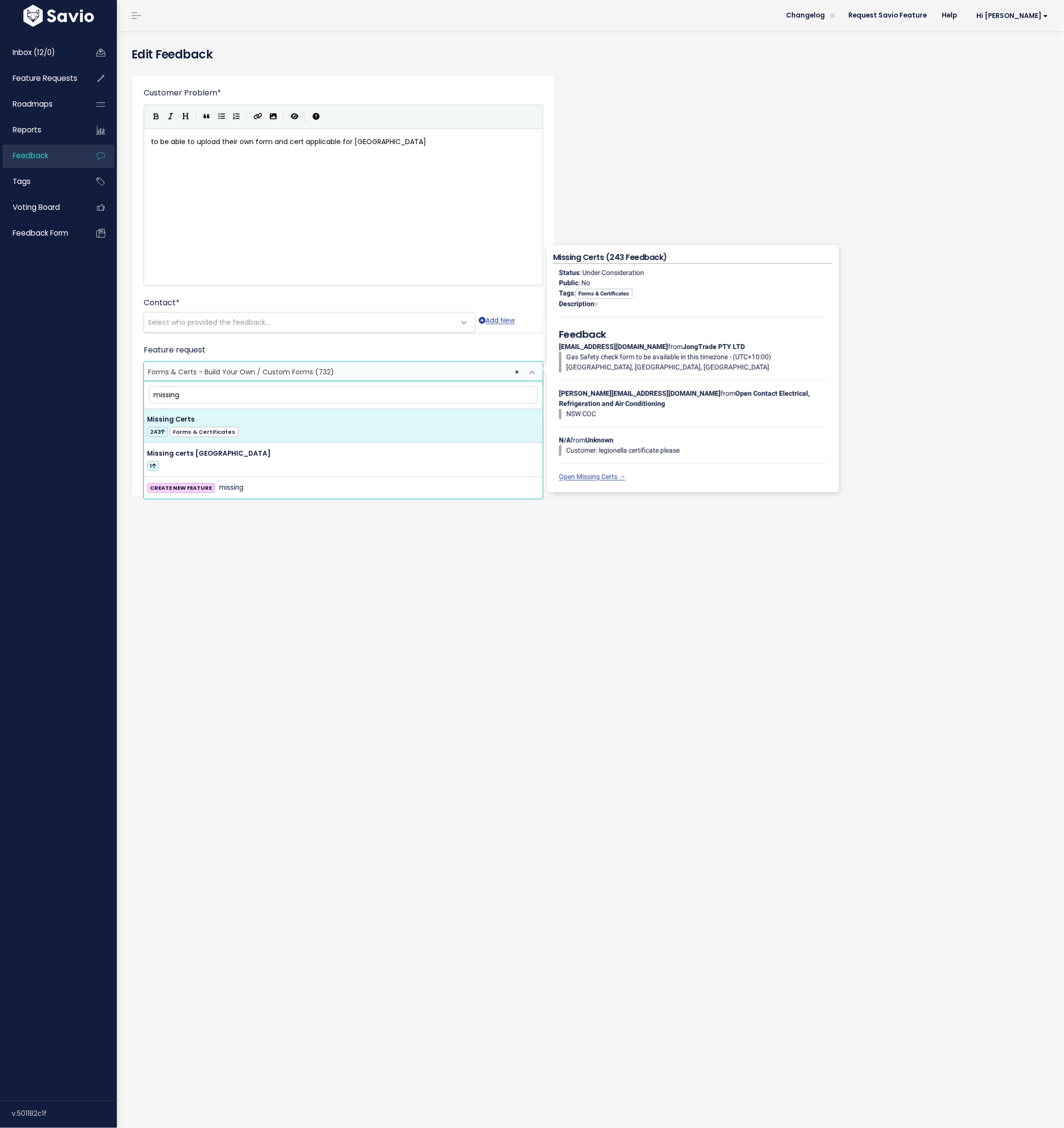
type input "missing"
select select "14564"
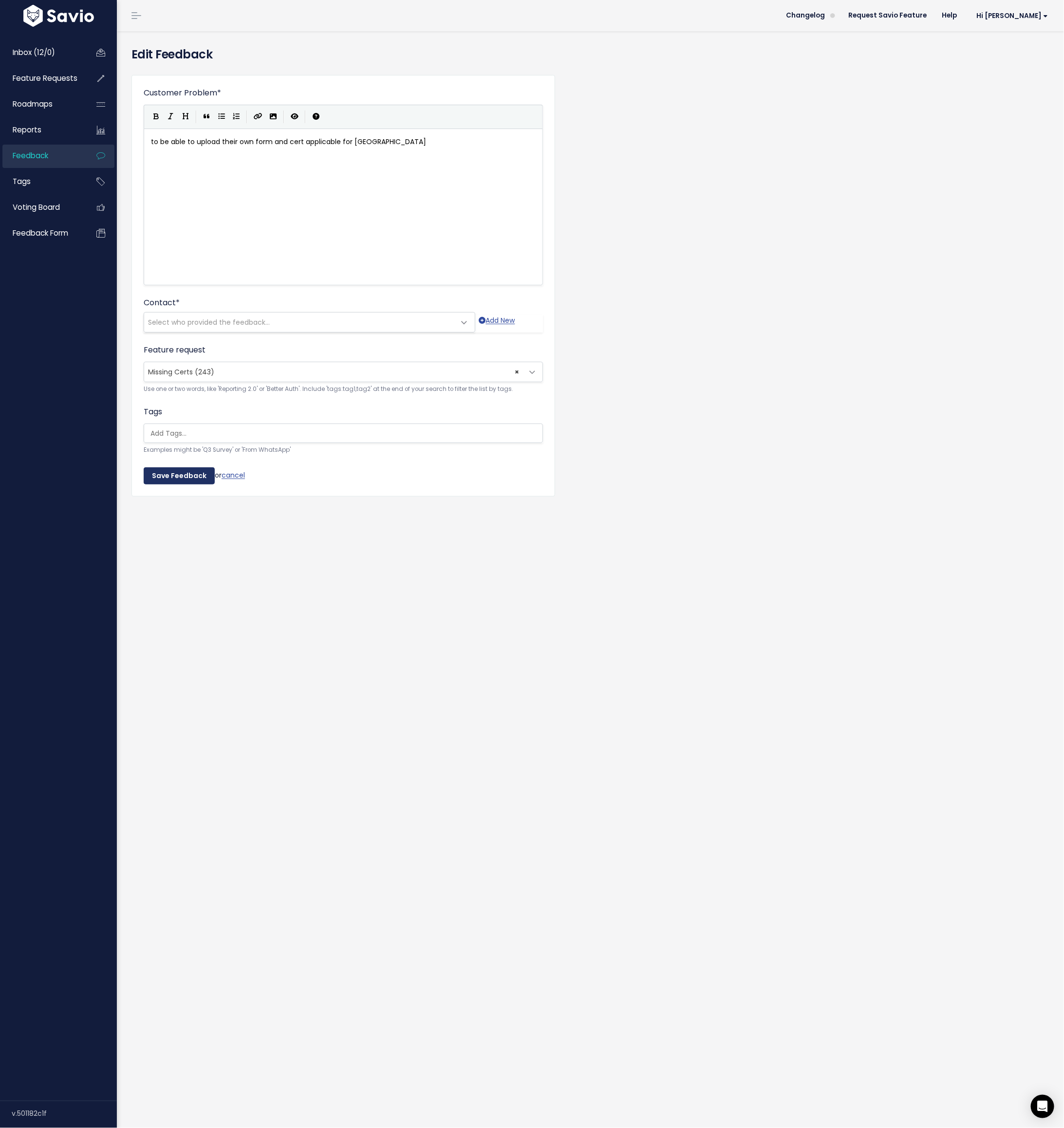
click at [175, 478] on input "Save Feedback" at bounding box center [179, 476] width 71 height 18
click at [239, 328] on span "Select who provided the feedback..." at bounding box center [300, 322] width 311 height 19
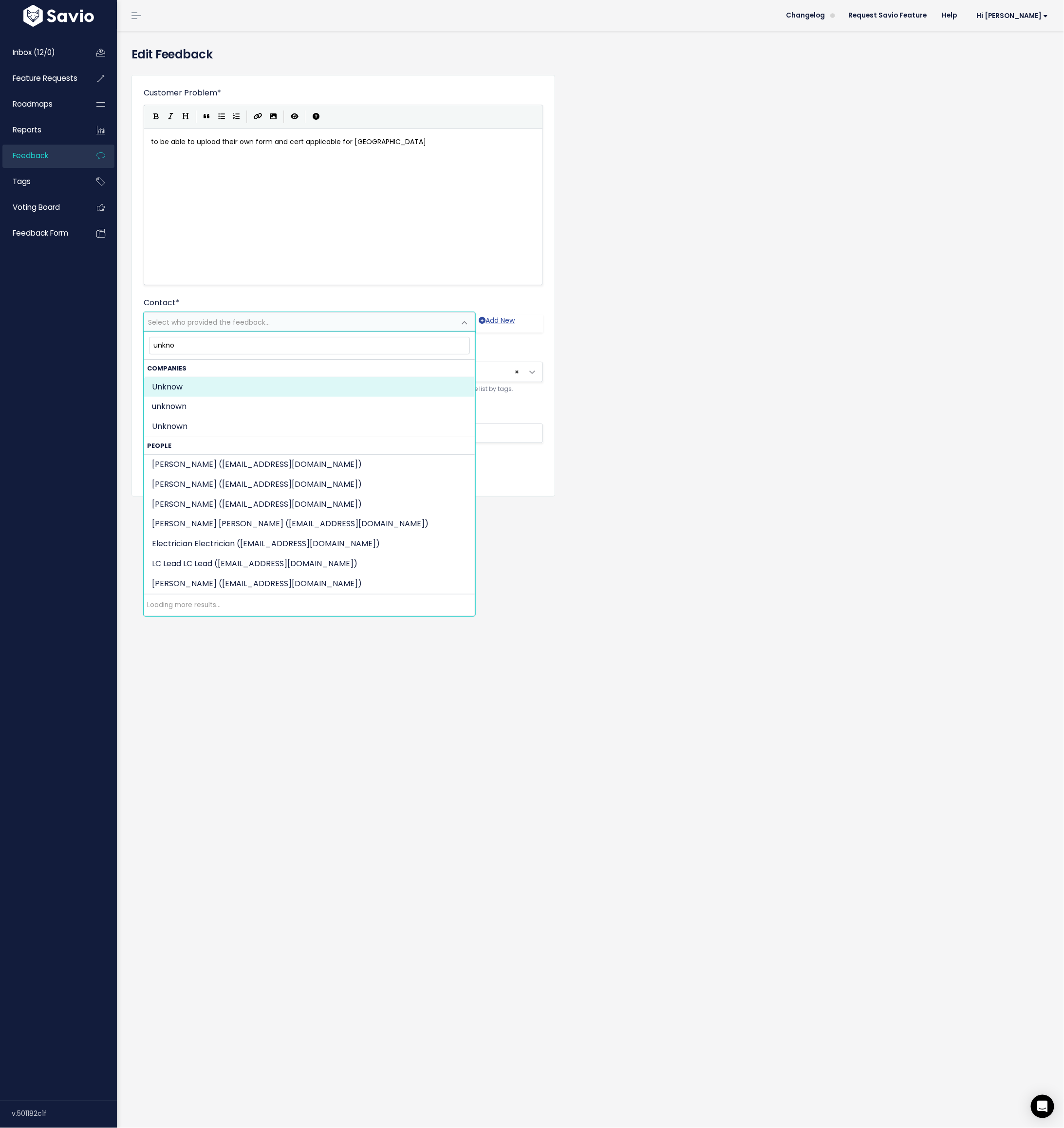
type input "unkno"
select select "COMPANY-15983585"
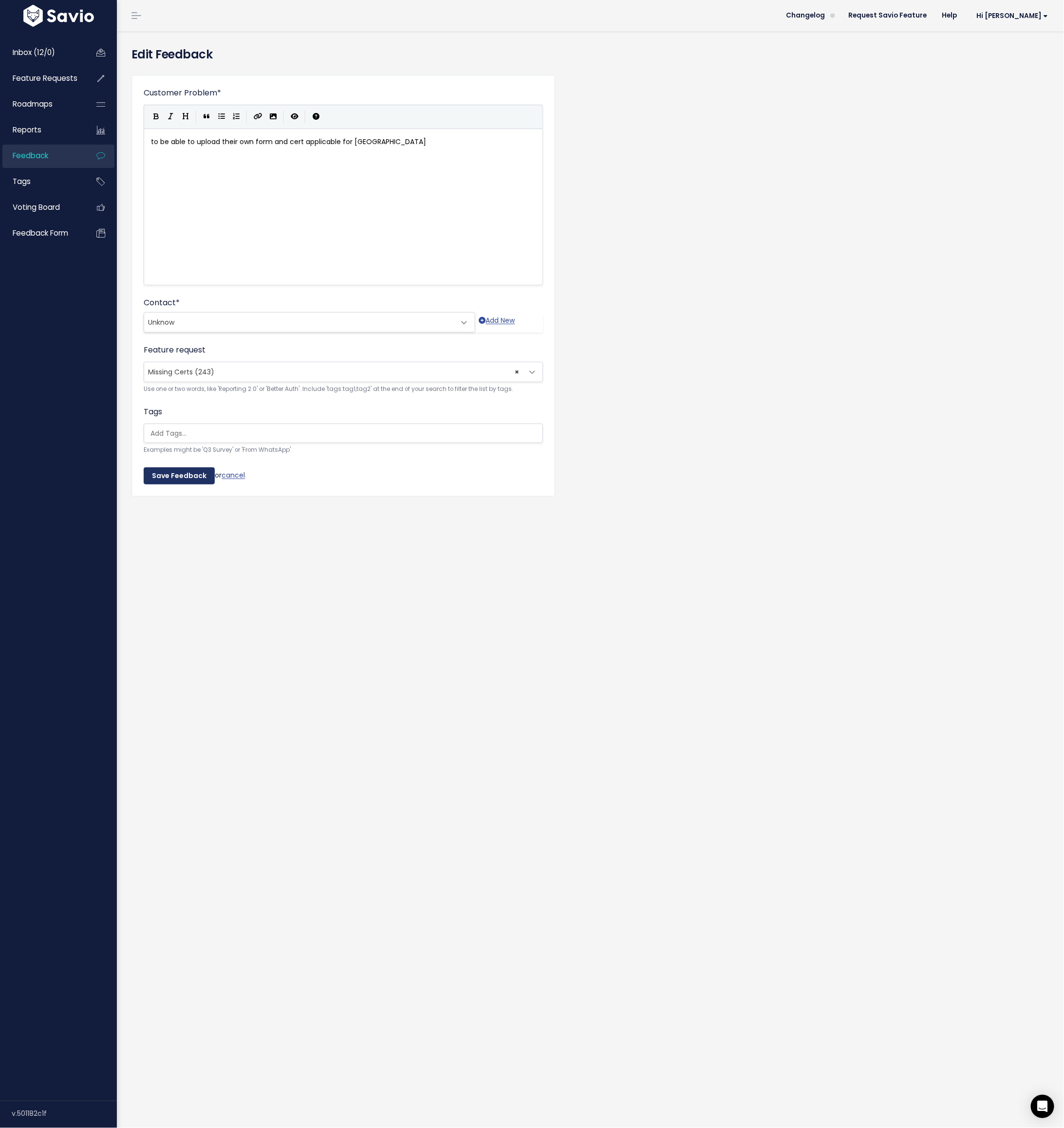
click at [171, 469] on input "Save Feedback" at bounding box center [179, 476] width 71 height 18
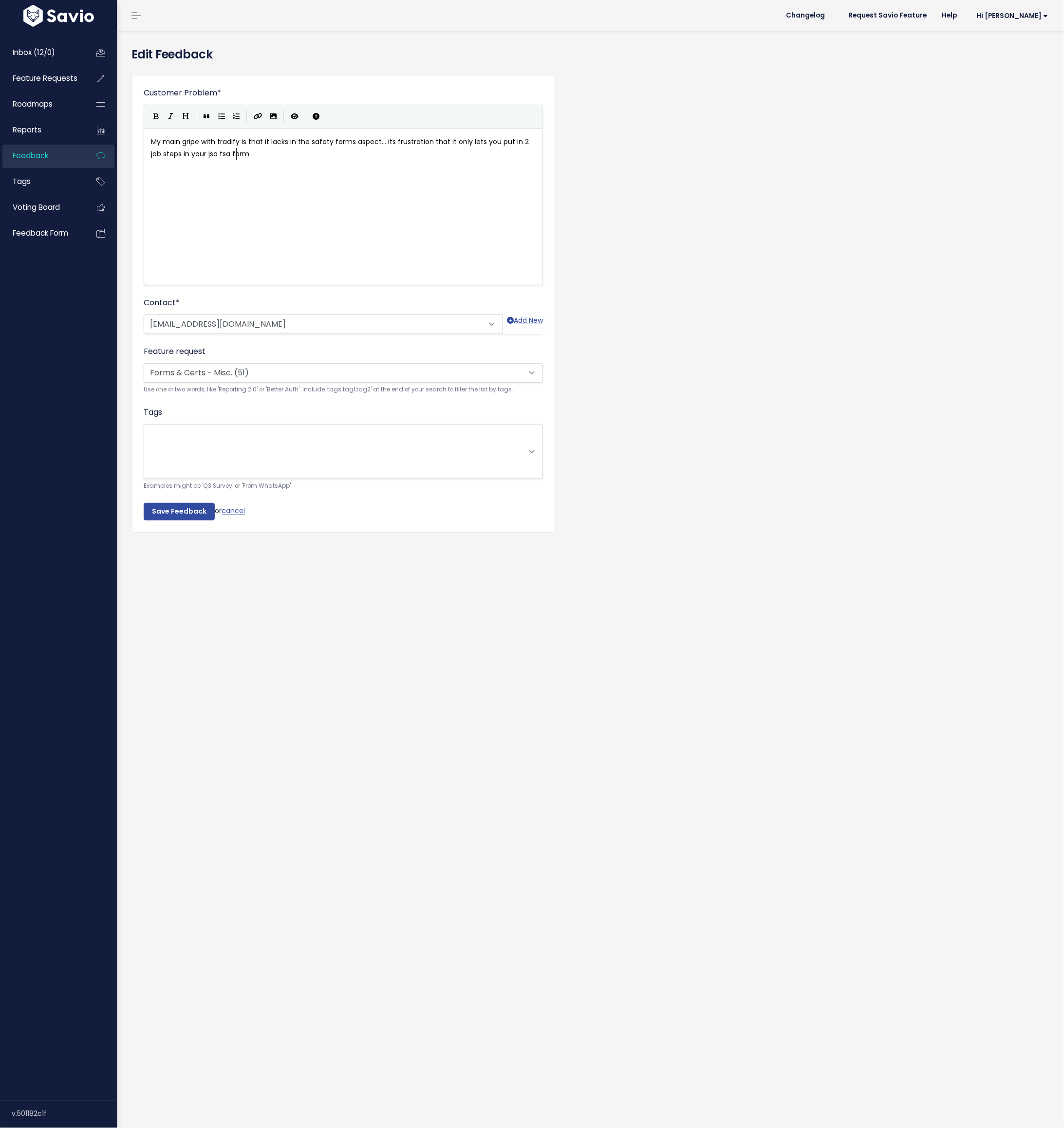
scroll to position [1, 0]
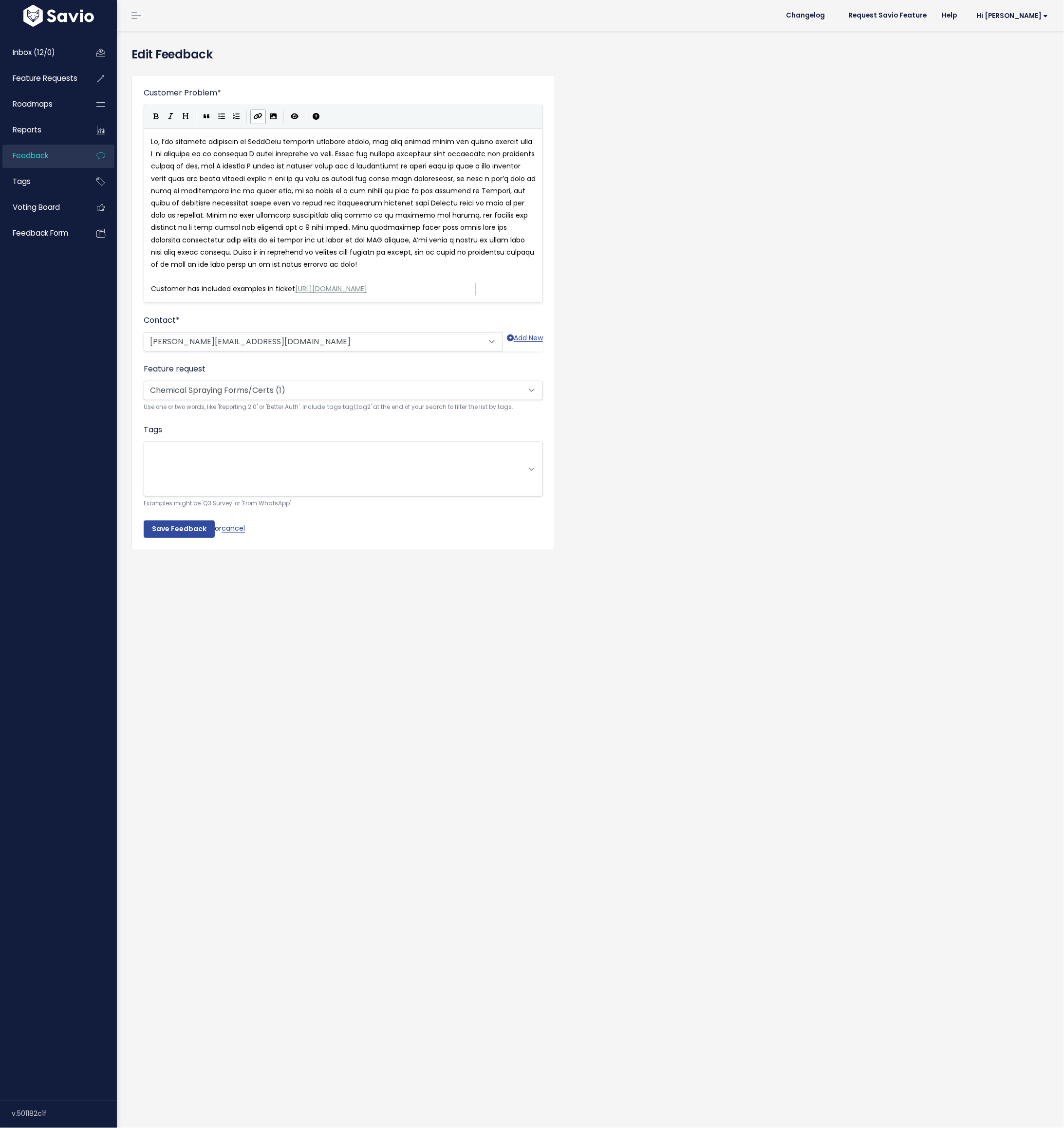
scroll to position [1, 0]
click at [237, 389] on span "Chemical Spraying Forms/Certs (1)" at bounding box center [208, 389] width 120 height 10
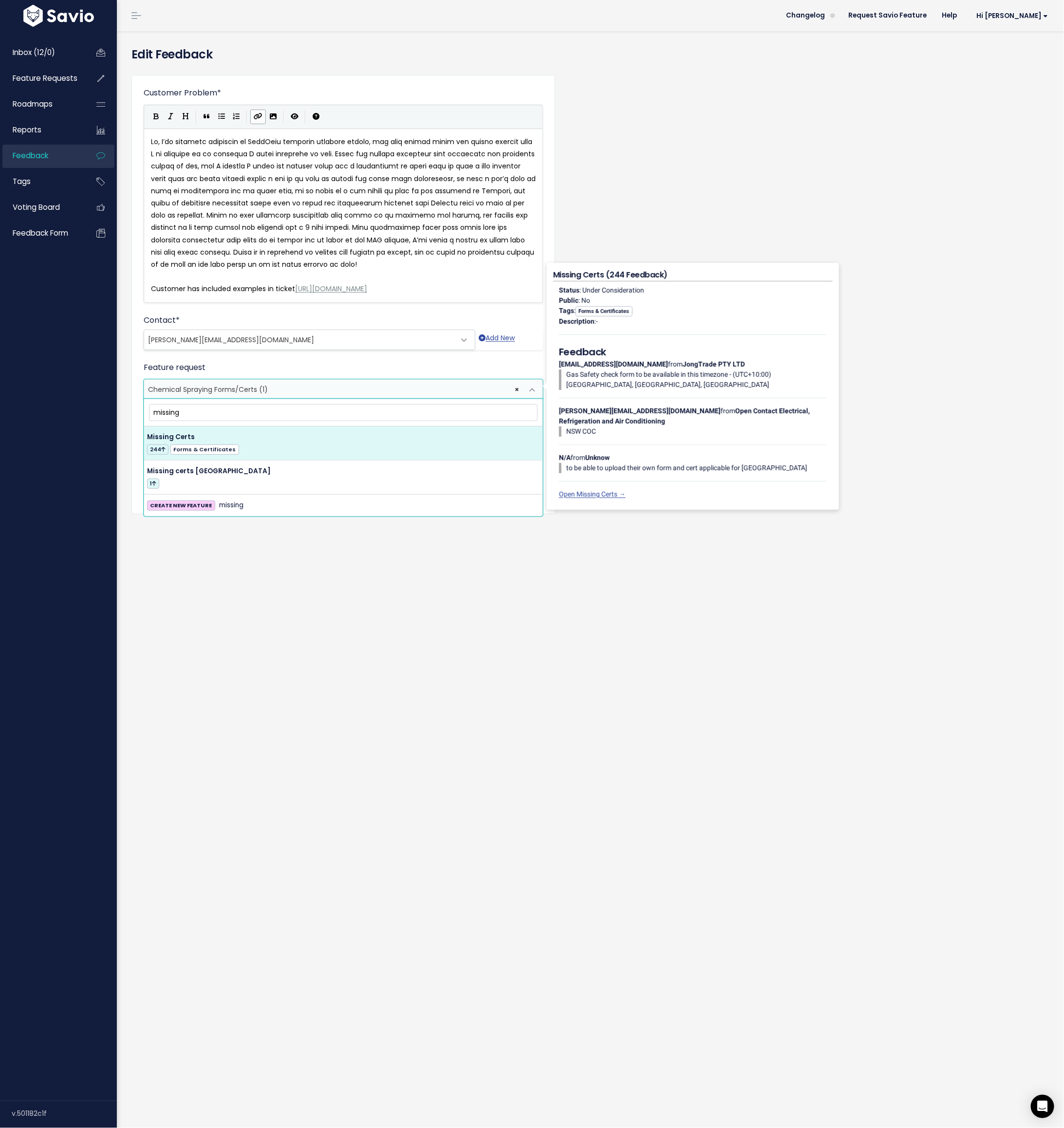
type input "missing"
select select "14564"
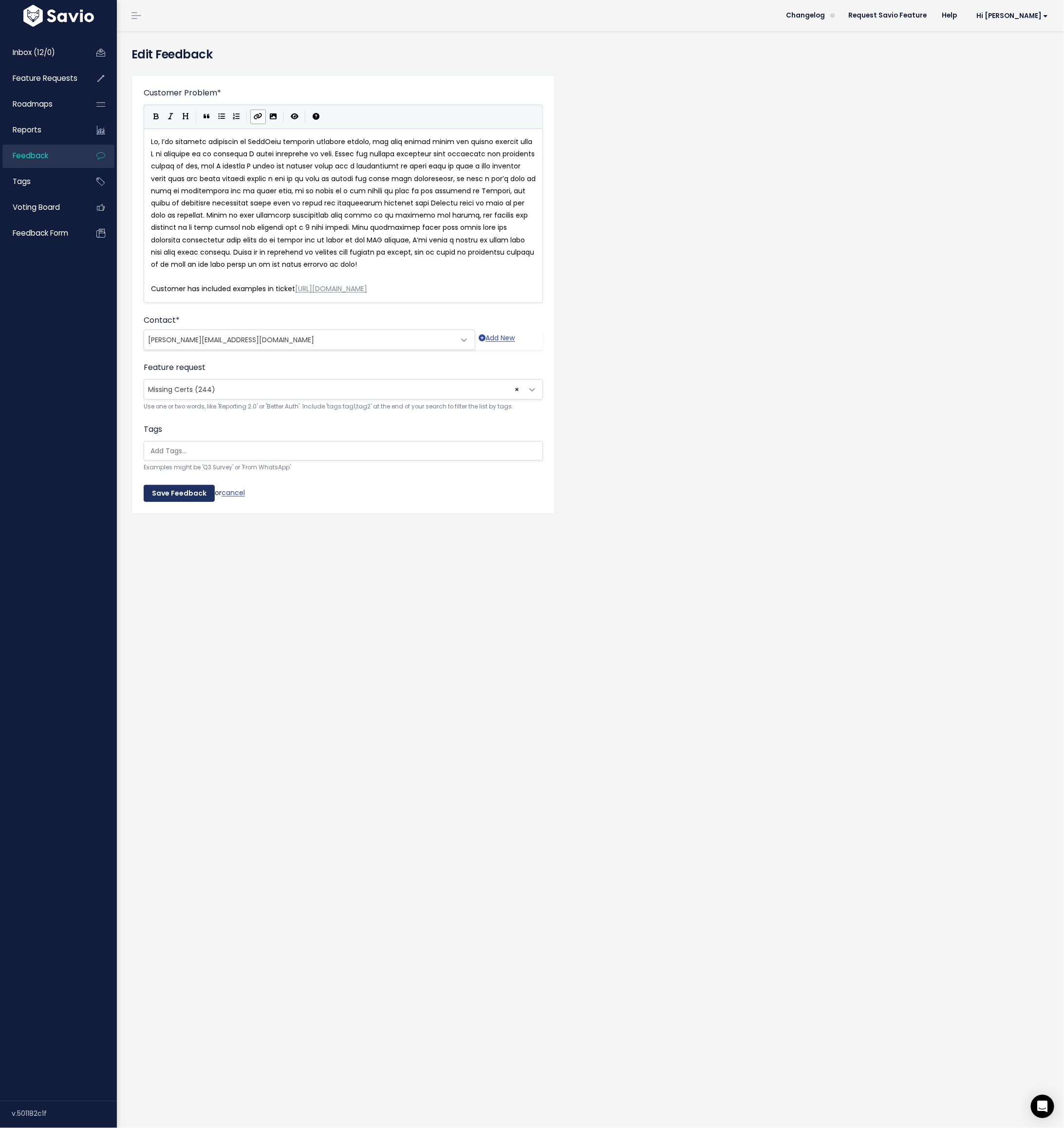
click at [178, 494] on input "Save Feedback" at bounding box center [179, 494] width 71 height 18
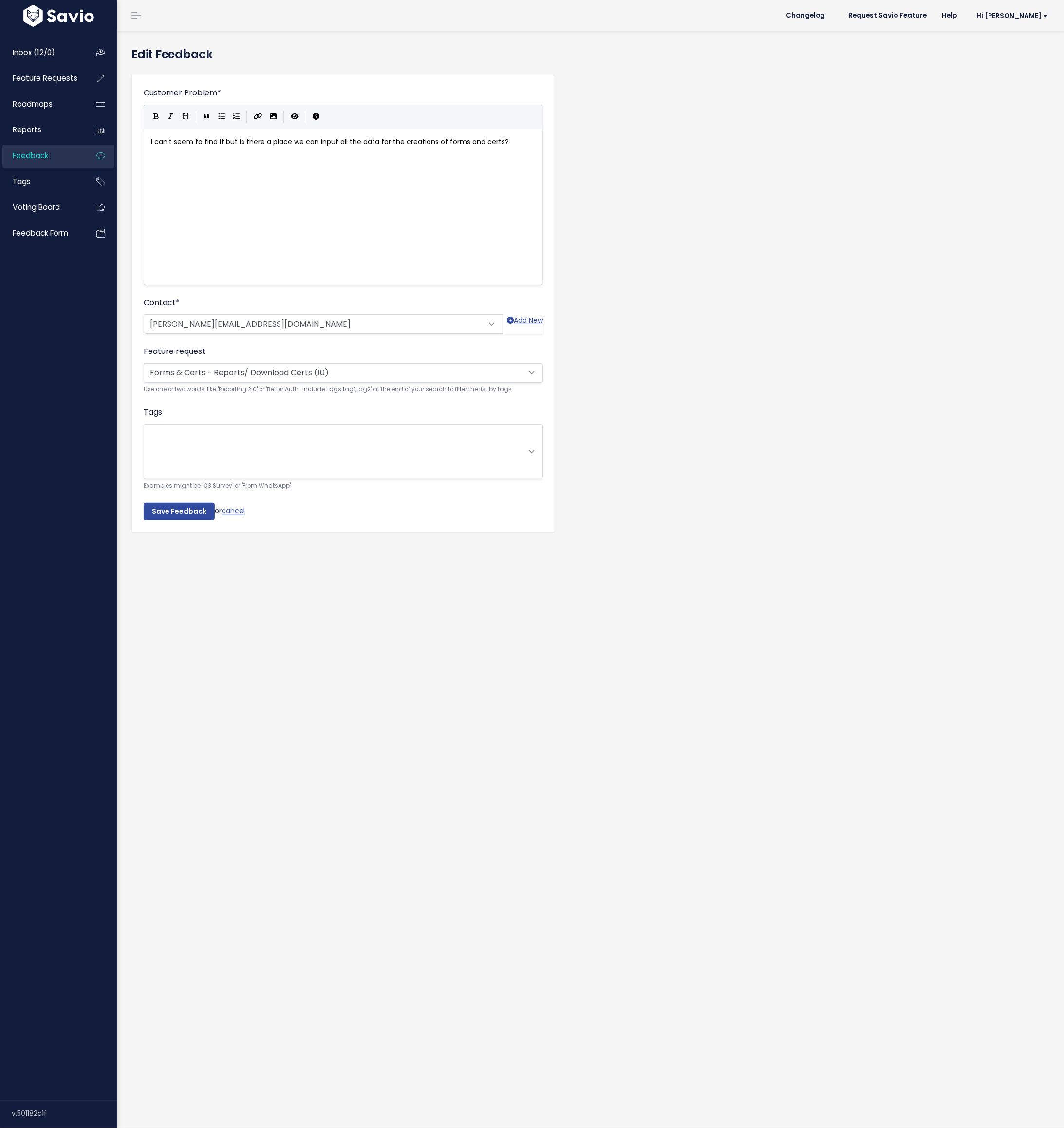
scroll to position [1, 0]
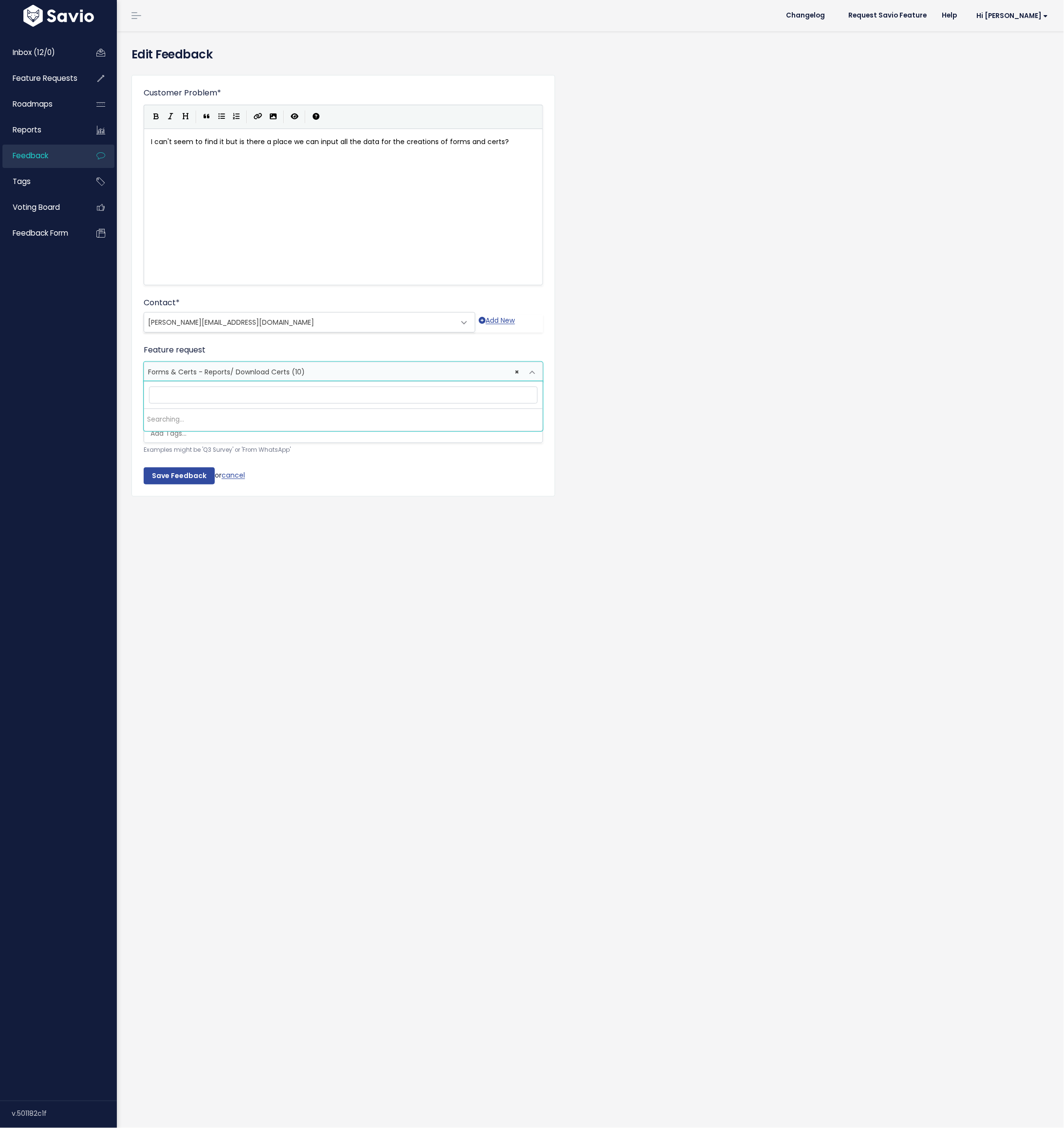
click at [249, 374] on span "Forms & Certs - Reports/ Download Certs (10)" at bounding box center [227, 372] width 157 height 10
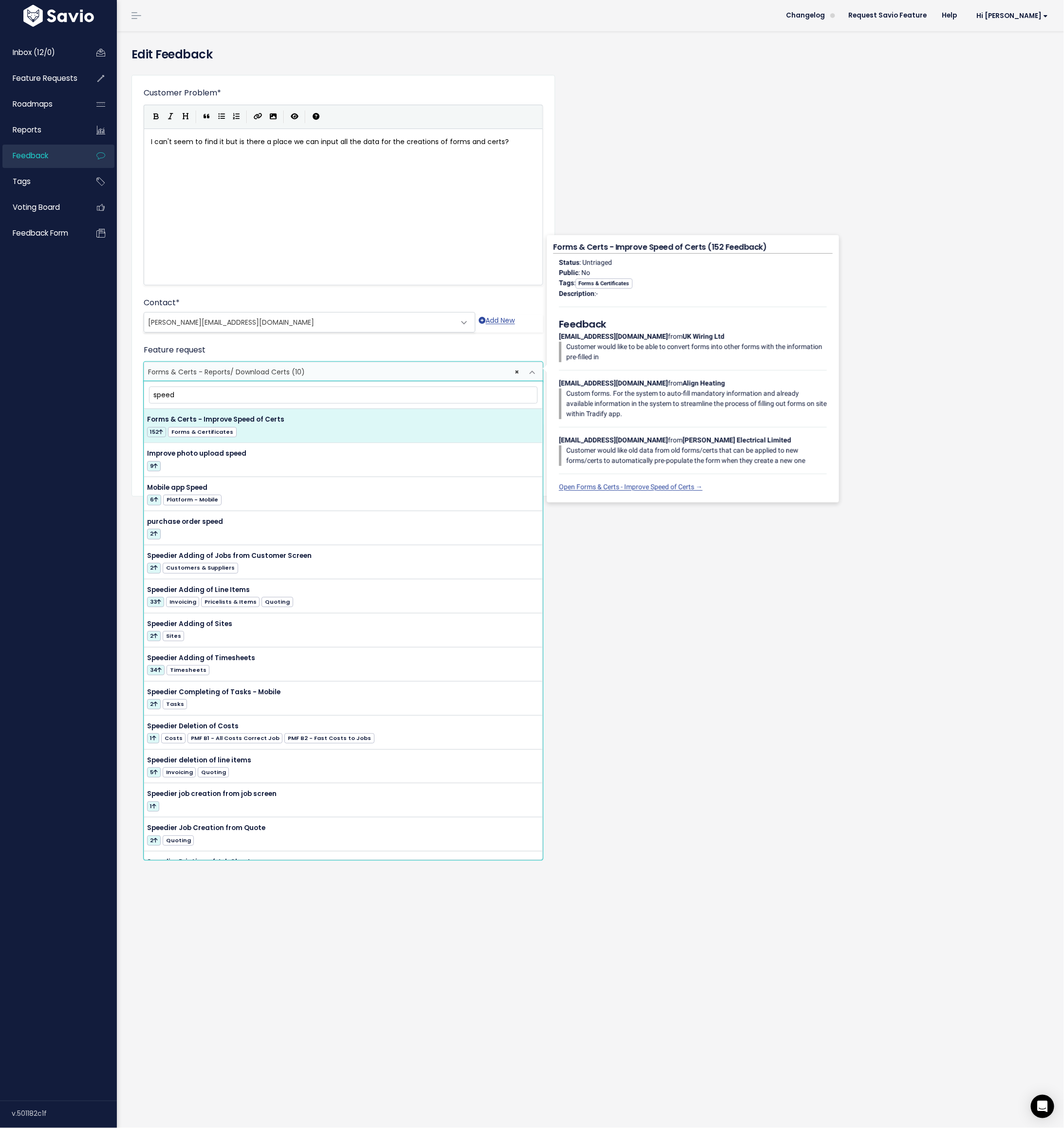
type input "speed"
select select "44270"
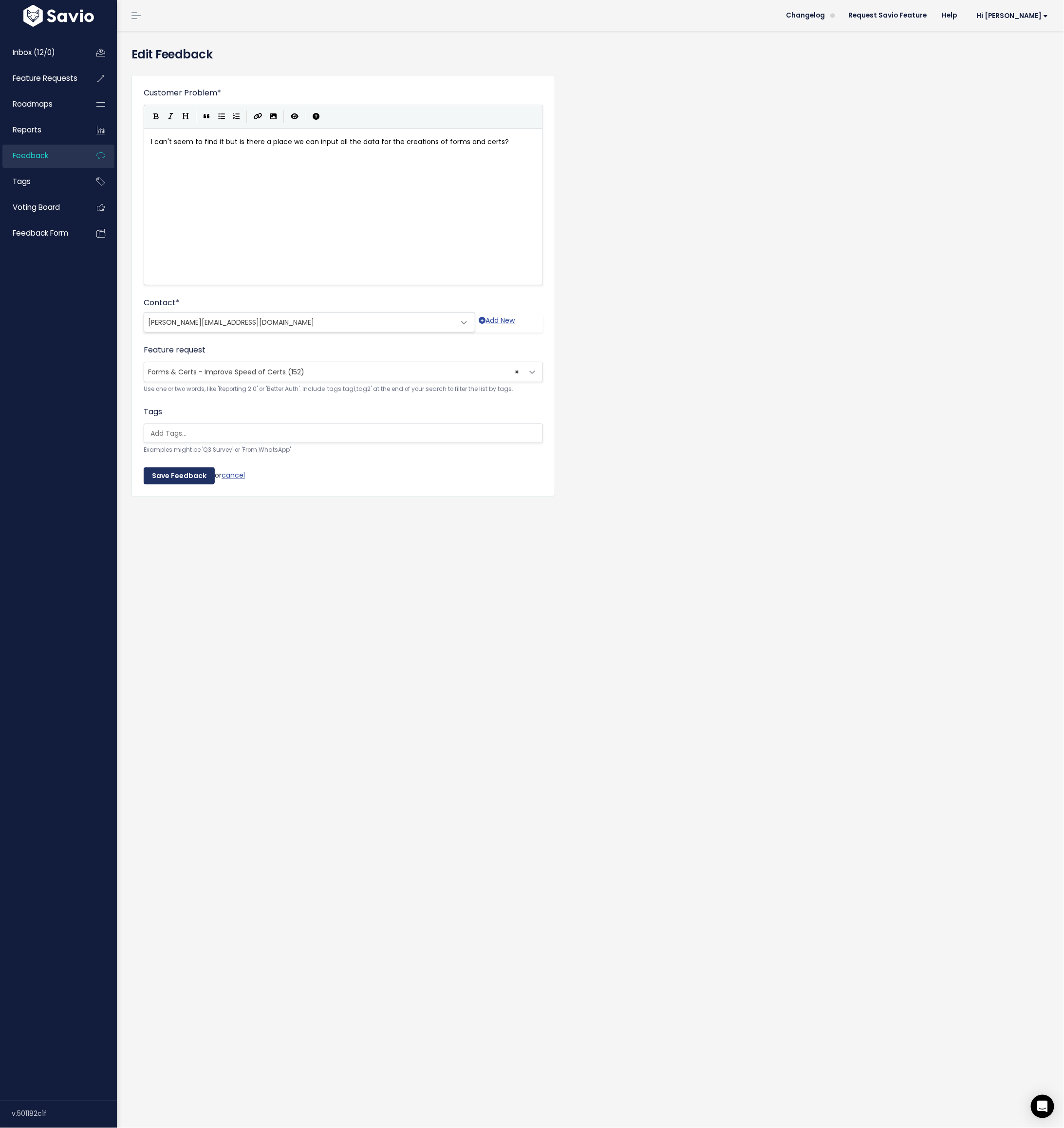
click at [187, 473] on input "Save Feedback" at bounding box center [179, 476] width 71 height 18
